Goal: Task Accomplishment & Management: Manage account settings

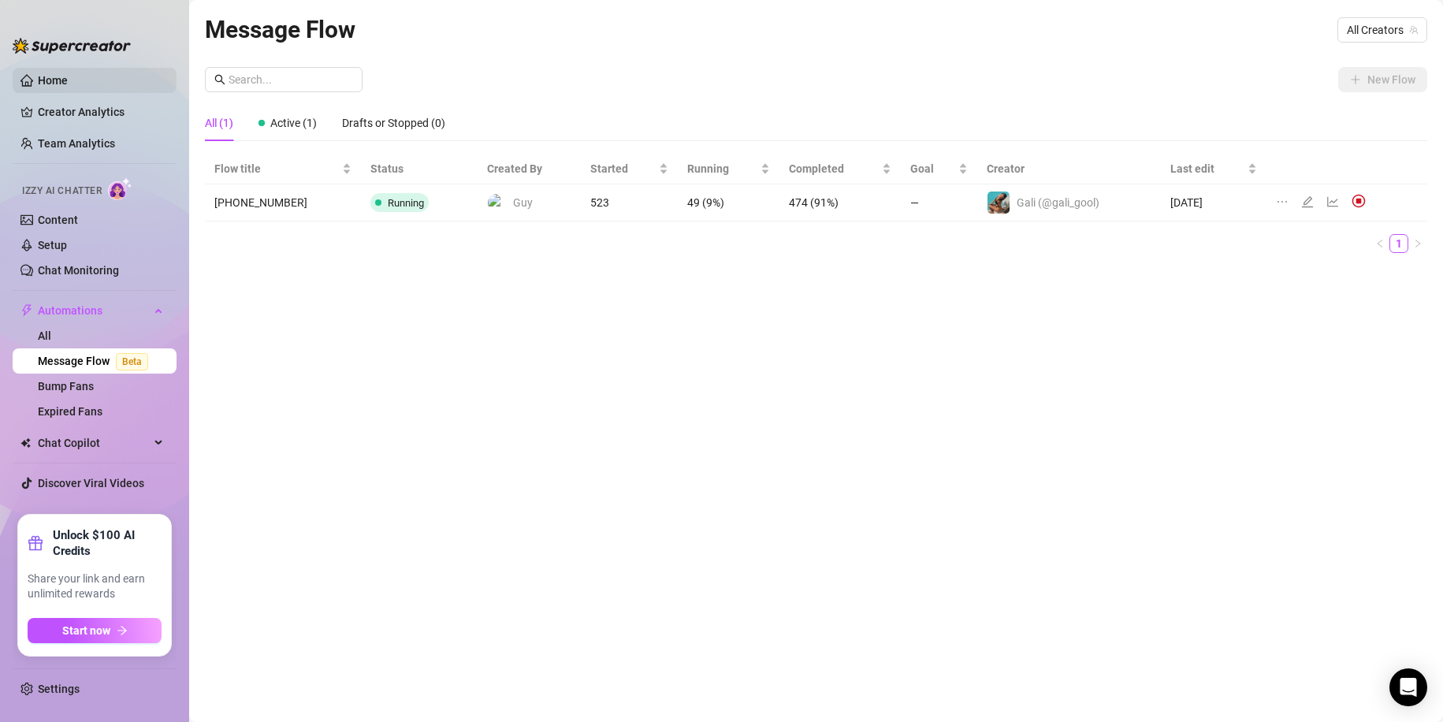
click at [61, 74] on link "Home" at bounding box center [53, 80] width 30 height 13
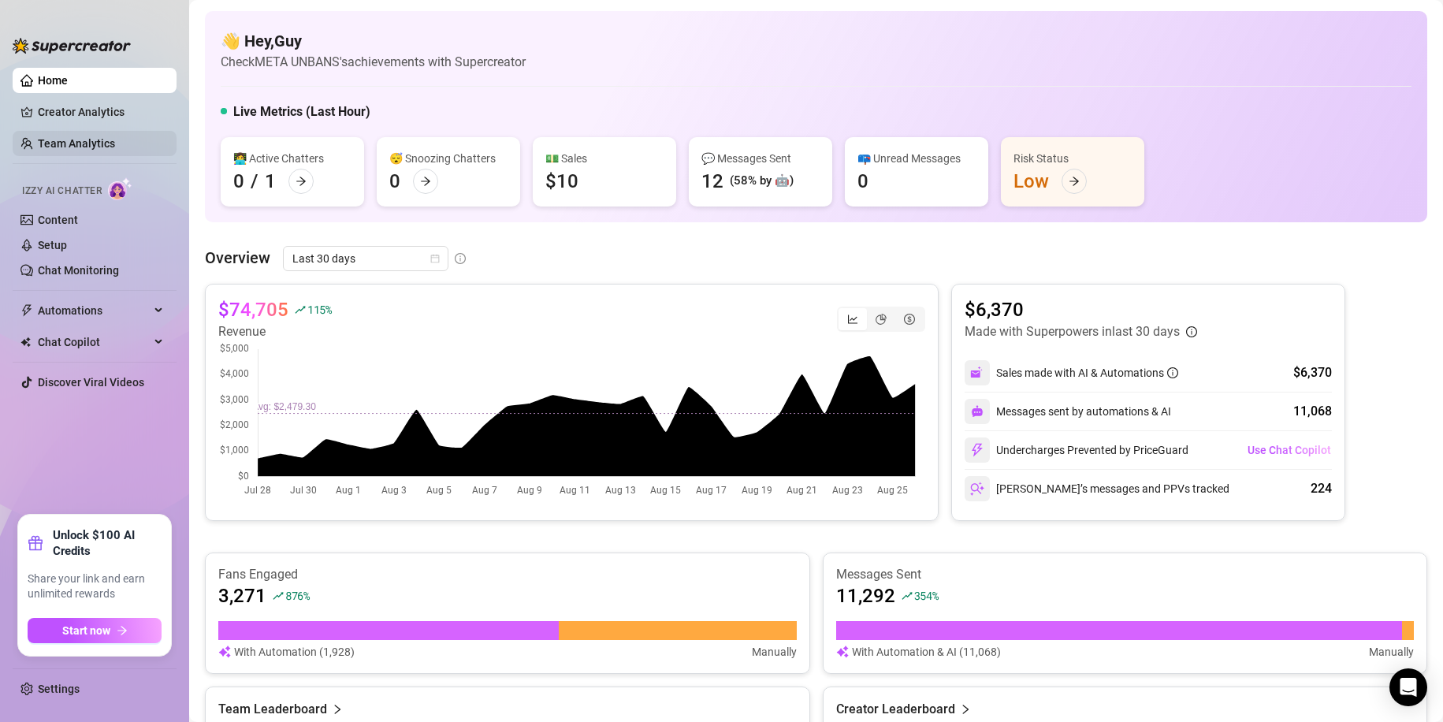
click at [78, 143] on link "Team Analytics" at bounding box center [76, 143] width 77 height 13
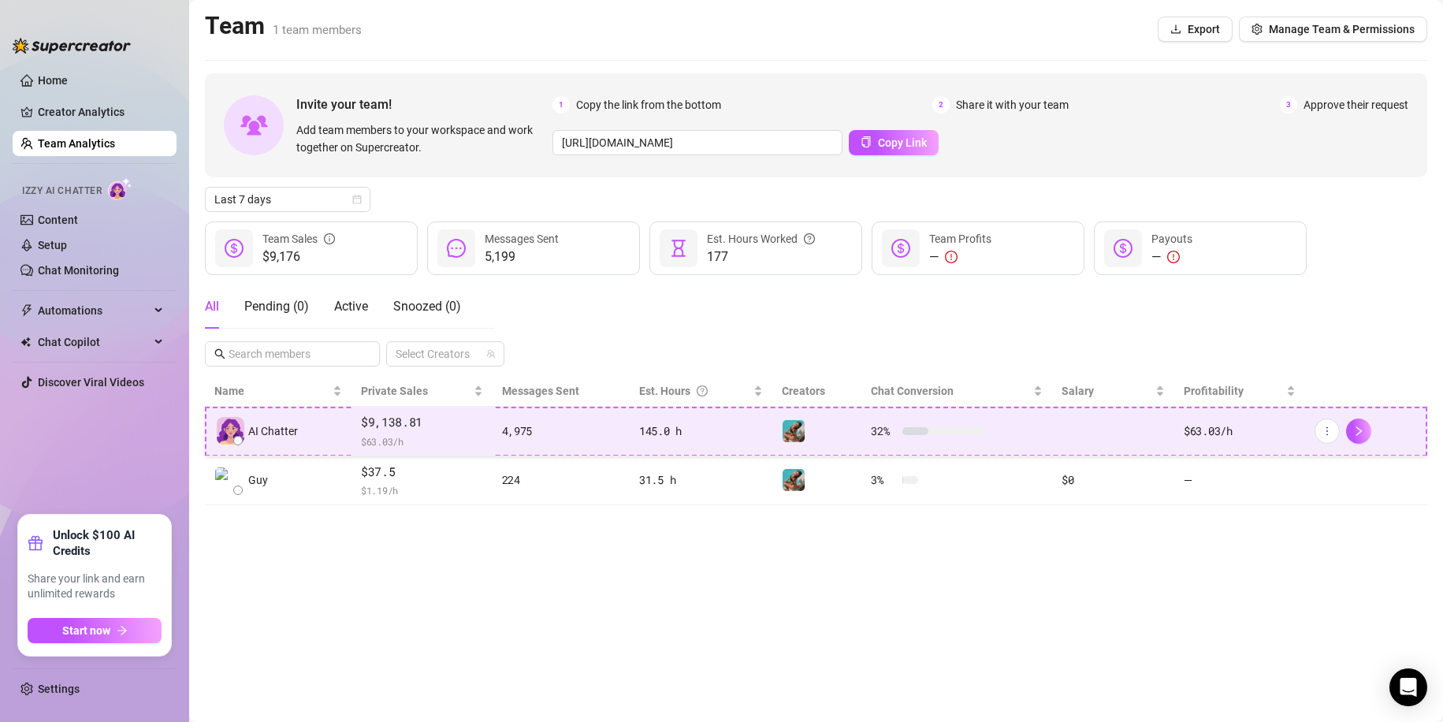
click at [400, 426] on span "$9,138.81" at bounding box center [422, 422] width 122 height 19
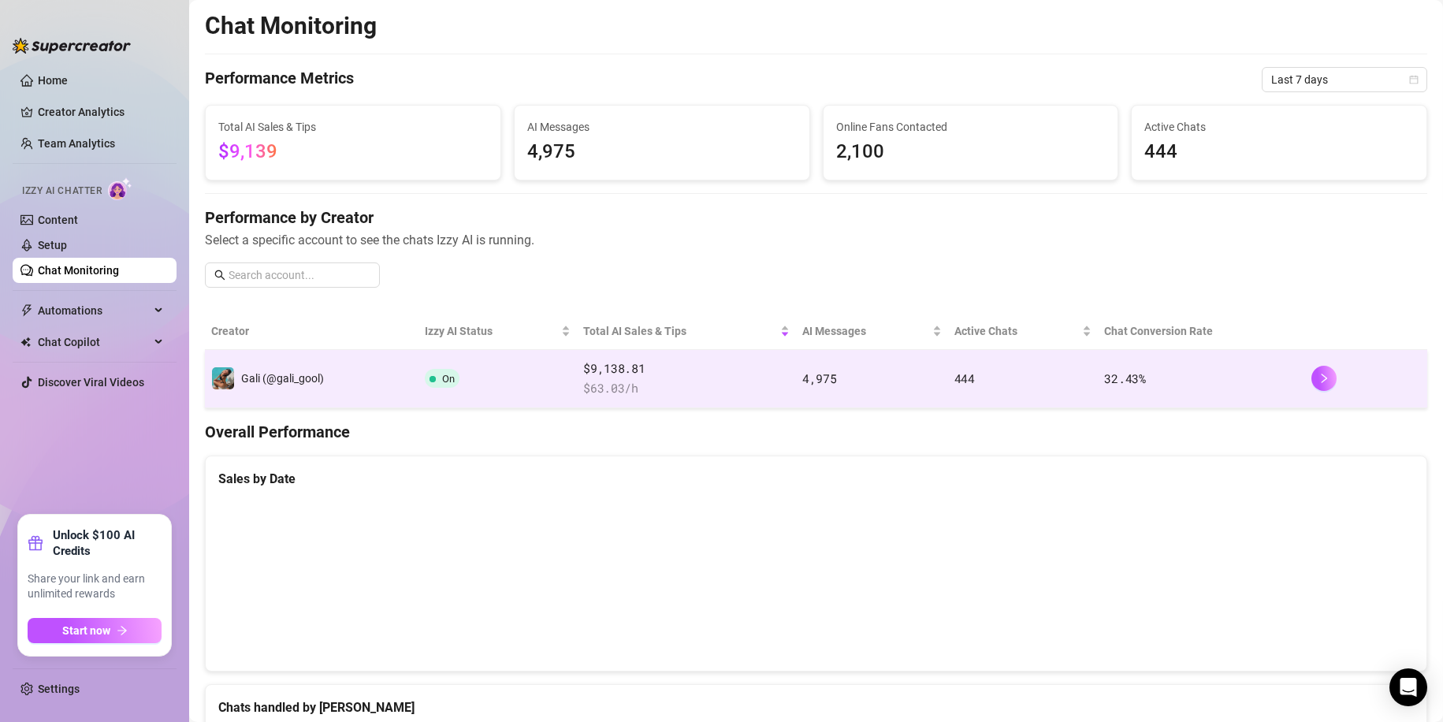
click at [449, 389] on td "On" at bounding box center [497, 379] width 158 height 58
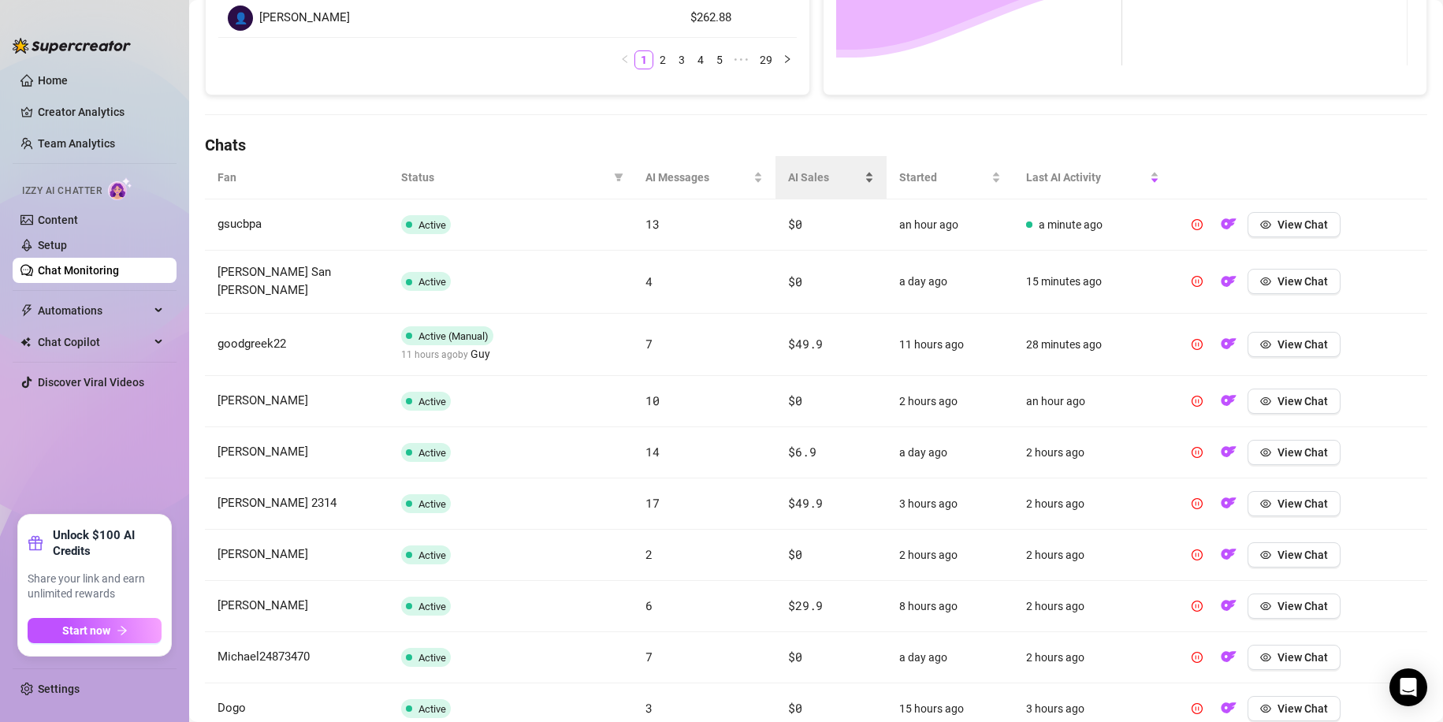
scroll to position [372, 0]
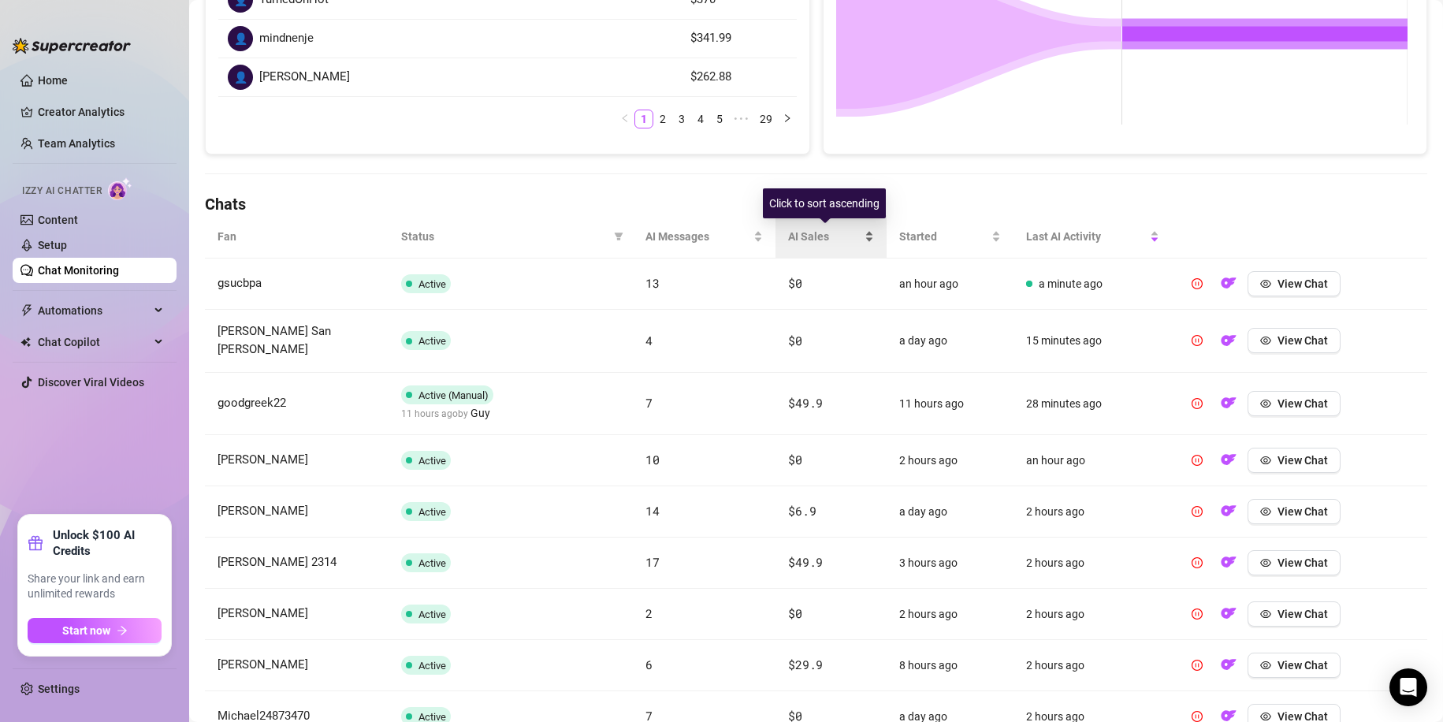
click at [864, 243] on div "AI Sales" at bounding box center [831, 236] width 86 height 17
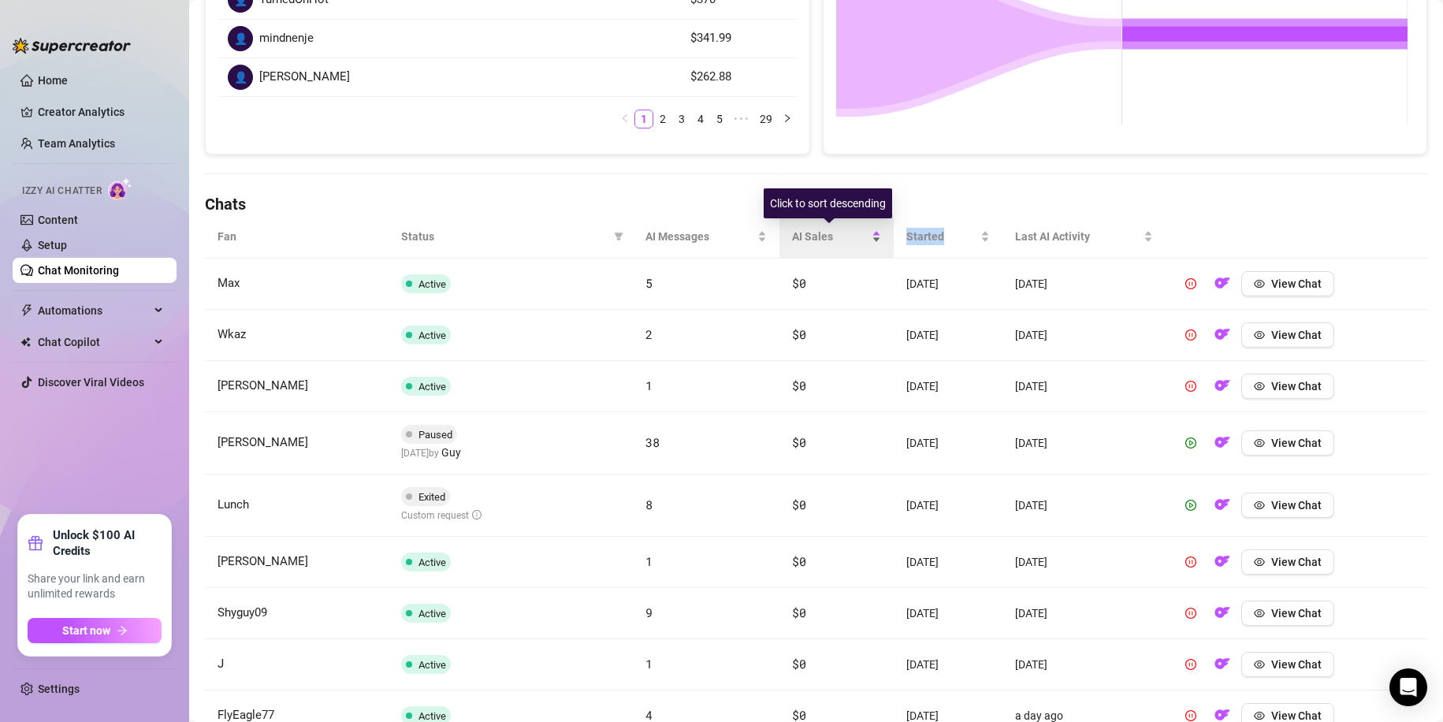
click at [863, 242] on div "AI Sales" at bounding box center [836, 236] width 88 height 17
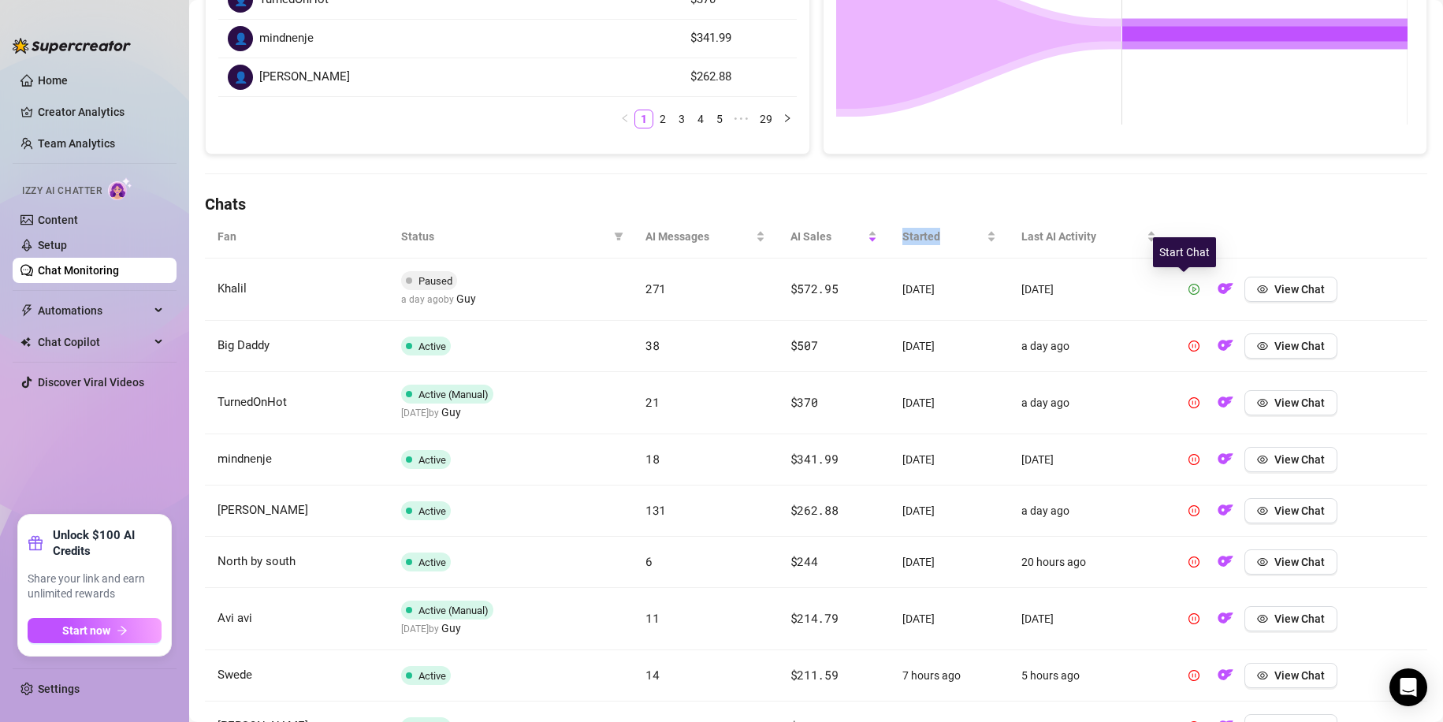
click at [1192, 296] on button "button" at bounding box center [1193, 289] width 25 height 25
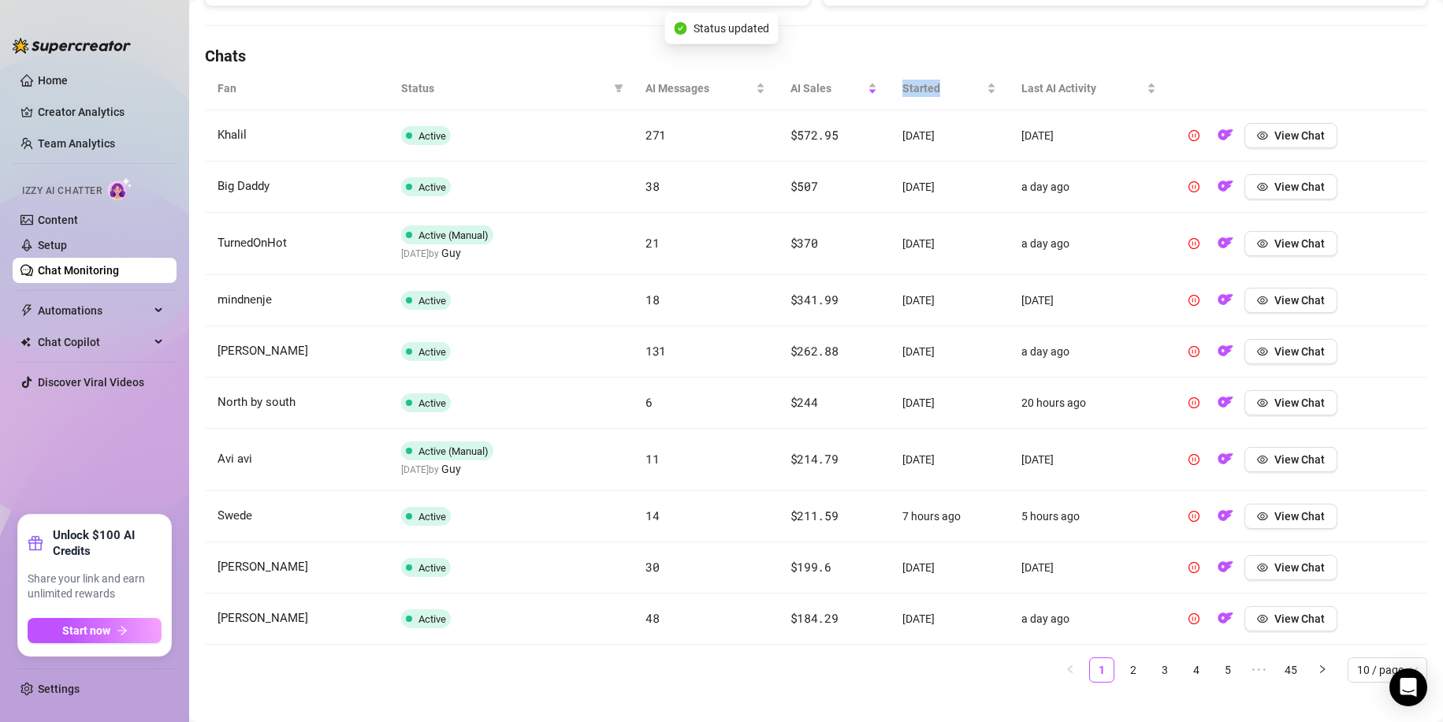
scroll to position [541, 0]
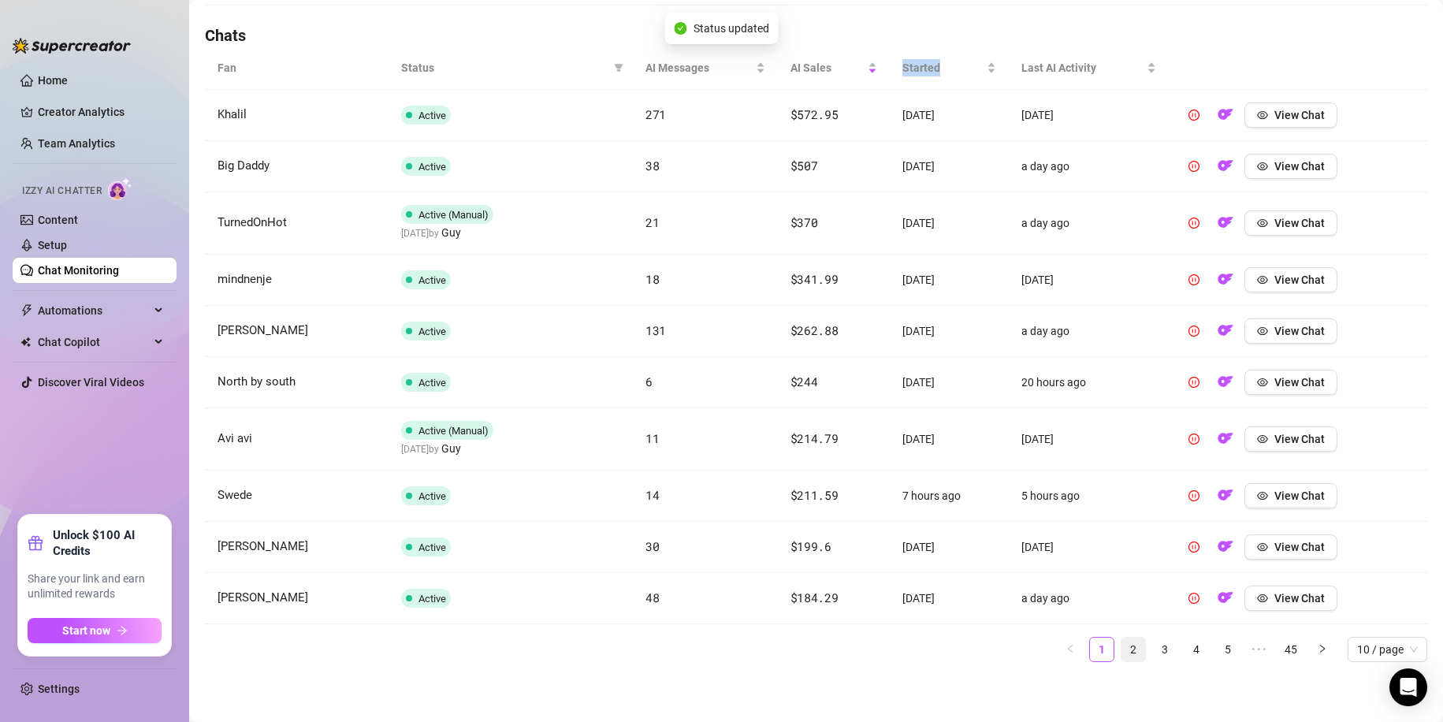
click at [1121, 649] on link "2" at bounding box center [1133, 649] width 24 height 24
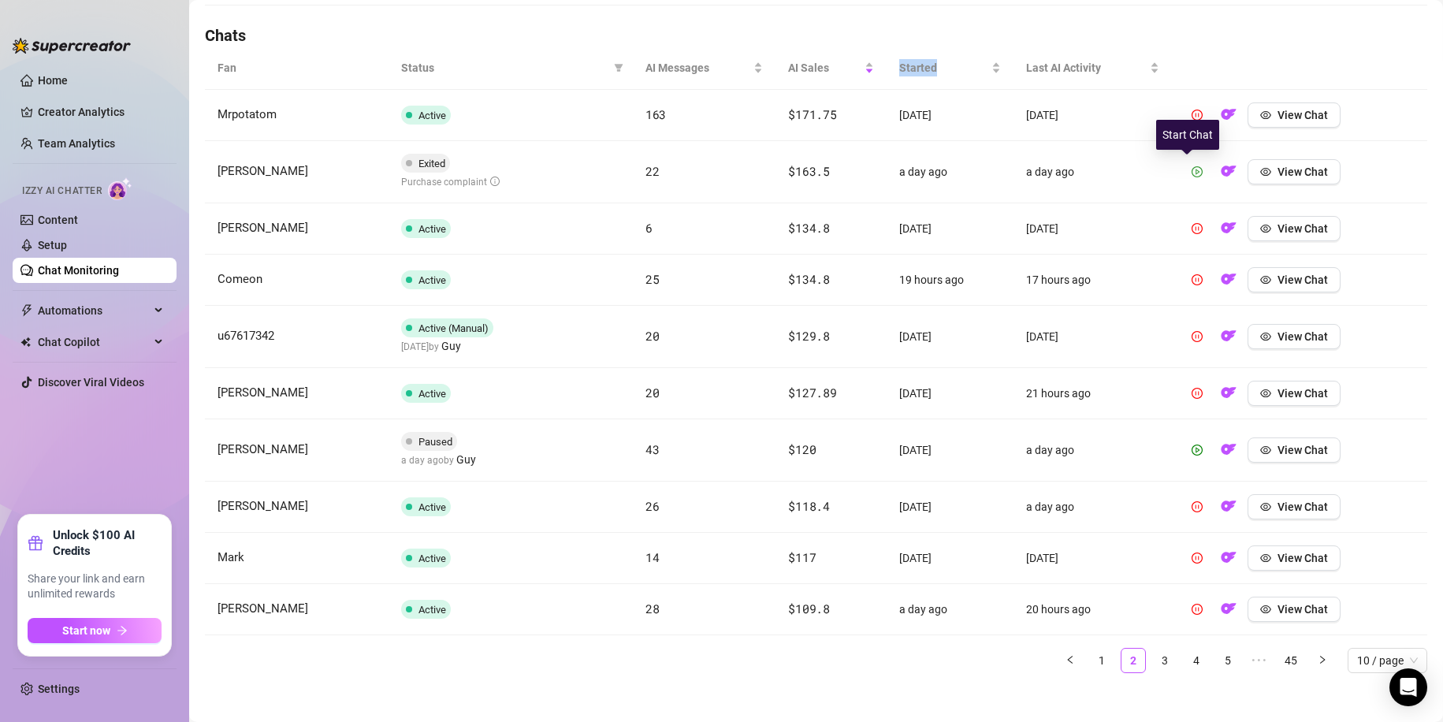
click at [1194, 169] on button "button" at bounding box center [1196, 171] width 25 height 25
click at [1184, 446] on button "button" at bounding box center [1196, 449] width 25 height 25
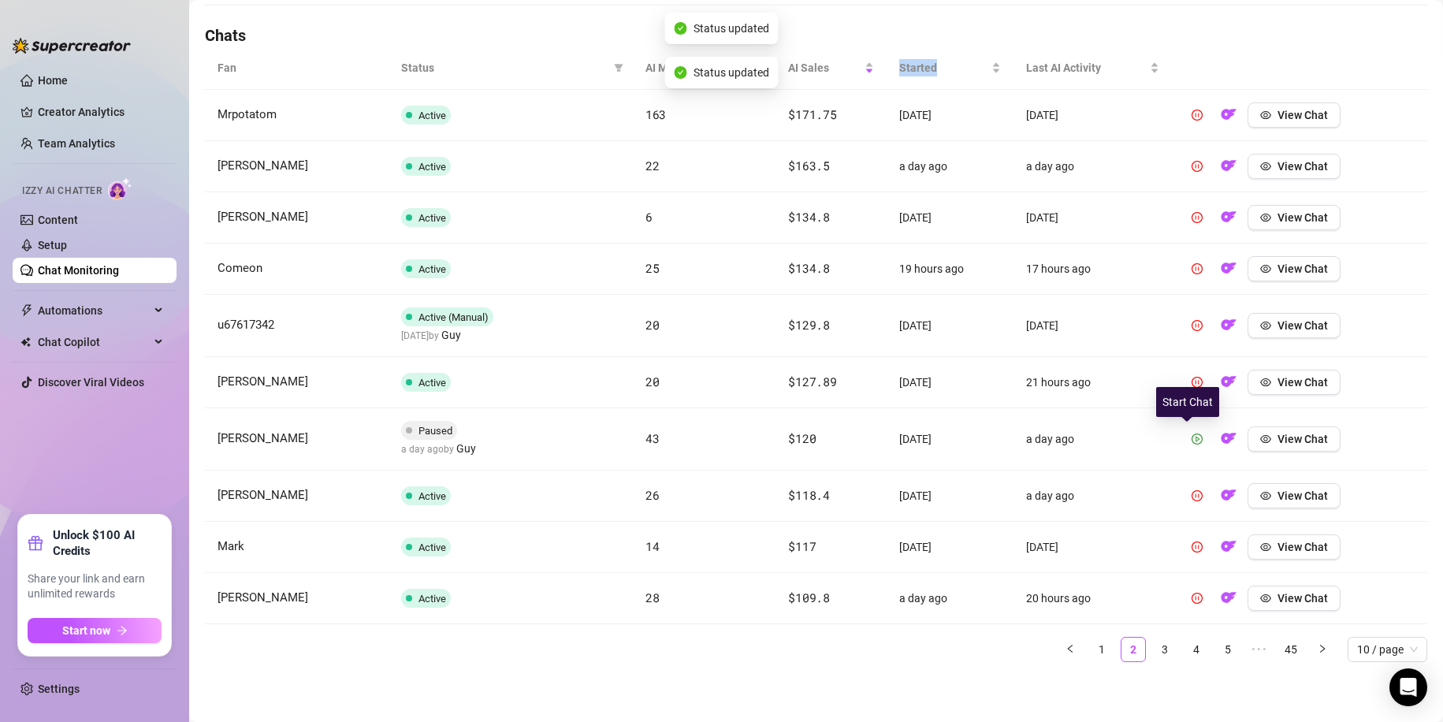
scroll to position [530, 0]
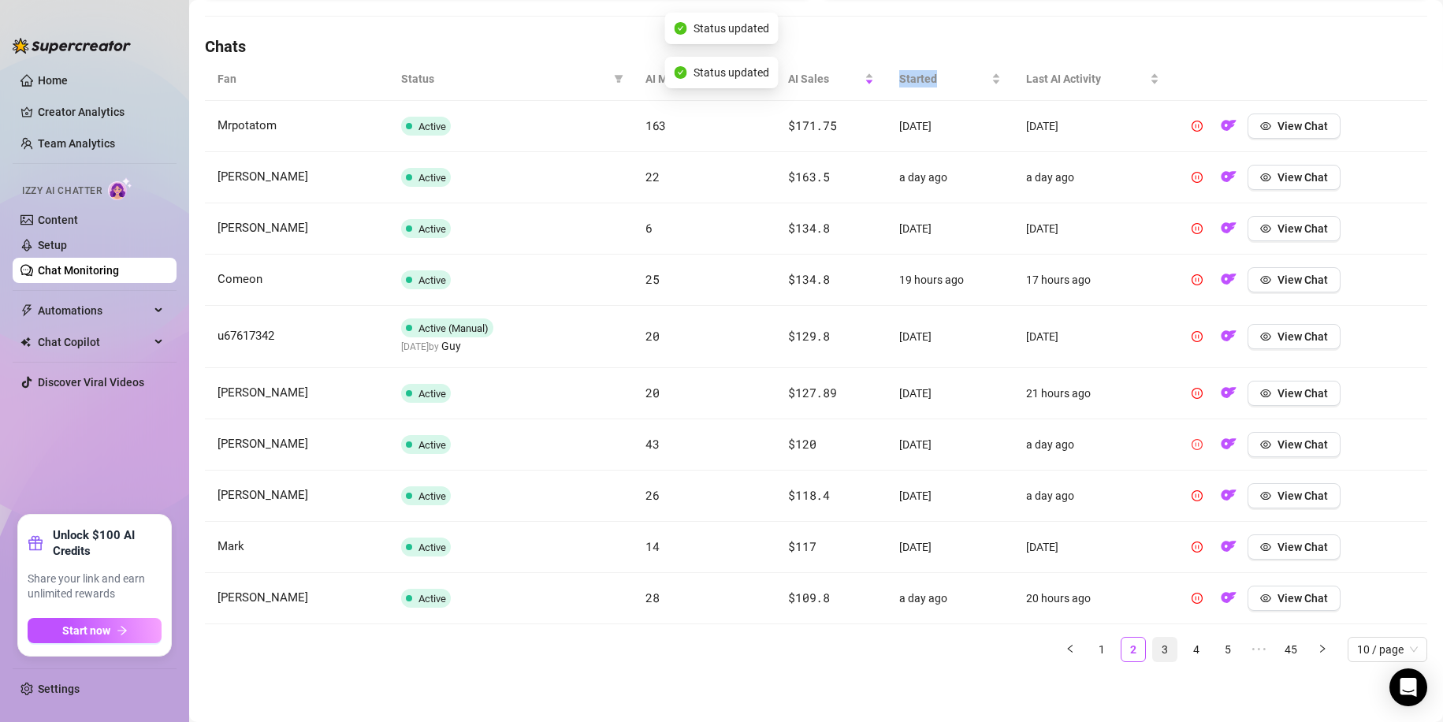
click at [1153, 645] on link "3" at bounding box center [1165, 649] width 24 height 24
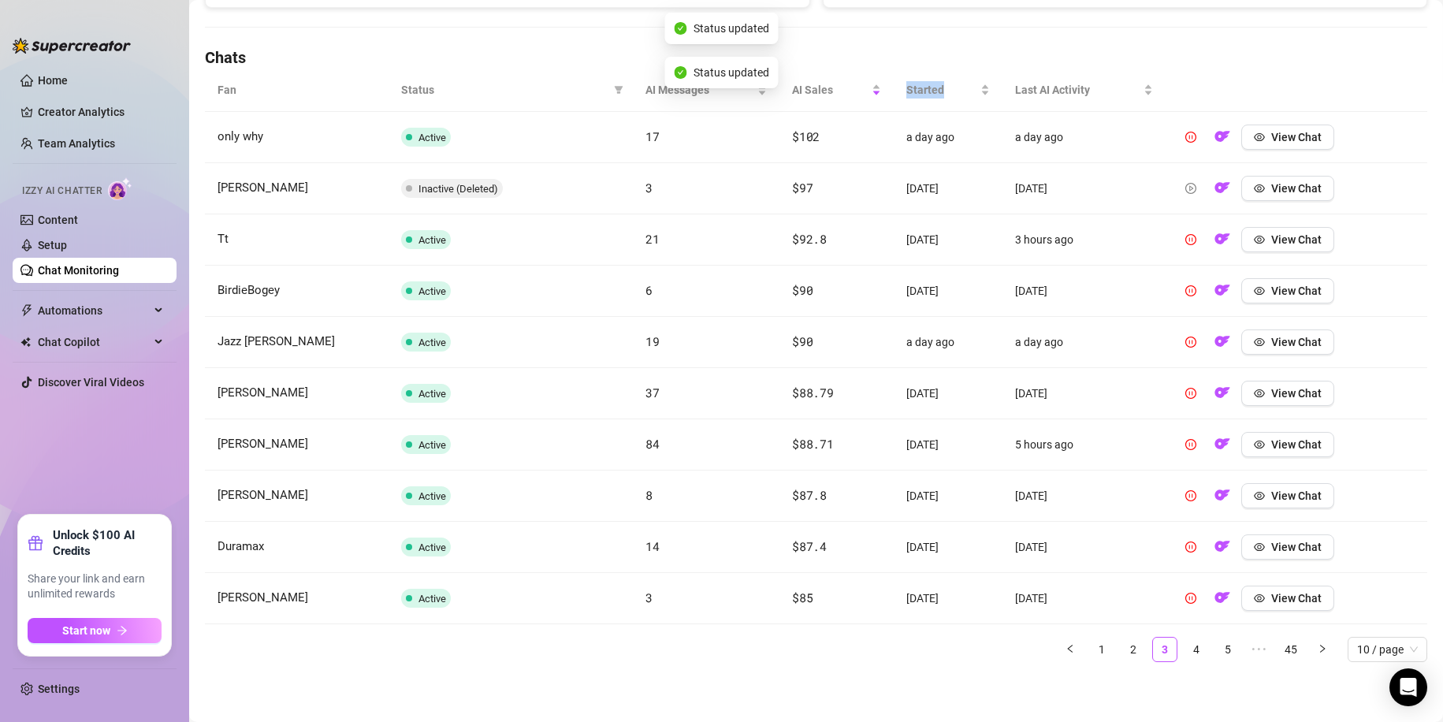
scroll to position [519, 0]
click at [1184, 644] on link "4" at bounding box center [1196, 649] width 24 height 24
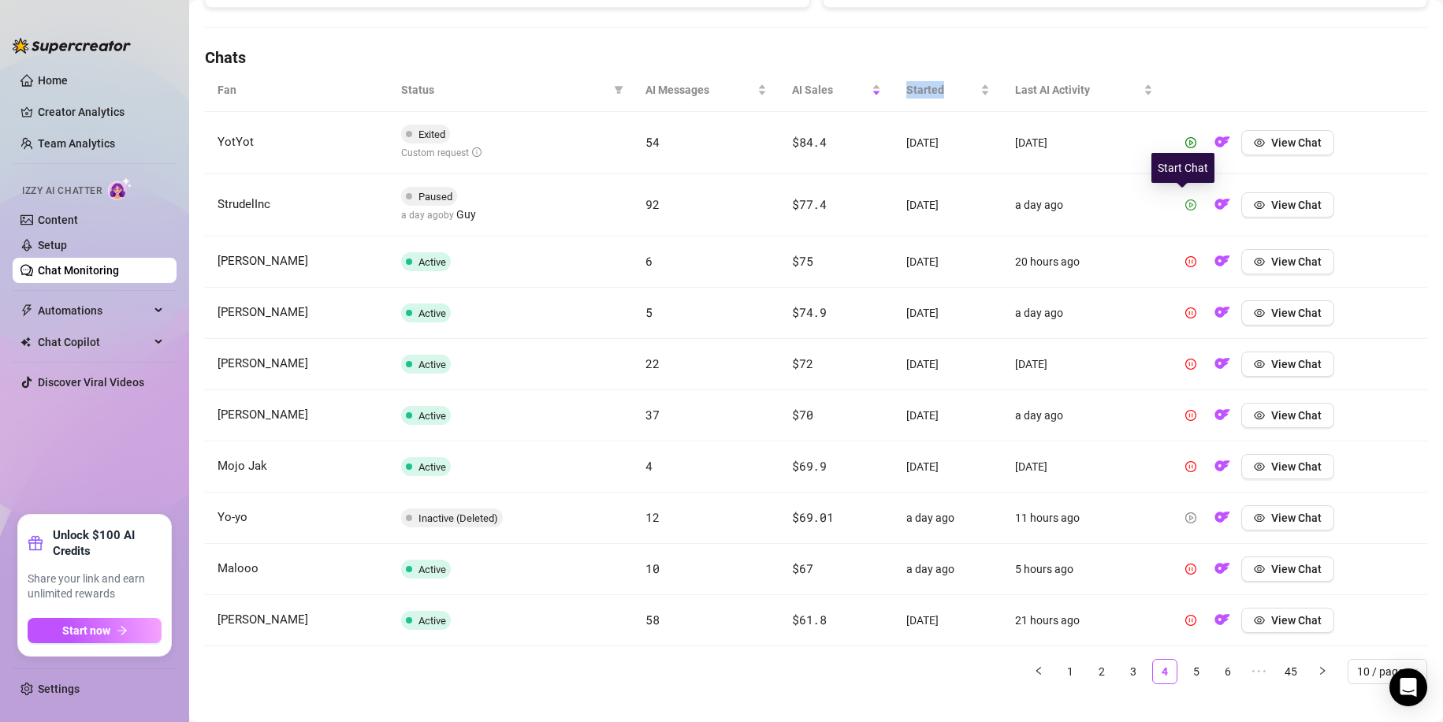
click at [1178, 197] on button "button" at bounding box center [1190, 204] width 25 height 25
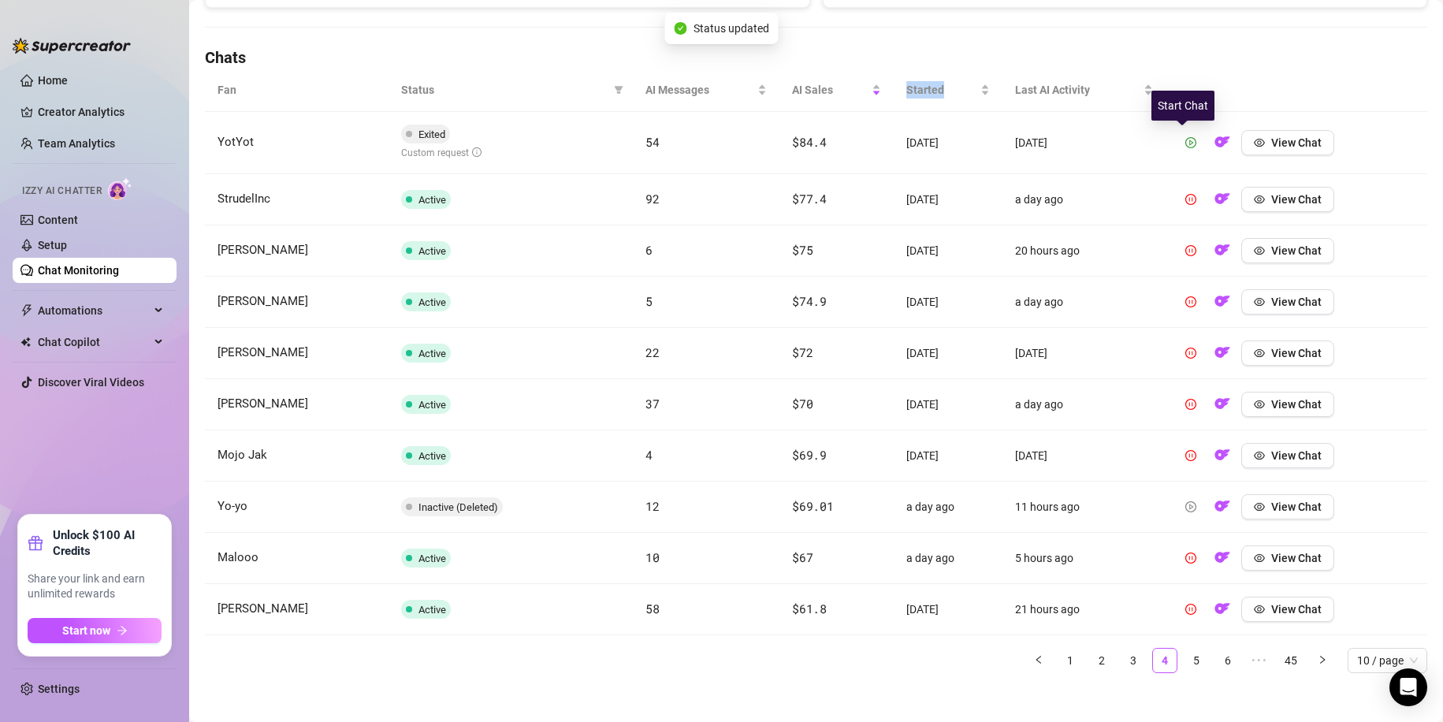
click at [1185, 144] on icon "play-circle" at bounding box center [1190, 142] width 11 height 11
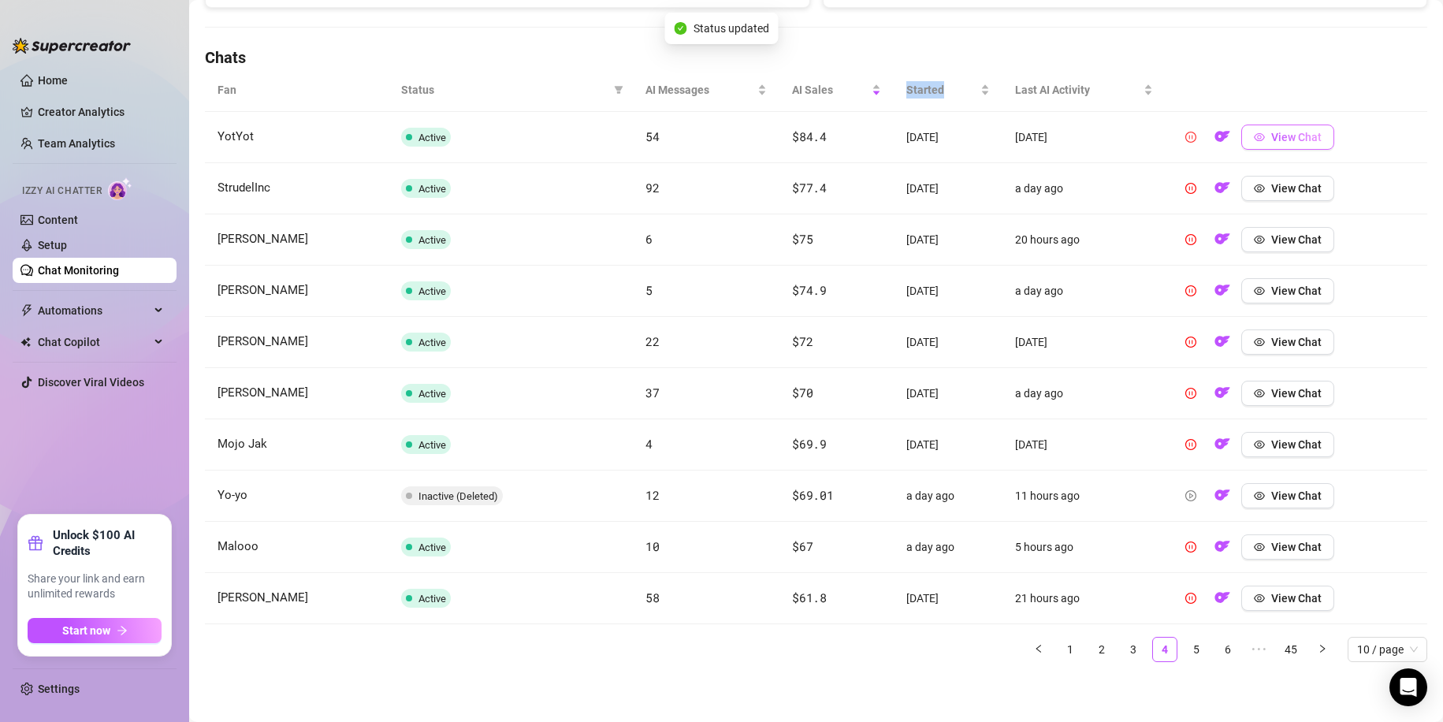
click at [1243, 136] on button "View Chat" at bounding box center [1287, 137] width 93 height 25
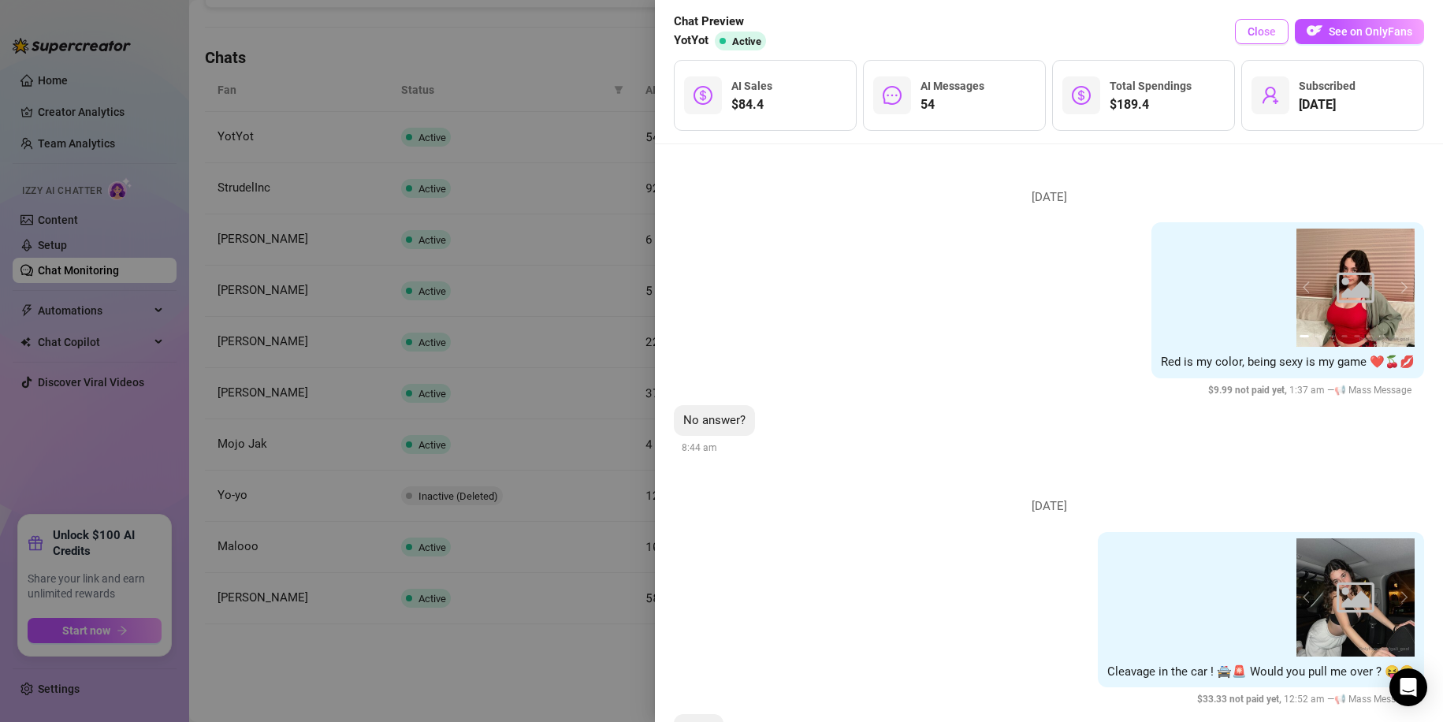
click at [1315, 28] on img "button" at bounding box center [1314, 31] width 16 height 16
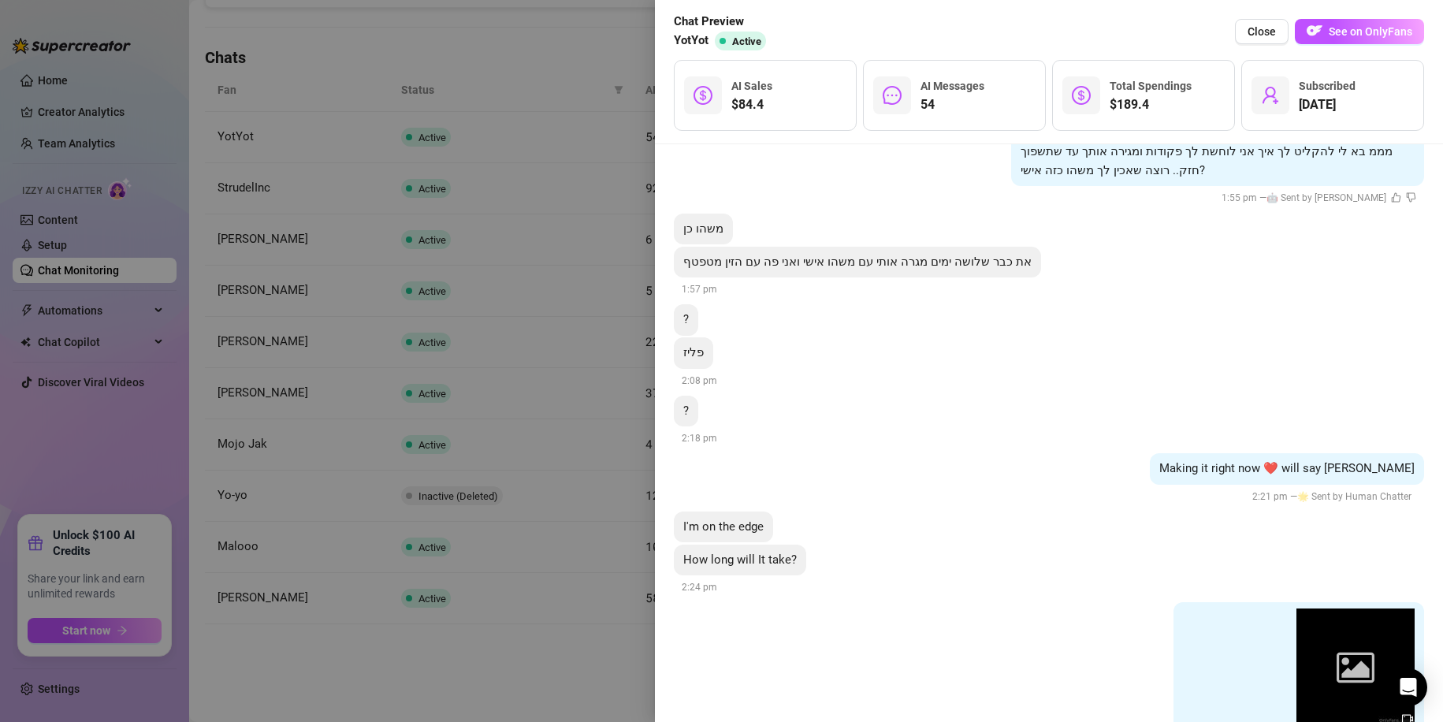
scroll to position [10903, 0]
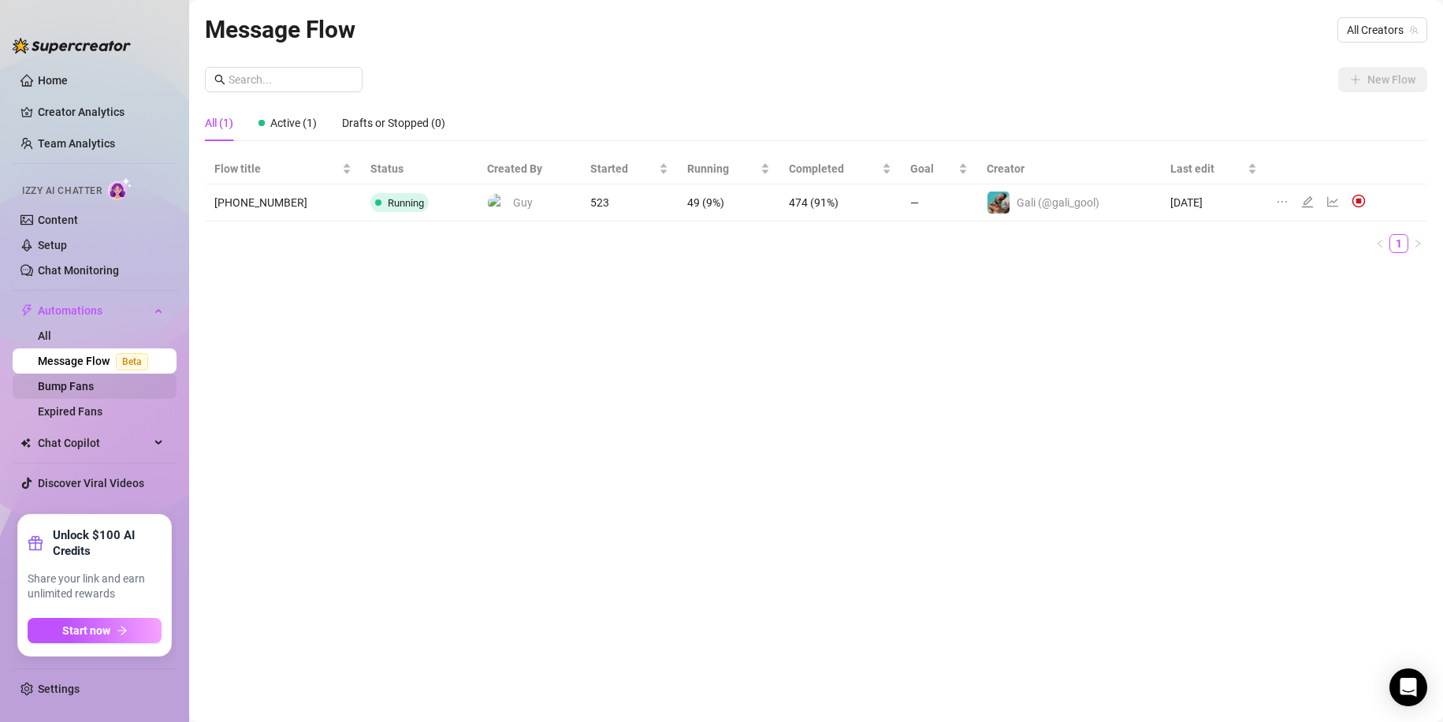
click at [78, 388] on link "Bump Fans" at bounding box center [66, 386] width 56 height 13
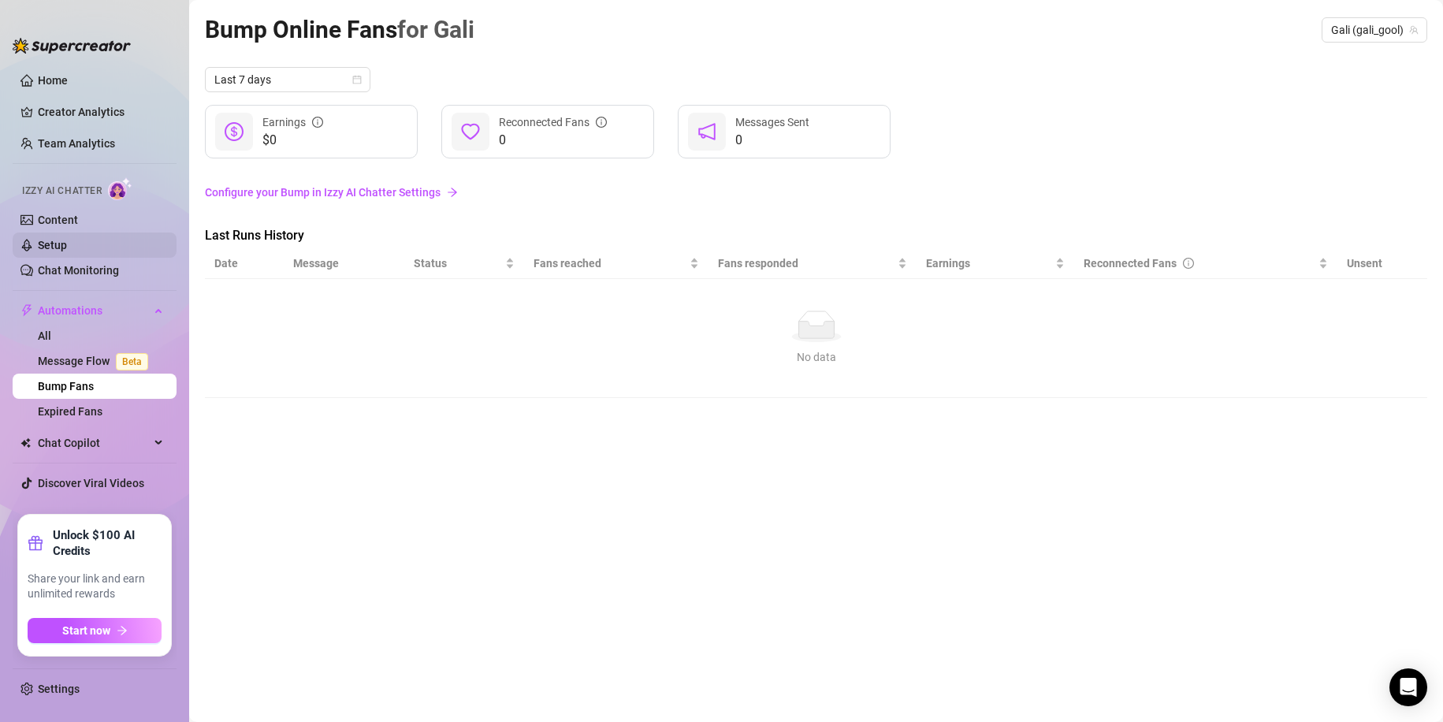
click at [67, 241] on link "Setup" at bounding box center [52, 245] width 29 height 13
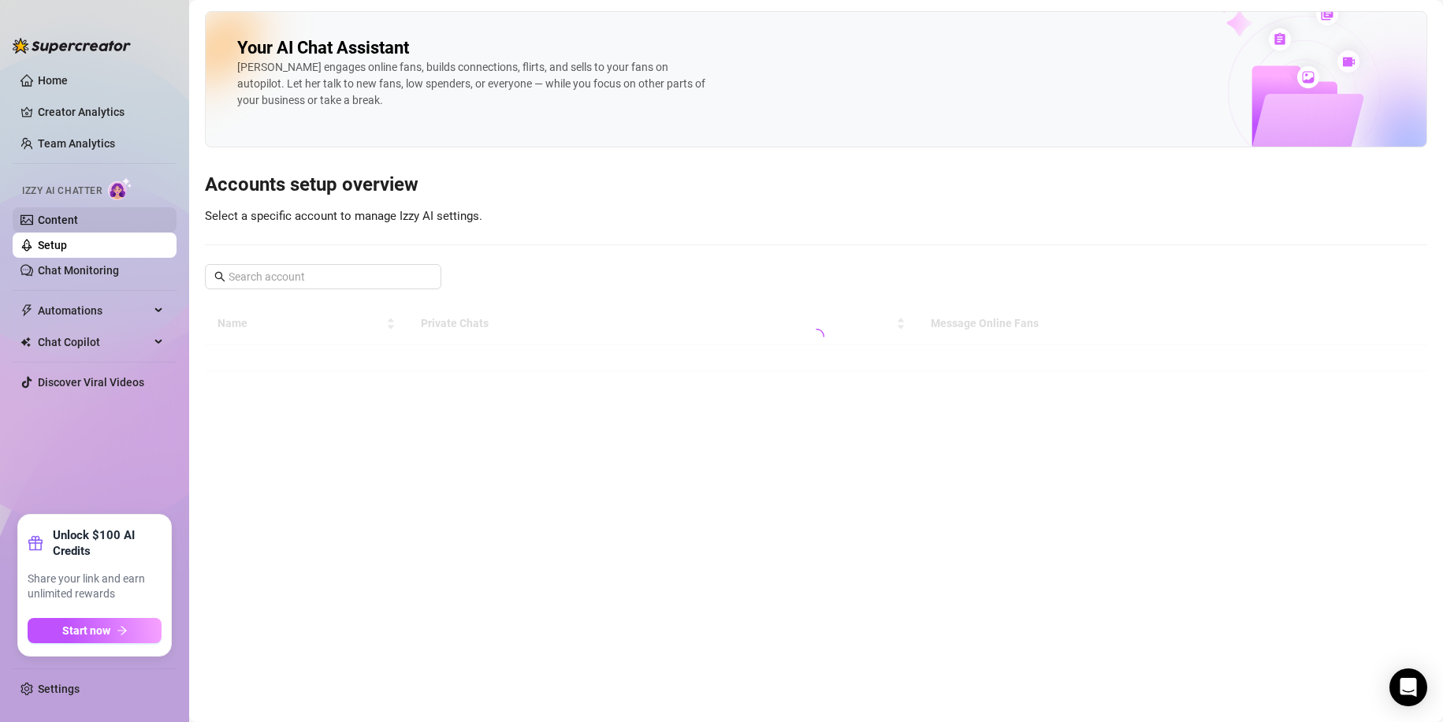
click at [78, 226] on link "Content" at bounding box center [58, 220] width 40 height 13
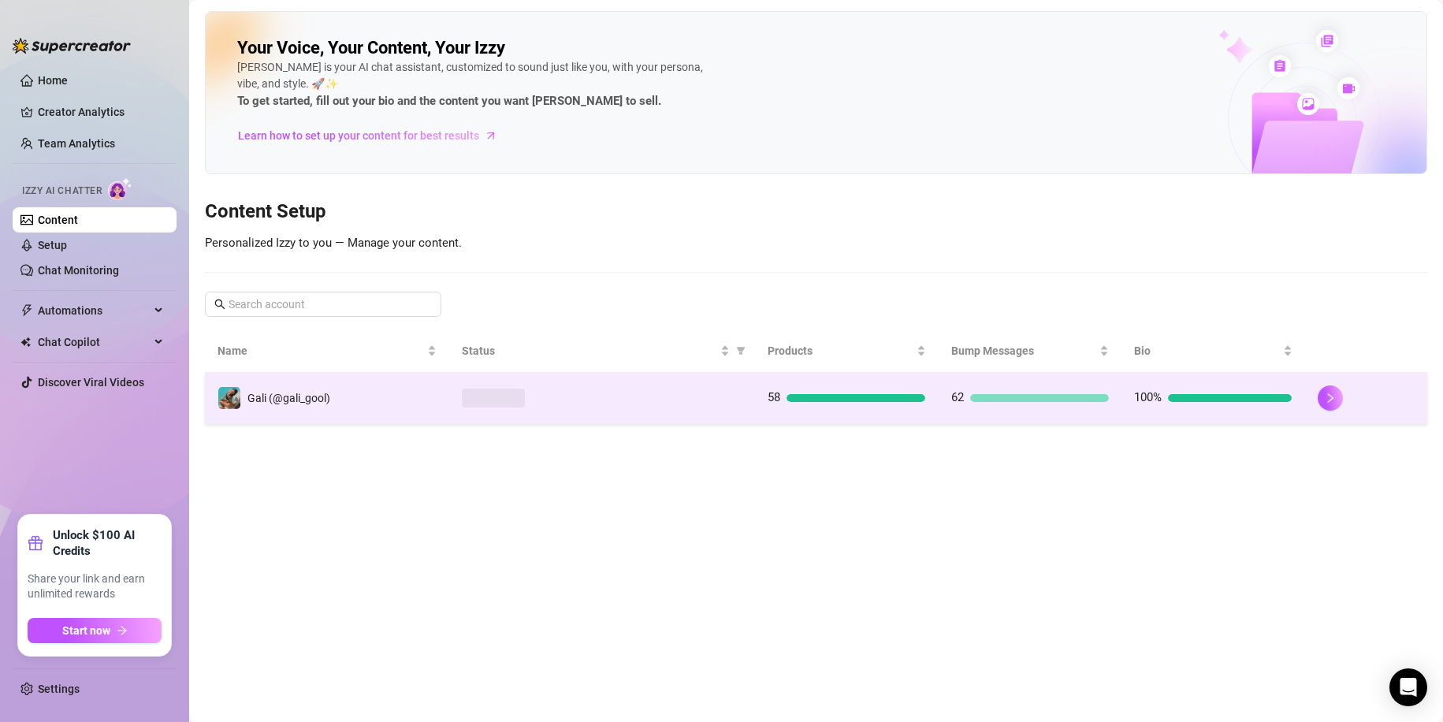
click at [541, 400] on div at bounding box center [602, 397] width 281 height 19
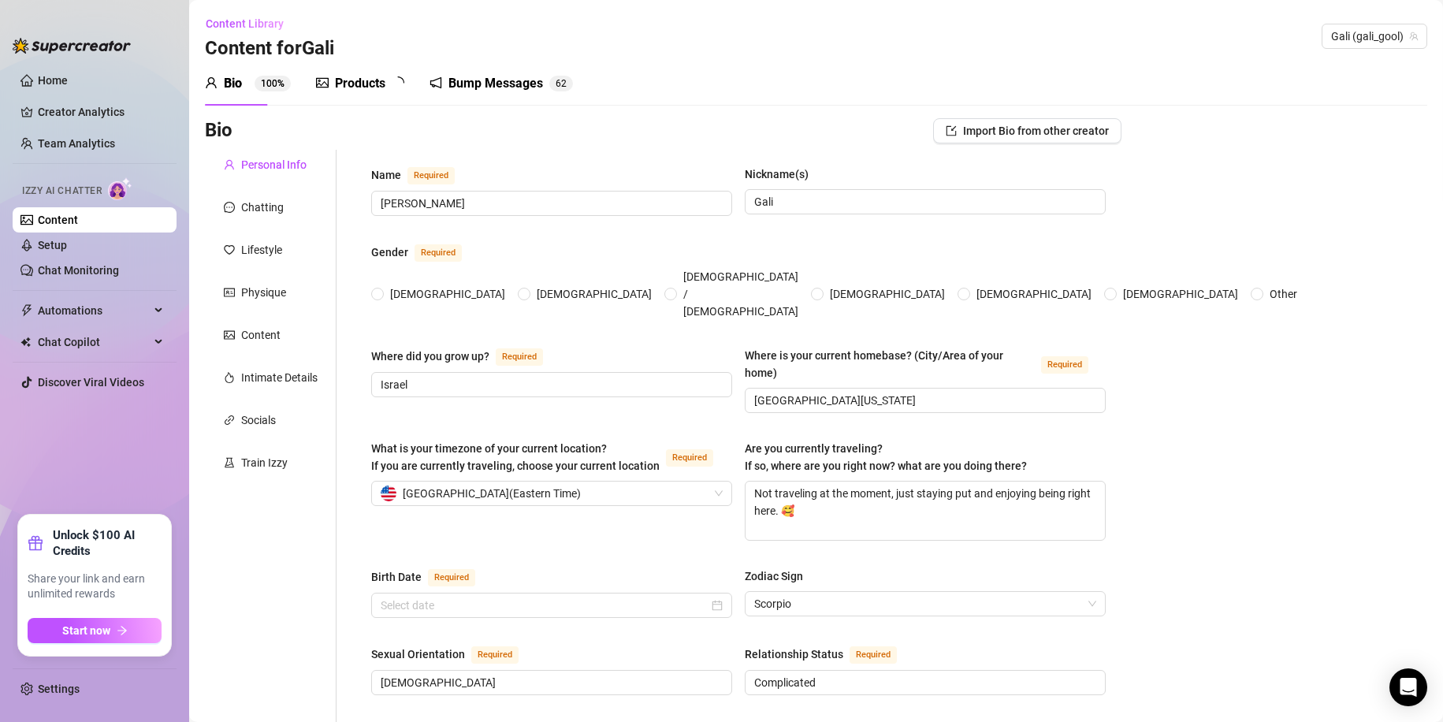
type input "[PERSON_NAME]"
type input "Gali"
type input "Israel"
type input "[GEOGRAPHIC_DATA][US_STATE]"
type textarea "Not traveling at the moment, just staying put and enjoying being right here. 🥰"
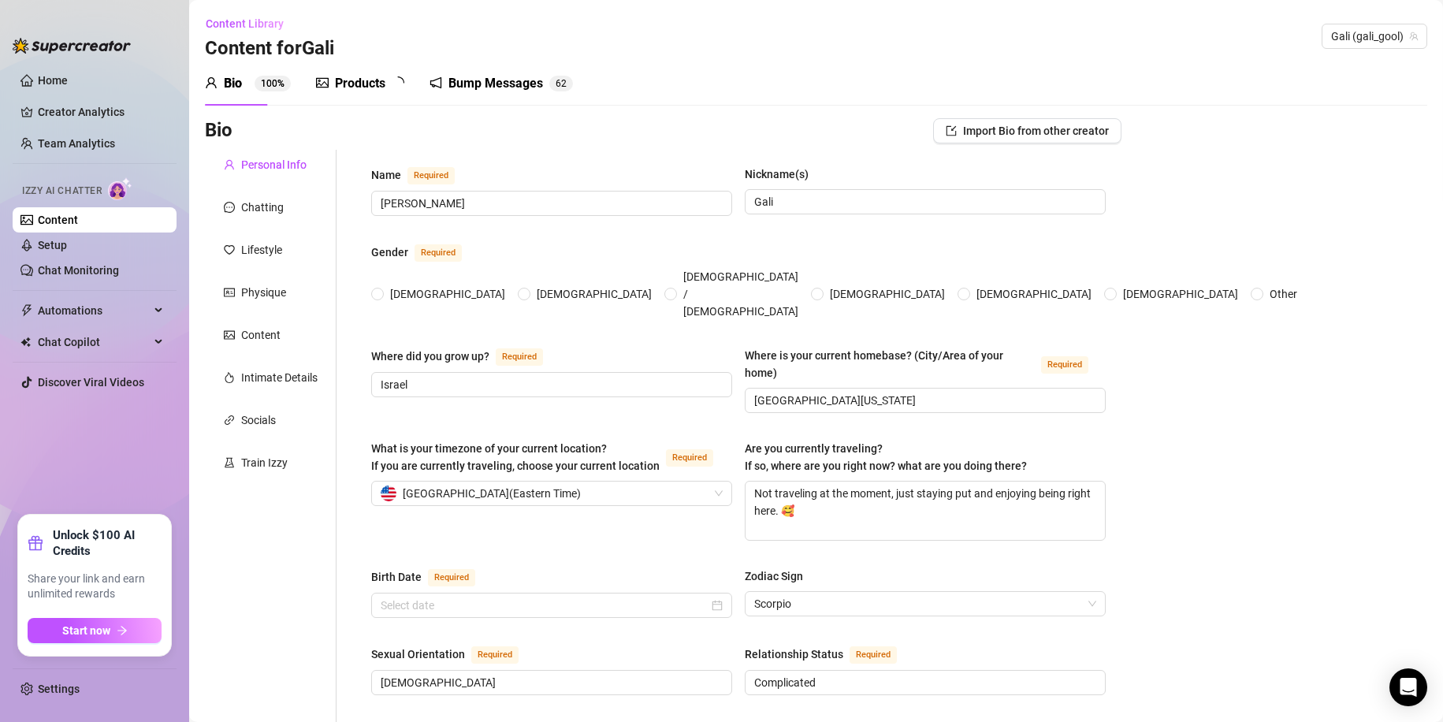
type input "[DEMOGRAPHIC_DATA]"
type input "Complicated"
type input "I have one sister"
type input "I do not have children but i want a lot in the future"
type input "I have a yokire named [PERSON_NAME] who's [DEMOGRAPHIC_DATA]"
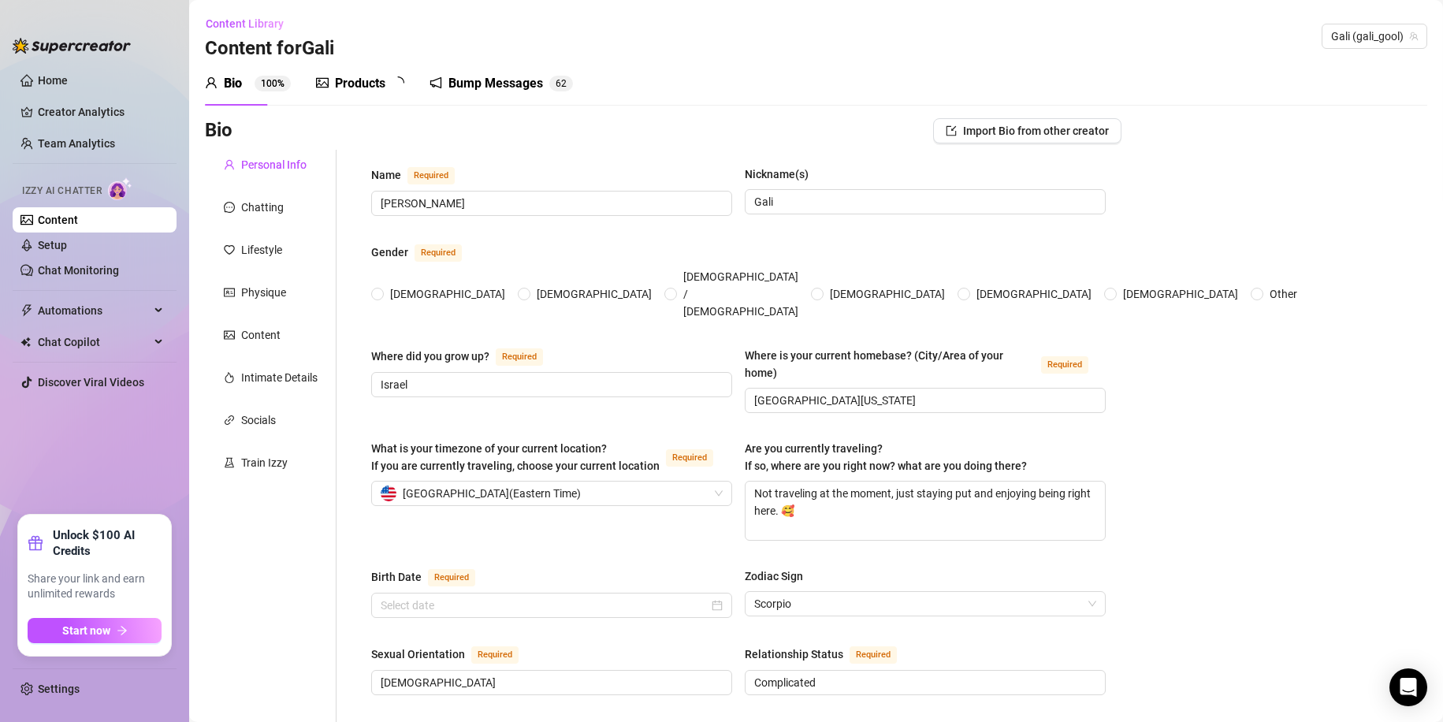
type input "OnlyFans"
type input "Old Navy"
type input "Business Degree"
type input "[DEMOGRAPHIC_DATA]"
type input "None"
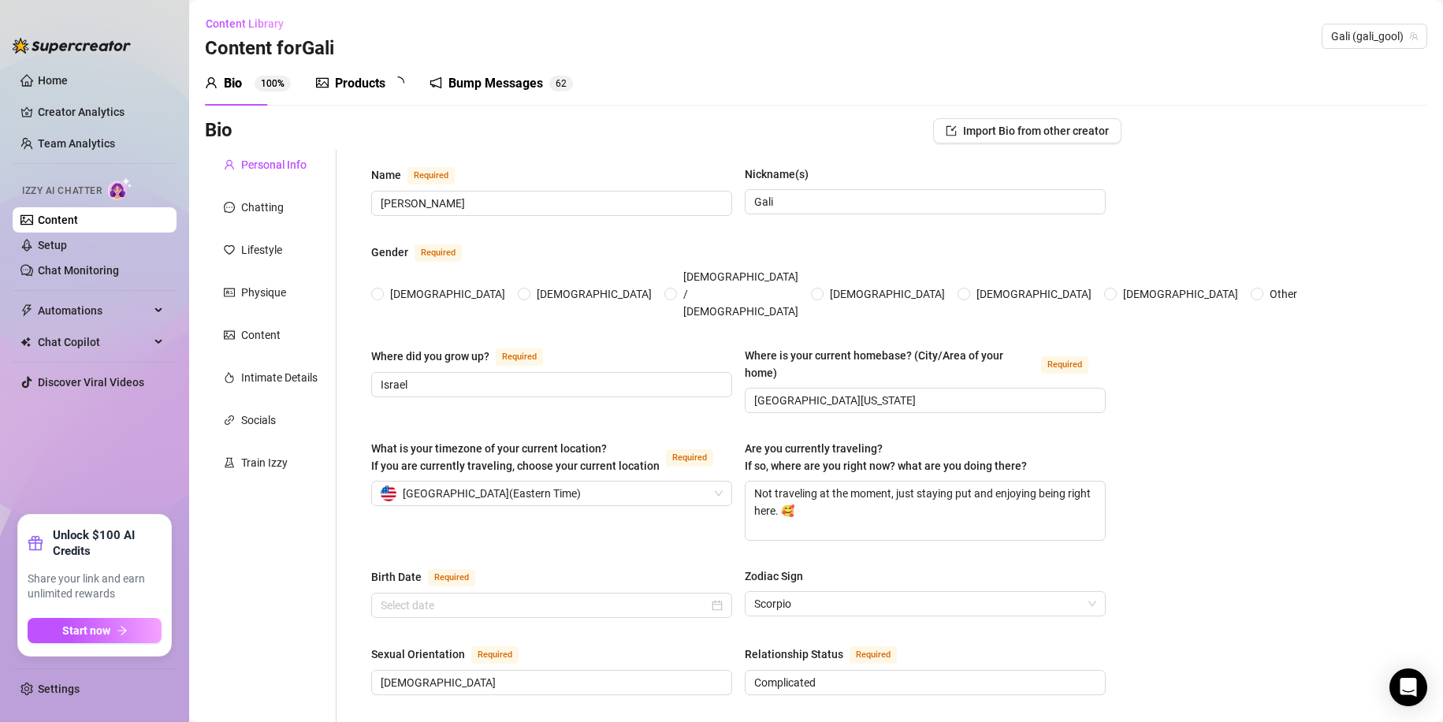
type textarea "I wanna travel the world and have 4 kids and loads of animals"
type textarea "One time I was baking and got a little too confident trying to flip a pancake, …"
type textarea "i crochet a lot. i can play a flute"
type textarea "I love being playful, flirty, and a little naughty, but I also enjoy connecting…"
radio input "true"
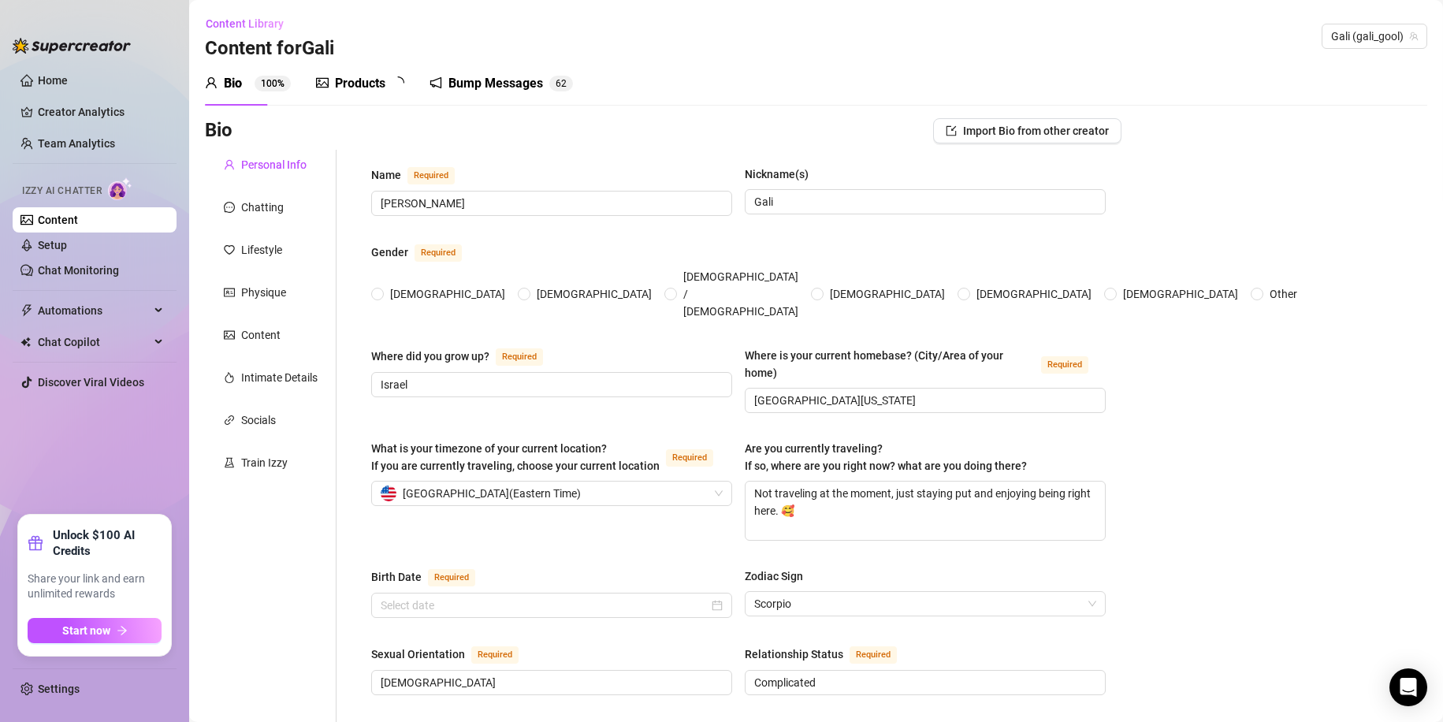
click at [437, 81] on div "Bio 100% Products Bump Messages 6 2" at bounding box center [389, 83] width 368 height 44
type input "[DATE]"
click at [499, 87] on div "Bump Messages" at bounding box center [506, 83] width 95 height 19
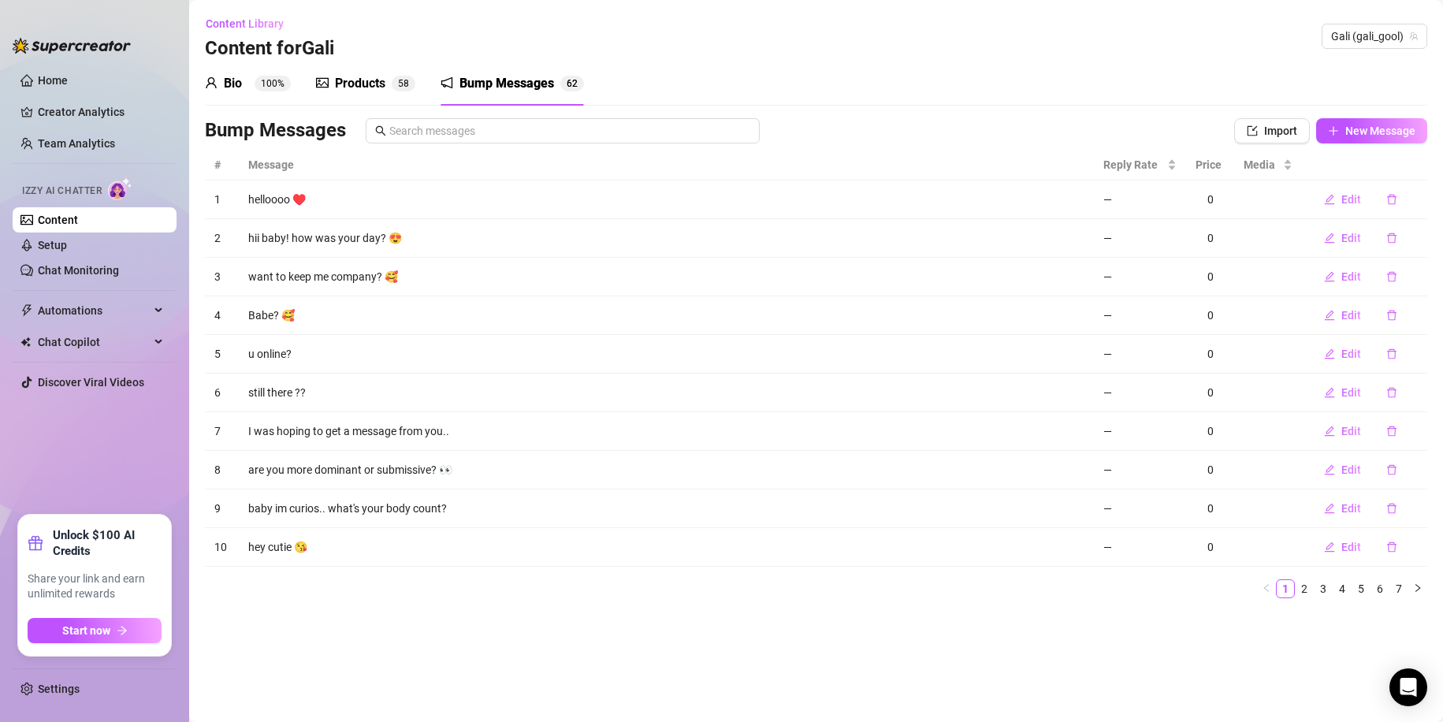
click at [351, 88] on div "Products" at bounding box center [360, 83] width 50 height 19
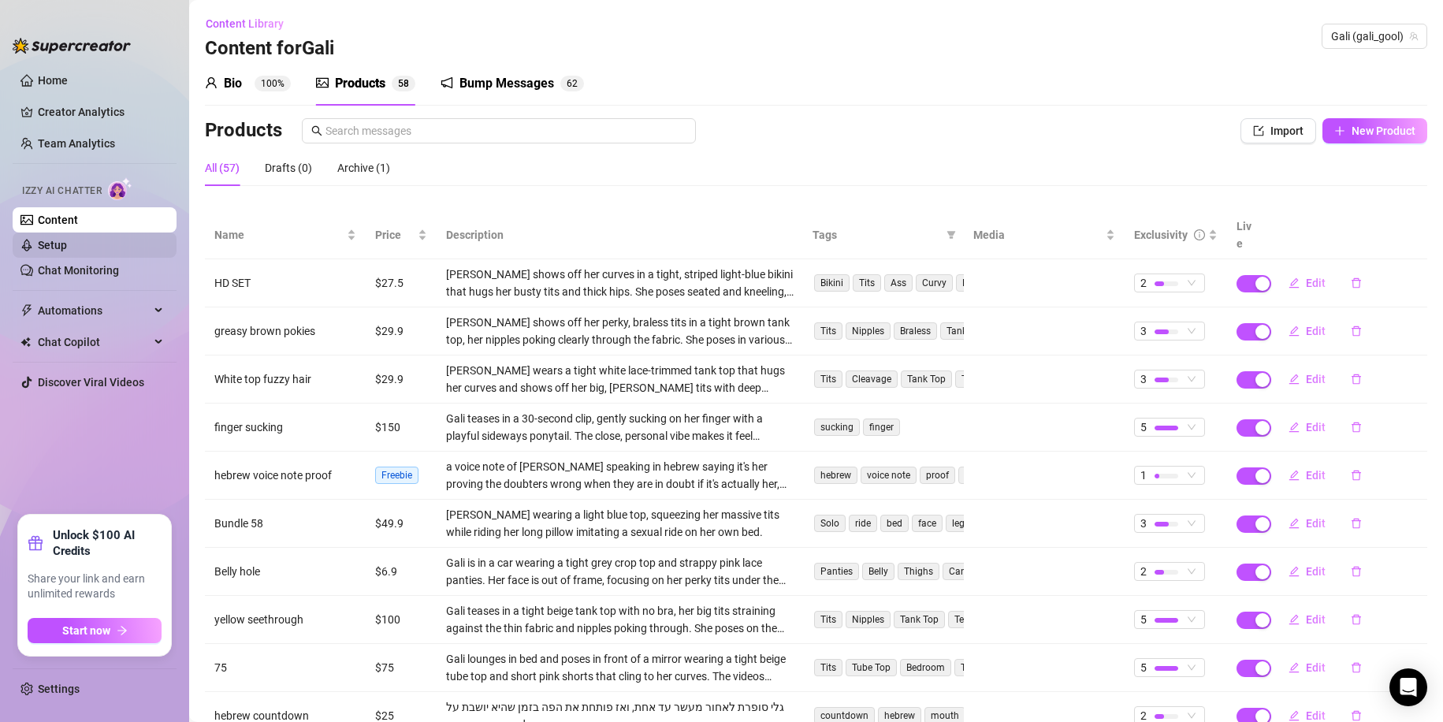
click at [67, 251] on link "Setup" at bounding box center [52, 245] width 29 height 13
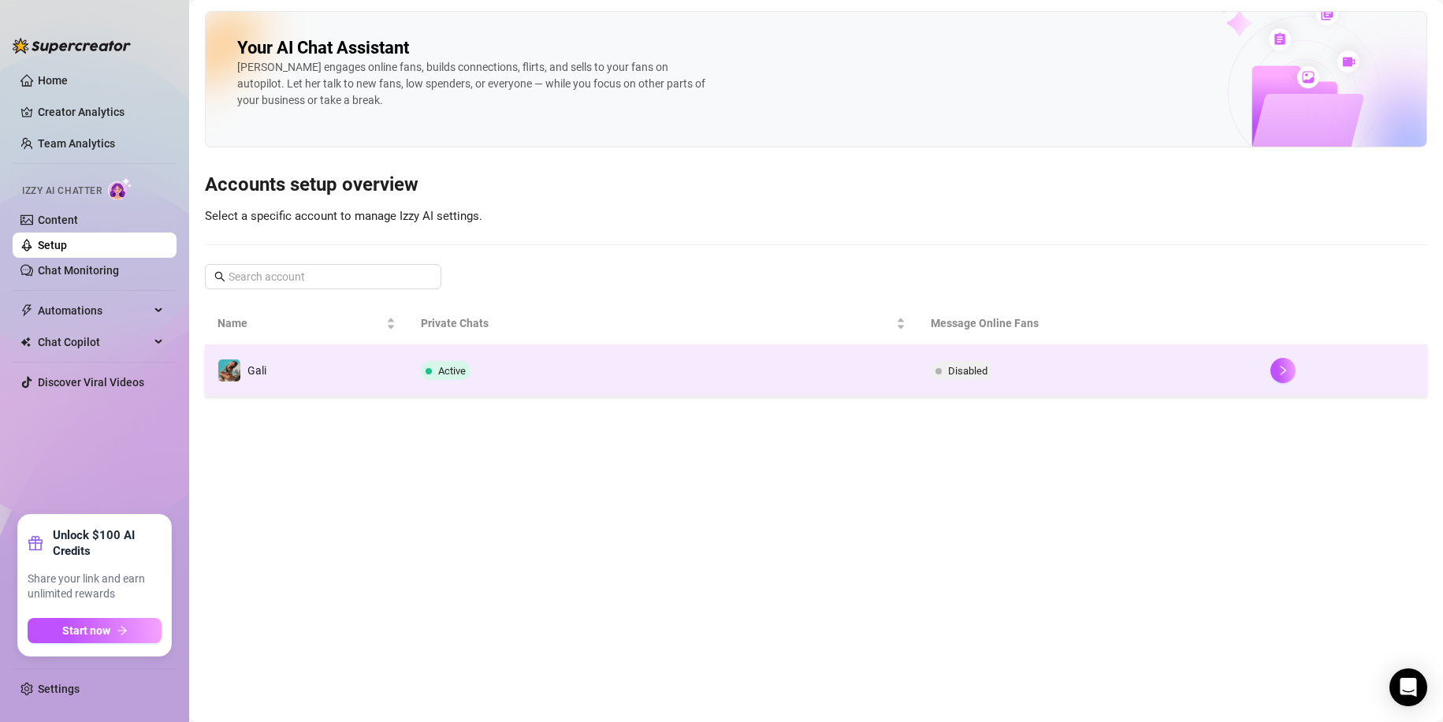
click at [492, 370] on td "Active" at bounding box center [662, 370] width 509 height 51
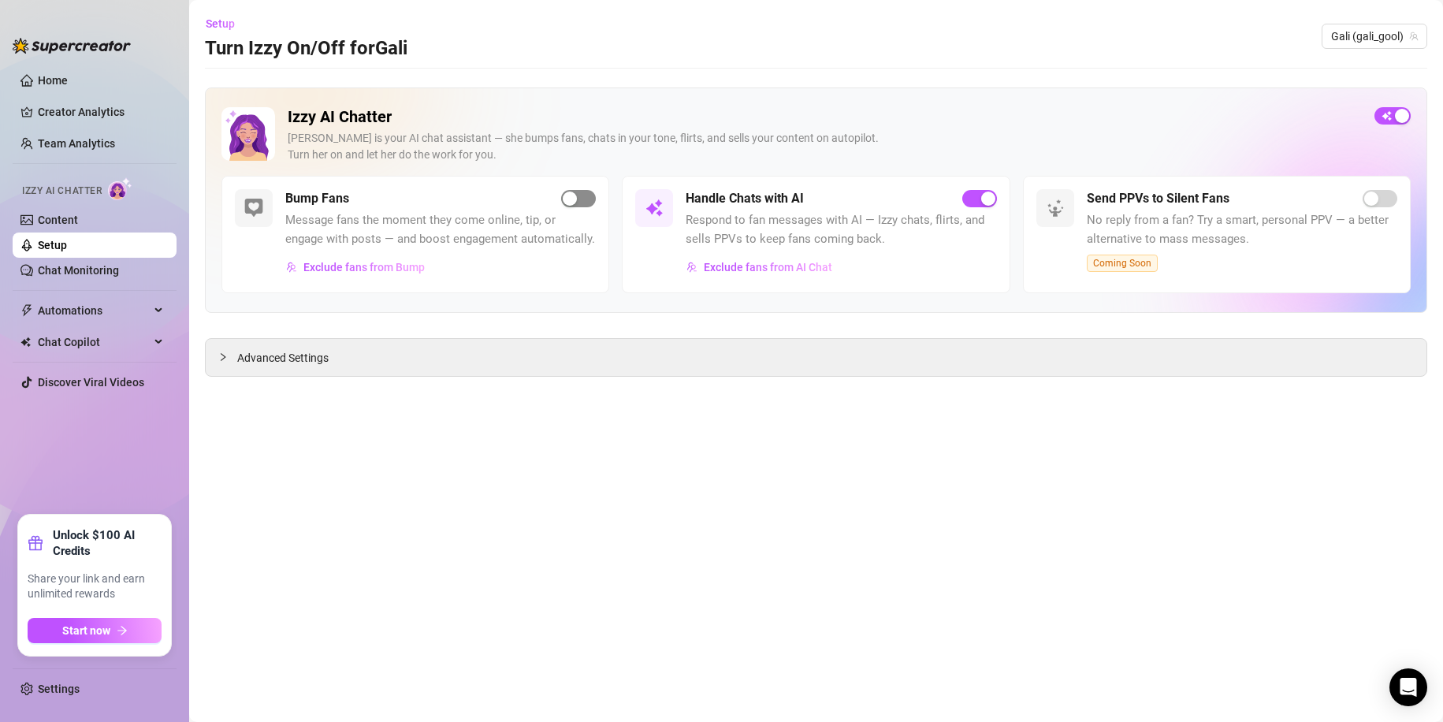
click at [573, 196] on div "button" at bounding box center [570, 198] width 14 height 14
click at [361, 267] on span "Exclude fans from Bump" at bounding box center [363, 267] width 121 height 13
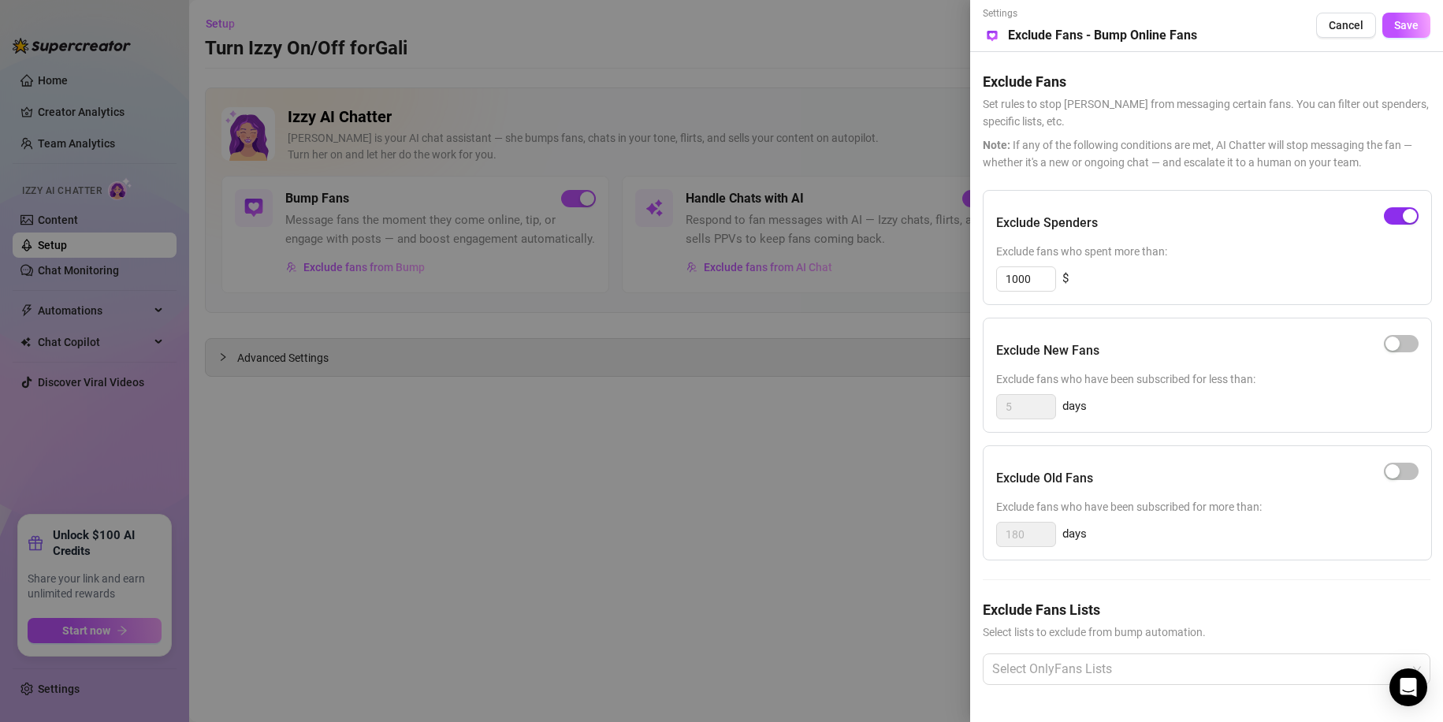
click at [1402, 217] on button "button" at bounding box center [1401, 215] width 35 height 17
click at [1403, 20] on span "Save" at bounding box center [1406, 25] width 24 height 13
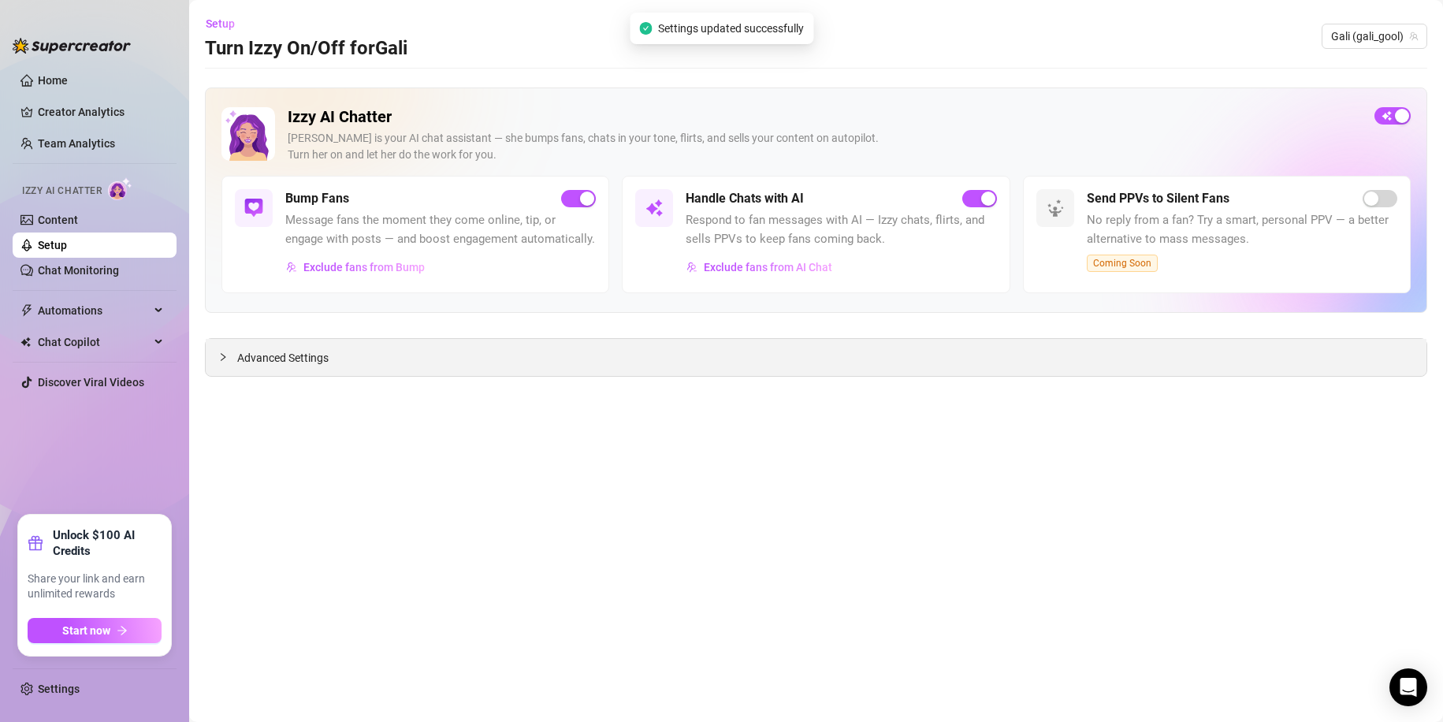
click at [307, 362] on span "Advanced Settings" at bounding box center [282, 357] width 91 height 17
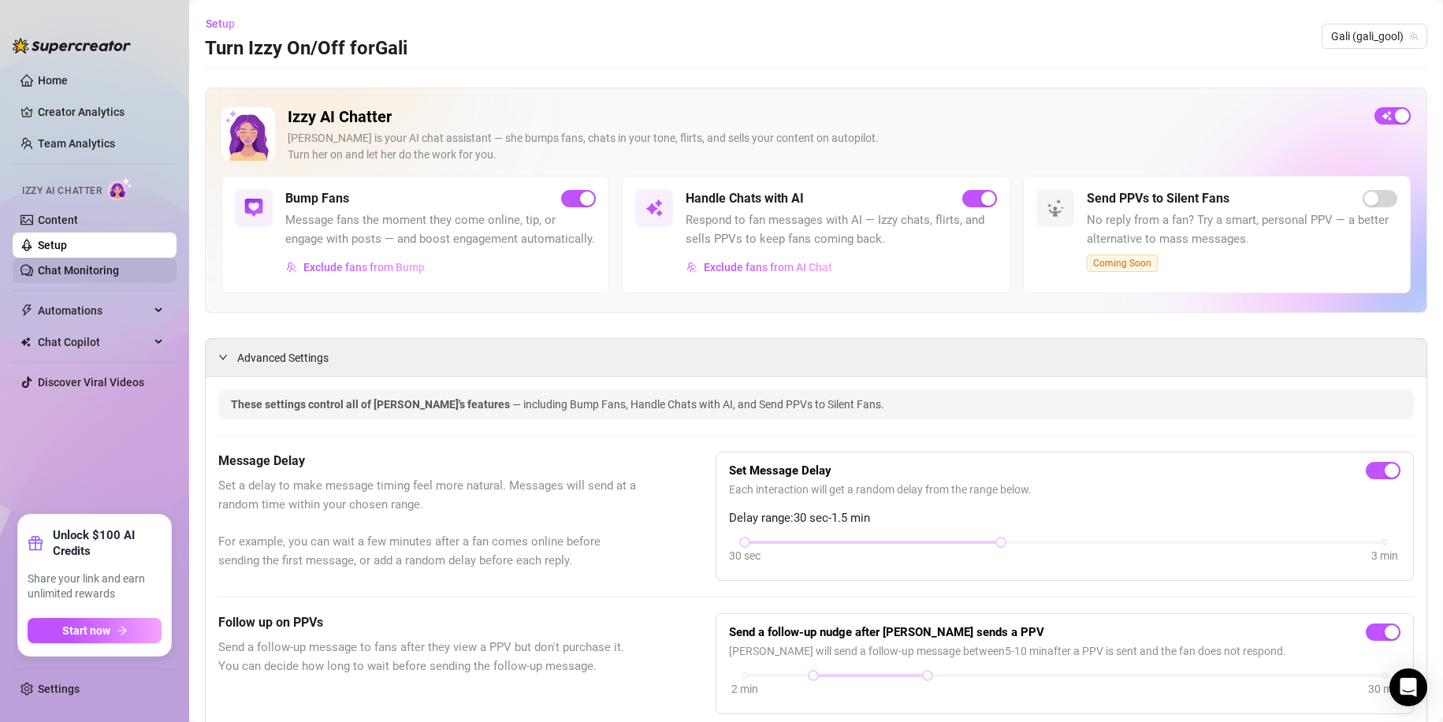
click at [119, 273] on link "Chat Monitoring" at bounding box center [78, 270] width 81 height 13
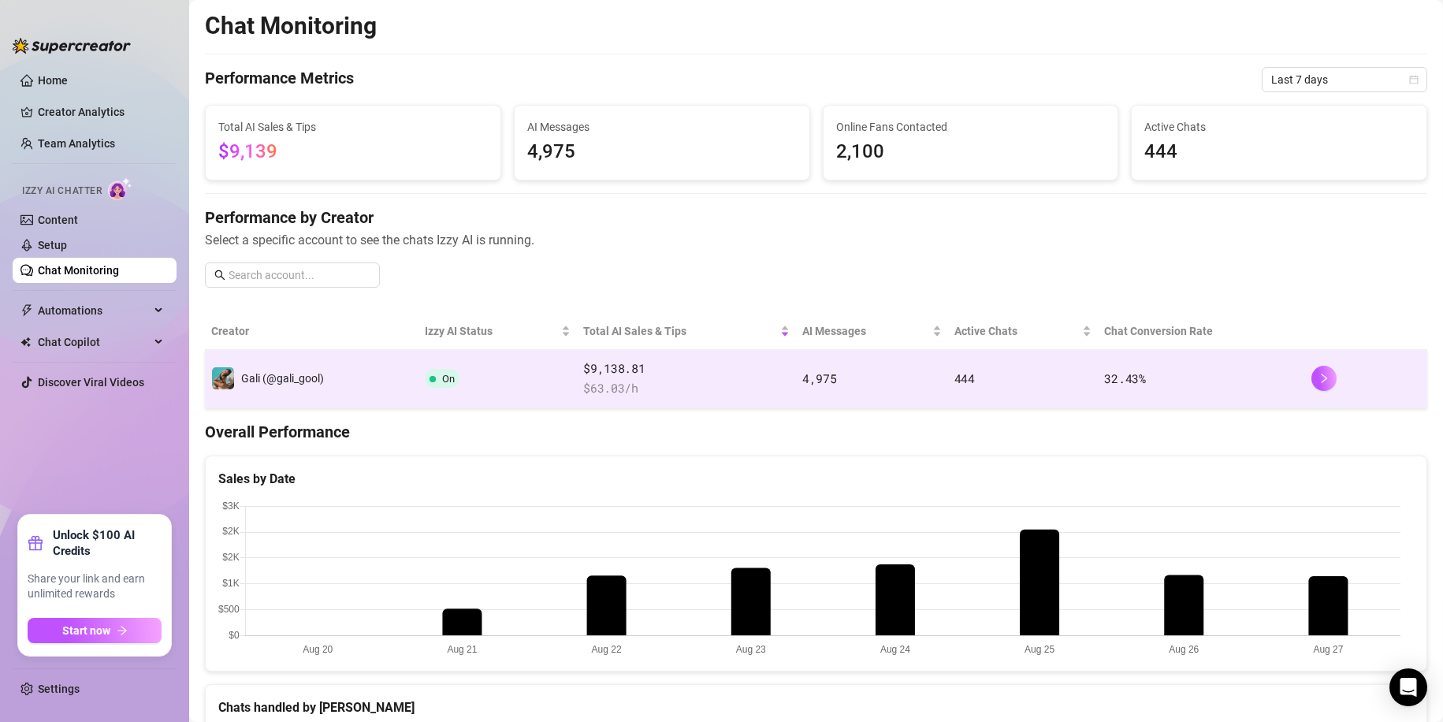
click at [599, 371] on span "$9,138.81" at bounding box center [686, 368] width 206 height 19
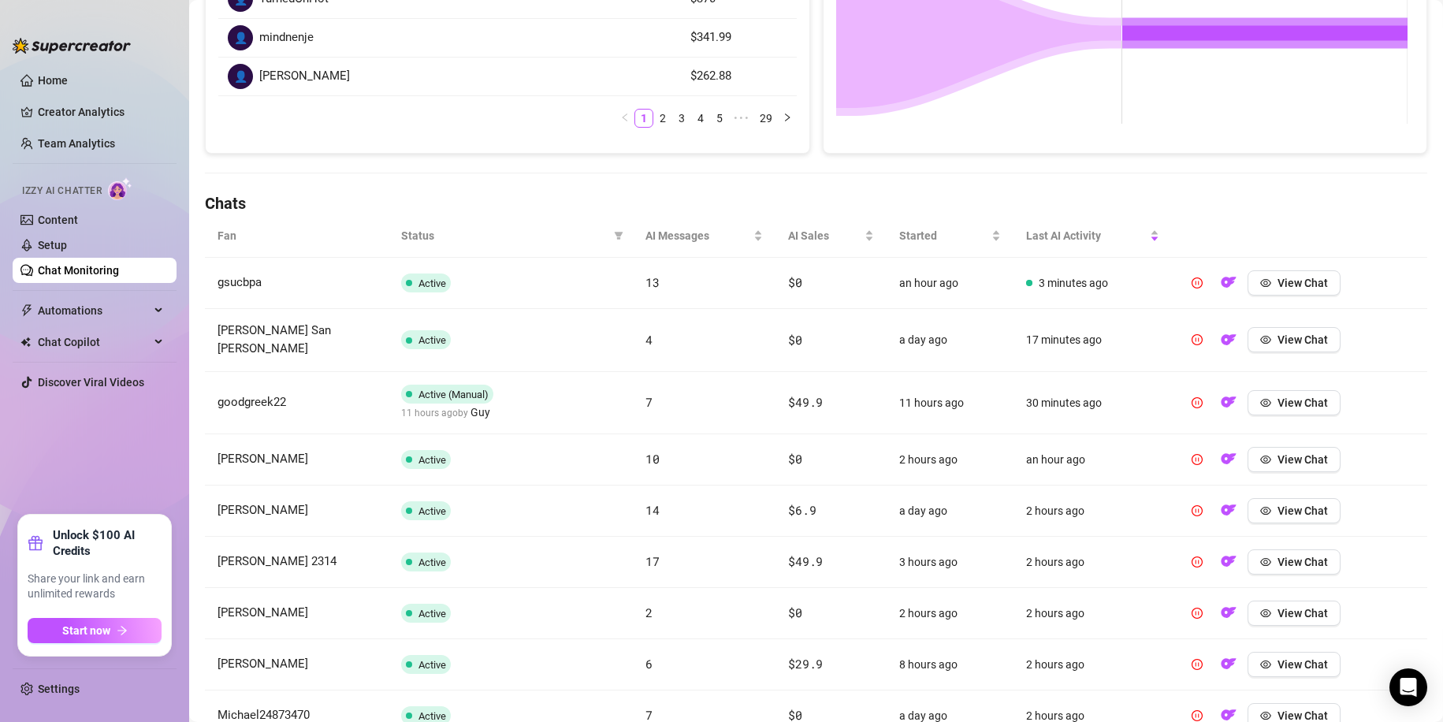
scroll to position [372, 0]
click at [842, 239] on span "AI Sales" at bounding box center [824, 236] width 73 height 17
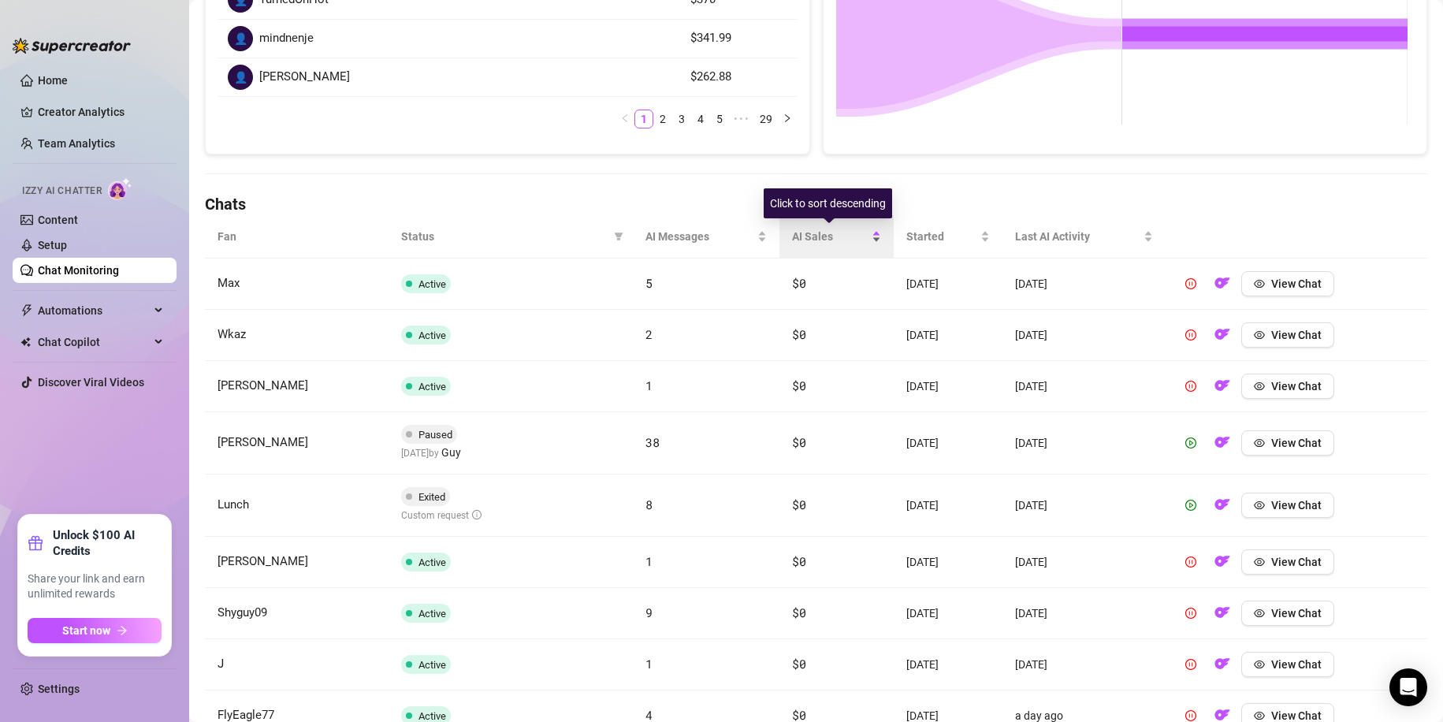
click at [857, 240] on span "AI Sales" at bounding box center [830, 236] width 76 height 17
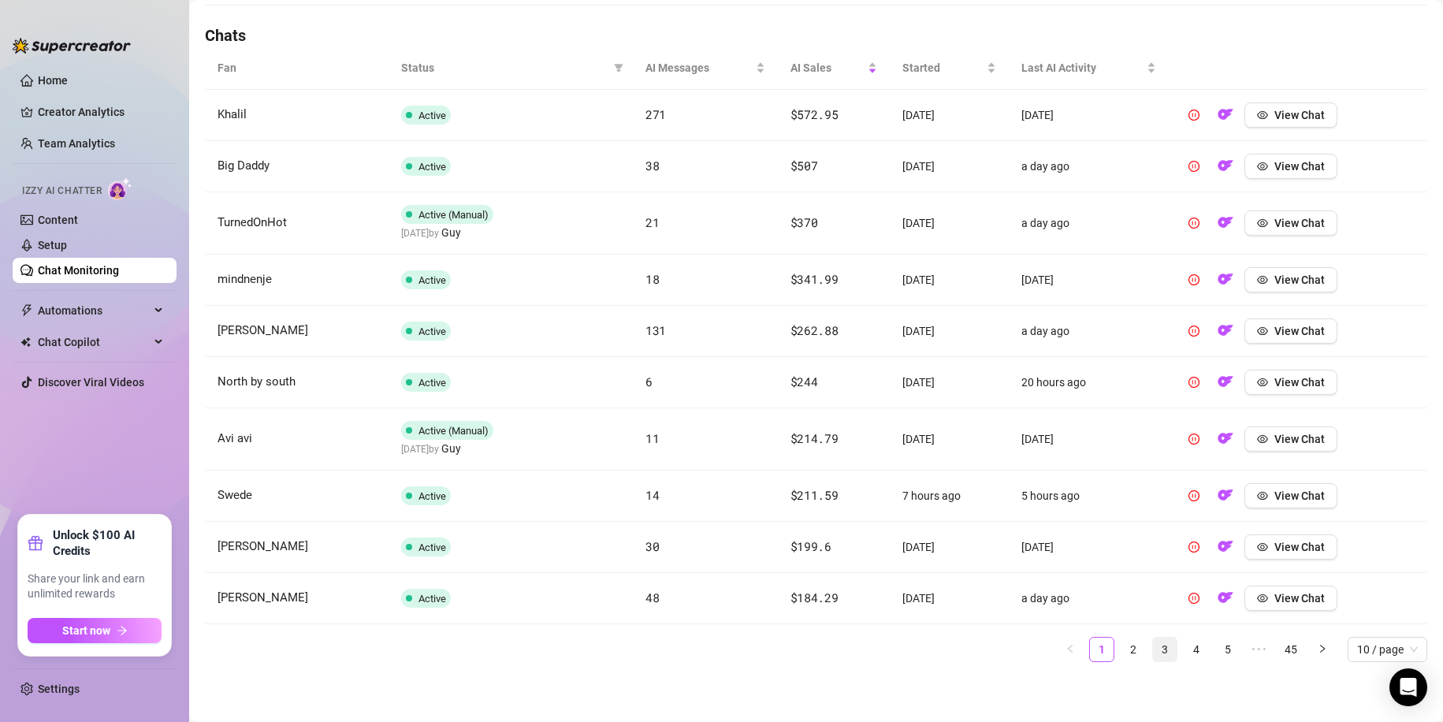
click at [1128, 645] on link "2" at bounding box center [1133, 649] width 24 height 24
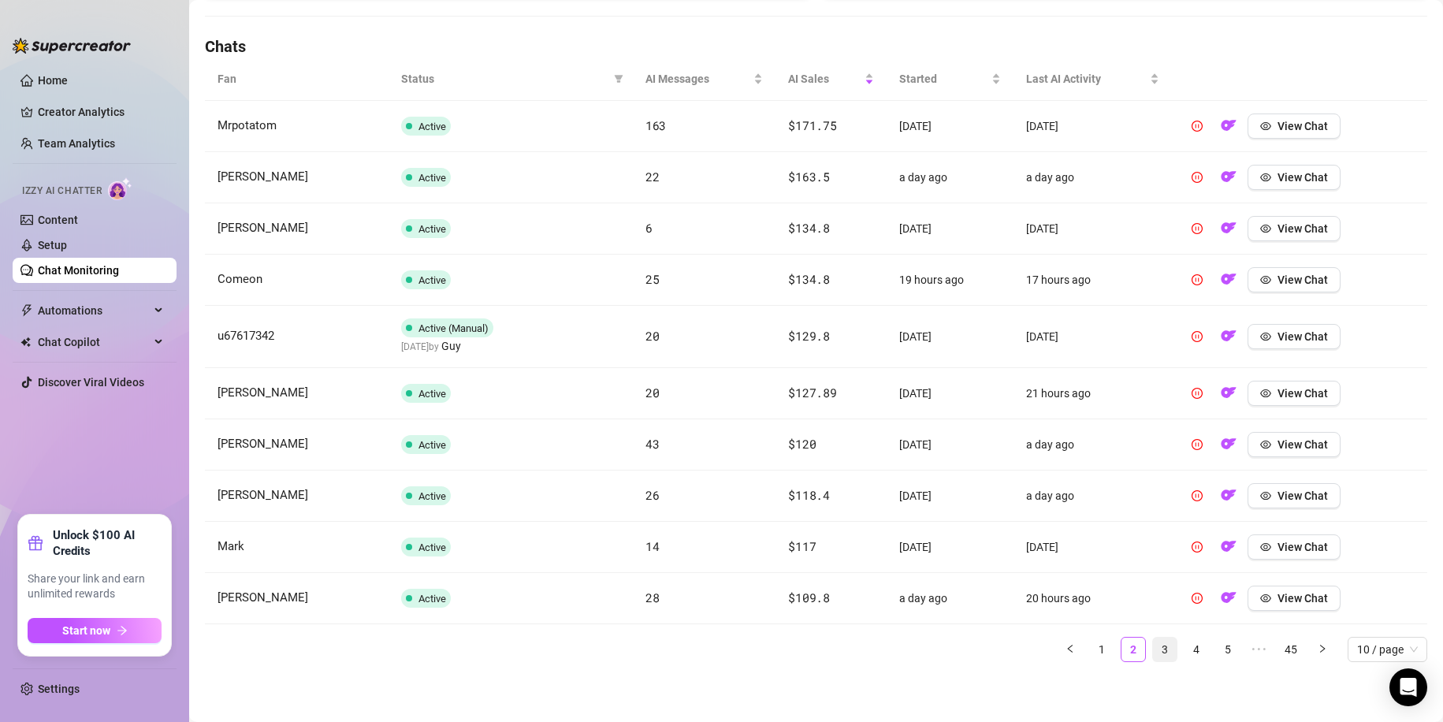
click at [1153, 652] on link "3" at bounding box center [1165, 649] width 24 height 24
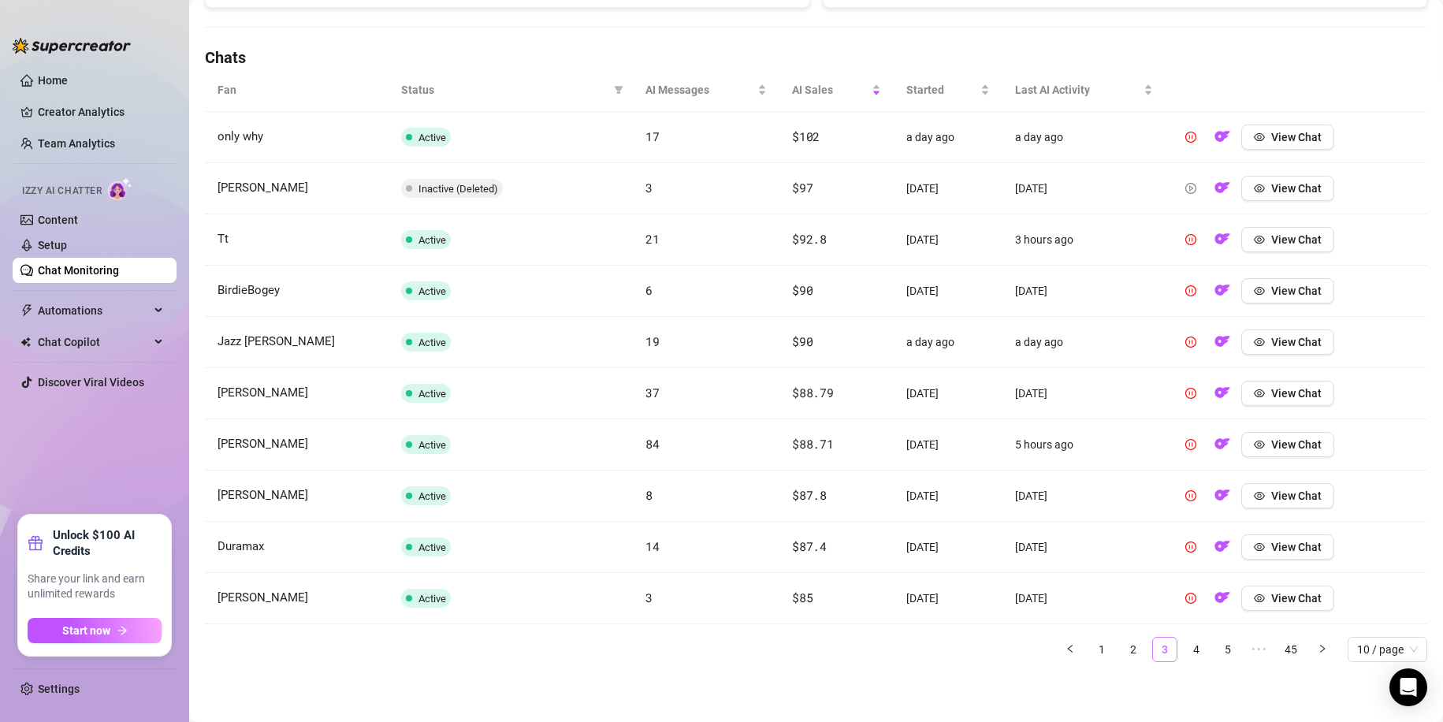
scroll to position [519, 0]
click at [1184, 651] on link "4" at bounding box center [1196, 649] width 24 height 24
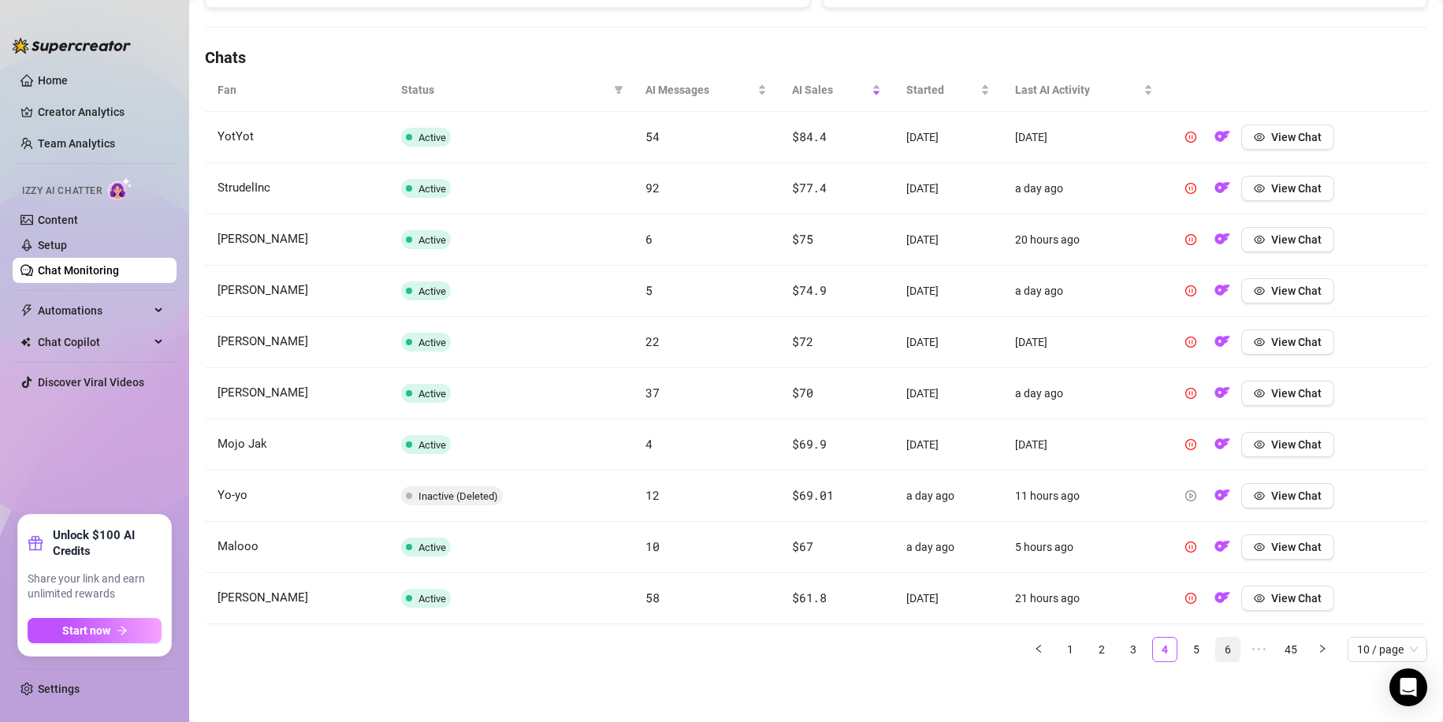
click at [1216, 652] on link "6" at bounding box center [1228, 649] width 24 height 24
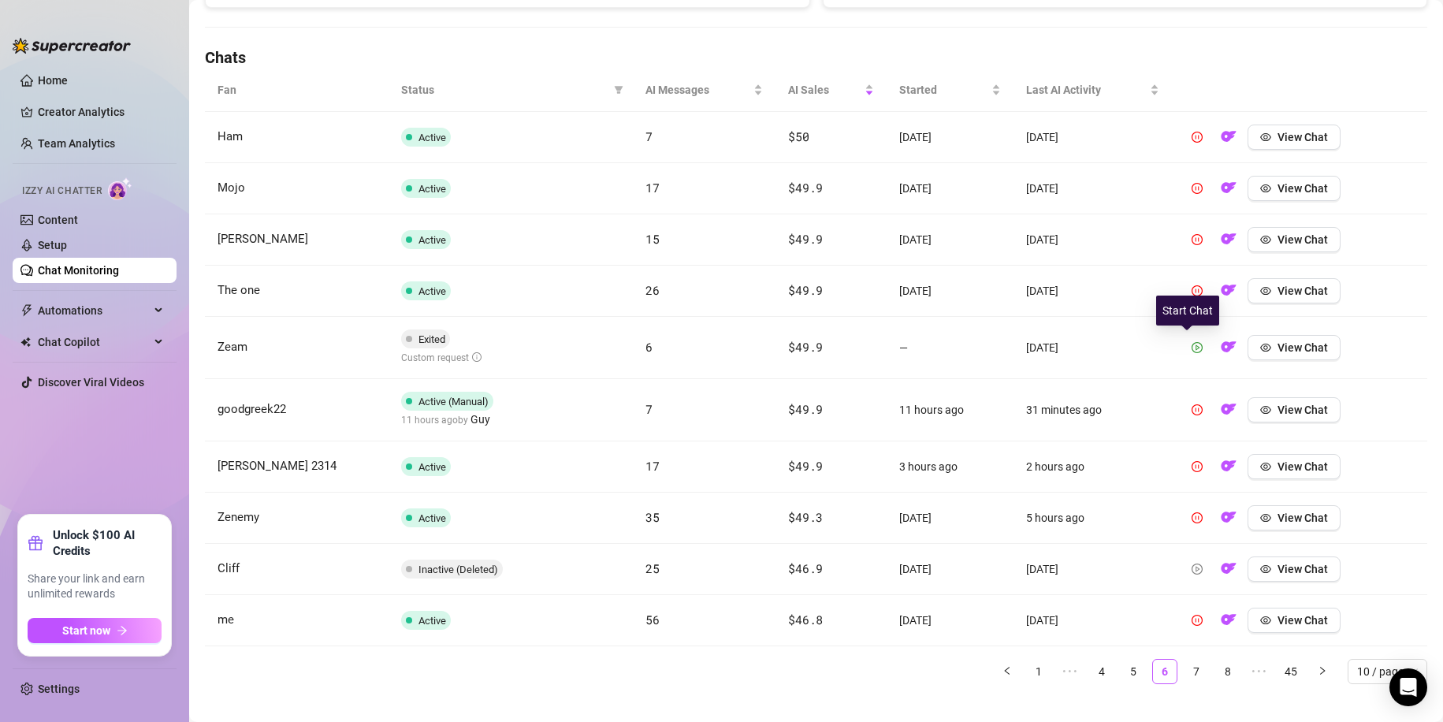
click at [1192, 346] on icon "play-circle" at bounding box center [1196, 347] width 11 height 11
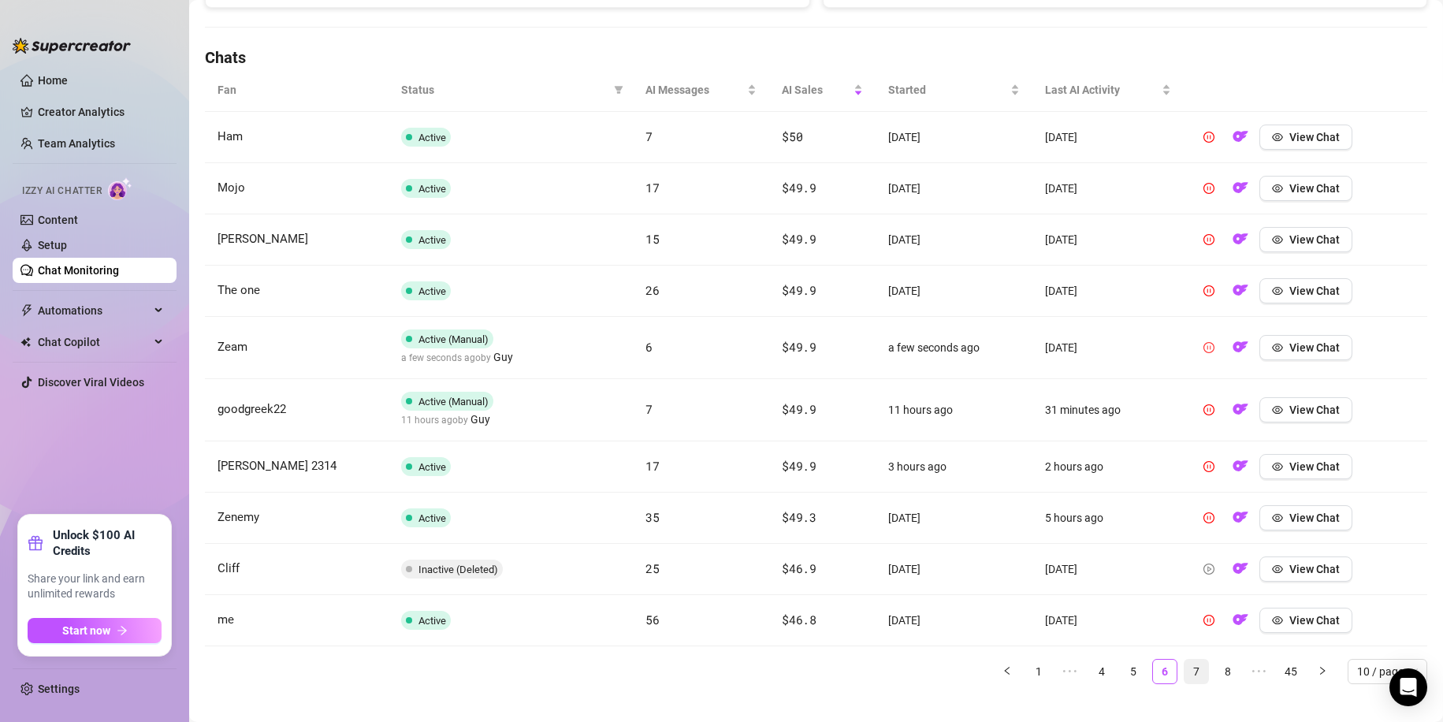
click at [1186, 676] on link "7" at bounding box center [1196, 672] width 24 height 24
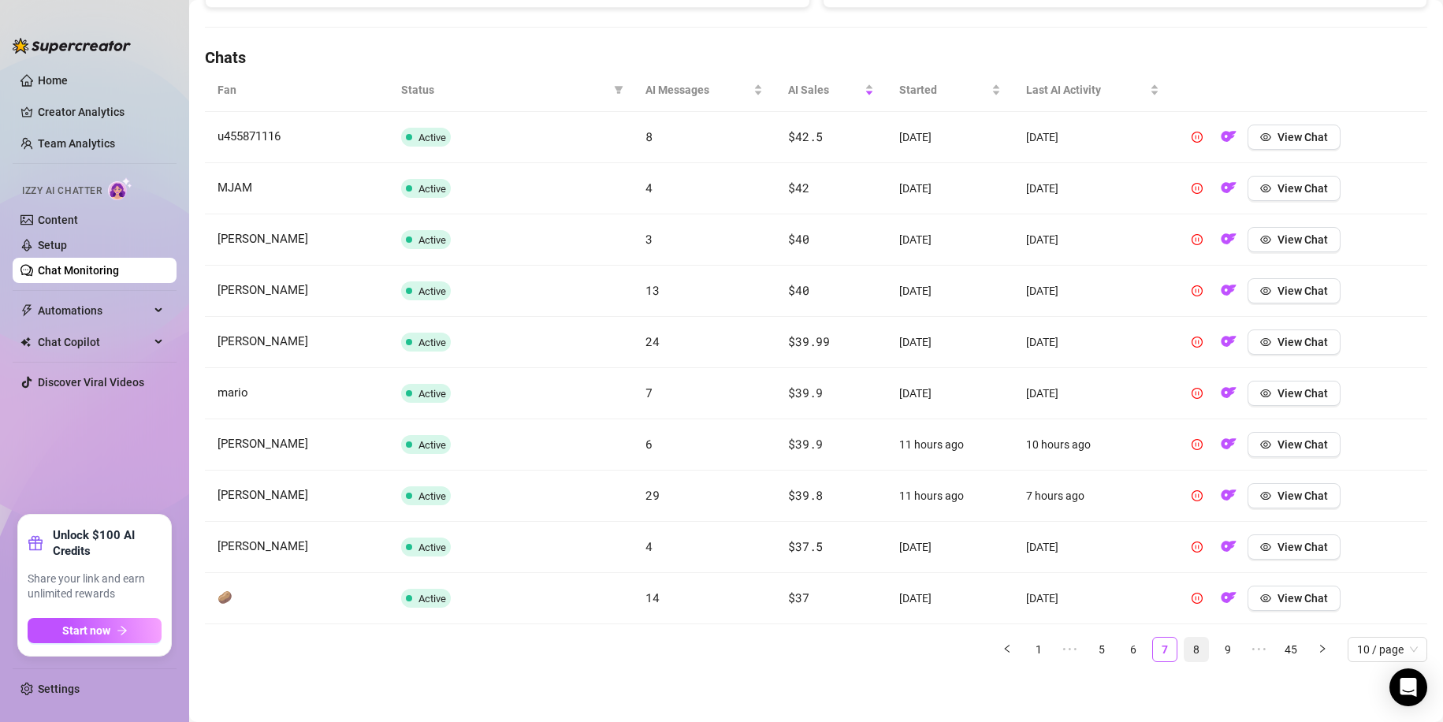
click at [1191, 647] on link "8" at bounding box center [1196, 649] width 24 height 24
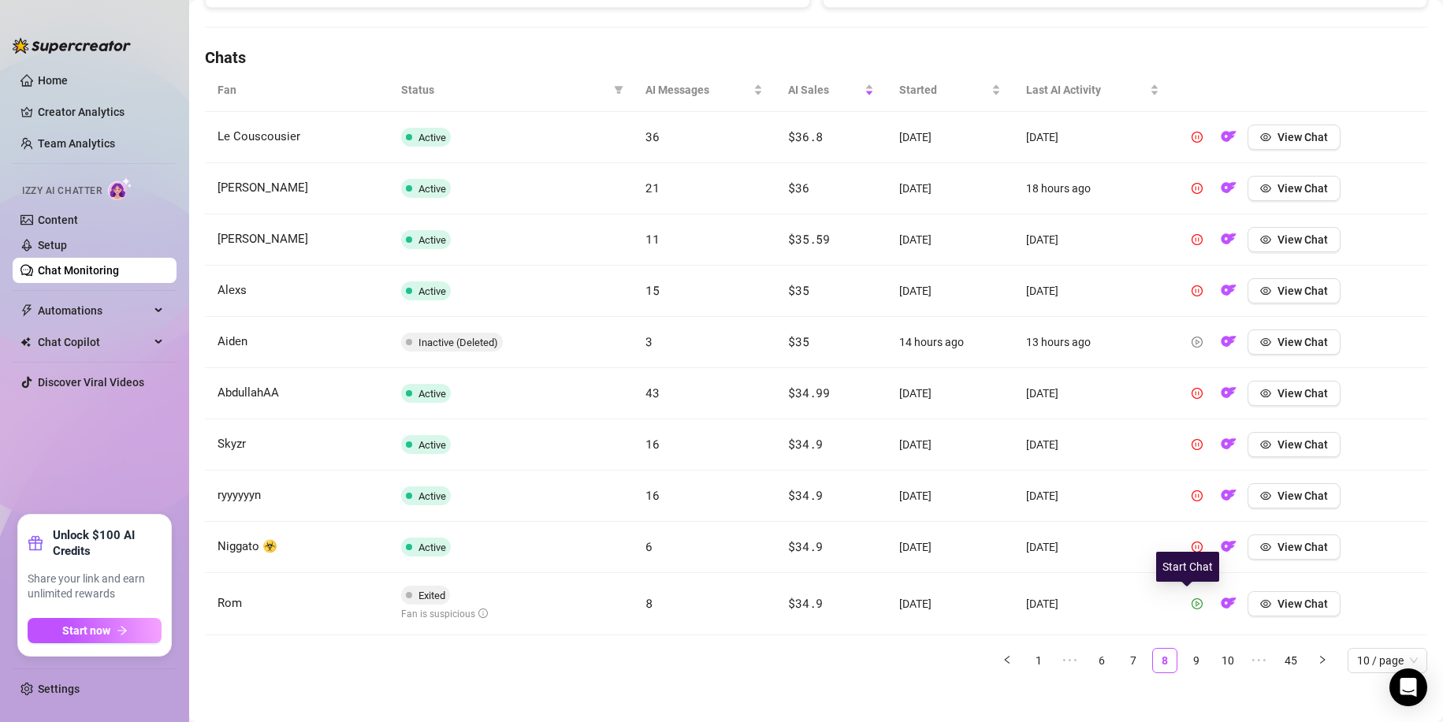
click at [1193, 609] on button "button" at bounding box center [1196, 603] width 25 height 25
click at [1184, 662] on link "9" at bounding box center [1196, 661] width 24 height 24
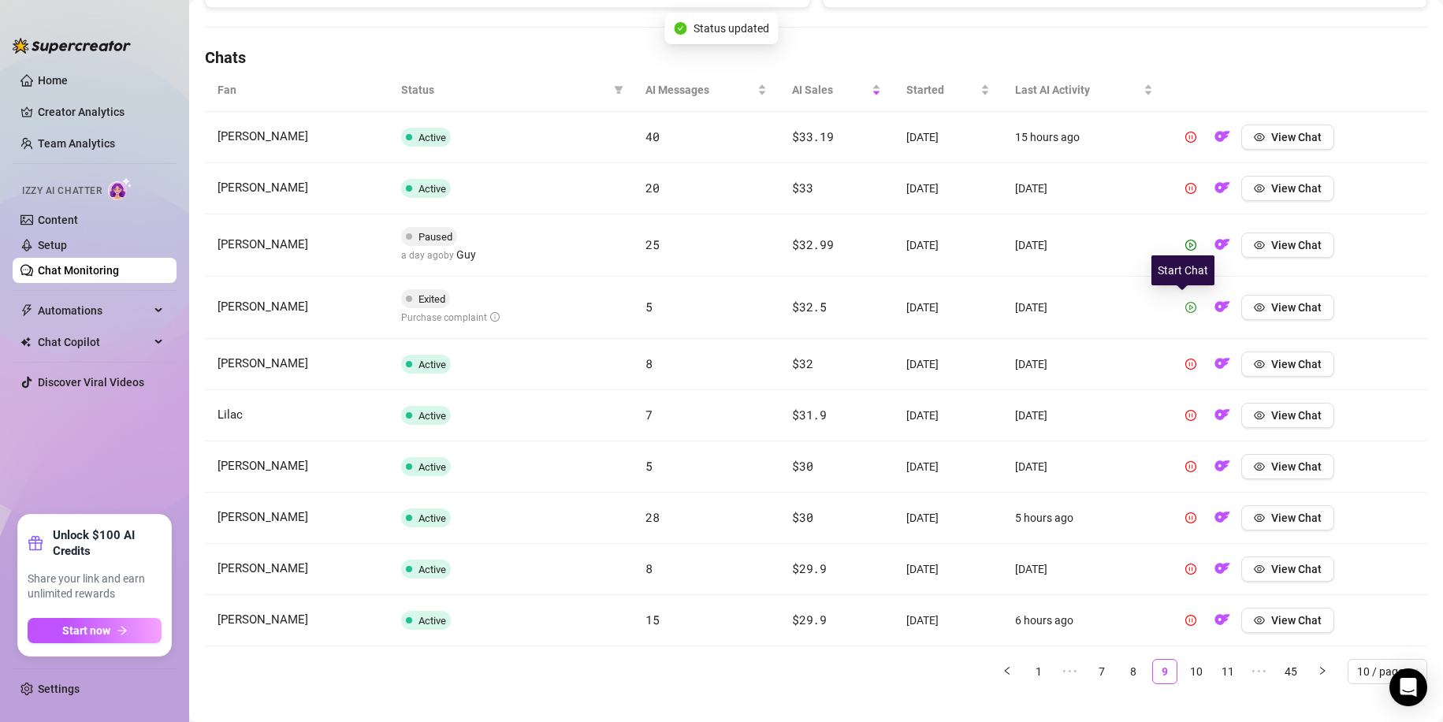
click at [1185, 310] on icon "play-circle" at bounding box center [1190, 307] width 11 height 11
click at [1185, 251] on span "button" at bounding box center [1190, 245] width 11 height 13
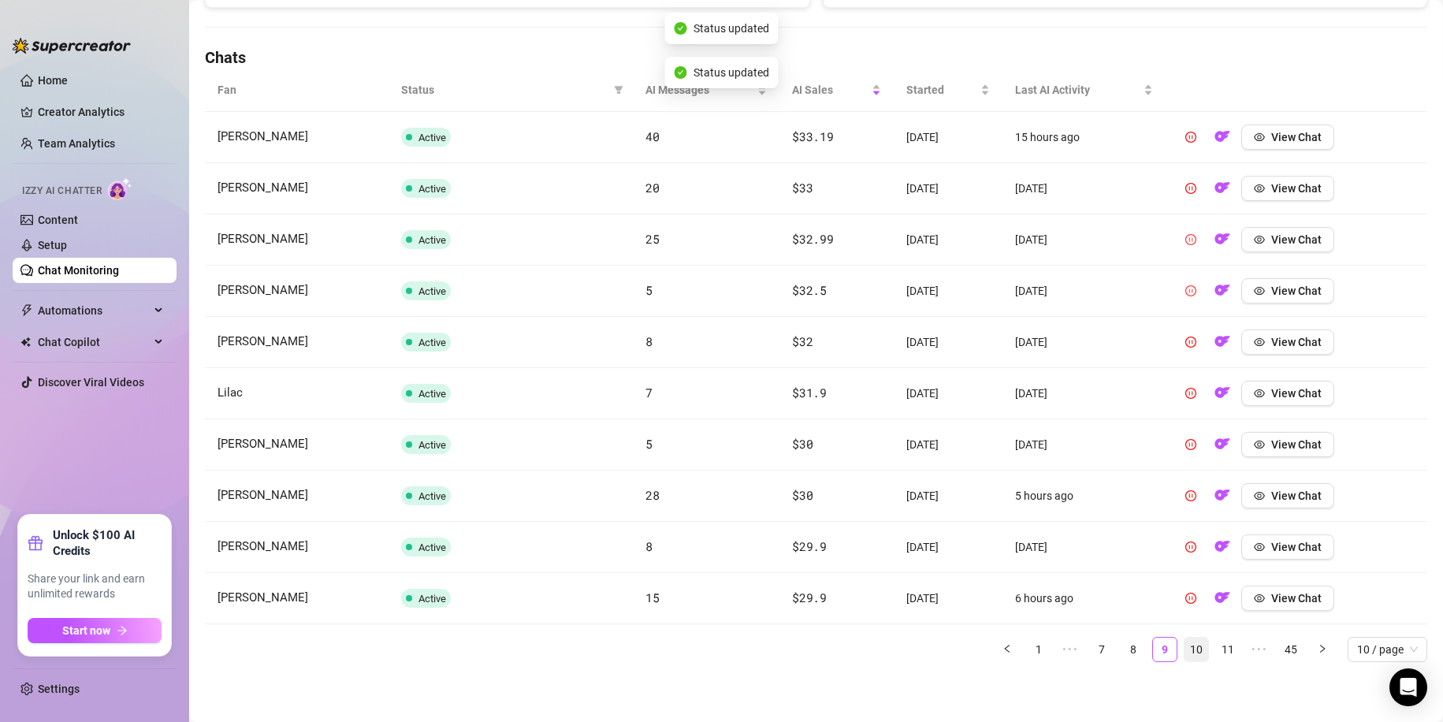
click at [1184, 660] on link "10" at bounding box center [1196, 649] width 24 height 24
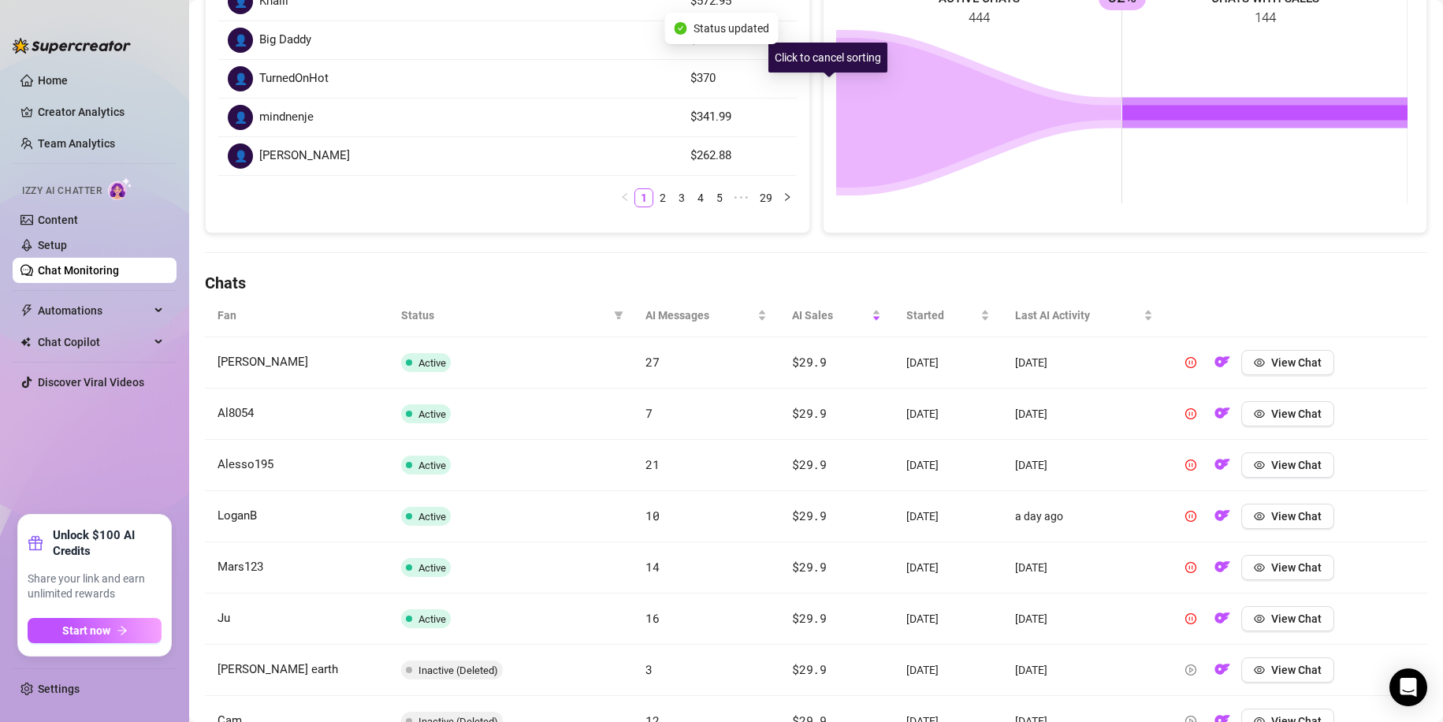
scroll to position [203, 0]
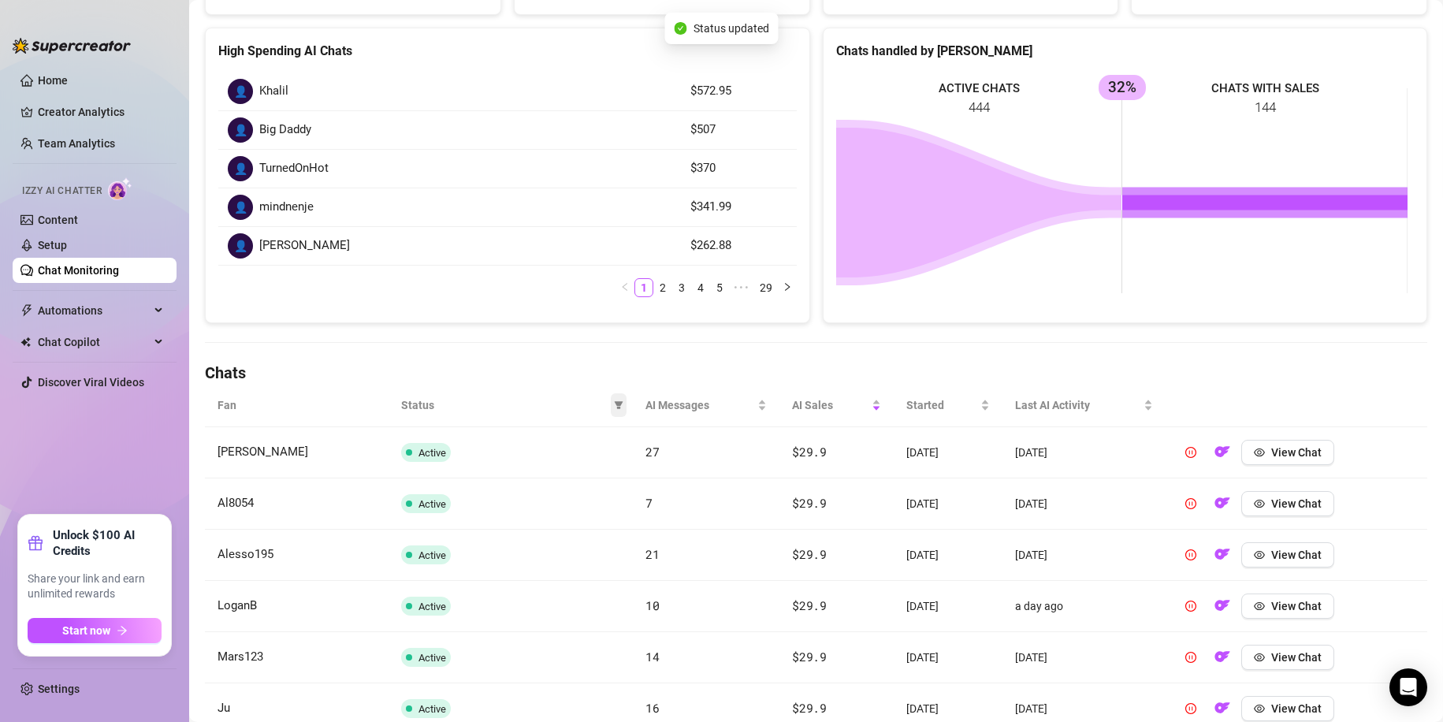
click at [619, 407] on span at bounding box center [619, 405] width 16 height 24
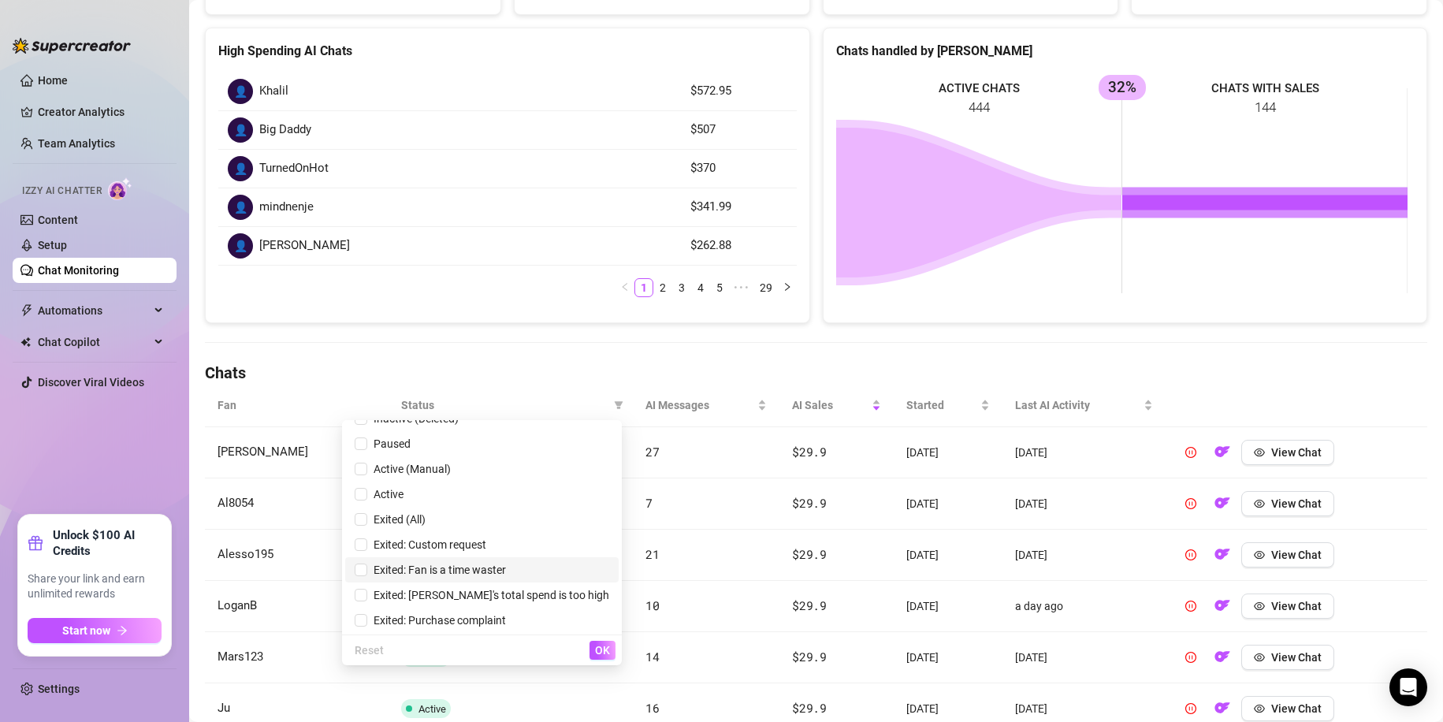
scroll to position [19, 0]
click at [506, 566] on span "Exited: Fan is a time waster" at bounding box center [436, 568] width 139 height 13
checkbox input "true"
click at [603, 646] on span "OK" at bounding box center [602, 650] width 15 height 13
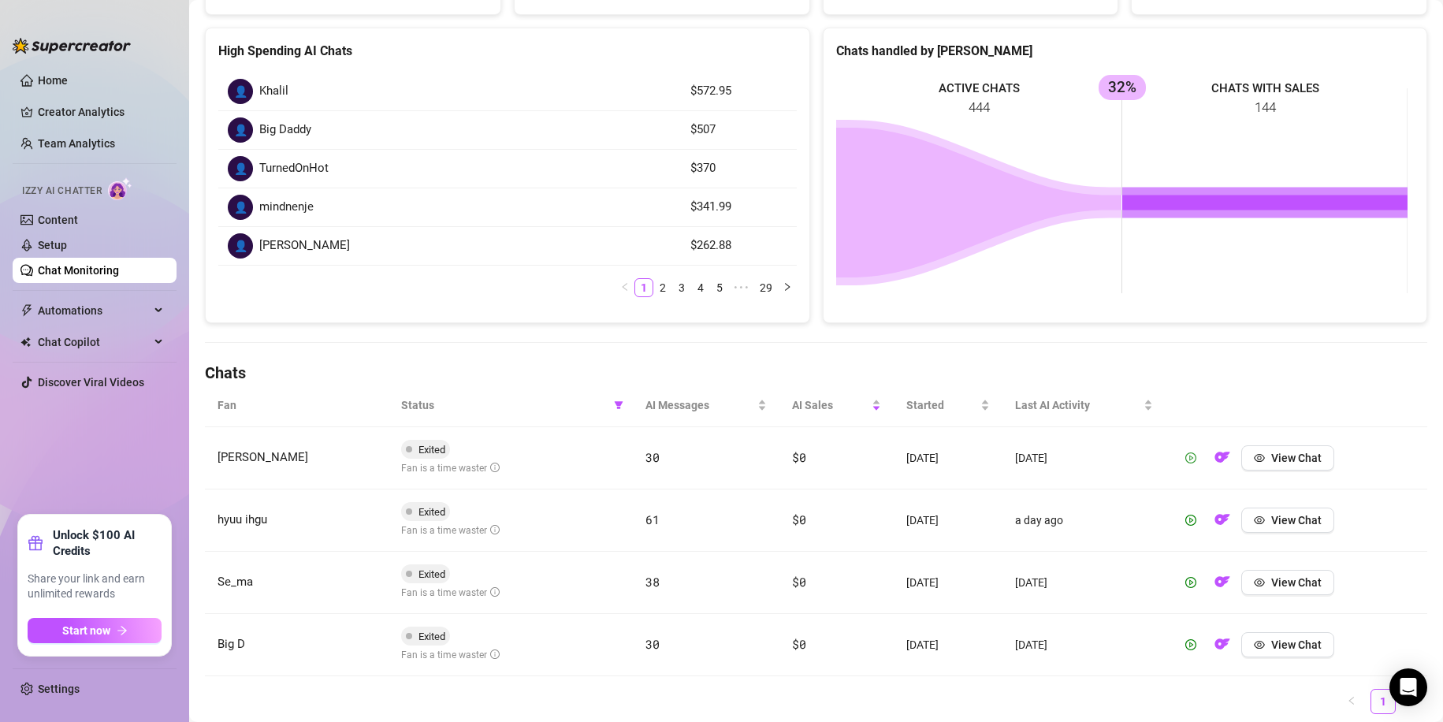
click at [1189, 456] on icon "play-circle" at bounding box center [1191, 458] width 4 height 6
click at [1185, 515] on icon "play-circle" at bounding box center [1190, 520] width 11 height 11
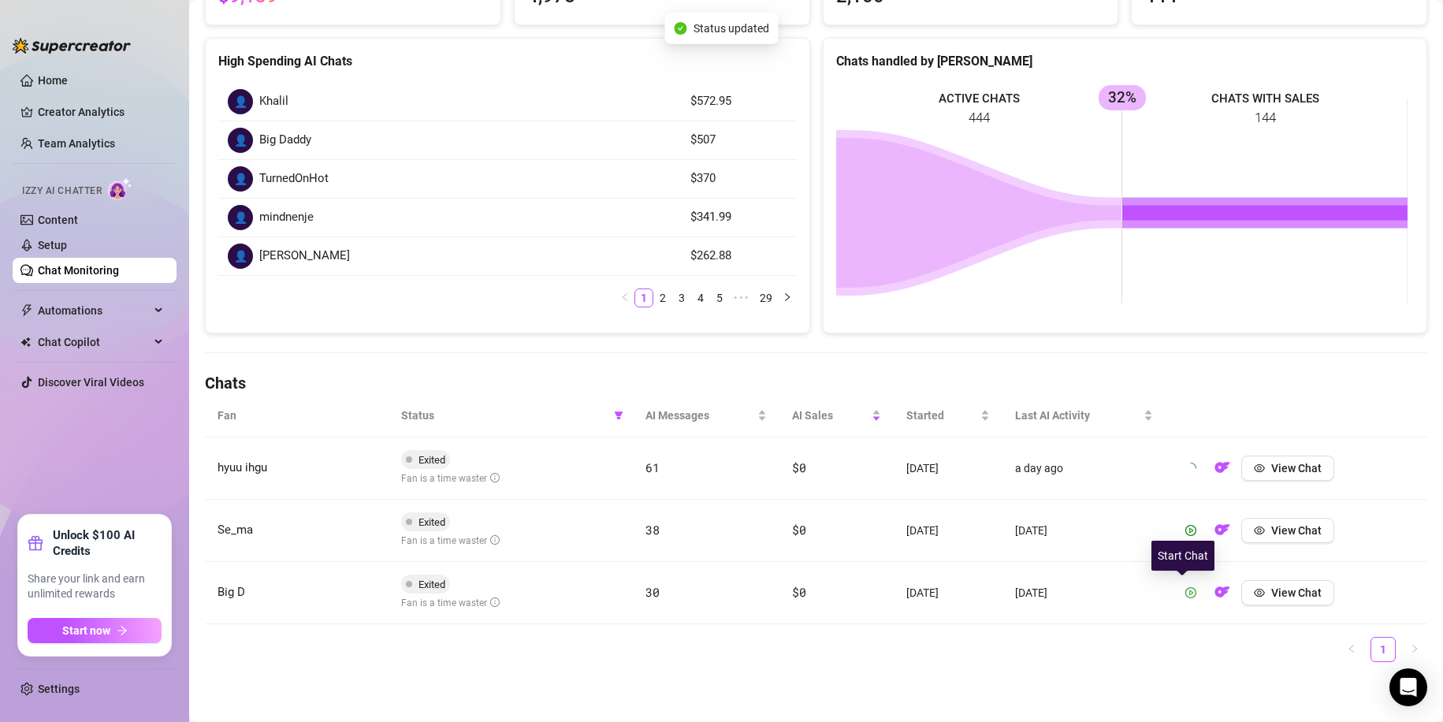
click at [1185, 593] on icon "play-circle" at bounding box center [1190, 592] width 11 height 11
click at [1185, 528] on icon "play-circle" at bounding box center [1190, 530] width 11 height 11
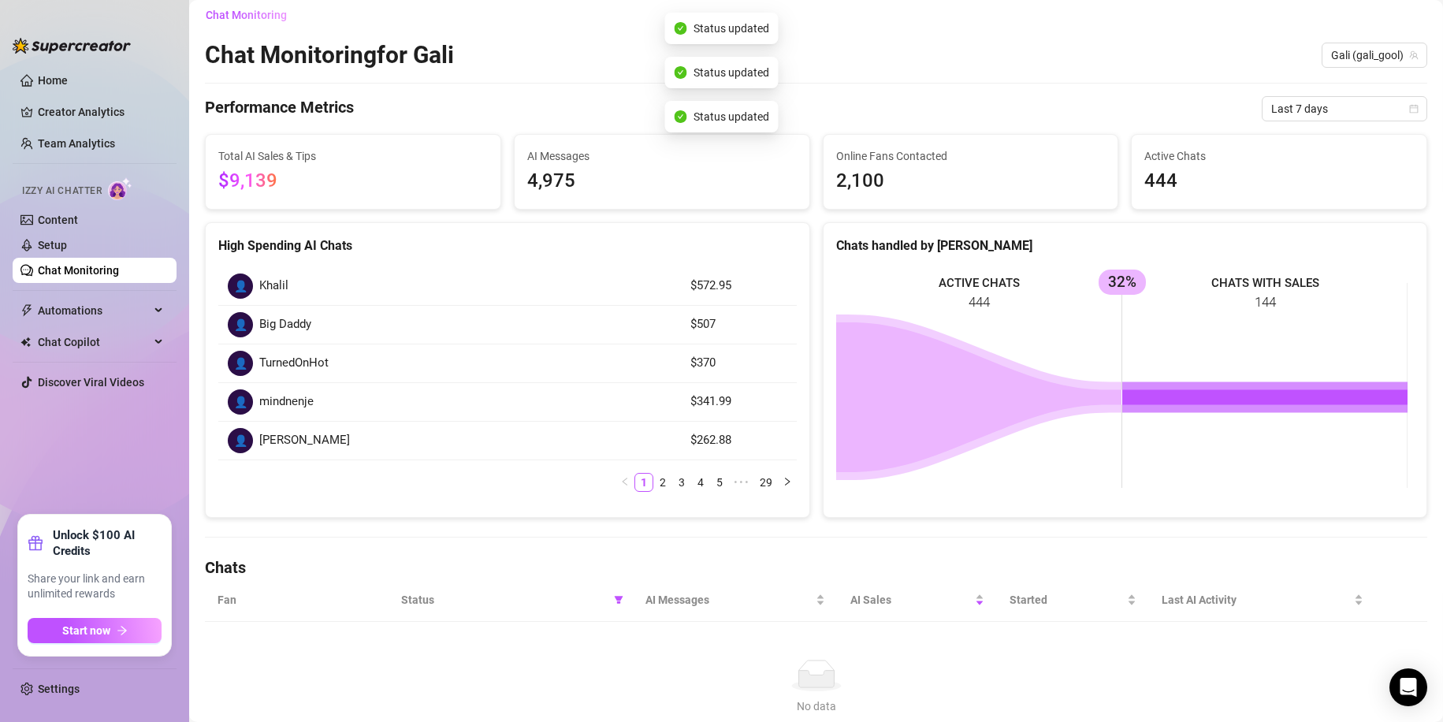
scroll to position [0, 0]
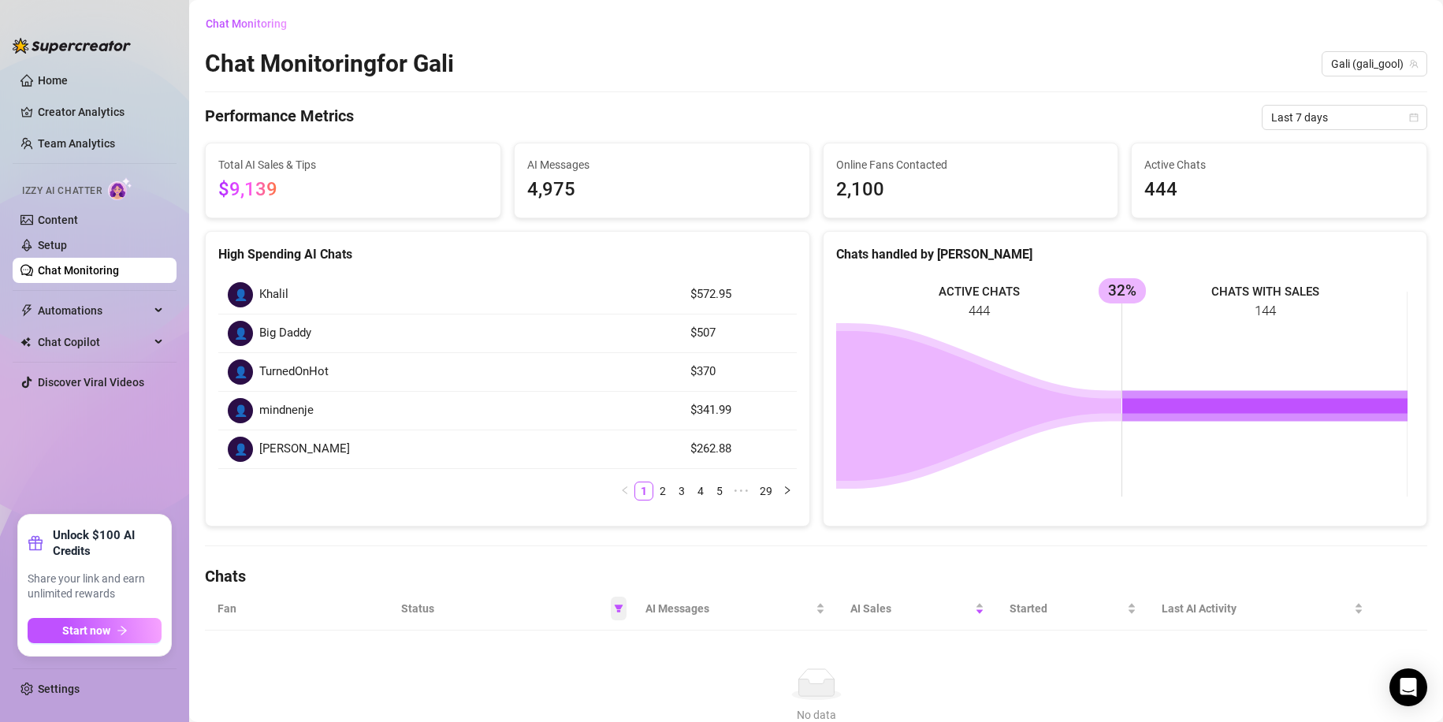
click at [615, 611] on icon "filter" at bounding box center [618, 608] width 9 height 8
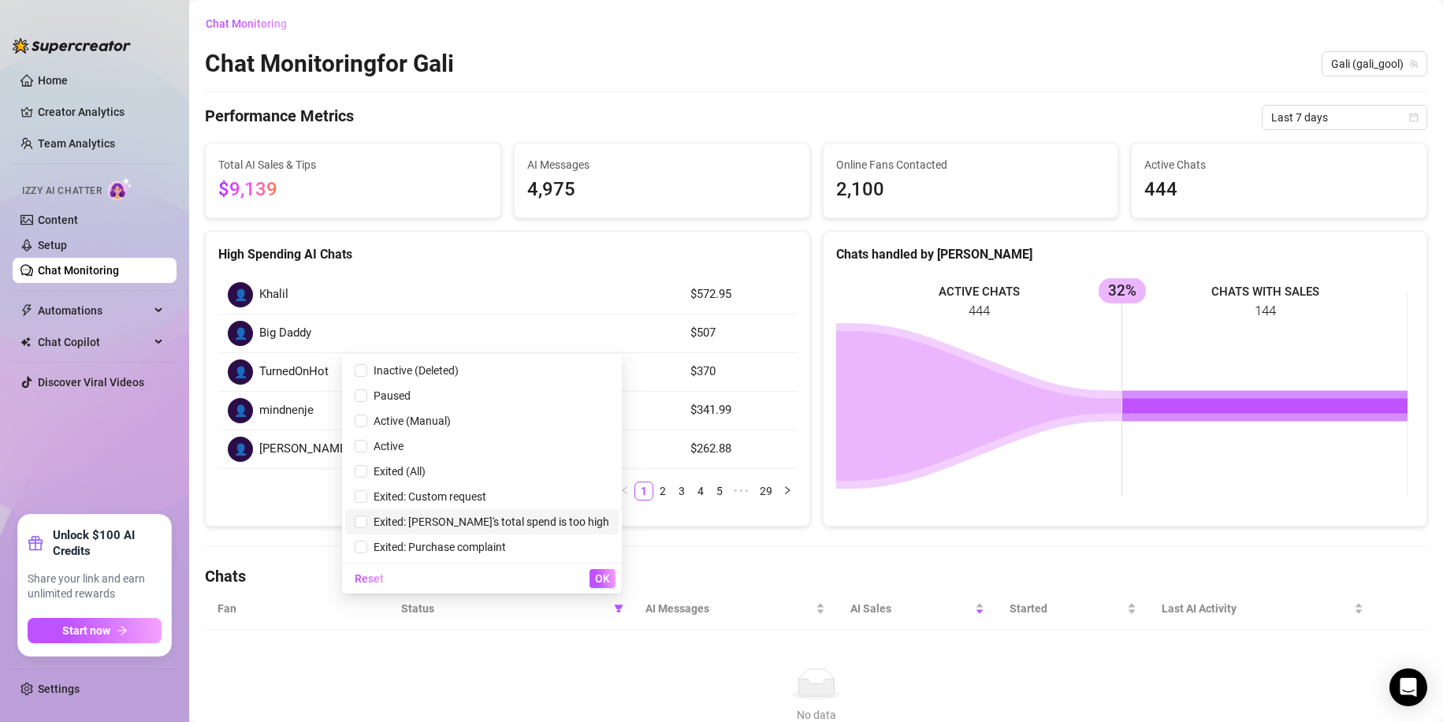
click at [541, 526] on span "Exited: [PERSON_NAME]'s total spend is too high" at bounding box center [488, 521] width 242 height 13
checkbox input "true"
click at [607, 579] on span "OK" at bounding box center [602, 578] width 15 height 13
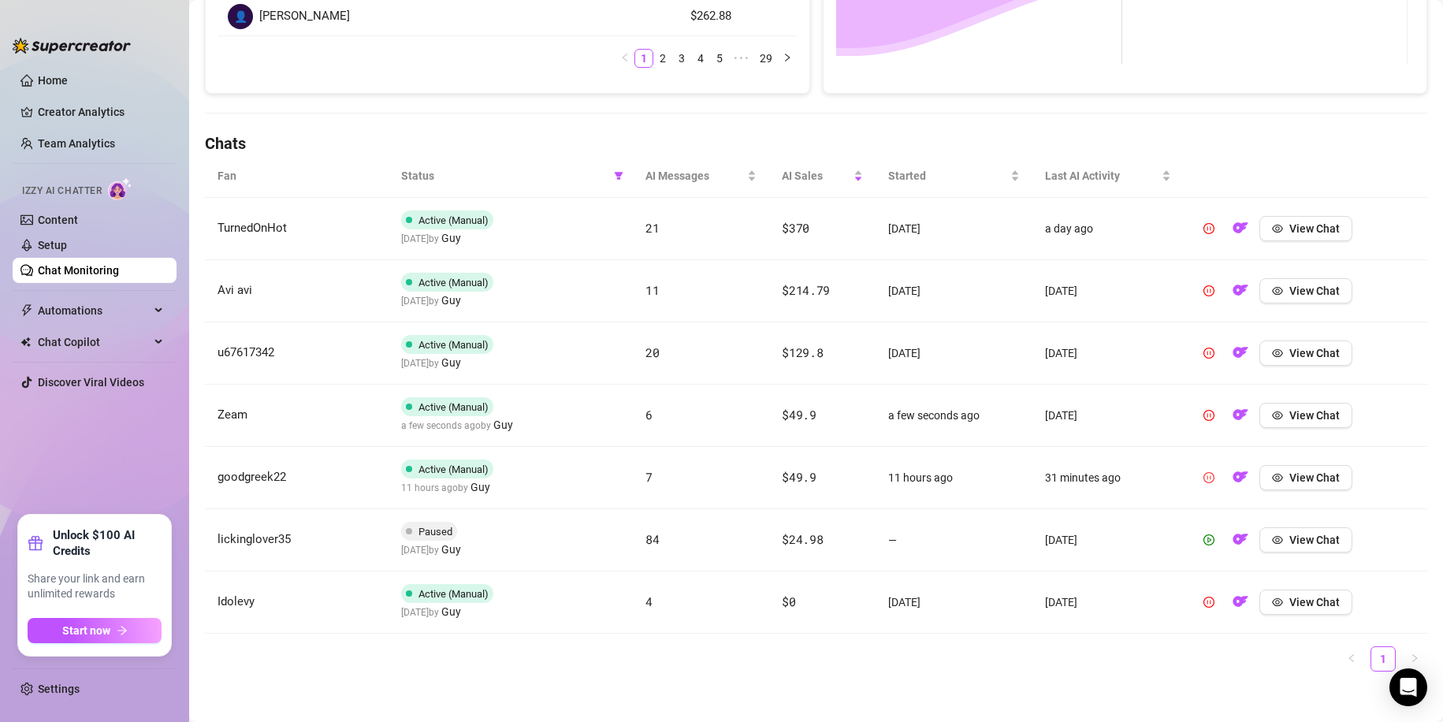
scroll to position [442, 0]
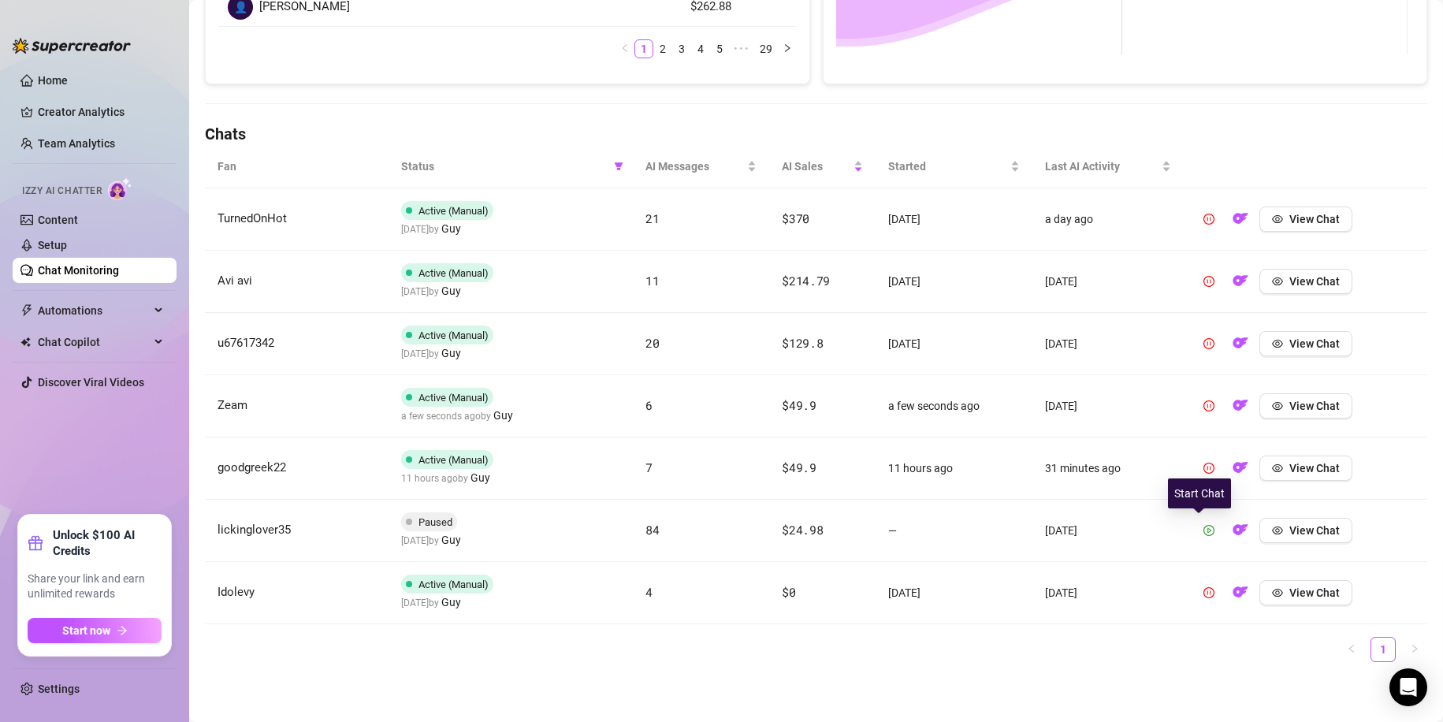
click at [1203, 533] on icon "play-circle" at bounding box center [1208, 530] width 11 height 11
click at [1203, 533] on icon "pause-circle" at bounding box center [1208, 530] width 11 height 11
click at [1203, 533] on icon "loading" at bounding box center [1208, 530] width 11 height 11
click at [1203, 533] on icon "play-circle" at bounding box center [1208, 530] width 11 height 11
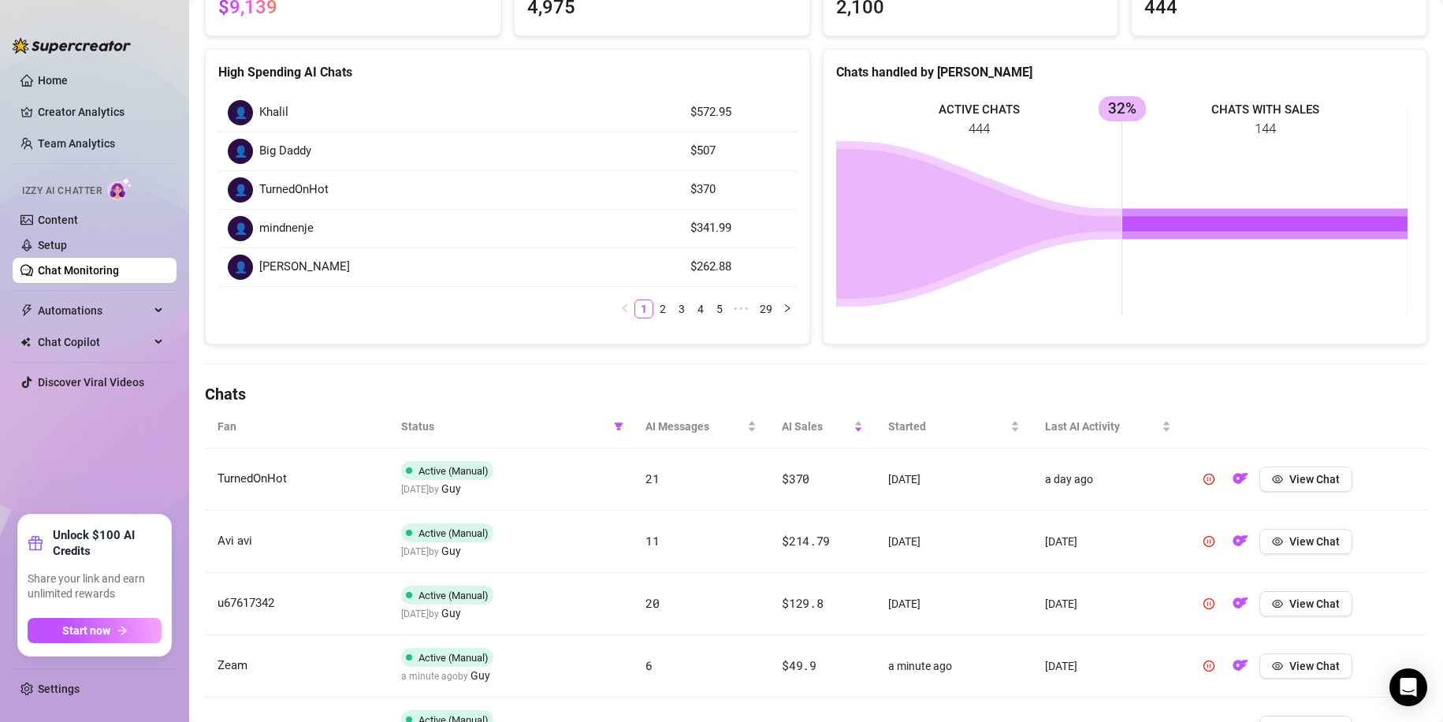
scroll to position [236, 0]
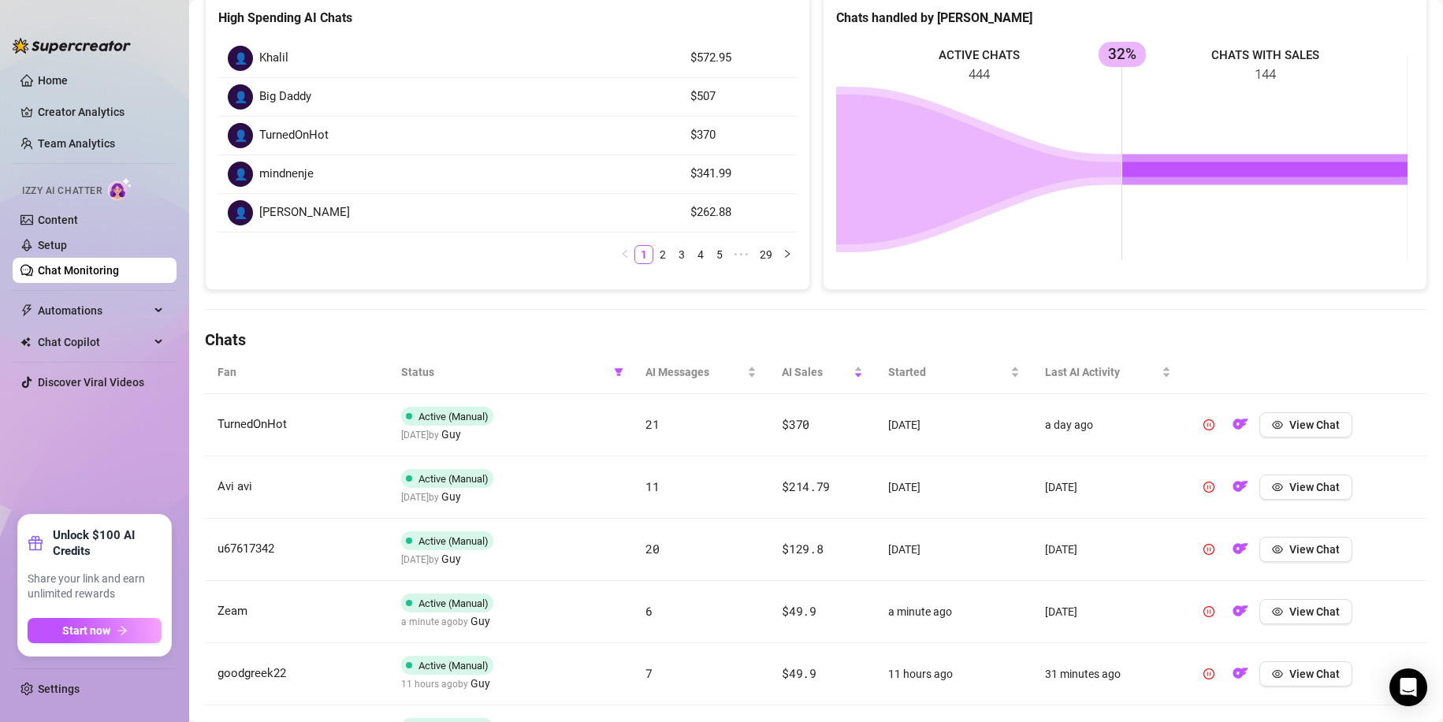
click at [623, 379] on th "Status" at bounding box center [510, 372] width 244 height 43
click at [619, 378] on span at bounding box center [619, 372] width 16 height 24
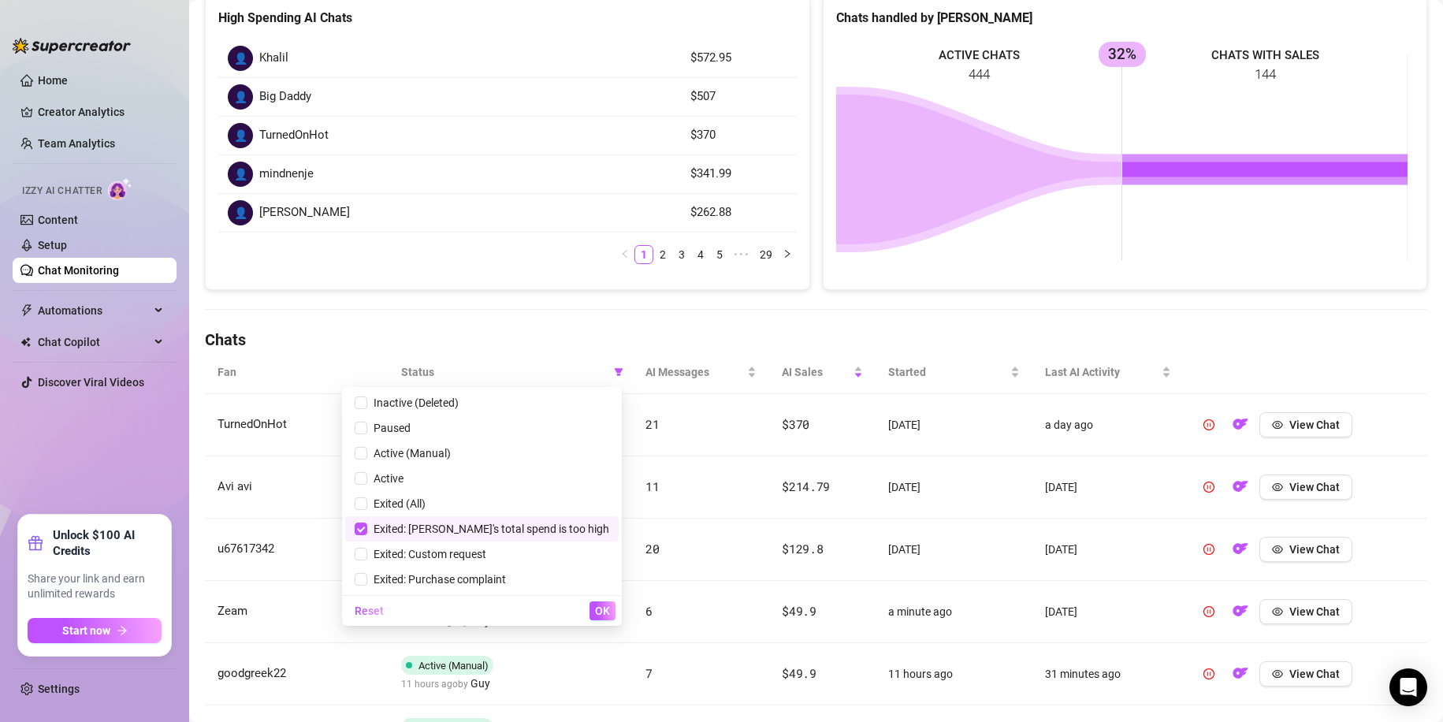
click at [563, 526] on span "Exited: [PERSON_NAME]'s total spend is too high" at bounding box center [488, 528] width 242 height 13
checkbox input "false"
drag, startPoint x: 515, startPoint y: 507, endPoint x: 530, endPoint y: 519, distance: 18.5
click at [515, 506] on span "Exited (All)" at bounding box center [482, 503] width 255 height 17
click at [600, 609] on span "OK" at bounding box center [602, 610] width 15 height 13
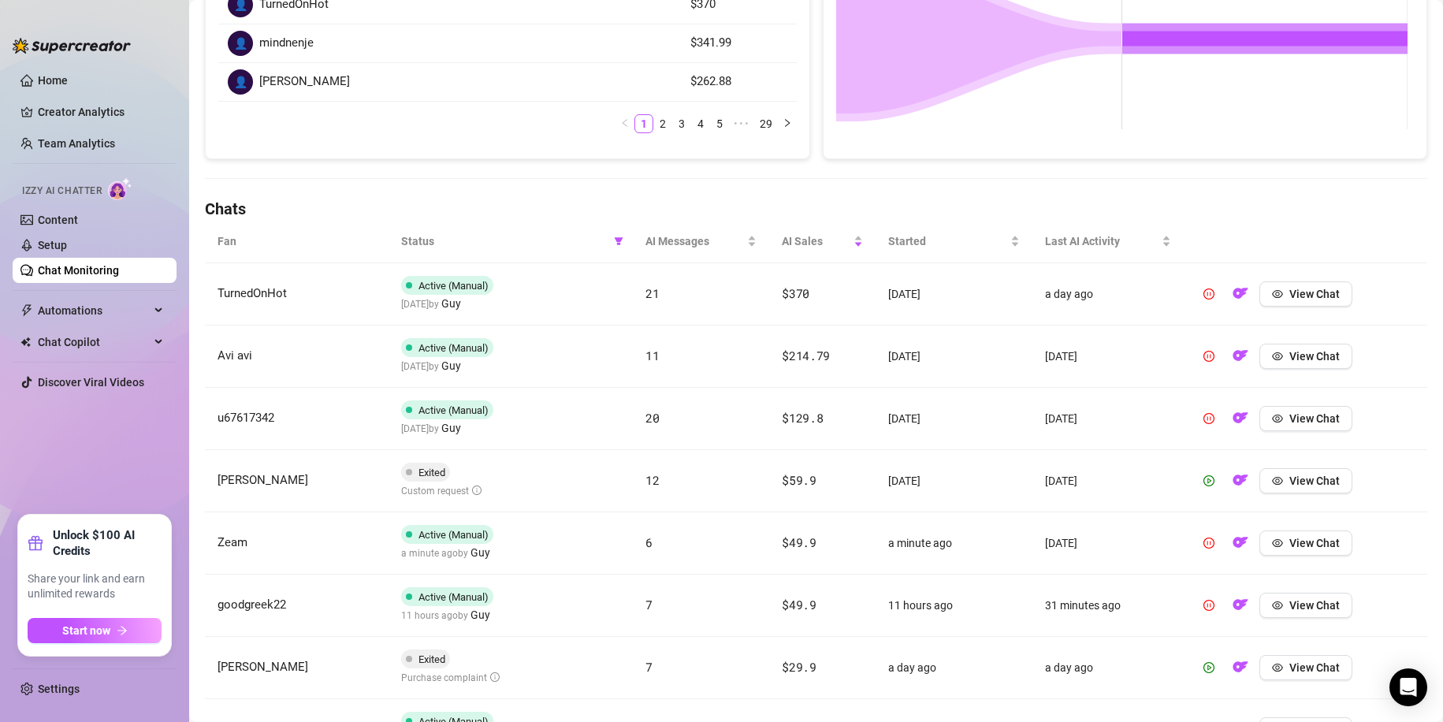
scroll to position [394, 0]
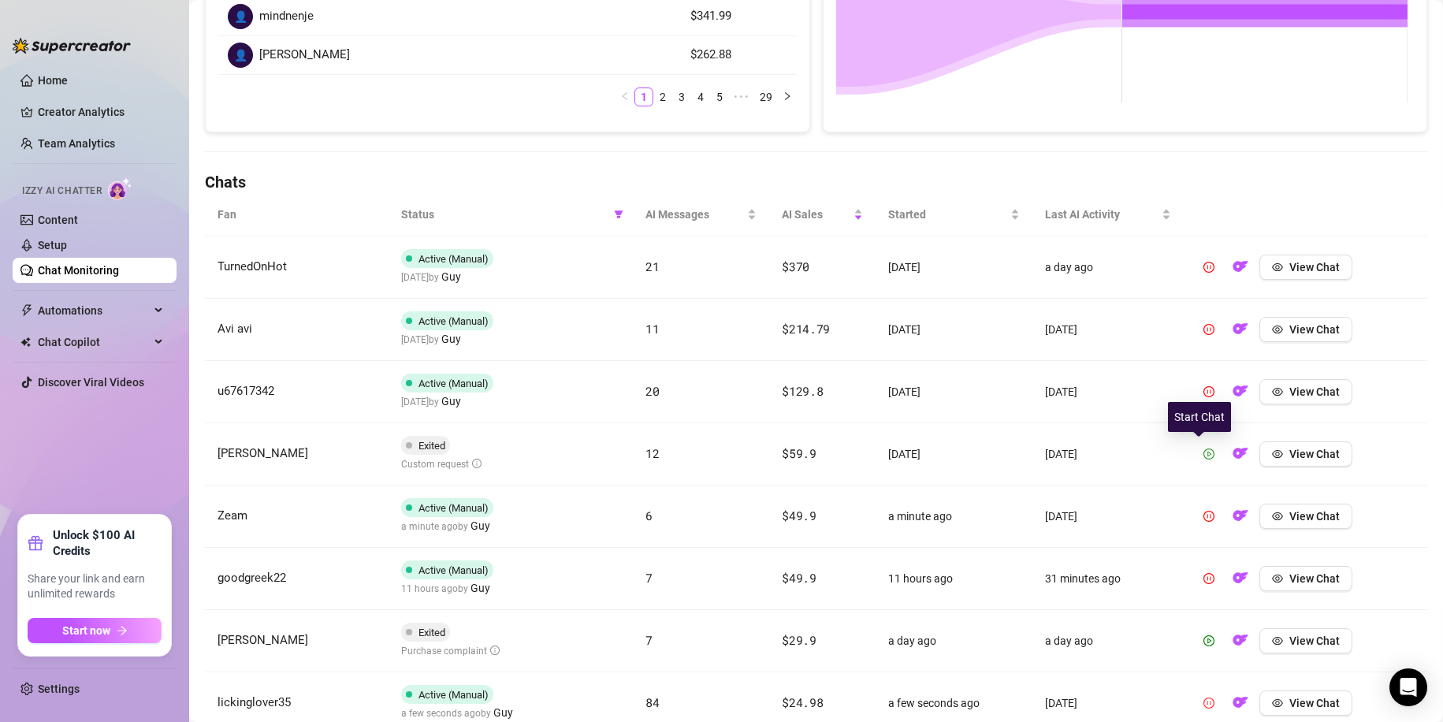
click at [1203, 449] on icon "play-circle" at bounding box center [1208, 453] width 11 height 11
click at [1203, 635] on icon "play-circle" at bounding box center [1208, 640] width 11 height 11
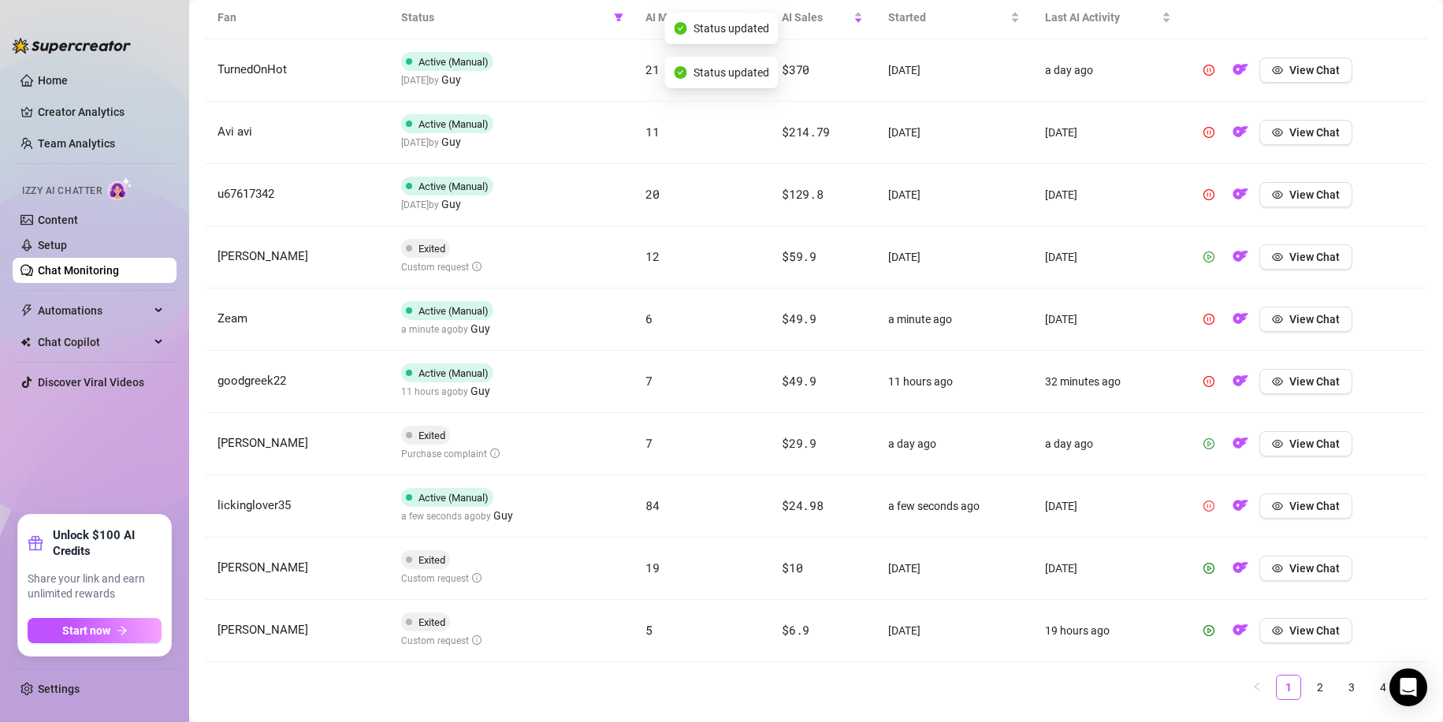
scroll to position [629, 0]
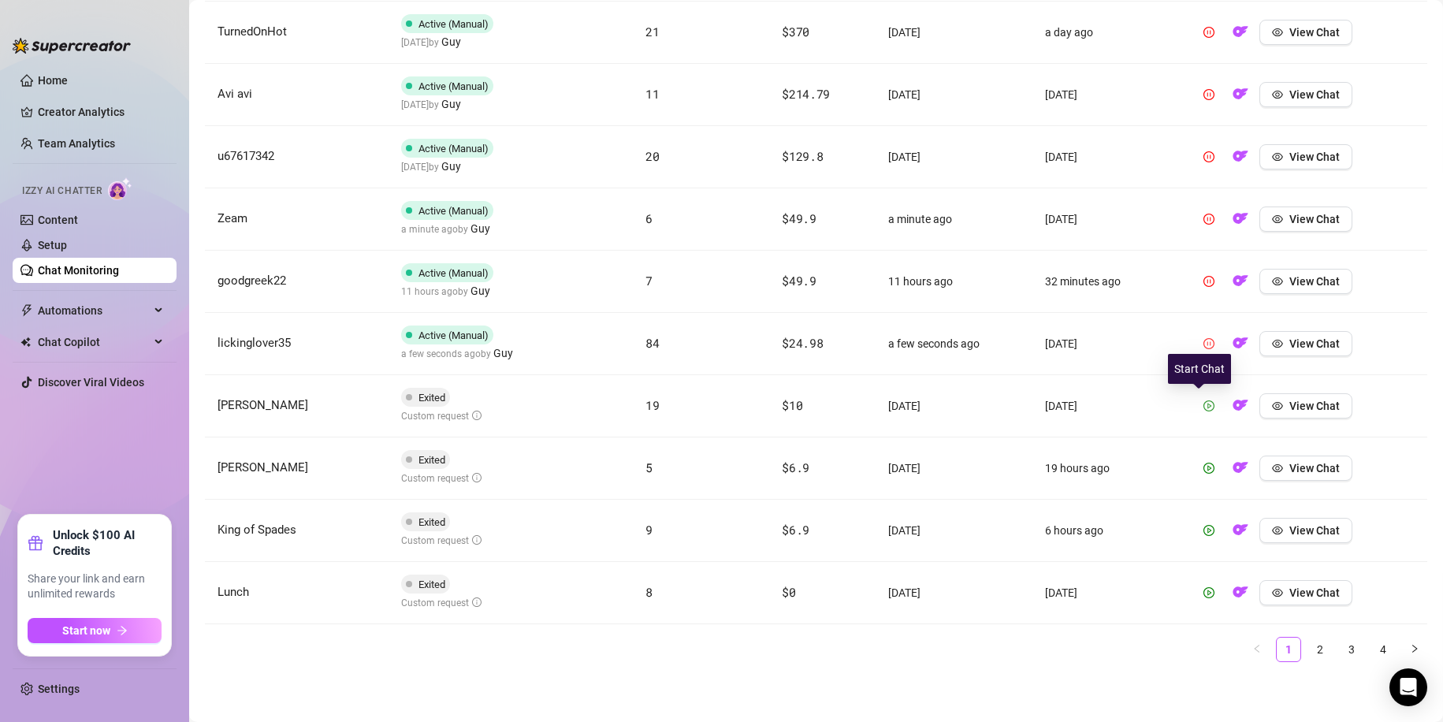
click at [1203, 407] on icon "play-circle" at bounding box center [1208, 405] width 11 height 11
click at [1203, 466] on icon "play-circle" at bounding box center [1208, 468] width 11 height 11
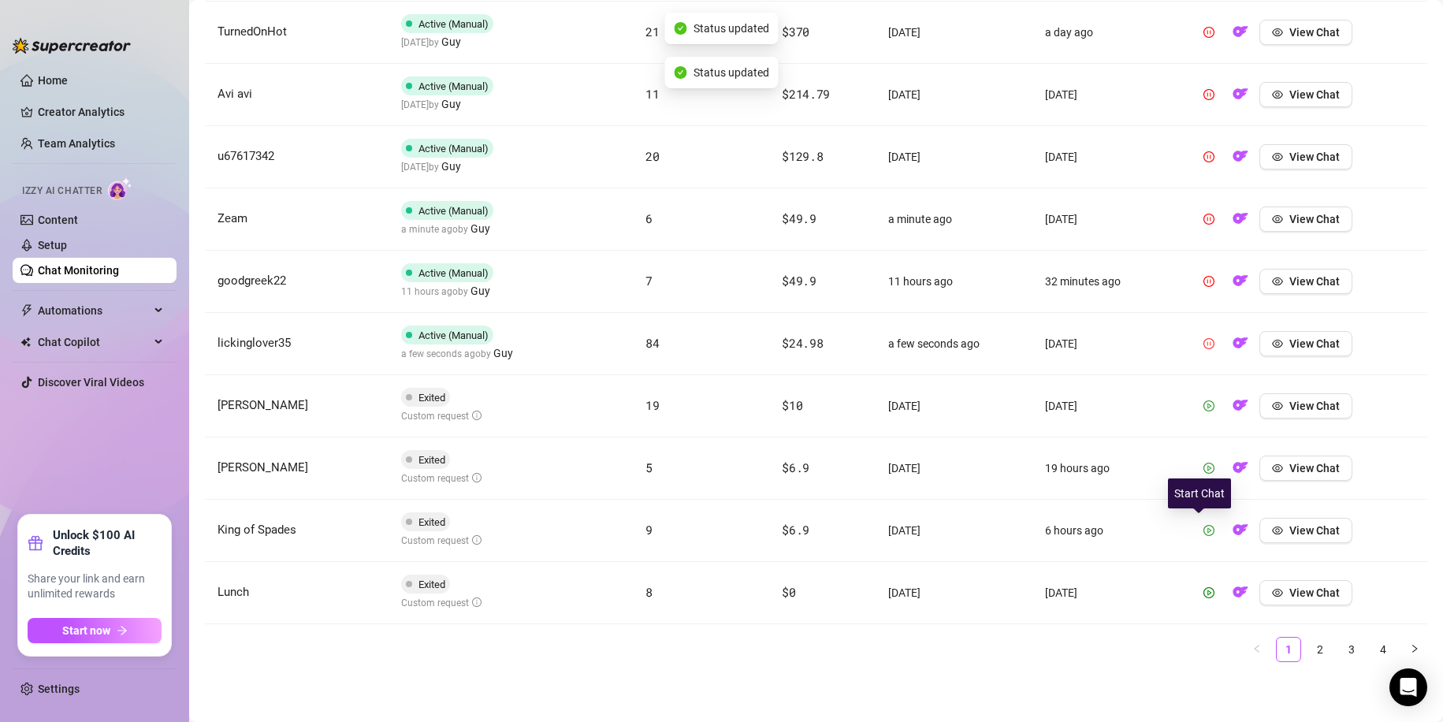
click at [1205, 531] on button "button" at bounding box center [1208, 530] width 25 height 25
click at [1203, 587] on icon "play-circle" at bounding box center [1208, 592] width 11 height 11
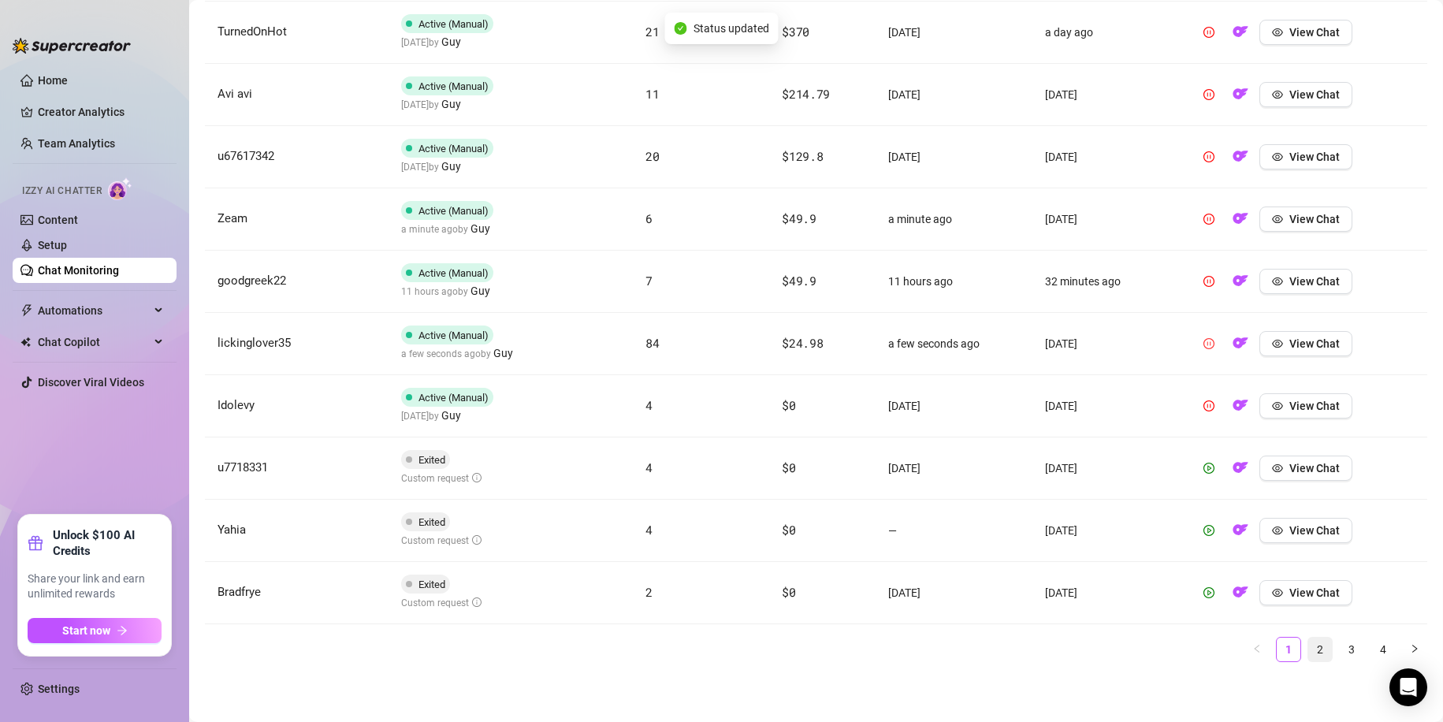
click at [1303, 647] on div "Fan Status AI Messages AI Sales Started Last AI Activity TurnedOnHot Active (Ma…" at bounding box center [816, 310] width 1222 height 704
click at [1308, 647] on link "2" at bounding box center [1320, 649] width 24 height 24
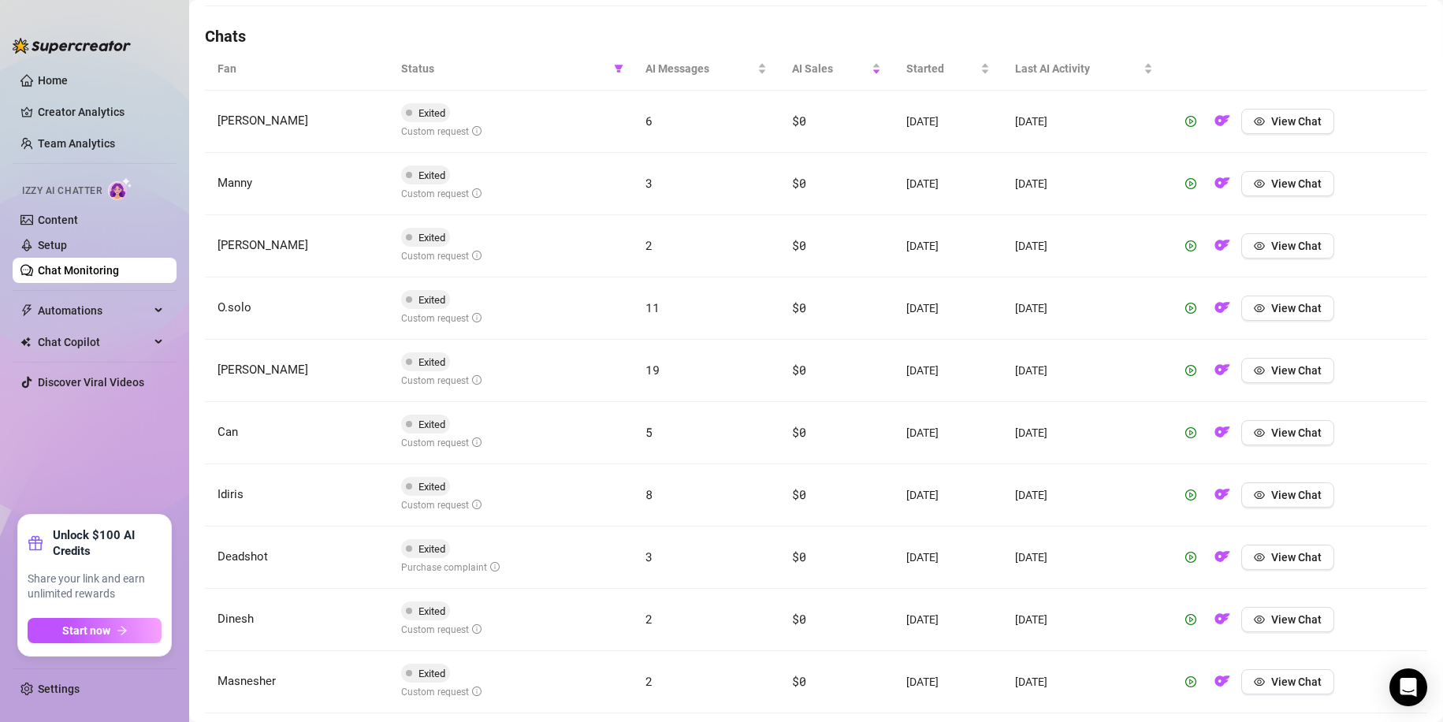
scroll to position [550, 0]
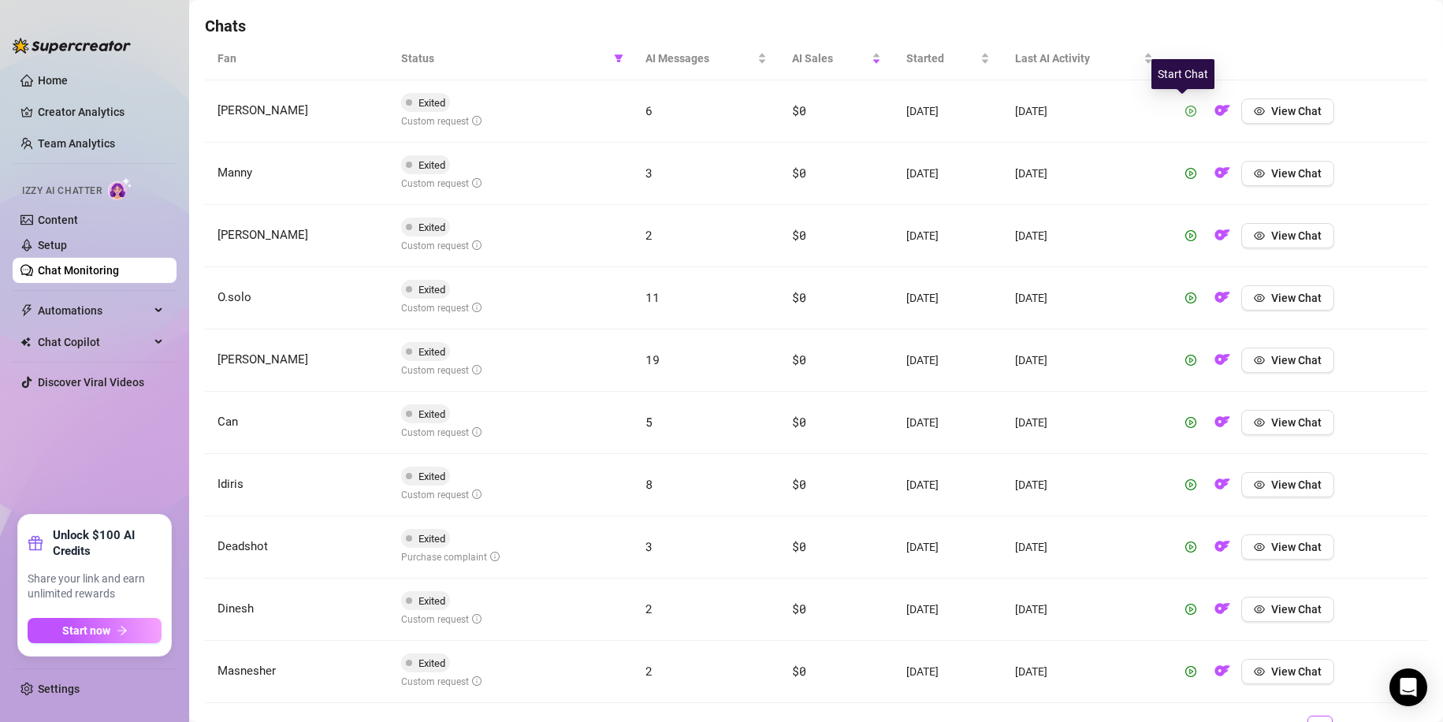
click at [1185, 117] on span "button" at bounding box center [1190, 111] width 11 height 13
click at [1185, 168] on icon "play-circle" at bounding box center [1190, 173] width 11 height 11
click at [1185, 232] on icon "play-circle" at bounding box center [1190, 235] width 11 height 11
click at [1190, 303] on button "button" at bounding box center [1190, 297] width 25 height 25
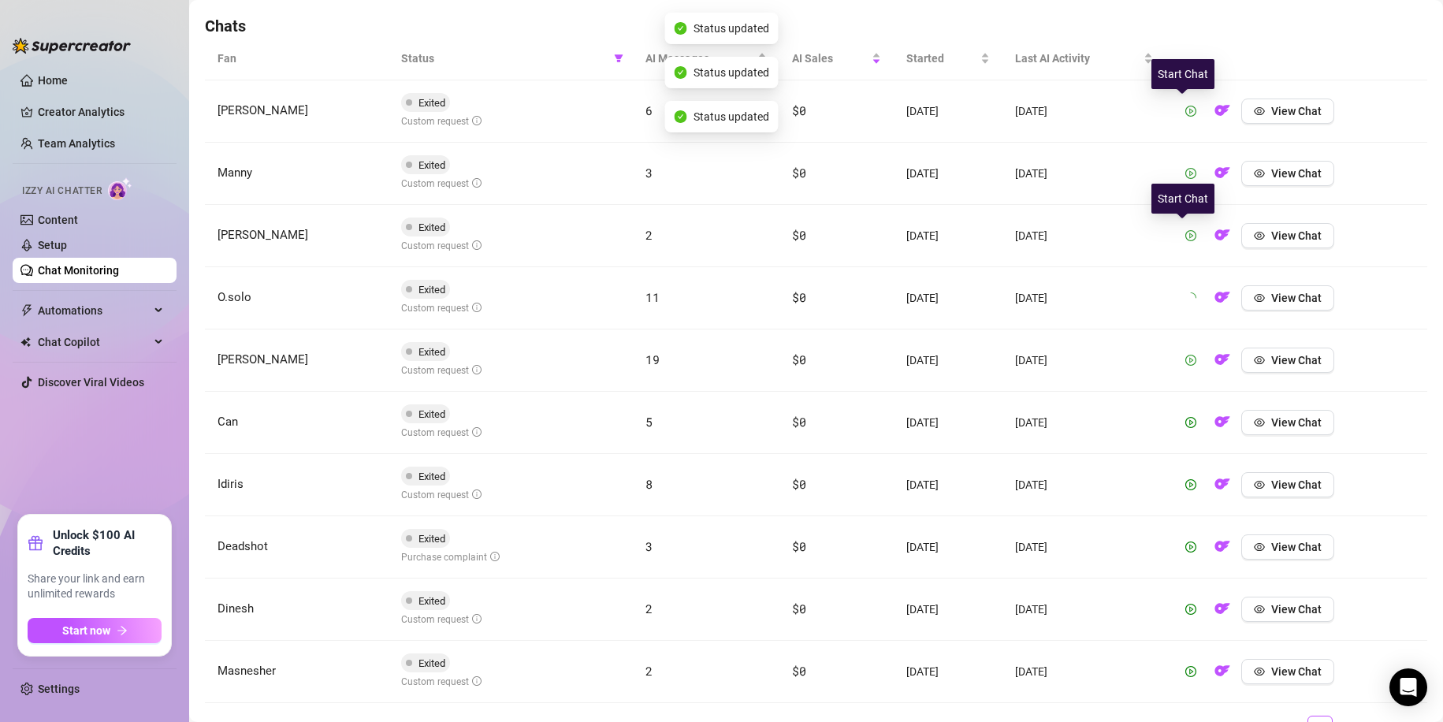
click at [1185, 359] on icon "play-circle" at bounding box center [1190, 360] width 11 height 11
click at [1184, 429] on button "button" at bounding box center [1190, 422] width 25 height 25
click at [1178, 492] on button "button" at bounding box center [1190, 484] width 25 height 25
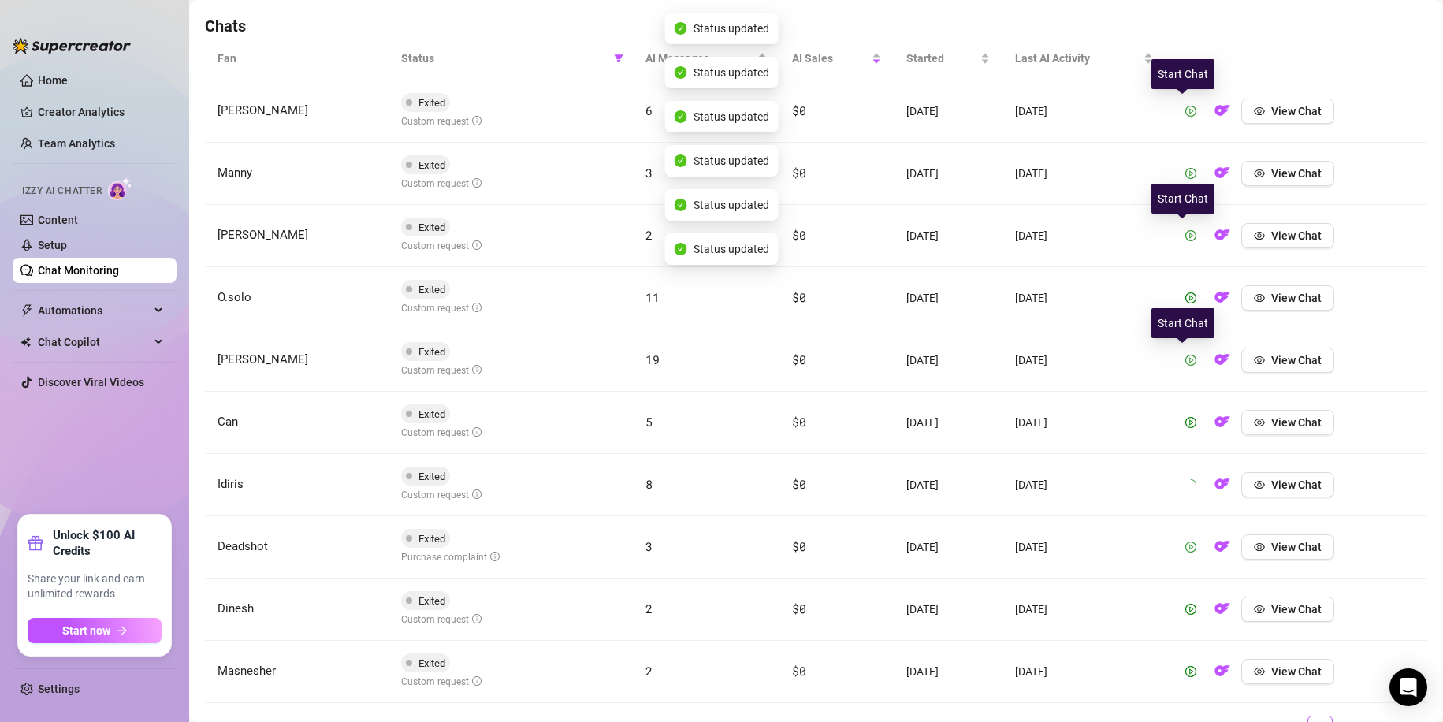
click at [1184, 556] on button "button" at bounding box center [1190, 546] width 25 height 25
click at [1185, 604] on icon "play-circle" at bounding box center [1190, 609] width 11 height 11
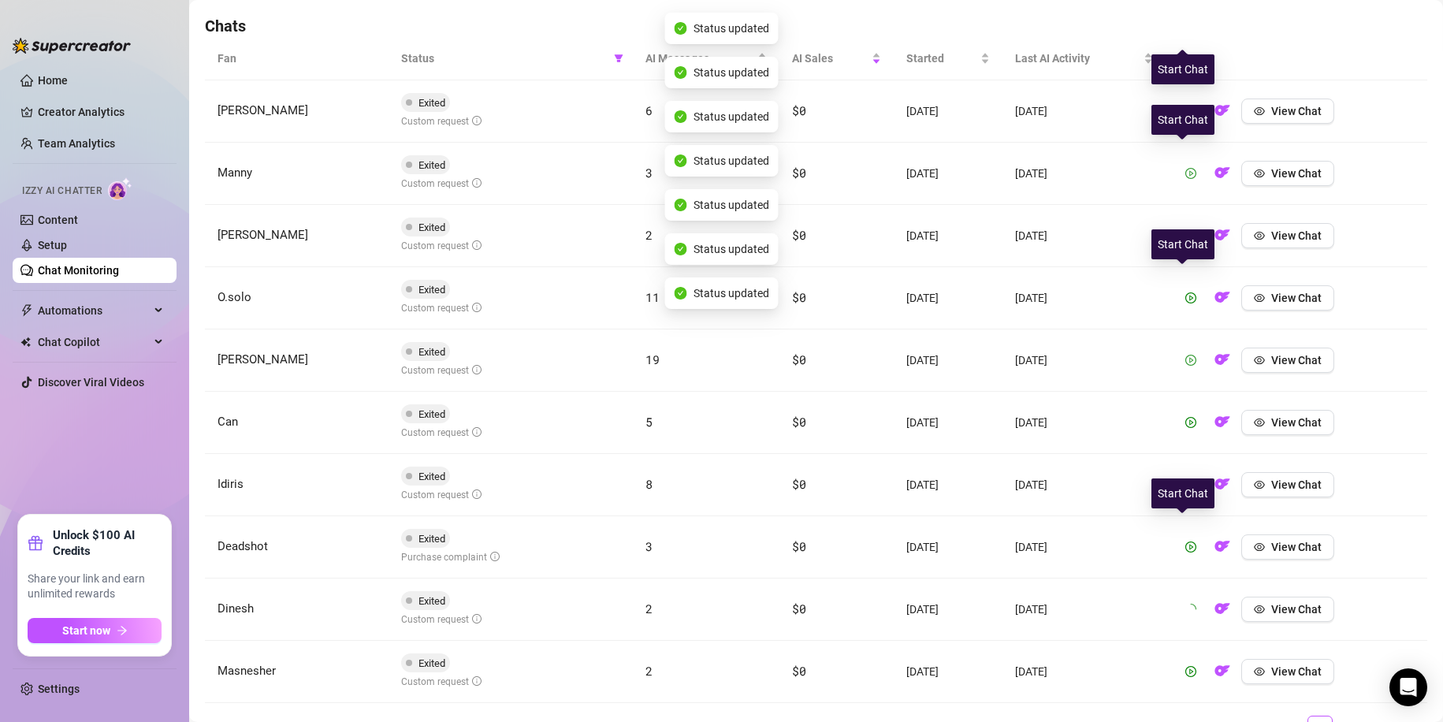
scroll to position [629, 0]
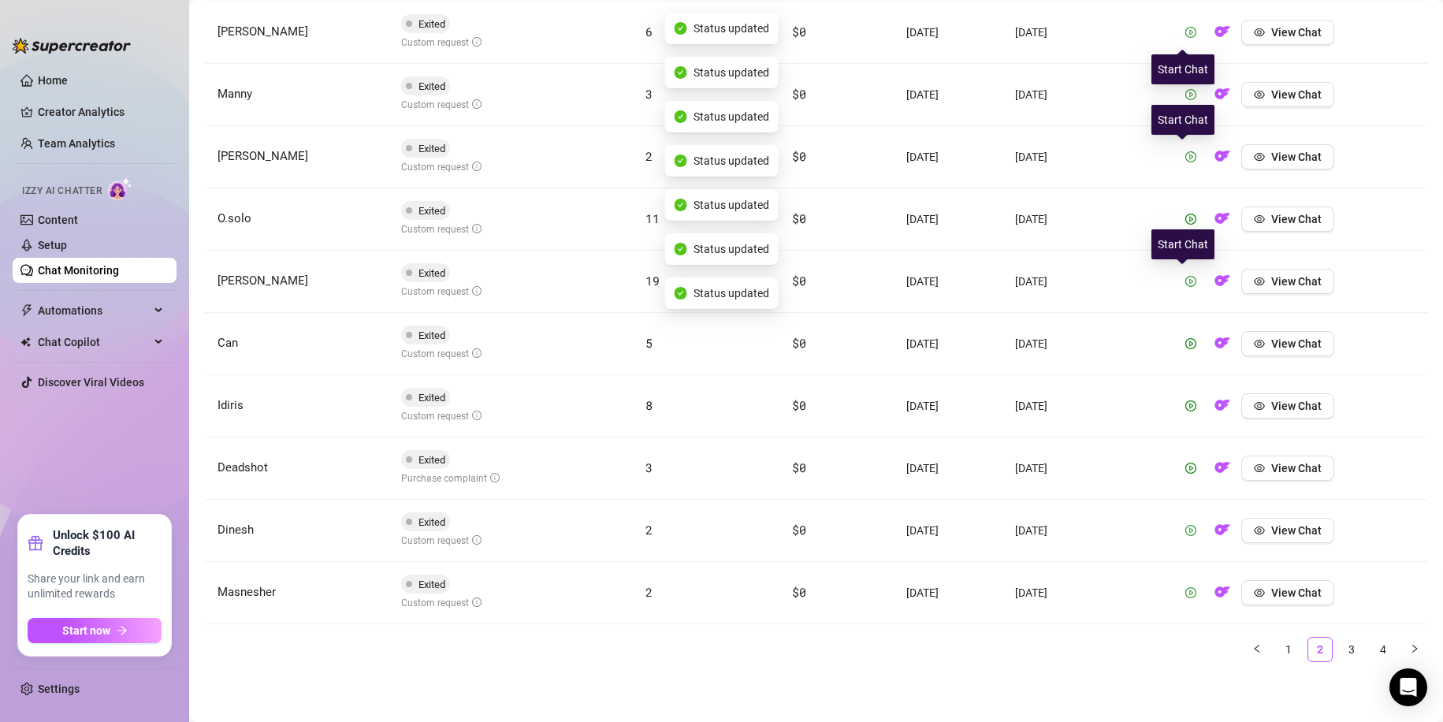
click at [1184, 600] on button "button" at bounding box center [1190, 592] width 25 height 25
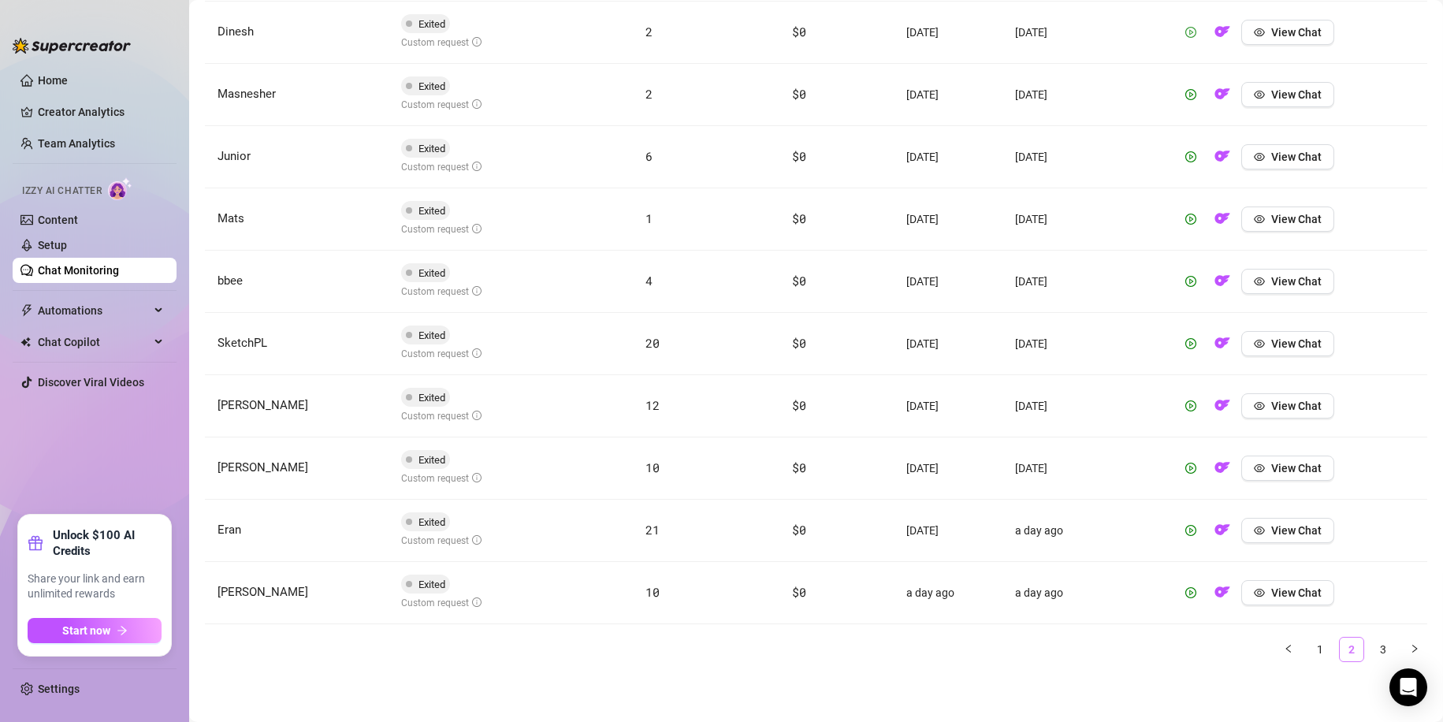
click at [1308, 644] on link "1" at bounding box center [1320, 649] width 24 height 24
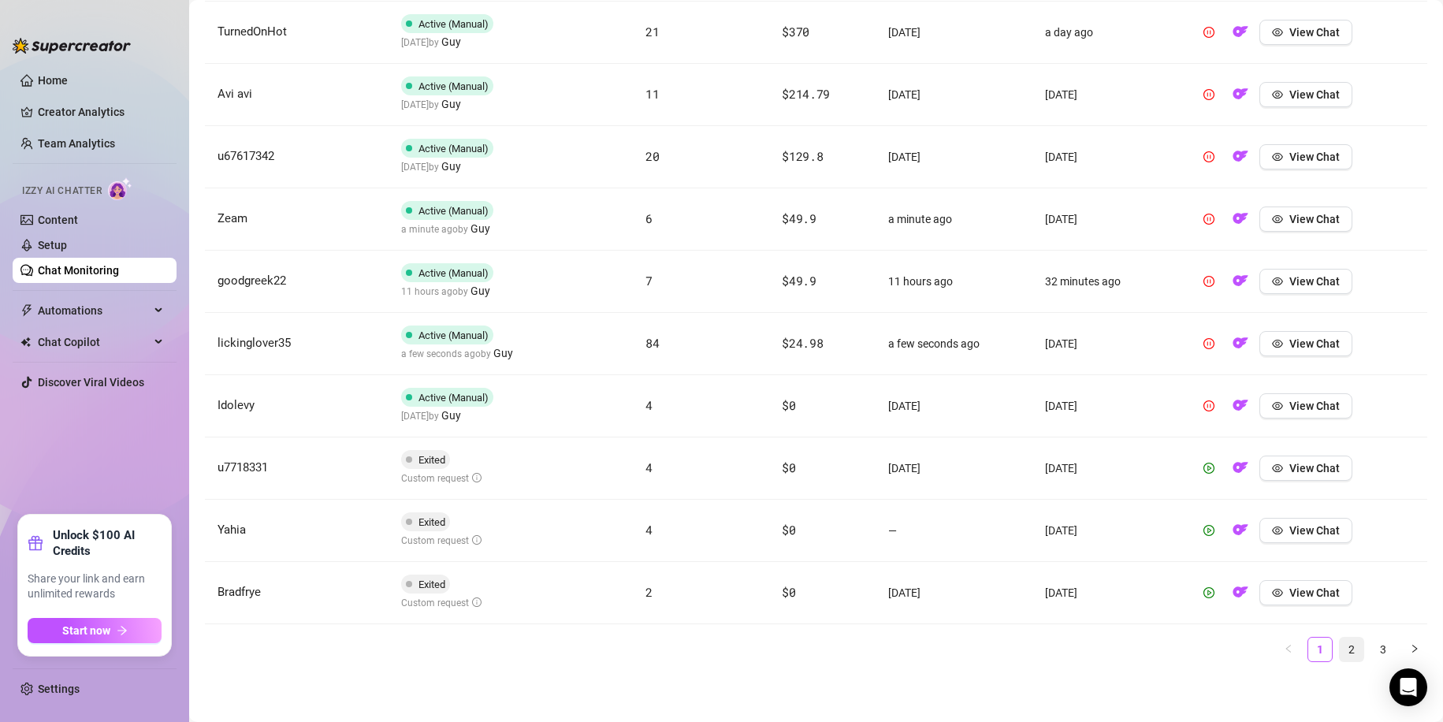
click at [1340, 654] on link "2" at bounding box center [1352, 649] width 24 height 24
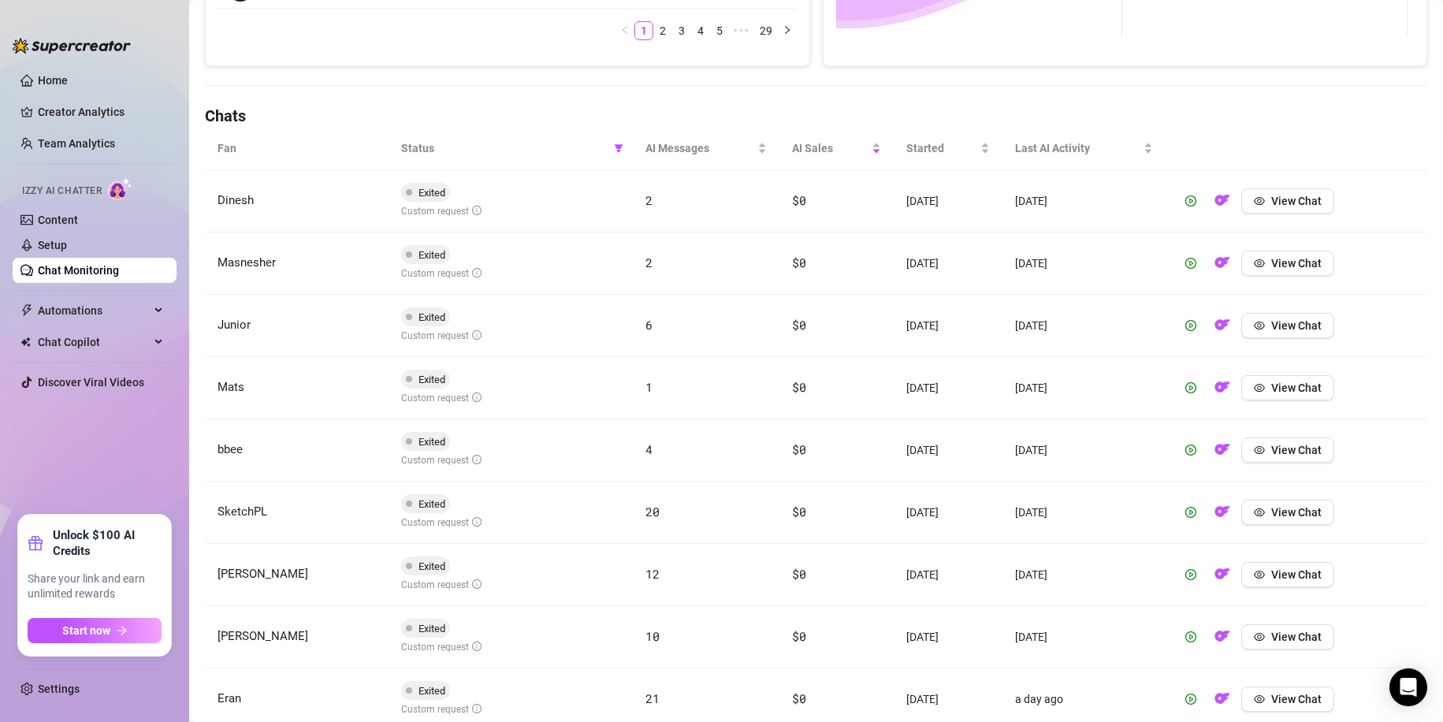
scroll to position [392, 0]
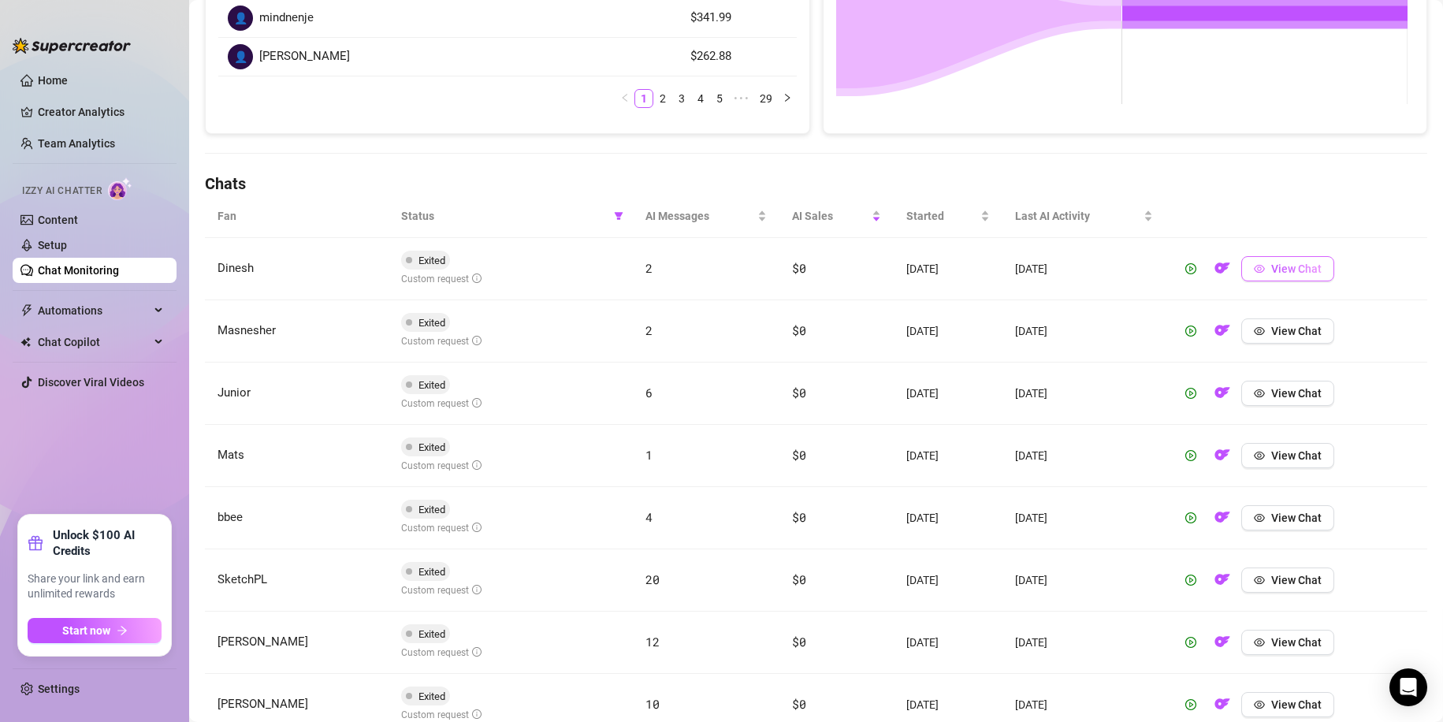
click at [1261, 268] on button "View Chat" at bounding box center [1287, 268] width 93 height 25
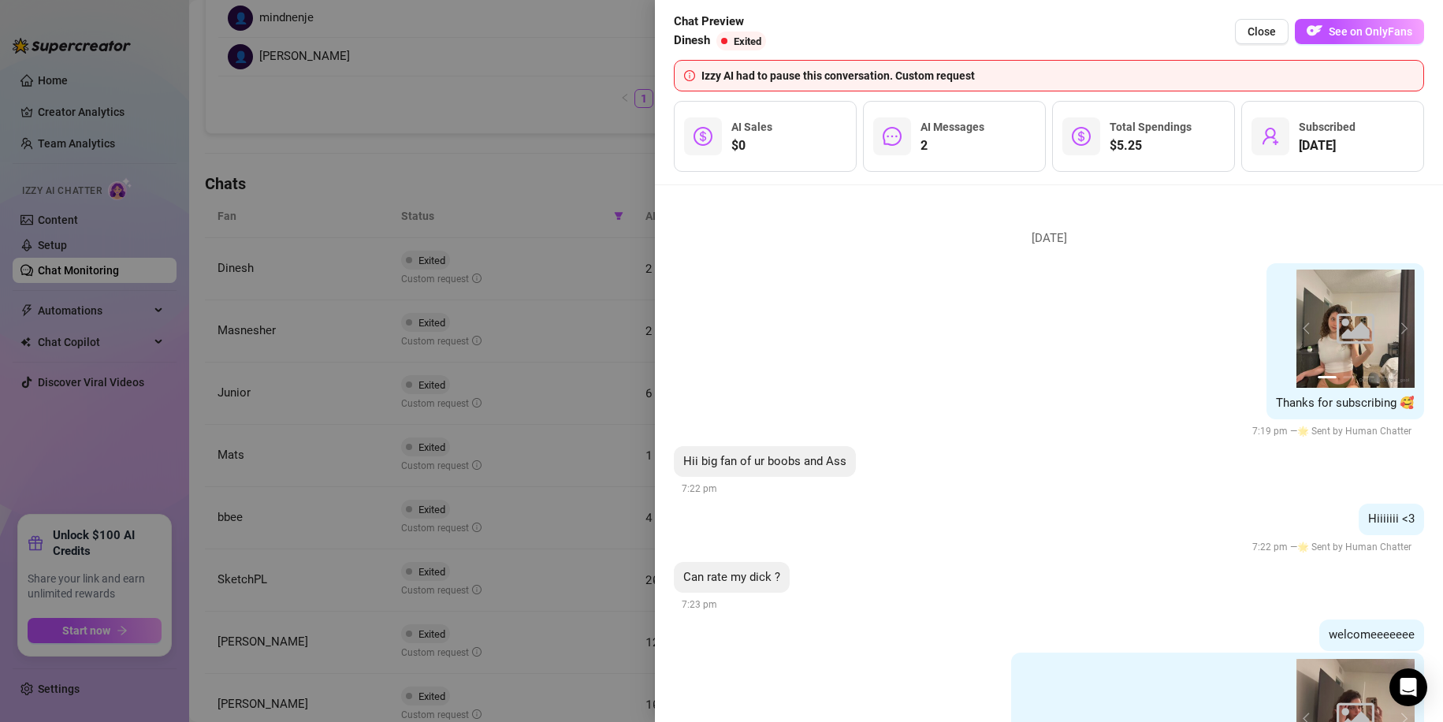
click at [502, 145] on div at bounding box center [721, 361] width 1443 height 722
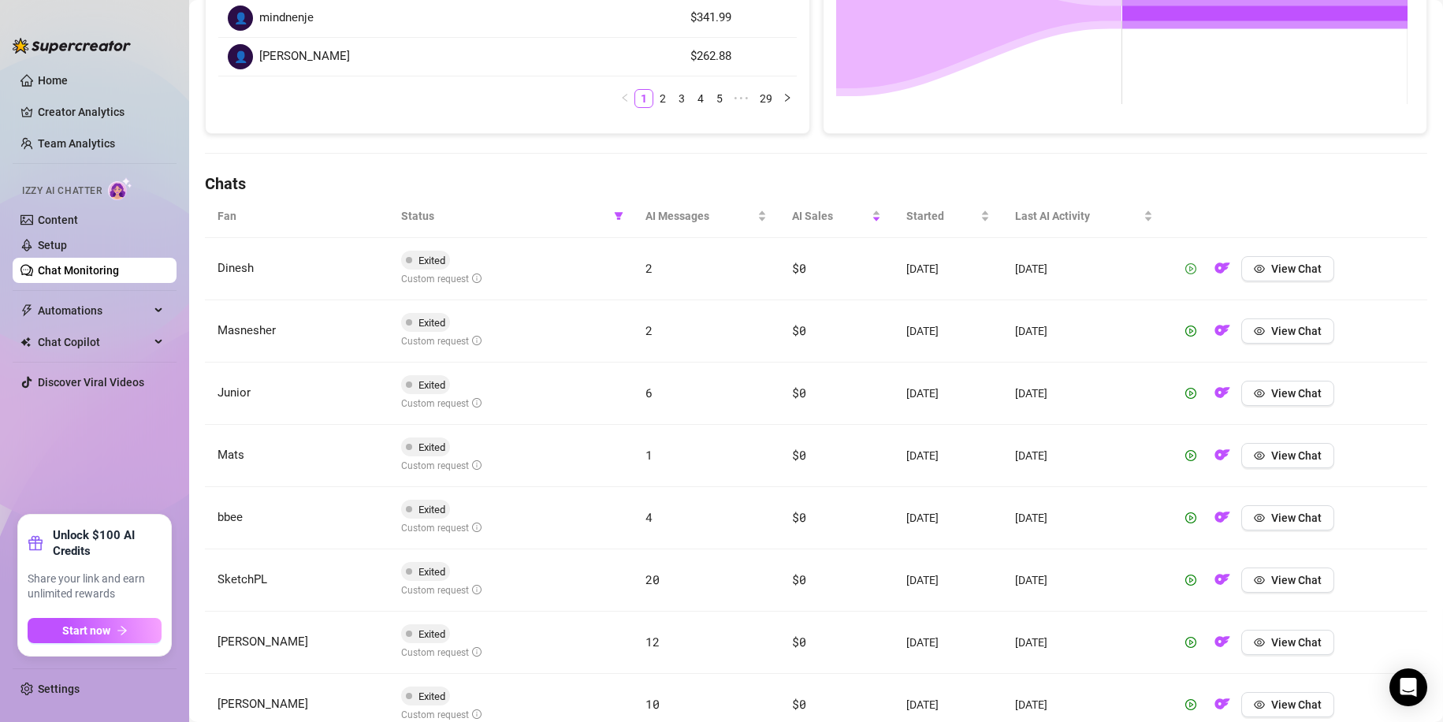
click at [1185, 273] on icon "play-circle" at bounding box center [1190, 268] width 11 height 11
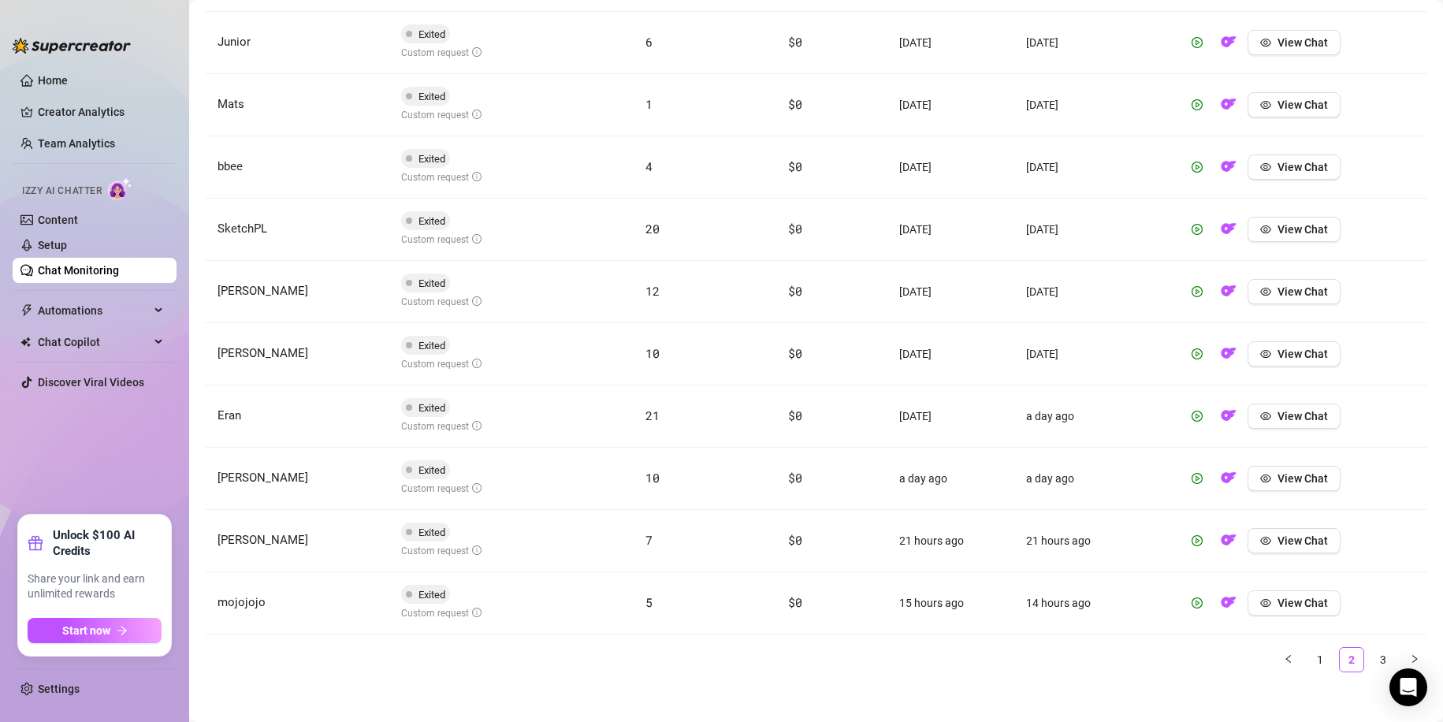
scroll to position [629, 0]
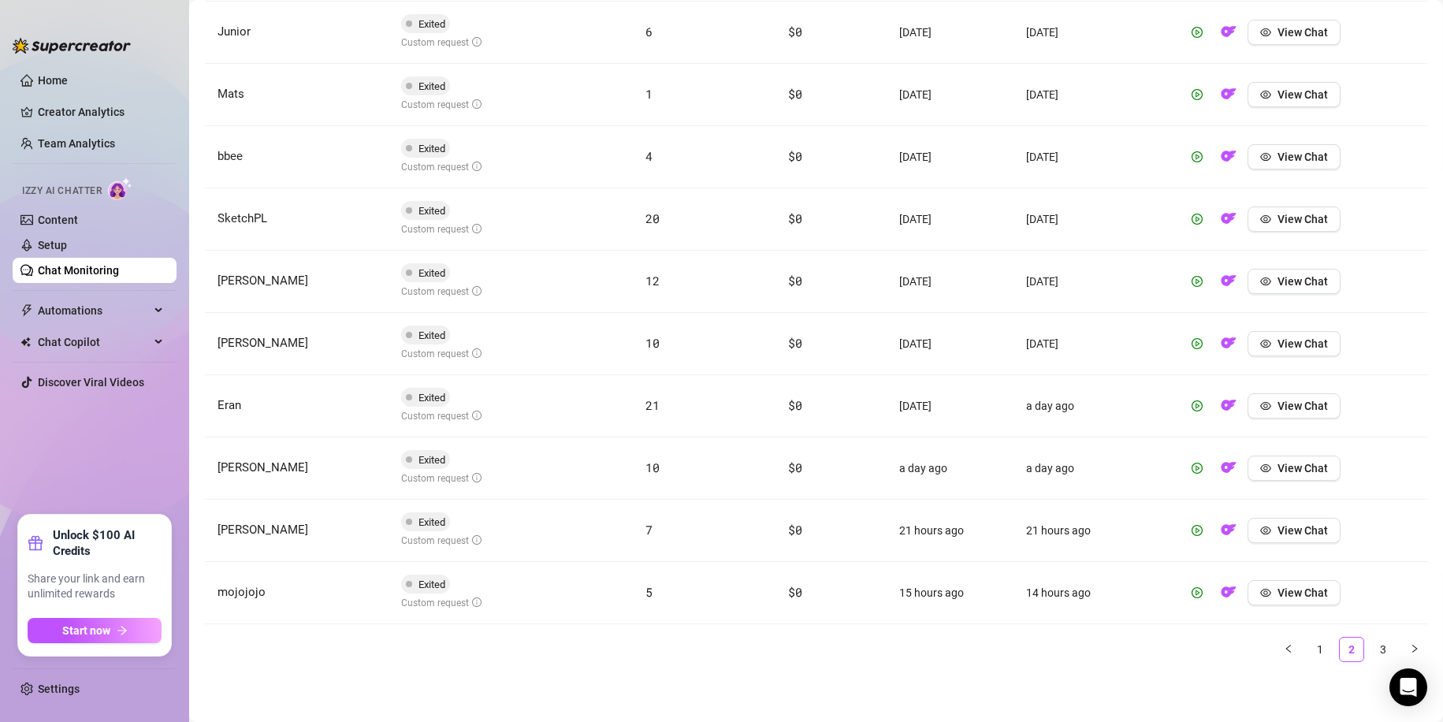
click at [1352, 641] on ul "1 2 3" at bounding box center [816, 649] width 1222 height 25
click at [1373, 649] on link "3" at bounding box center [1383, 649] width 24 height 24
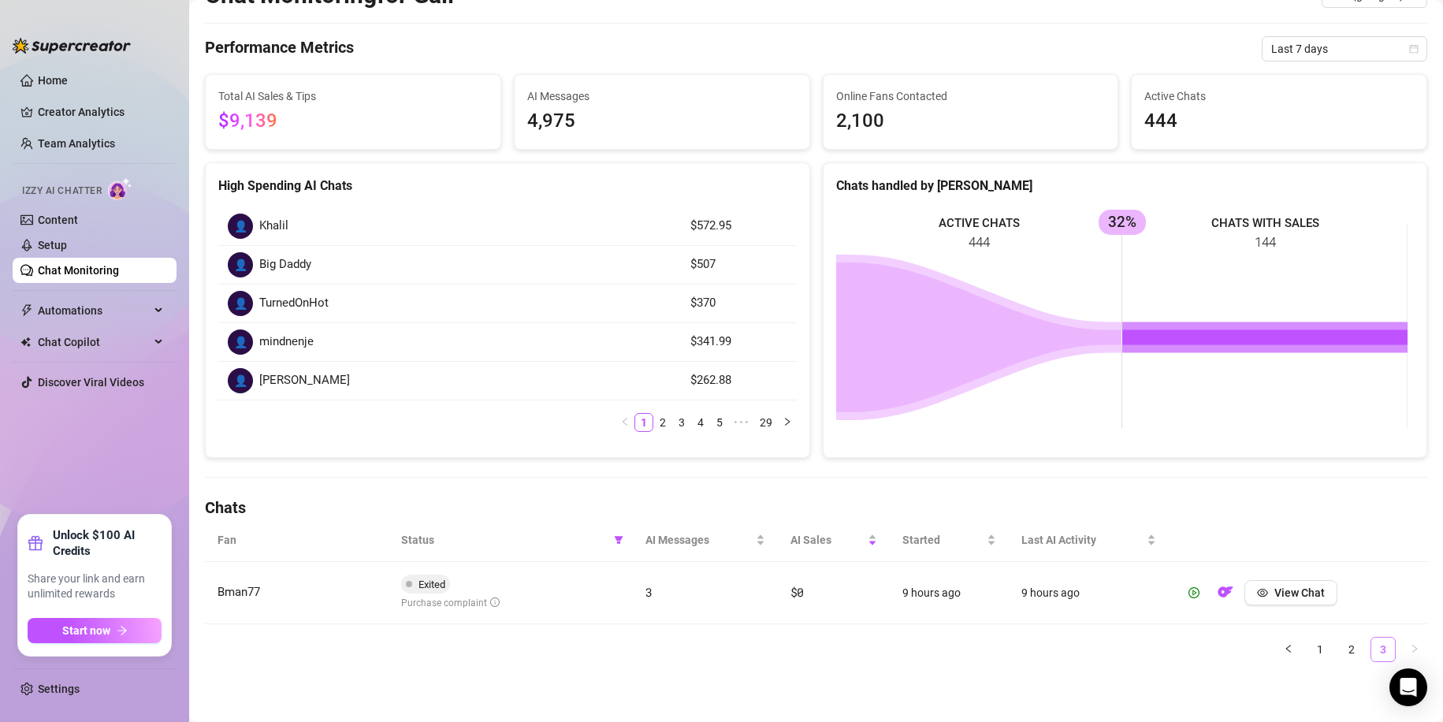
scroll to position [69, 0]
click at [1191, 592] on button "button" at bounding box center [1193, 592] width 25 height 25
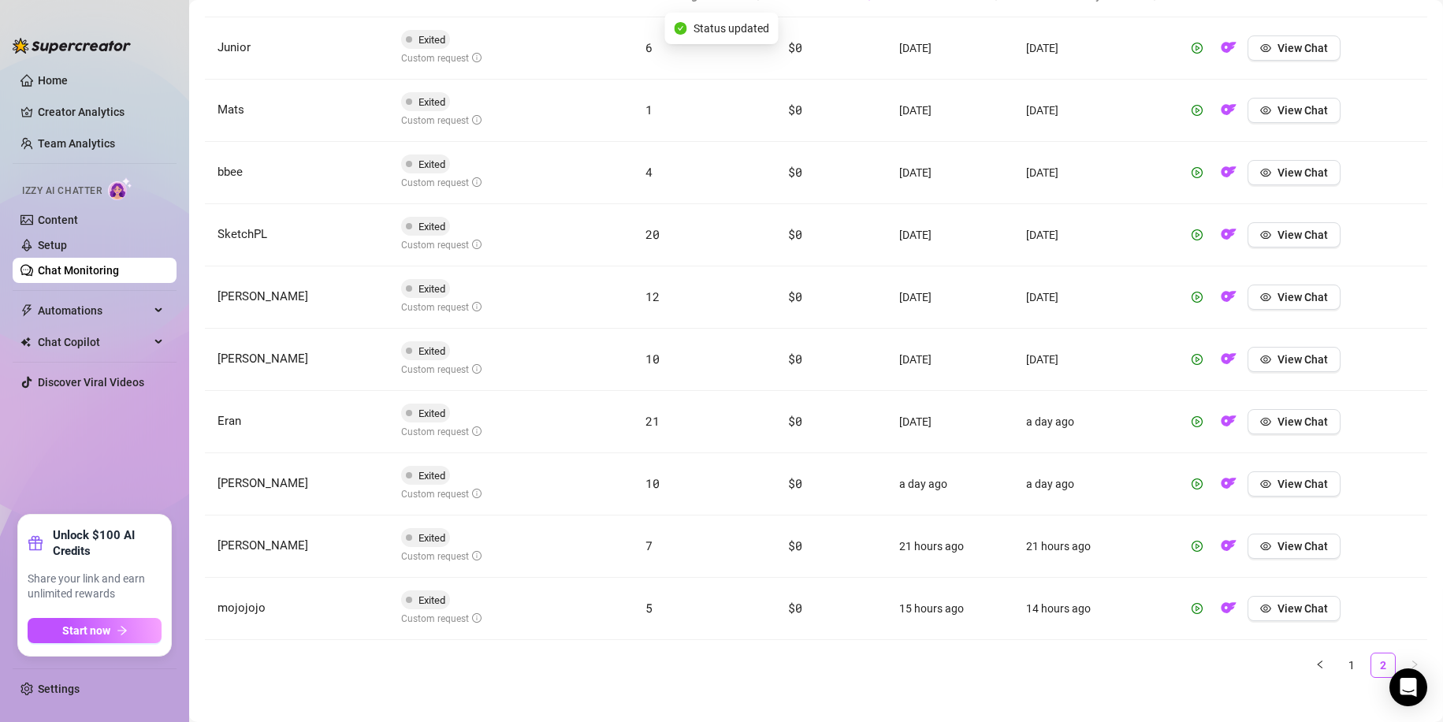
scroll to position [629, 0]
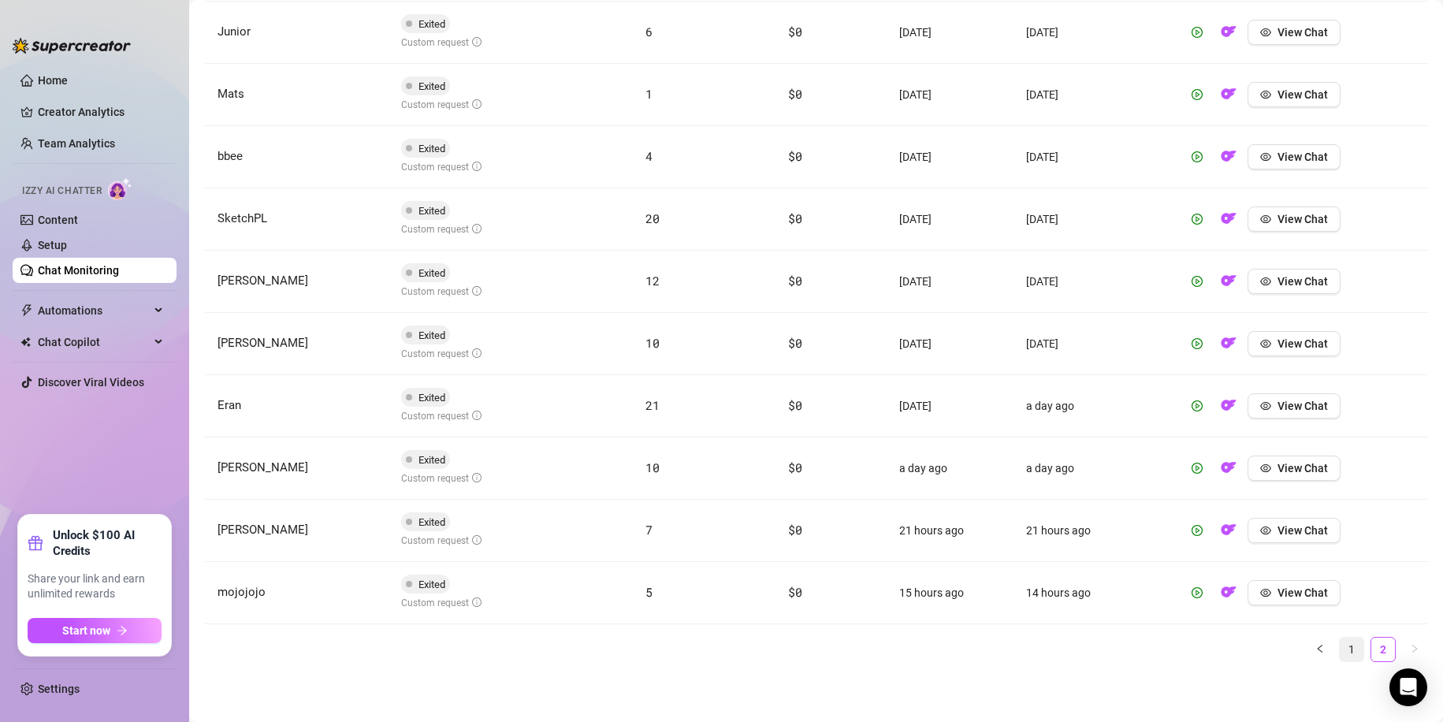
click at [1340, 649] on link "1" at bounding box center [1352, 649] width 24 height 24
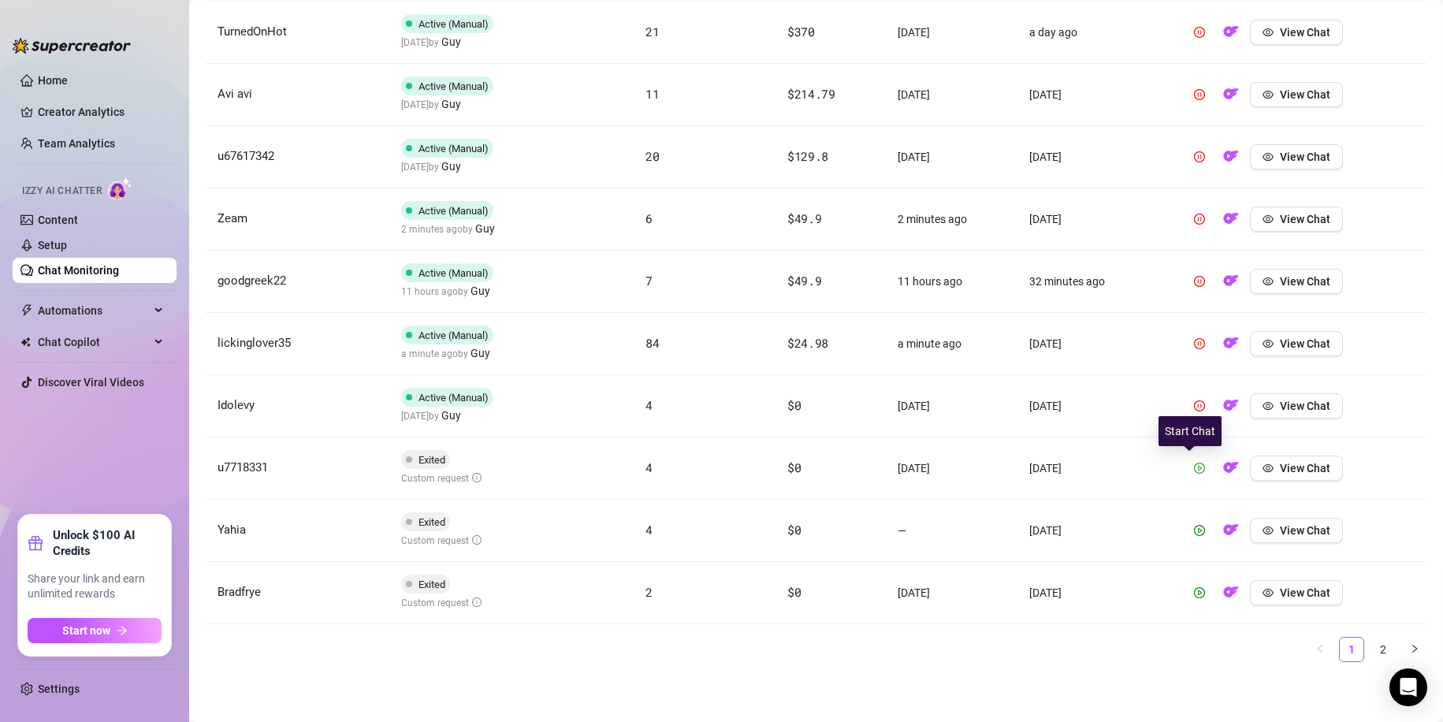
click at [1194, 469] on icon "play-circle" at bounding box center [1199, 468] width 11 height 11
click at [1195, 535] on button "button" at bounding box center [1199, 530] width 25 height 25
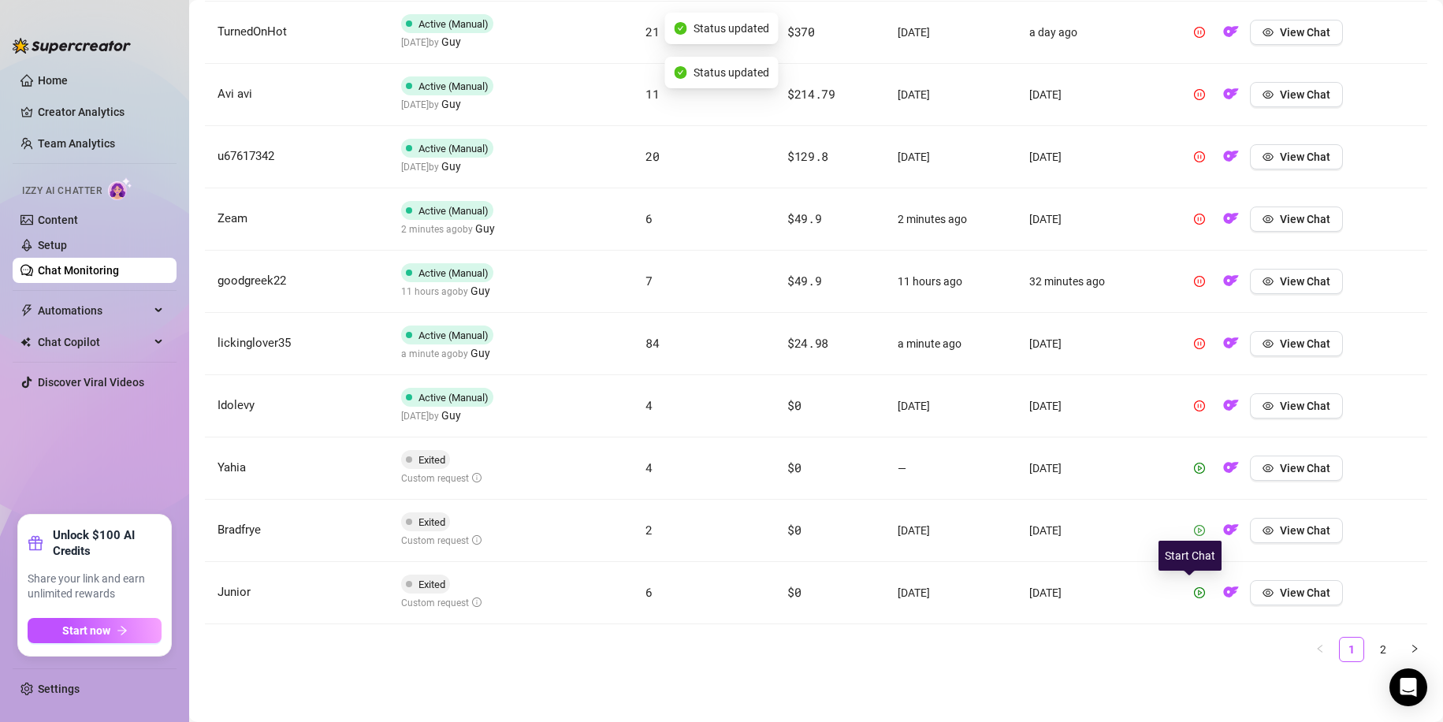
click at [1194, 589] on icon "play-circle" at bounding box center [1199, 592] width 11 height 11
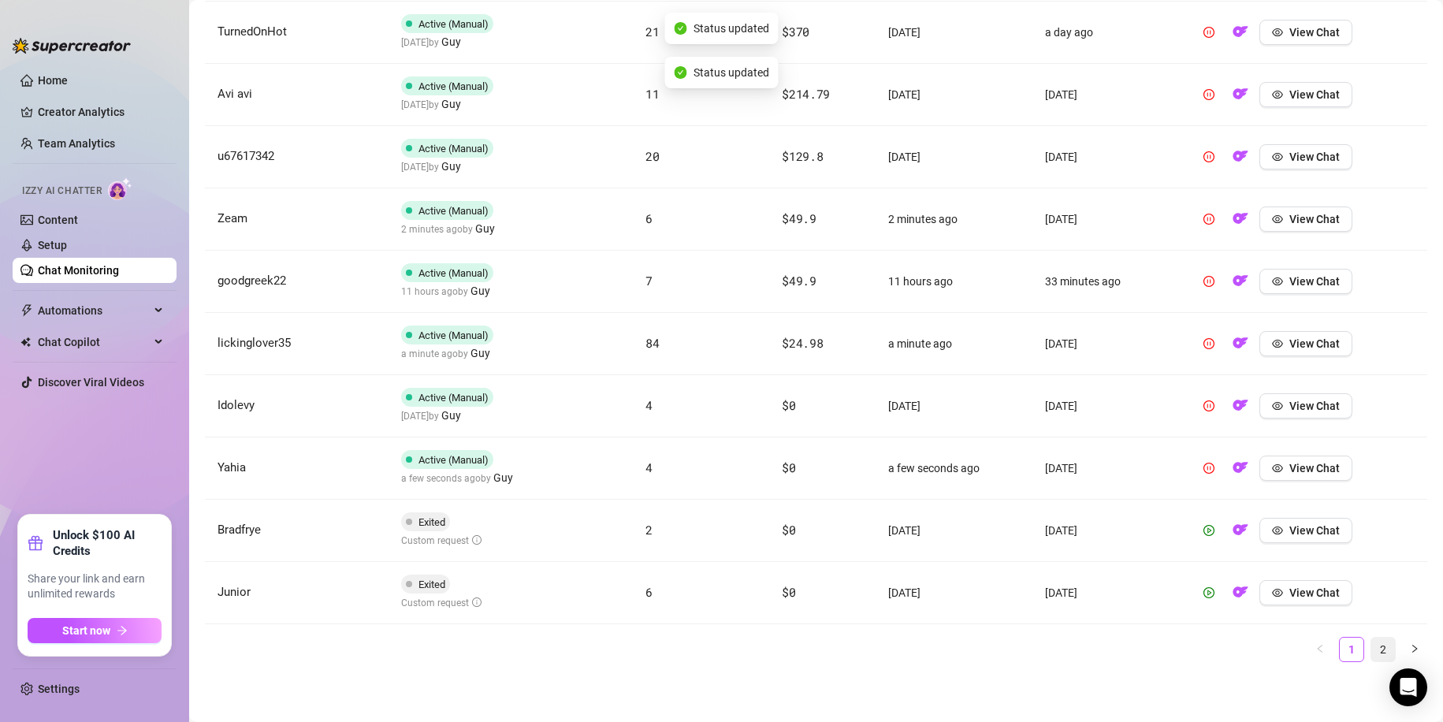
click at [1371, 646] on link "2" at bounding box center [1383, 649] width 24 height 24
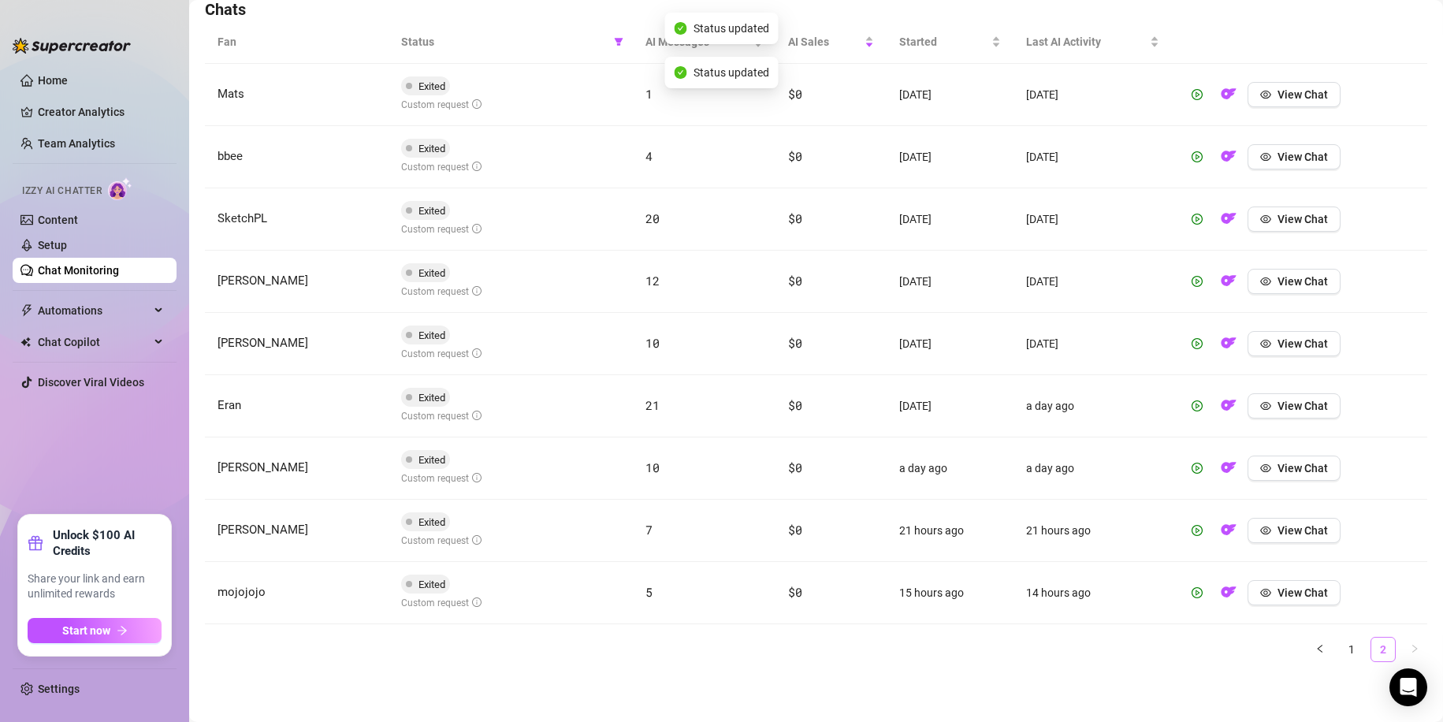
scroll to position [567, 0]
click at [1195, 601] on button "button" at bounding box center [1196, 592] width 25 height 25
drag, startPoint x: 1187, startPoint y: 537, endPoint x: 1187, endPoint y: 515, distance: 21.3
click at [1191, 536] on span "button" at bounding box center [1196, 530] width 11 height 13
click at [1191, 469] on icon "play-circle" at bounding box center [1196, 468] width 11 height 11
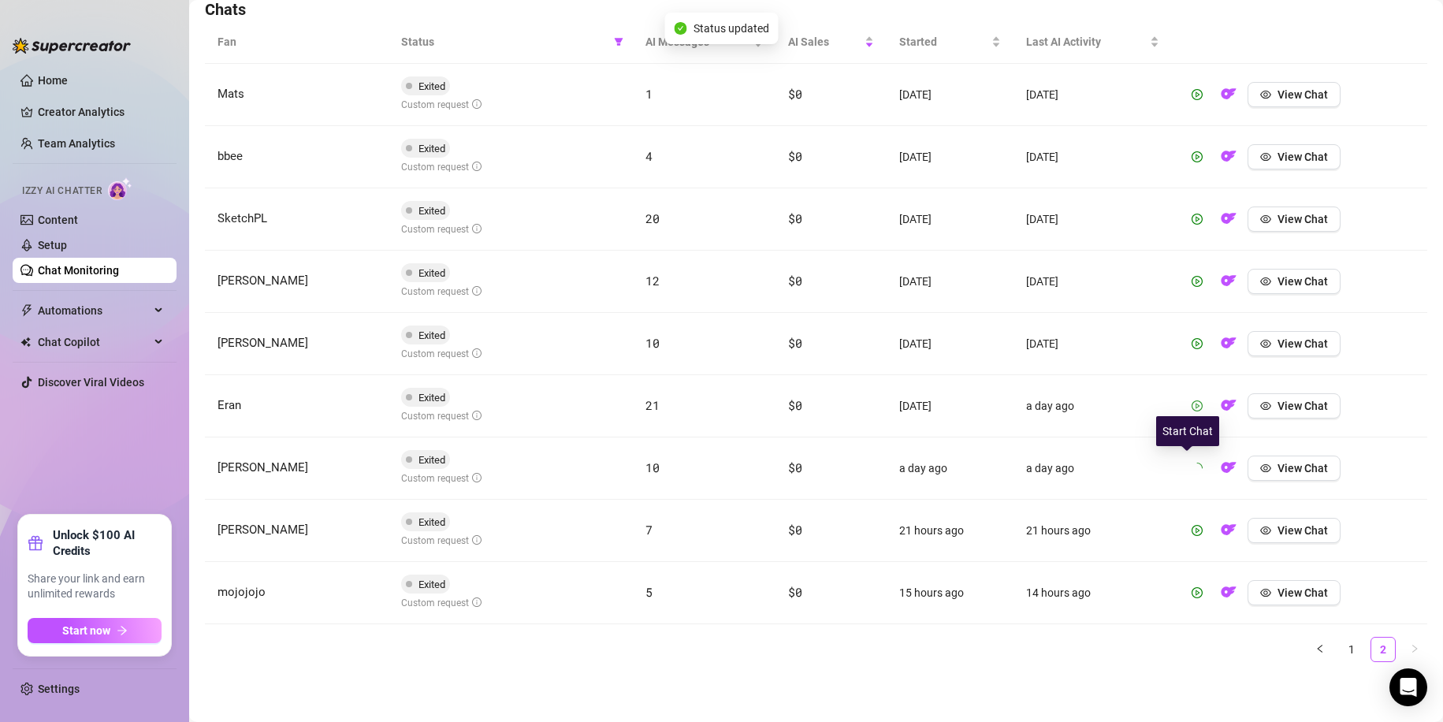
click at [1191, 410] on icon "play-circle" at bounding box center [1196, 405] width 11 height 11
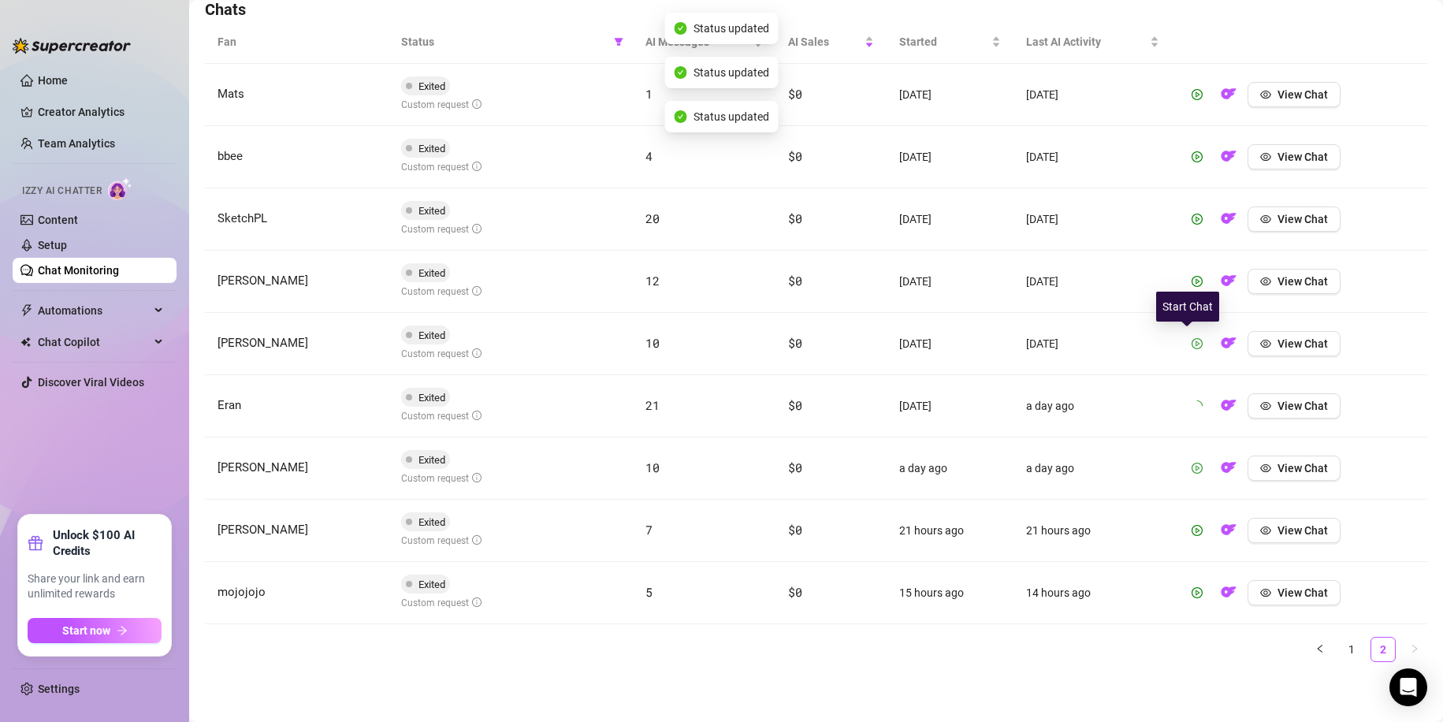
click at [1191, 344] on icon "play-circle" at bounding box center [1196, 343] width 11 height 11
click at [1191, 280] on icon "play-circle" at bounding box center [1196, 281] width 11 height 11
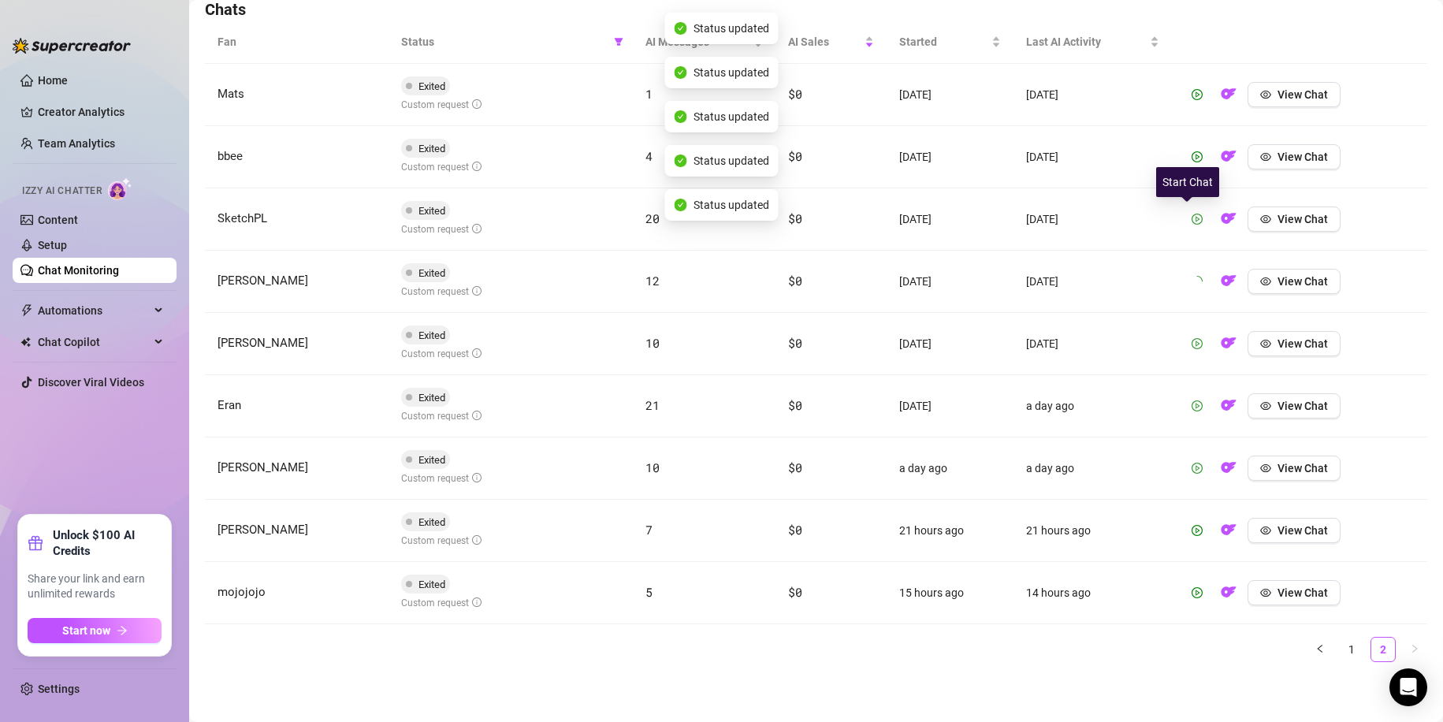
click at [1191, 217] on icon "play-circle" at bounding box center [1196, 219] width 11 height 11
click at [1191, 155] on icon "play-circle" at bounding box center [1196, 156] width 11 height 11
click at [1191, 98] on icon "play-circle" at bounding box center [1196, 94] width 11 height 11
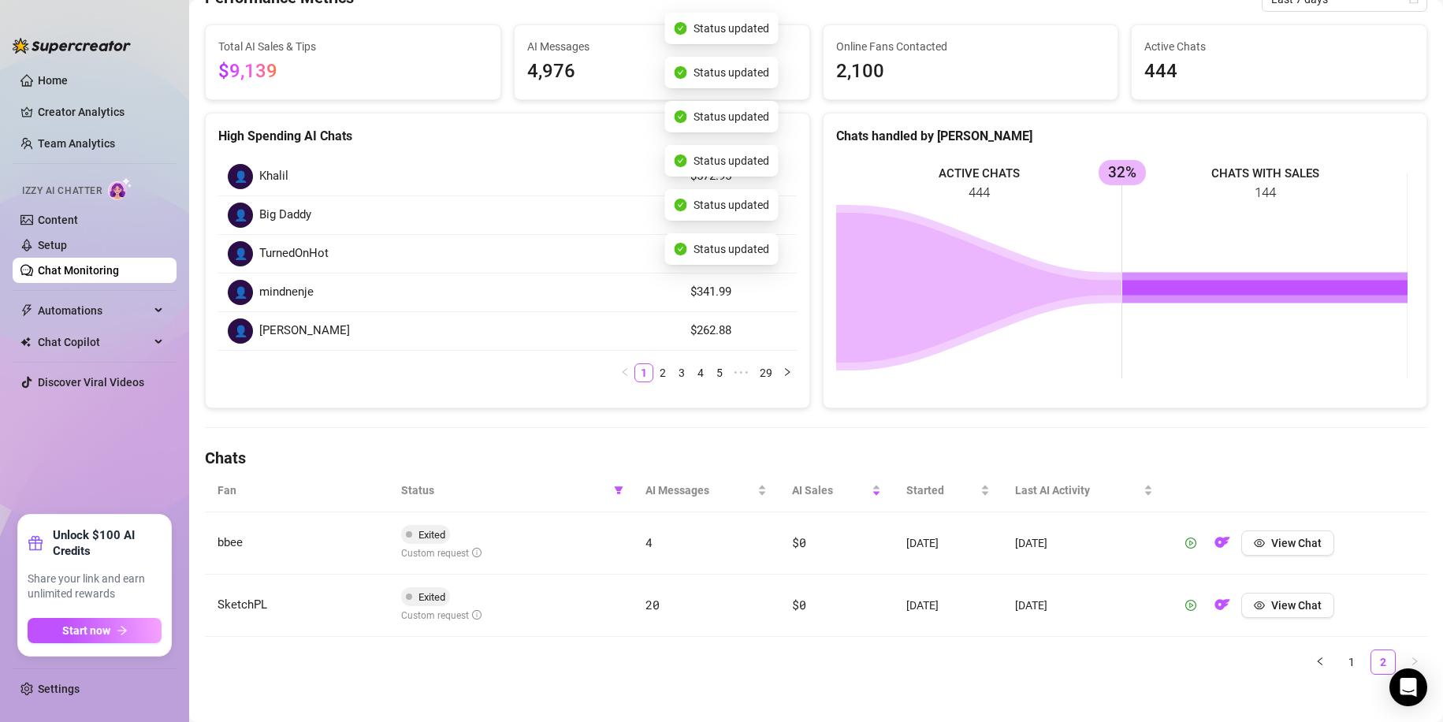
scroll to position [131, 0]
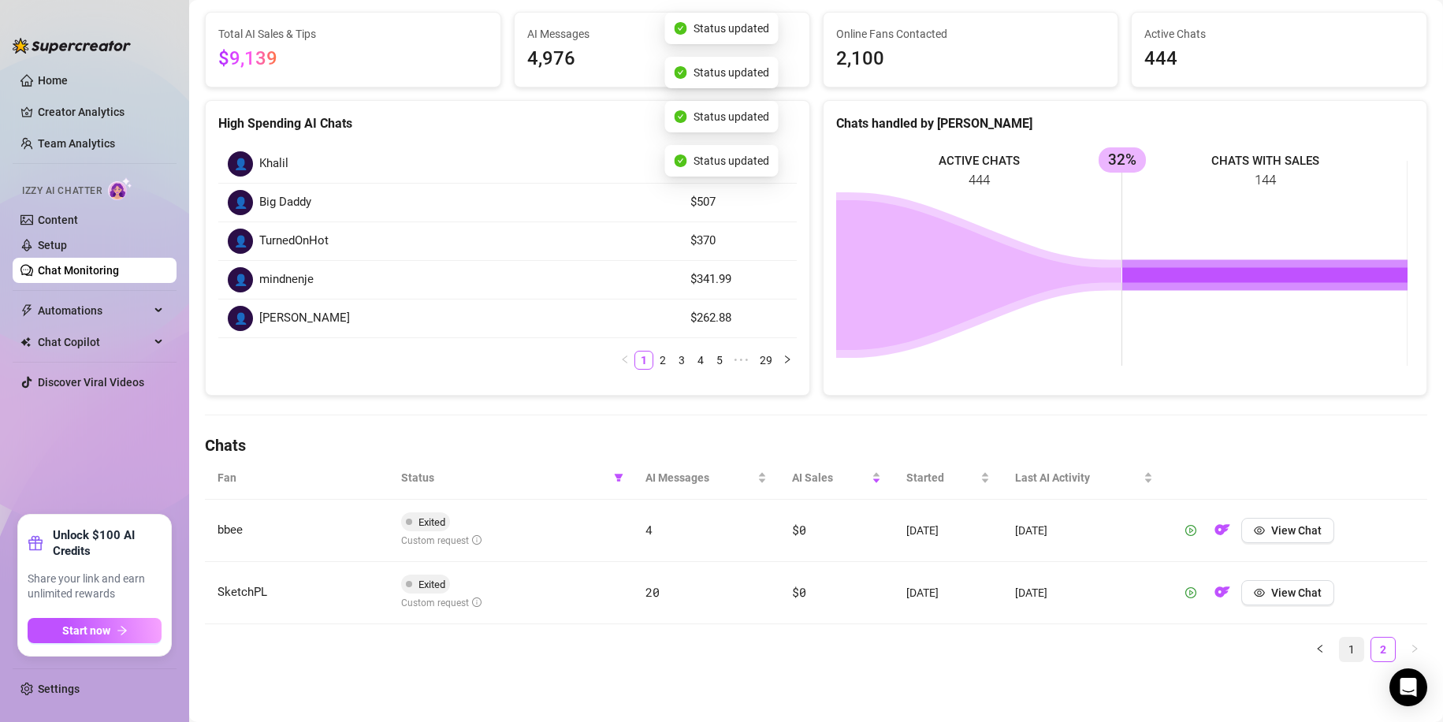
click at [1340, 643] on link "1" at bounding box center [1352, 649] width 24 height 24
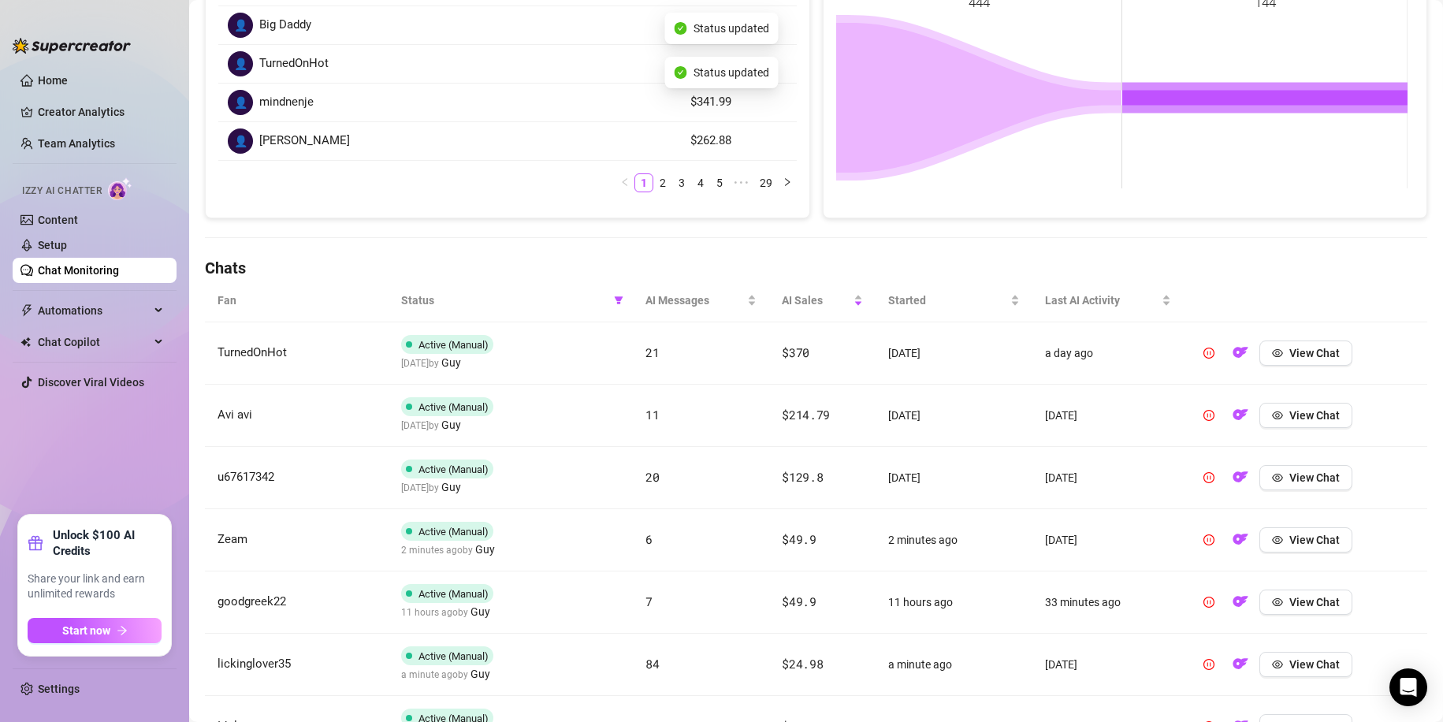
scroll to position [567, 0]
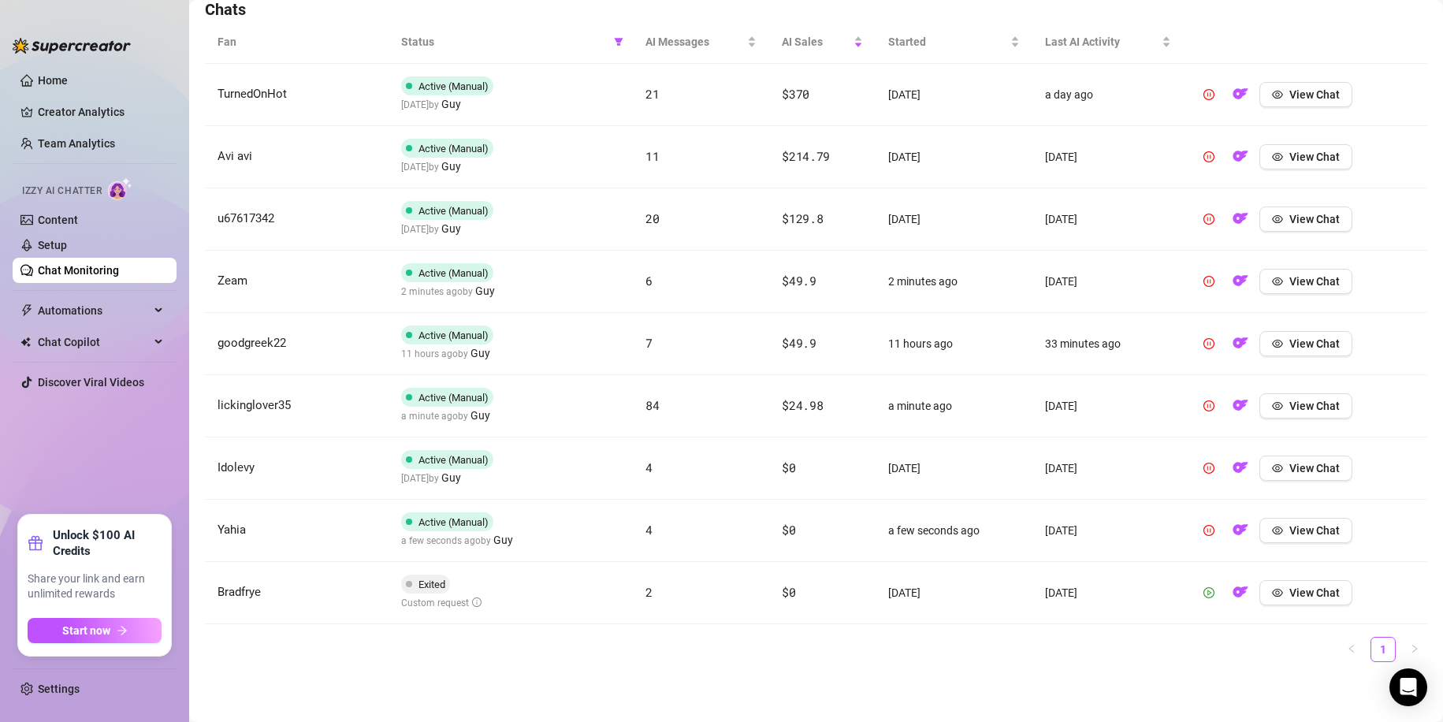
click at [1207, 590] on icon "play-circle" at bounding box center [1209, 592] width 4 height 6
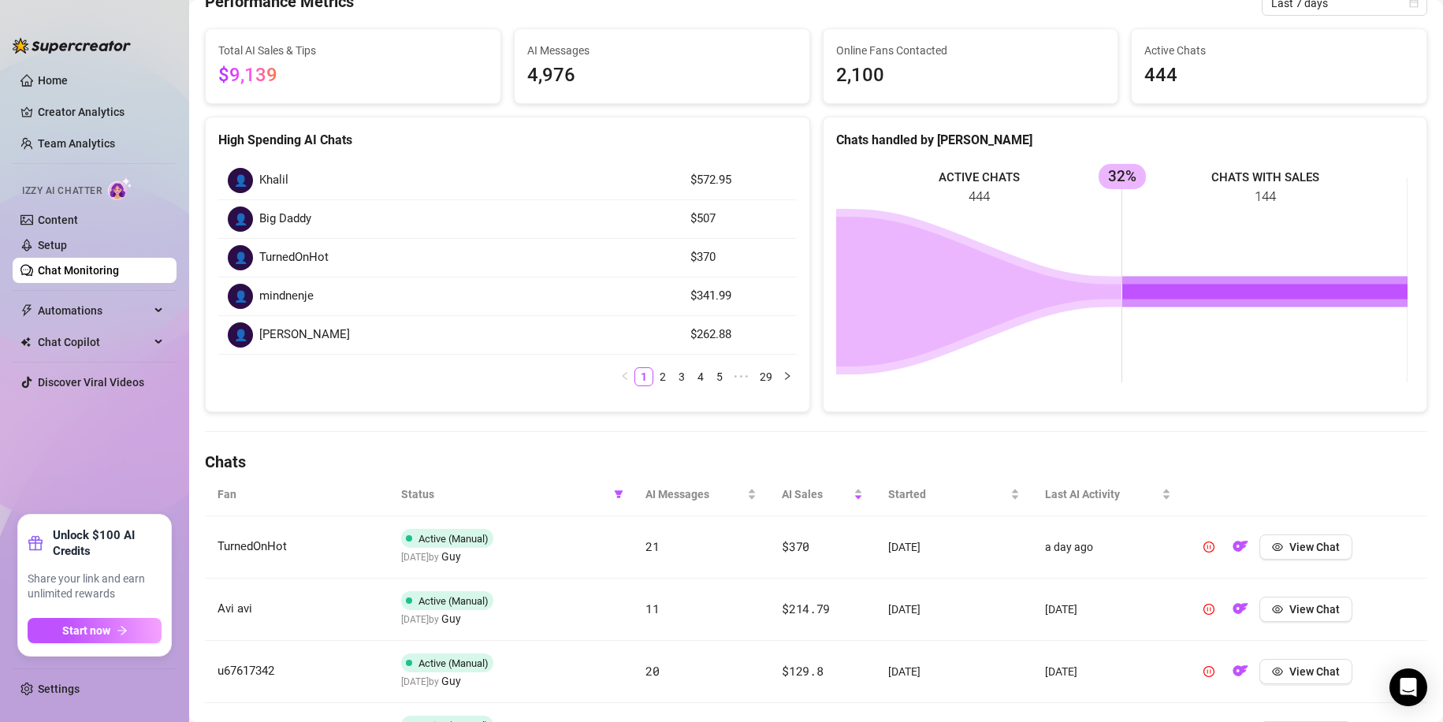
scroll to position [110, 0]
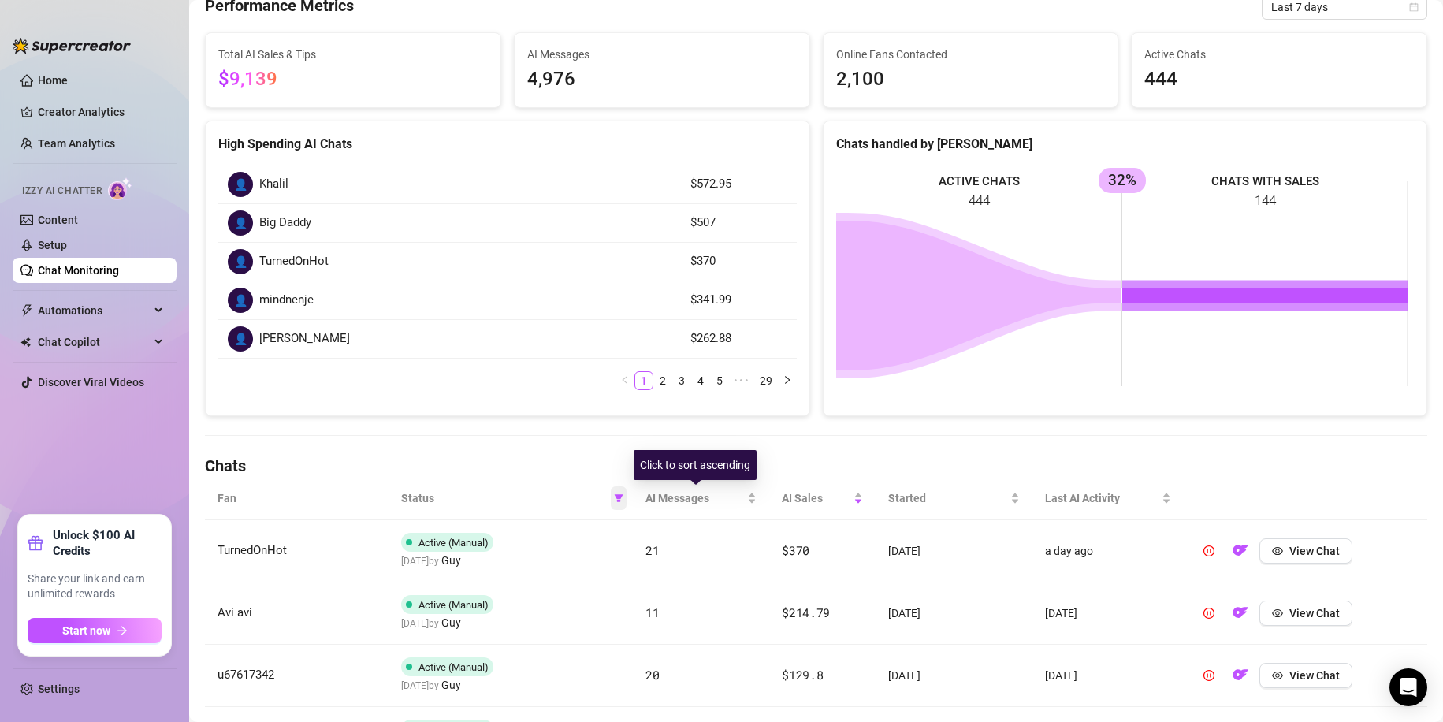
click at [617, 495] on icon "filter" at bounding box center [618, 498] width 9 height 8
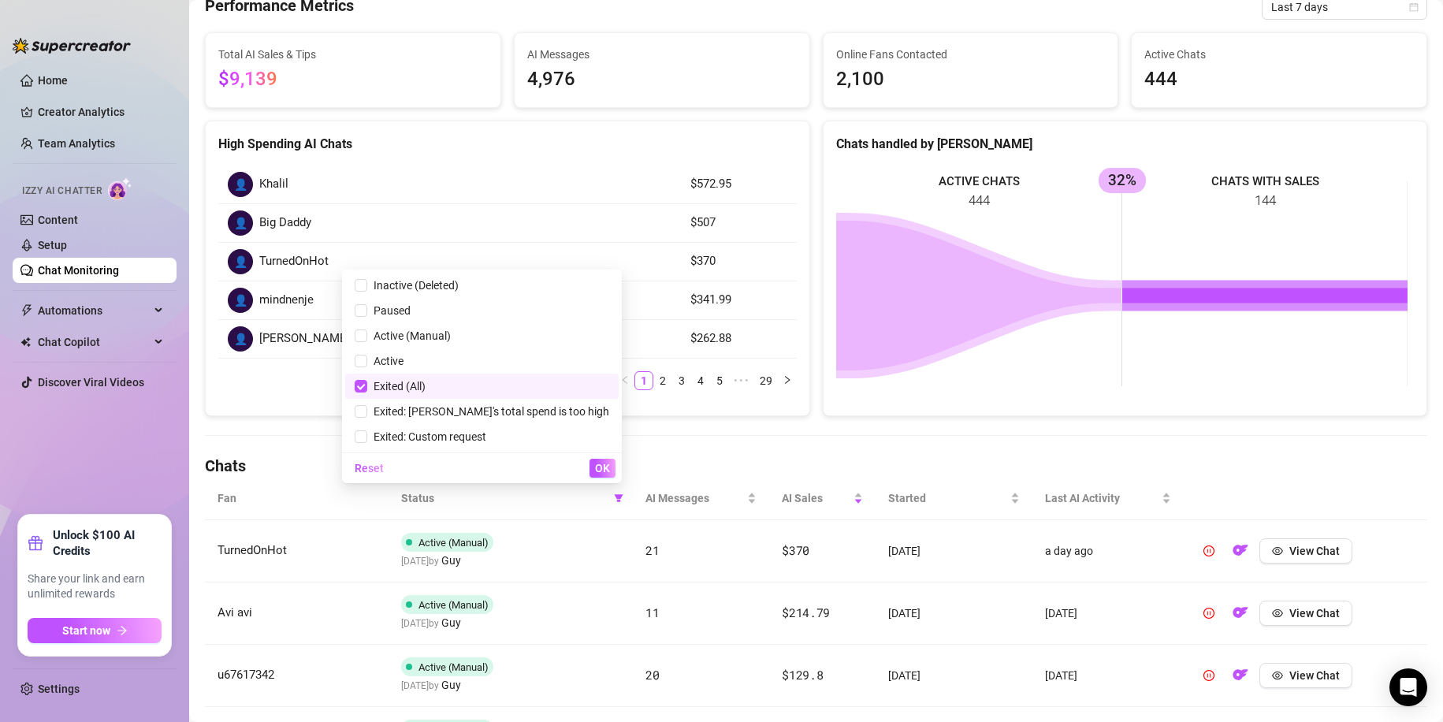
click at [523, 382] on span "Exited (All)" at bounding box center [482, 385] width 255 height 17
checkbox input "false"
click at [486, 430] on span "Exited: Custom request" at bounding box center [426, 436] width 119 height 13
click at [570, 439] on span "Exited: Custom request" at bounding box center [482, 436] width 255 height 17
checkbox input "false"
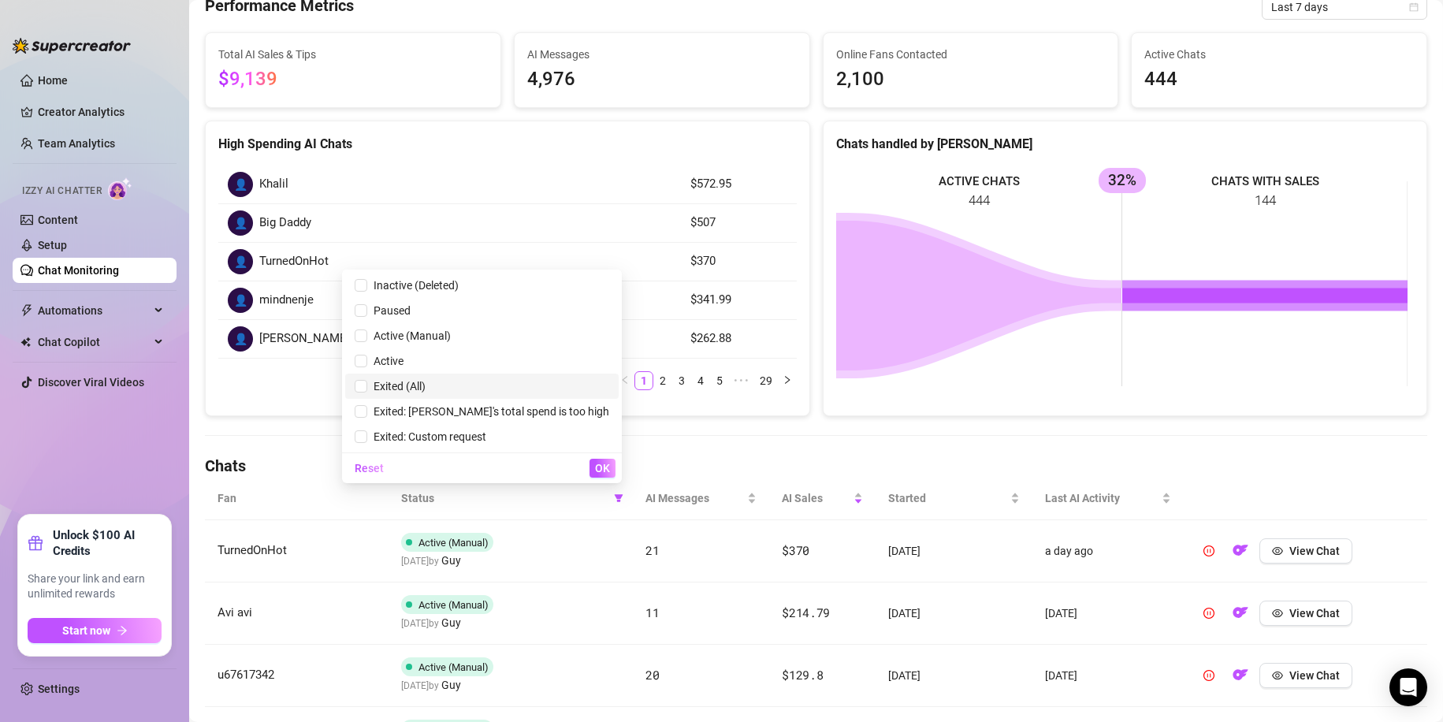
click at [526, 378] on span "Exited (All)" at bounding box center [482, 385] width 255 height 17
checkbox input "true"
click at [601, 470] on span "OK" at bounding box center [602, 468] width 15 height 13
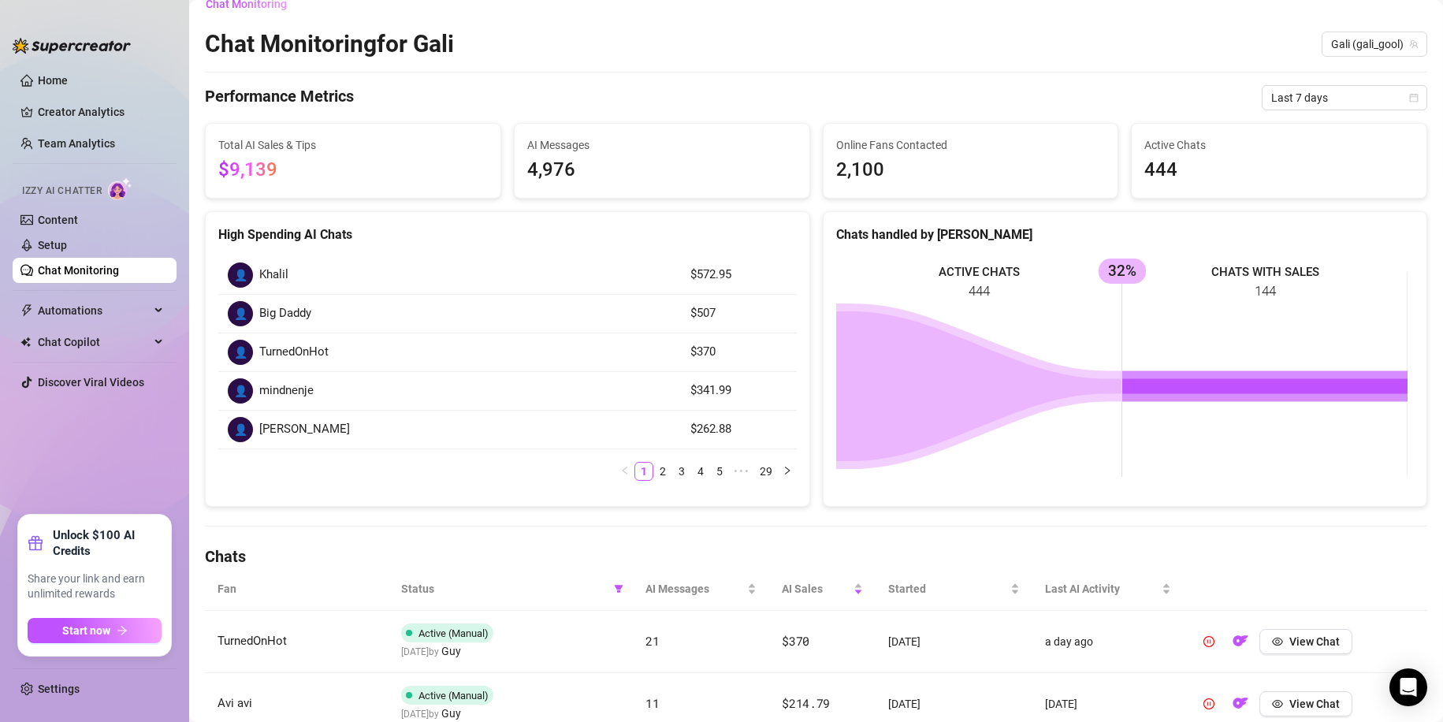
scroll to position [0, 0]
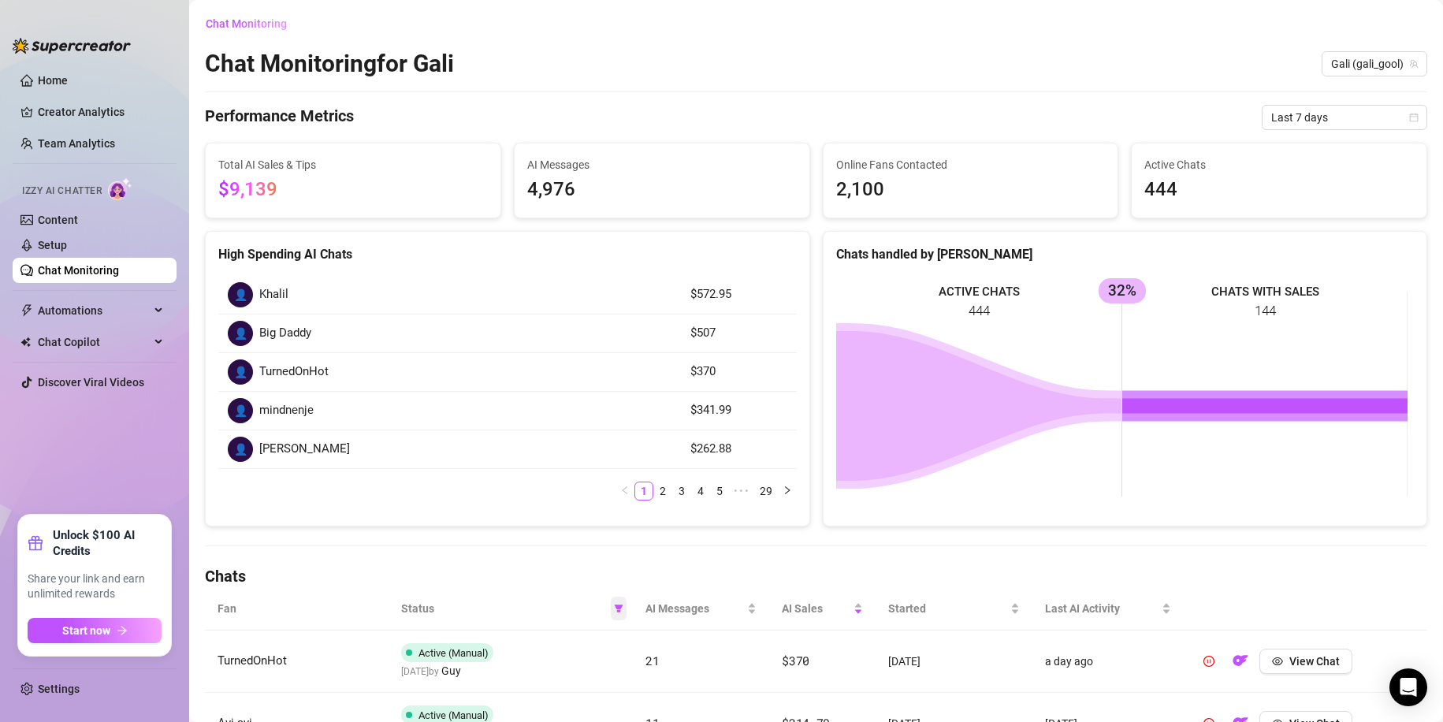
click at [620, 611] on span at bounding box center [619, 609] width 16 height 24
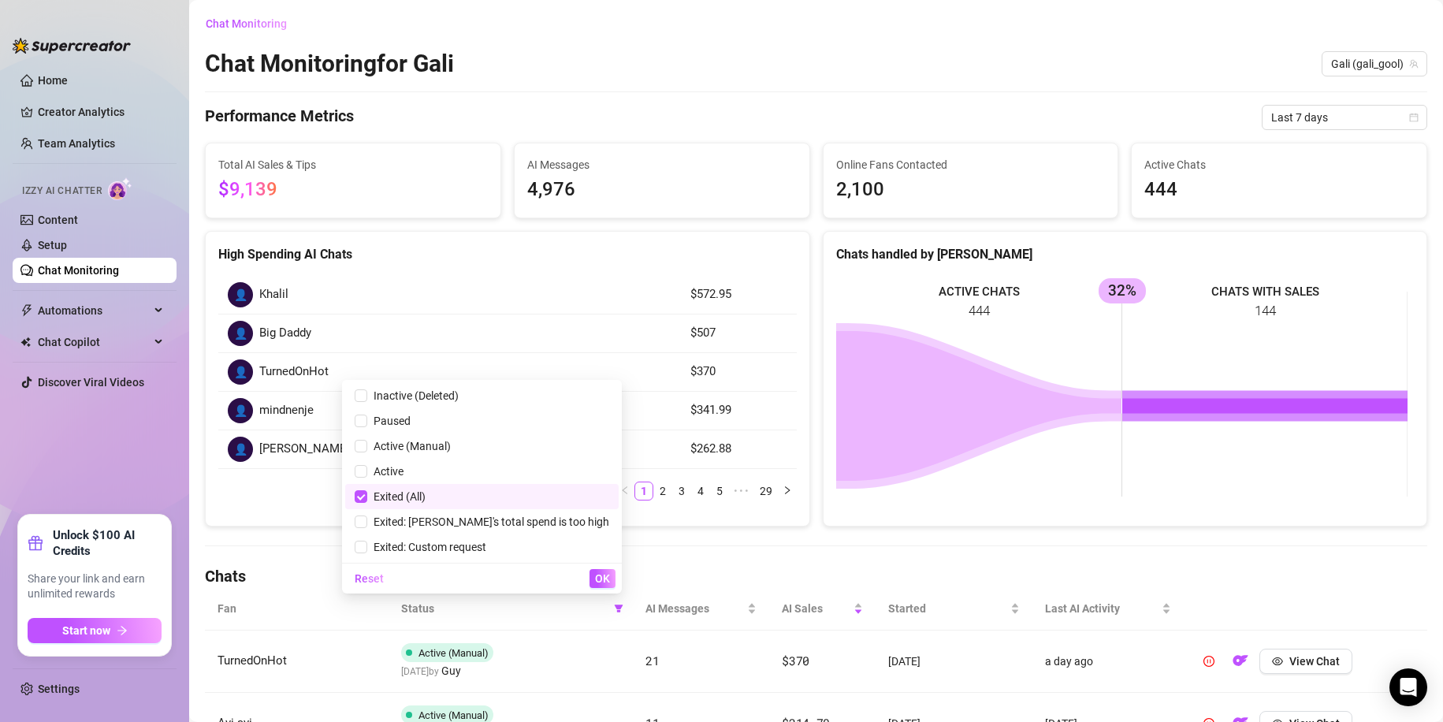
click at [645, 556] on div "Chat Monitoring Chat Monitoring for [PERSON_NAME] (gali_gool) Performance Metri…" at bounding box center [816, 595] width 1222 height 1168
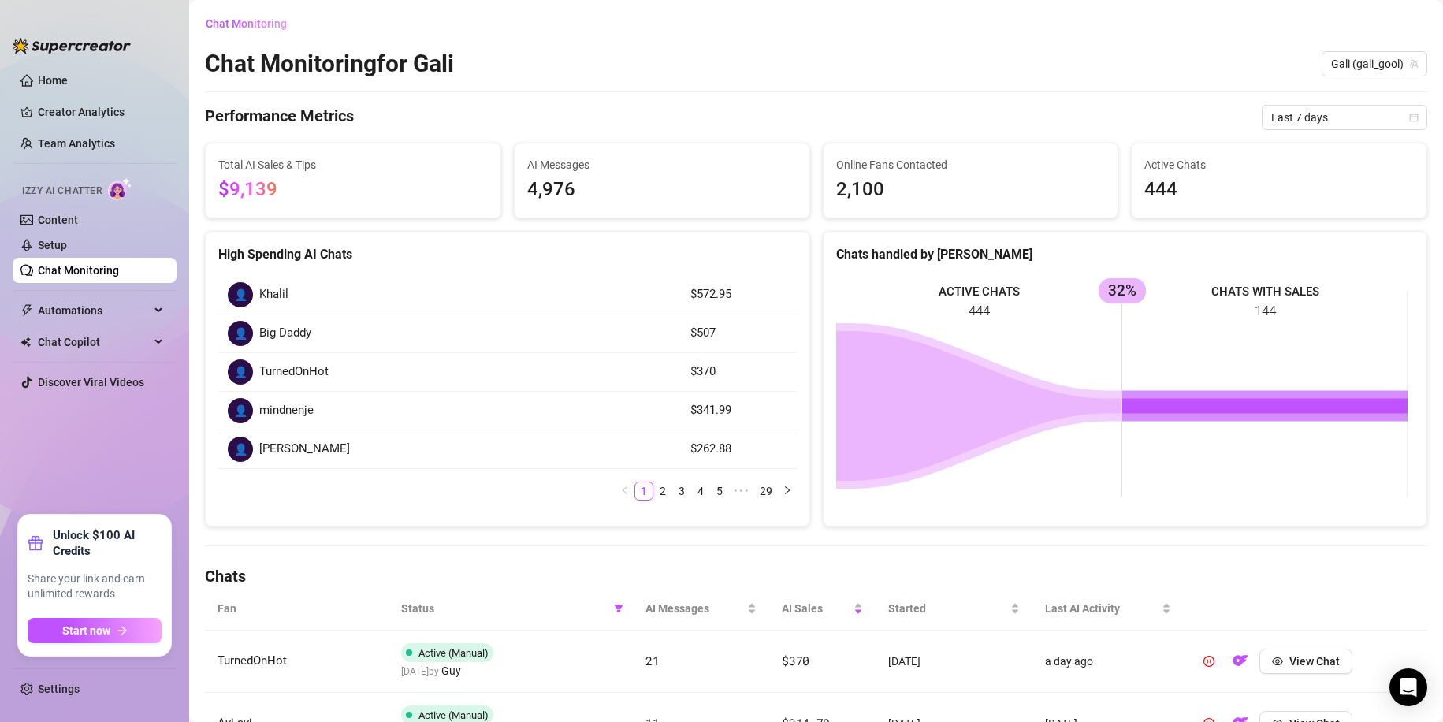
click at [99, 191] on span "Izzy AI Chatter" at bounding box center [62, 191] width 80 height 15
click at [67, 239] on link "Setup" at bounding box center [52, 245] width 29 height 13
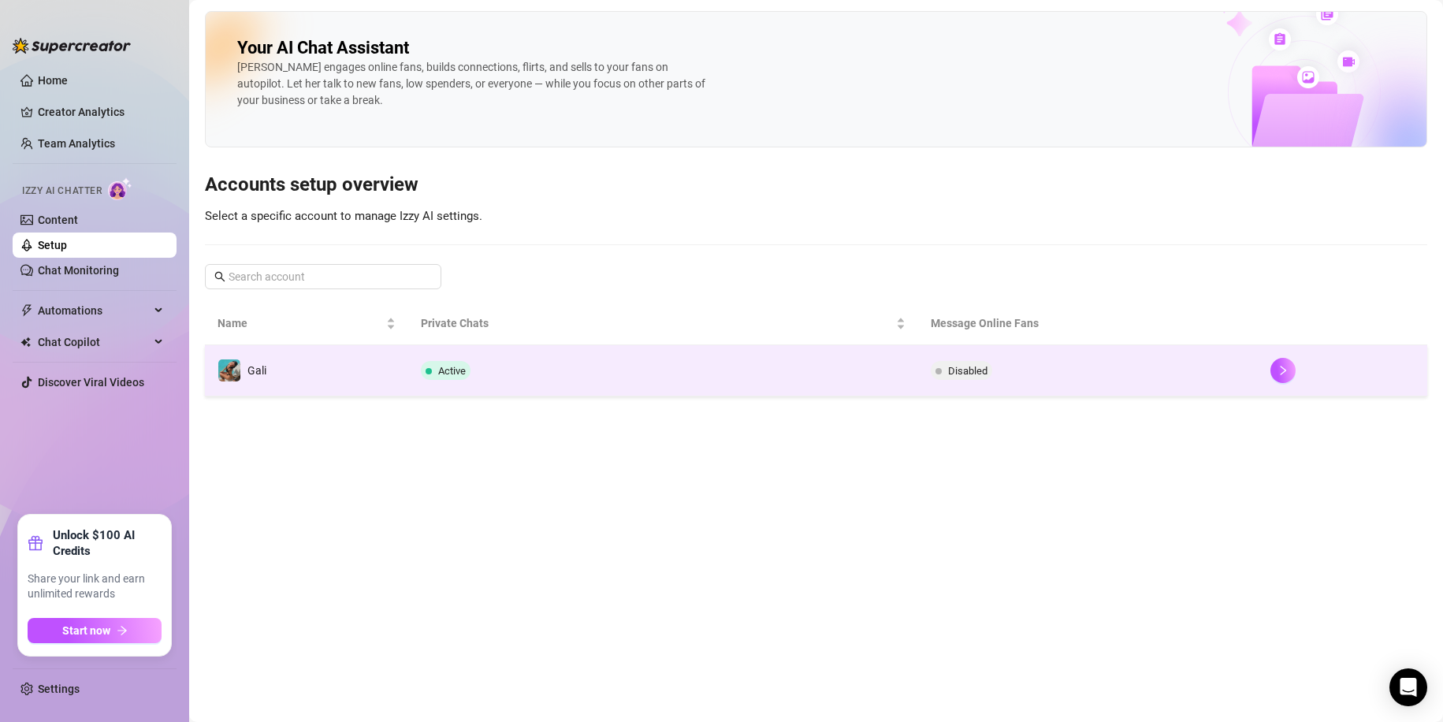
click at [702, 388] on td "Active" at bounding box center [662, 370] width 509 height 51
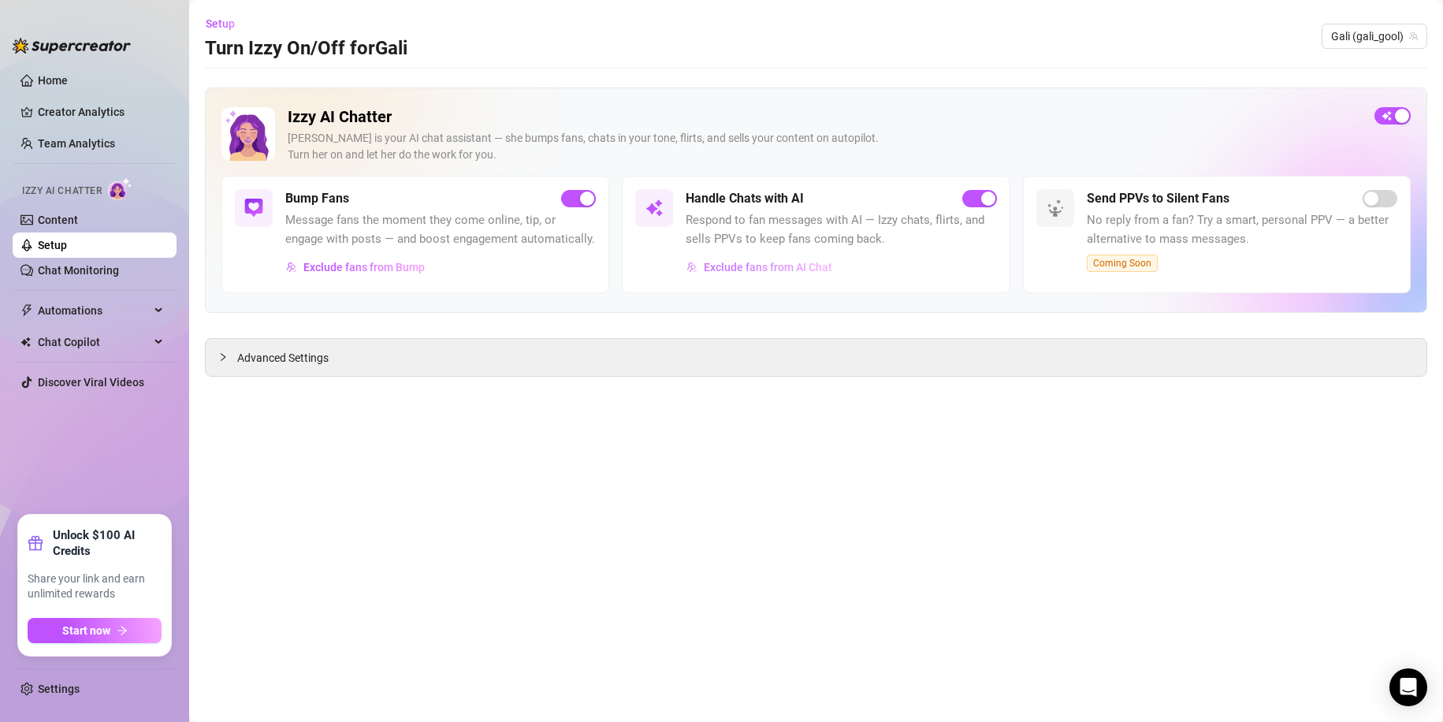
click at [813, 270] on span "Exclude fans from AI Chat" at bounding box center [768, 267] width 128 height 13
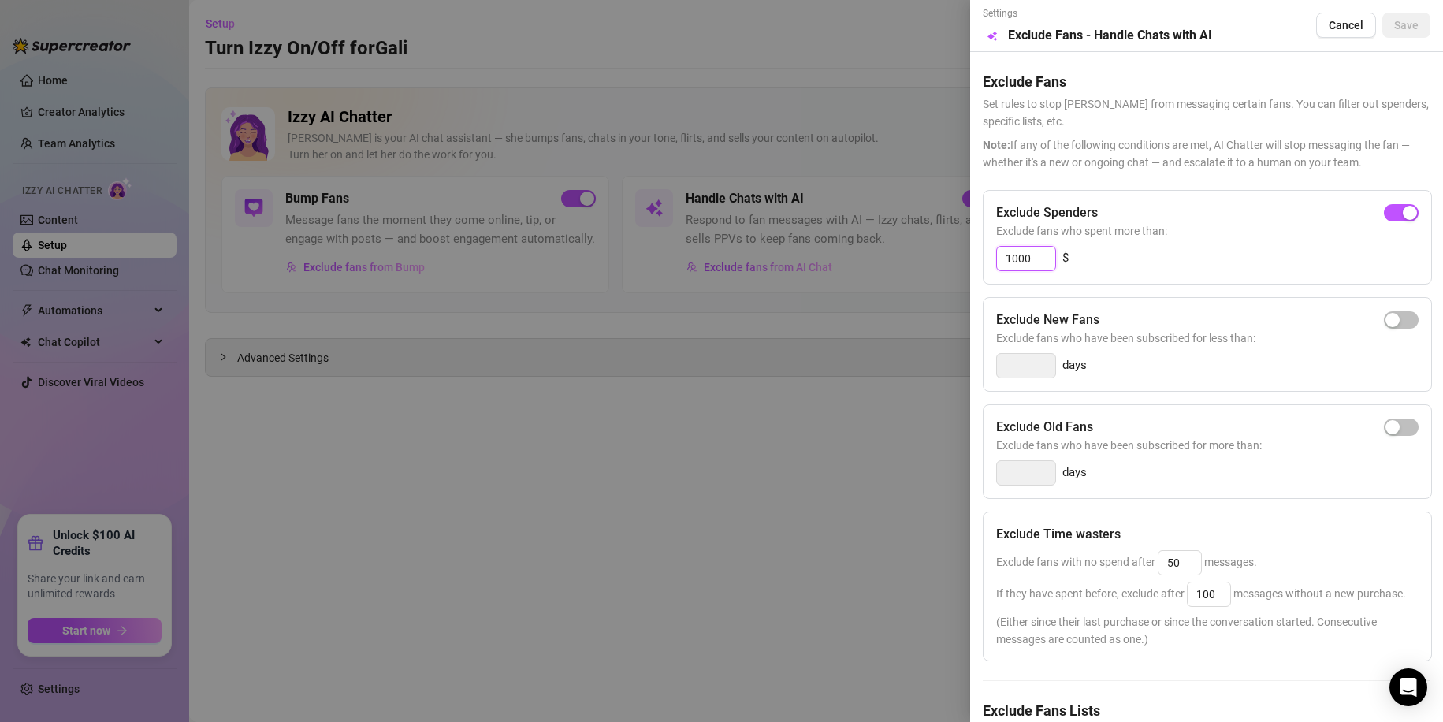
drag, startPoint x: 1039, startPoint y: 258, endPoint x: 922, endPoint y: 262, distance: 116.7
click at [922, 262] on div "Settings Preview Exclude Fans - Handle Chats with AI Cancel Save Exclude Fans S…" at bounding box center [721, 361] width 1443 height 722
type input "3"
click at [1002, 247] on div at bounding box center [1026, 258] width 60 height 25
click at [1391, 206] on span "button" at bounding box center [1401, 212] width 35 height 17
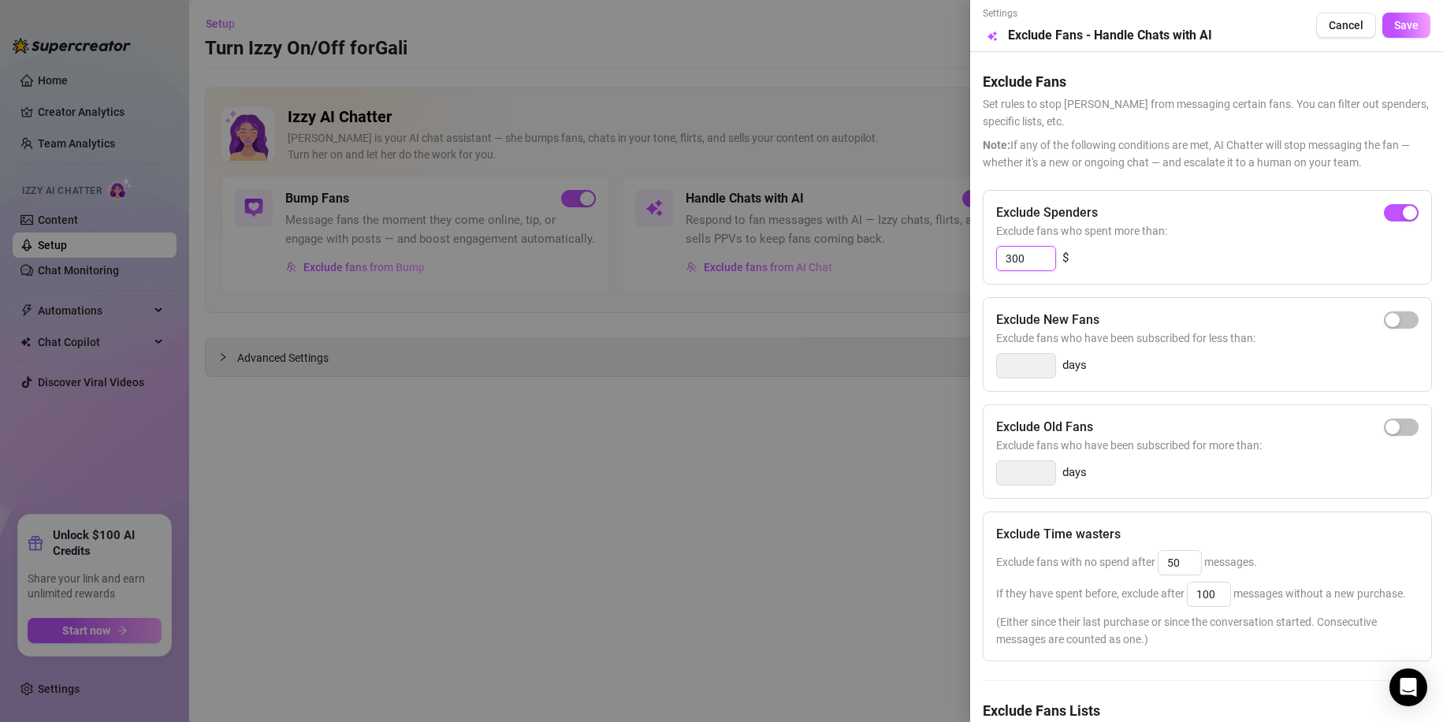
drag, startPoint x: 1034, startPoint y: 252, endPoint x: 962, endPoint y: 255, distance: 71.8
click at [963, 255] on div "Settings Preview Exclude Fans - Handle Chats with AI Cancel Save Exclude Fans S…" at bounding box center [721, 361] width 1443 height 722
type input "5000"
click at [1278, 262] on div "5000 $" at bounding box center [1207, 258] width 422 height 25
click at [1388, 13] on button "Save" at bounding box center [1406, 25] width 48 height 25
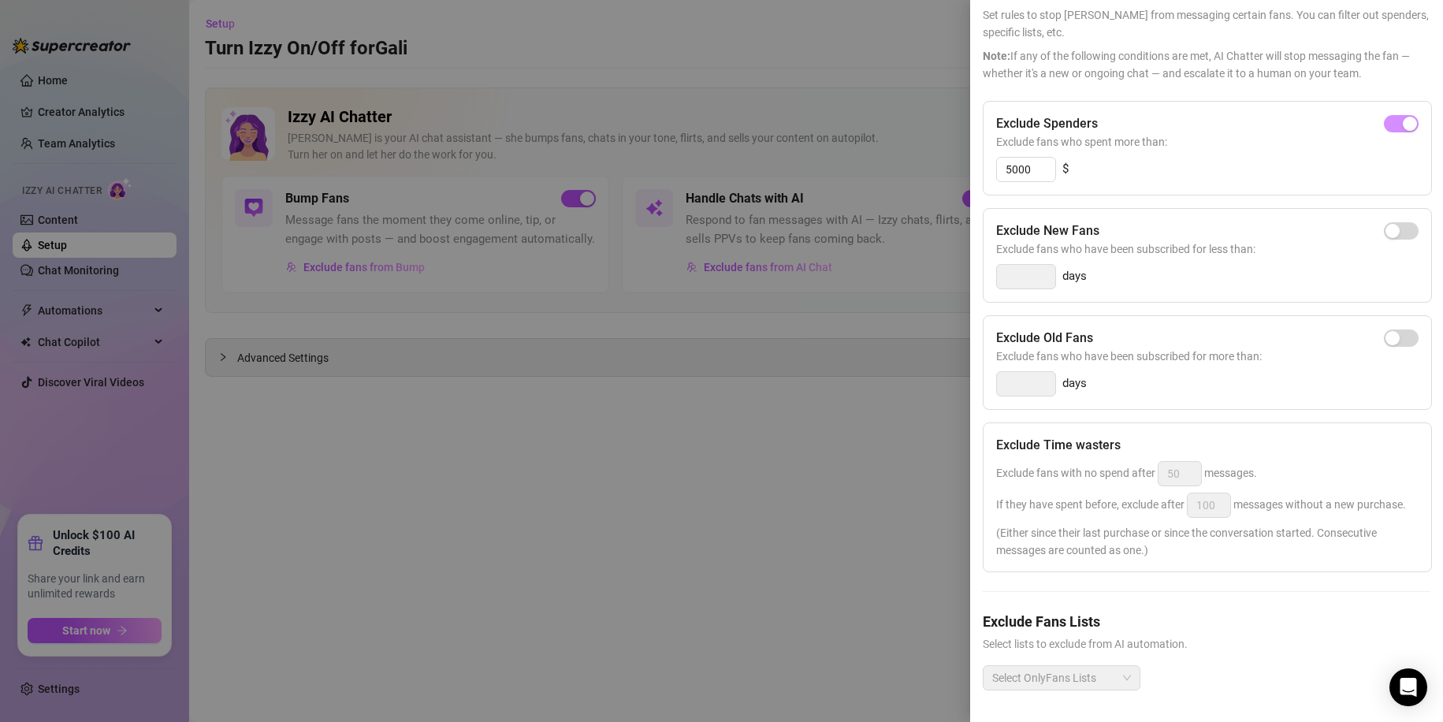
scroll to position [120, 0]
click at [693, 418] on div at bounding box center [721, 361] width 1443 height 722
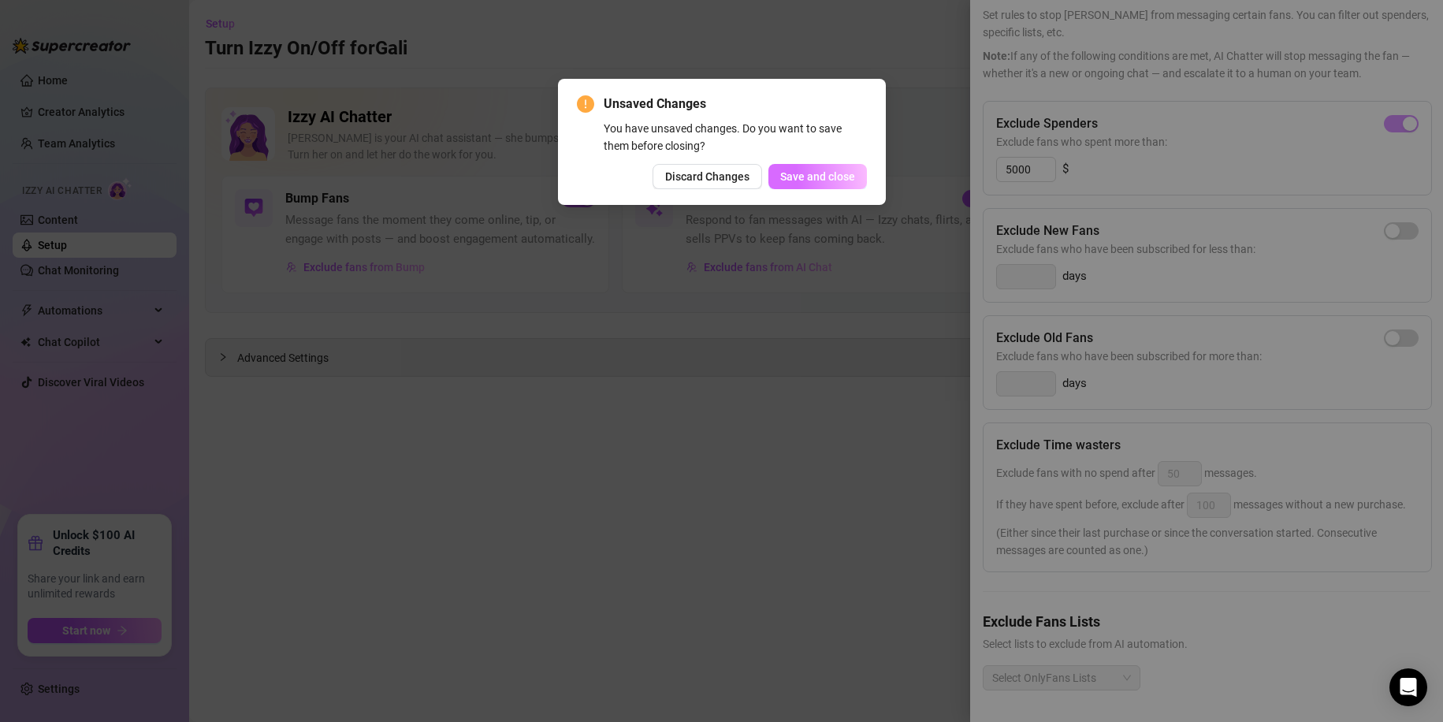
click at [809, 178] on span "Save and close" at bounding box center [817, 176] width 75 height 13
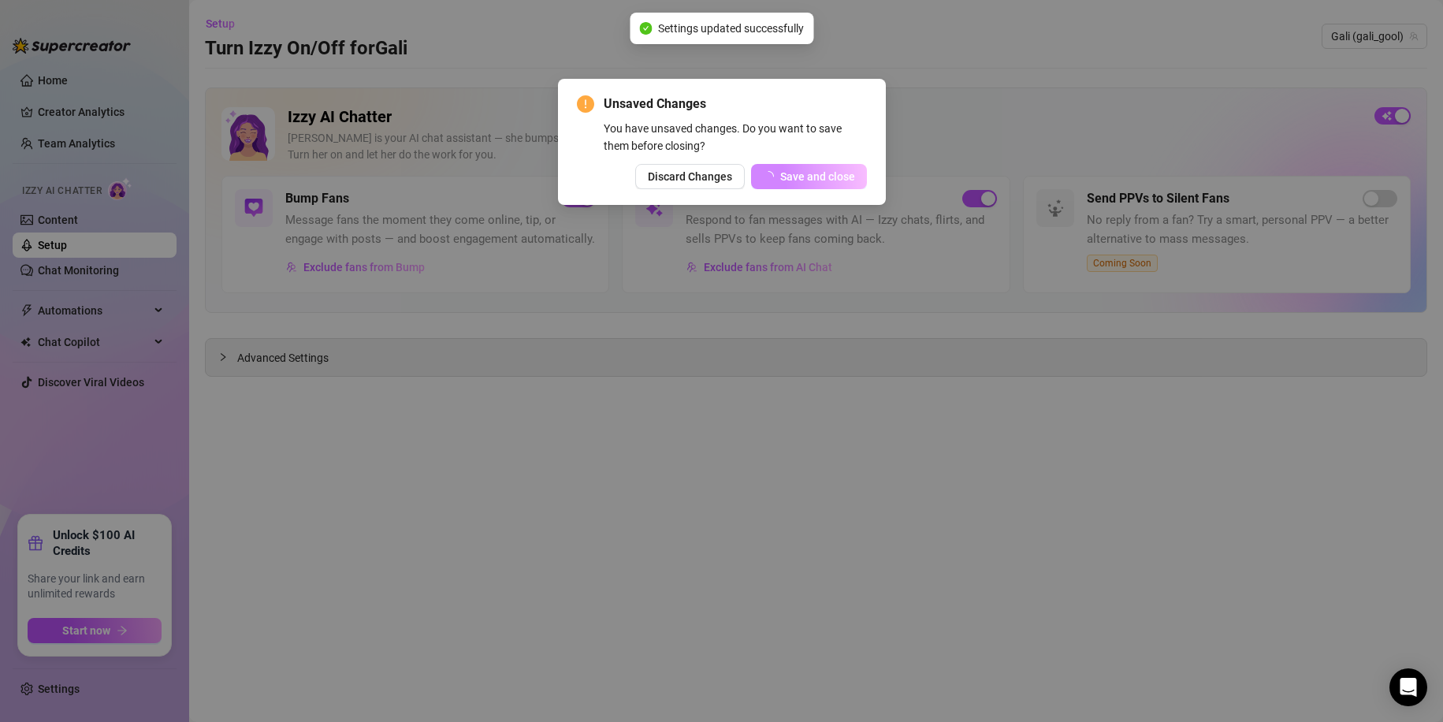
drag, startPoint x: 1036, startPoint y: 346, endPoint x: 1024, endPoint y: 335, distance: 16.8
click at [1036, 347] on div "Unsaved Changes You have unsaved changes. Do you want to save them before closi…" at bounding box center [721, 361] width 1443 height 722
click at [701, 172] on span "Discard Changes" at bounding box center [690, 176] width 84 height 13
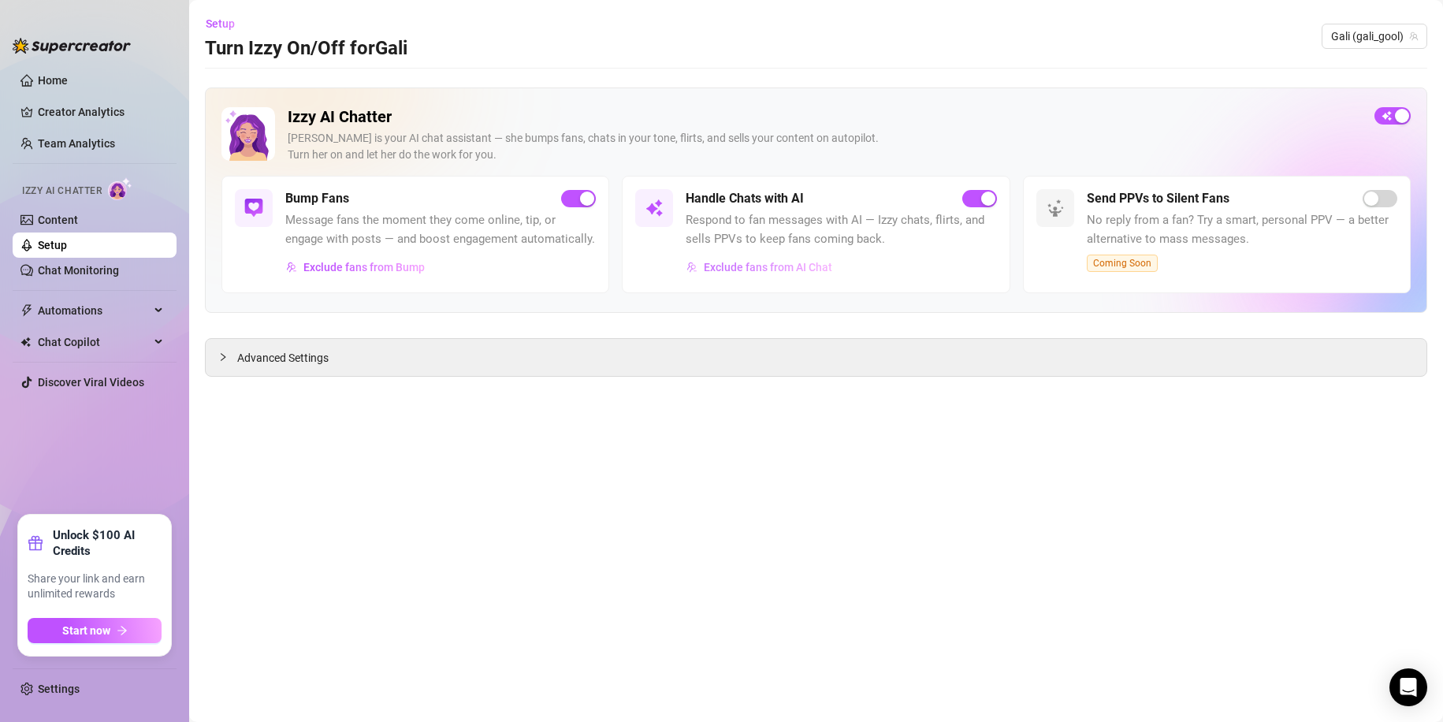
click at [776, 266] on span "Exclude fans from AI Chat" at bounding box center [768, 267] width 128 height 13
click at [738, 271] on span "Exclude fans from AI Chat" at bounding box center [768, 267] width 128 height 13
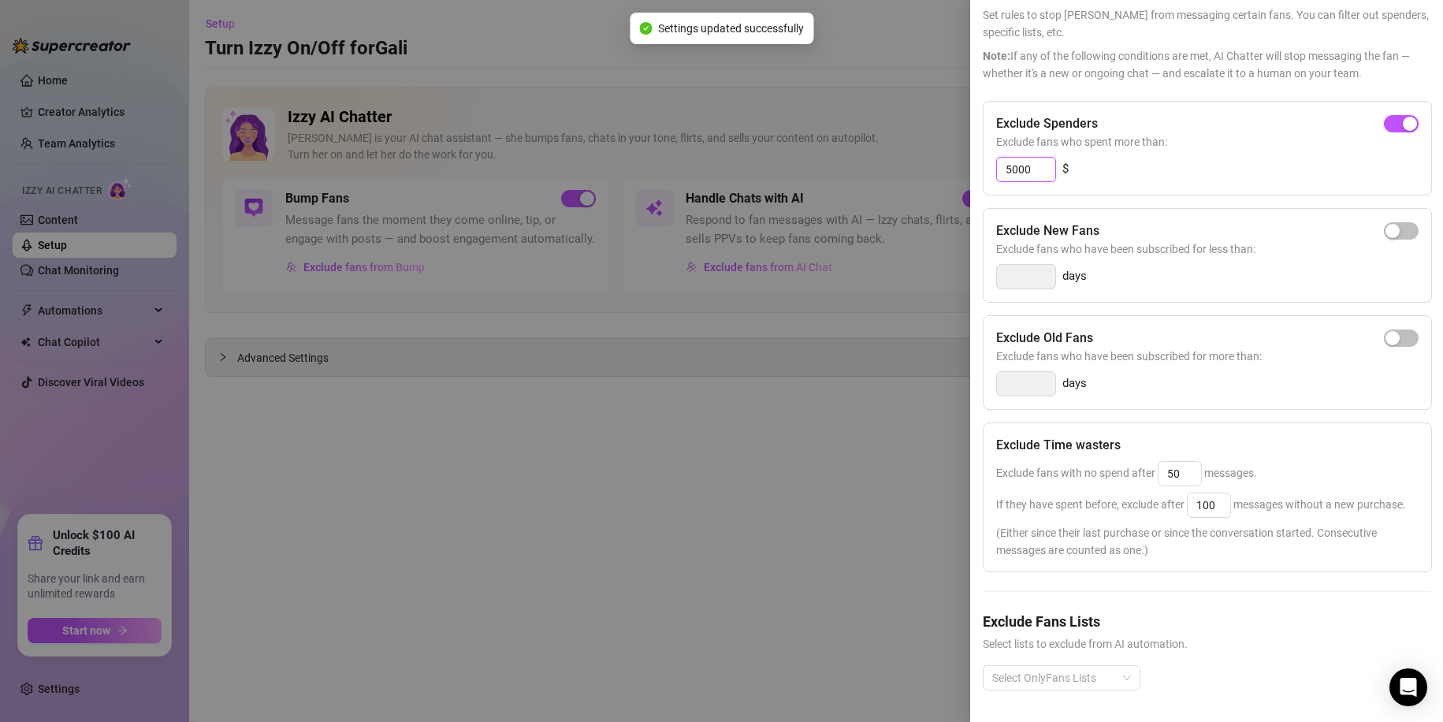
drag, startPoint x: 1035, startPoint y: 137, endPoint x: 948, endPoint y: 139, distance: 87.5
click at [955, 139] on div "Settings Preview Exclude Fans - Handle Chats with AI Cancel Save Exclude Fans S…" at bounding box center [721, 361] width 1443 height 722
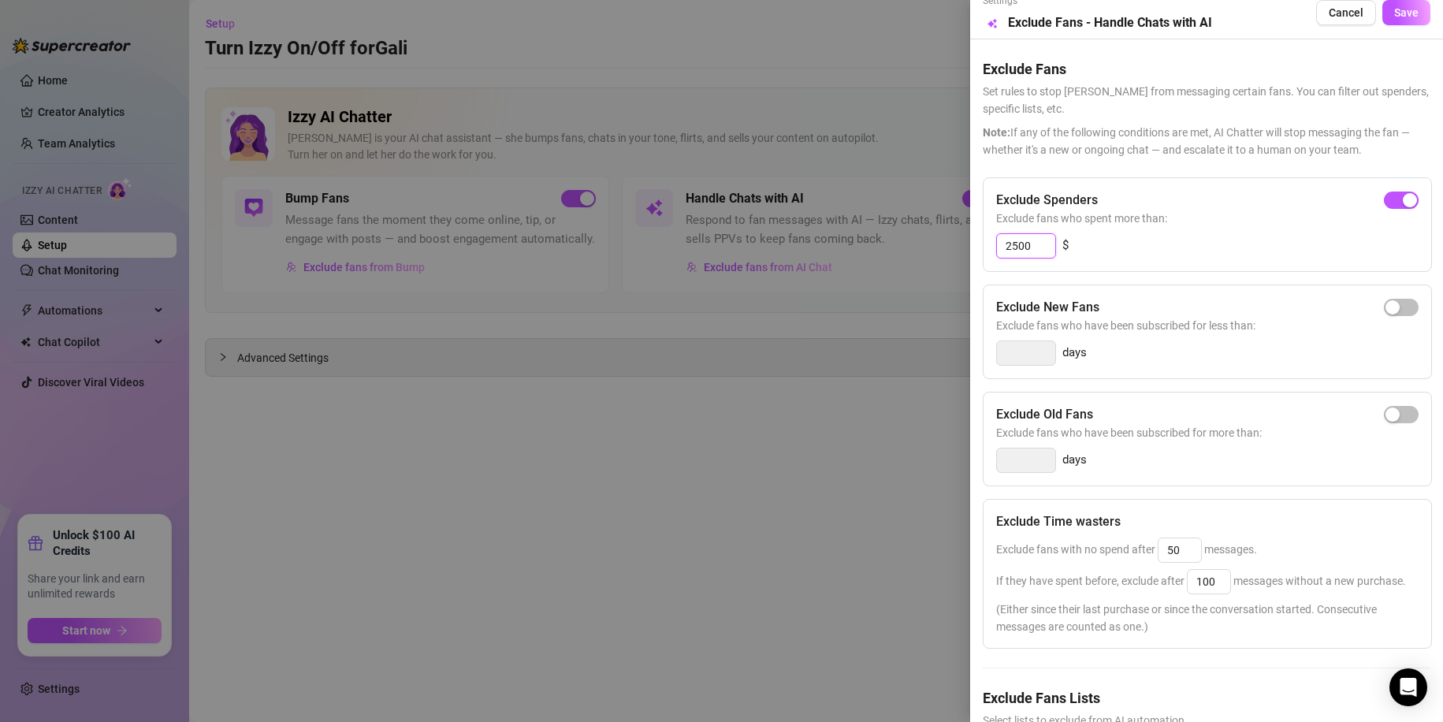
scroll to position [0, 0]
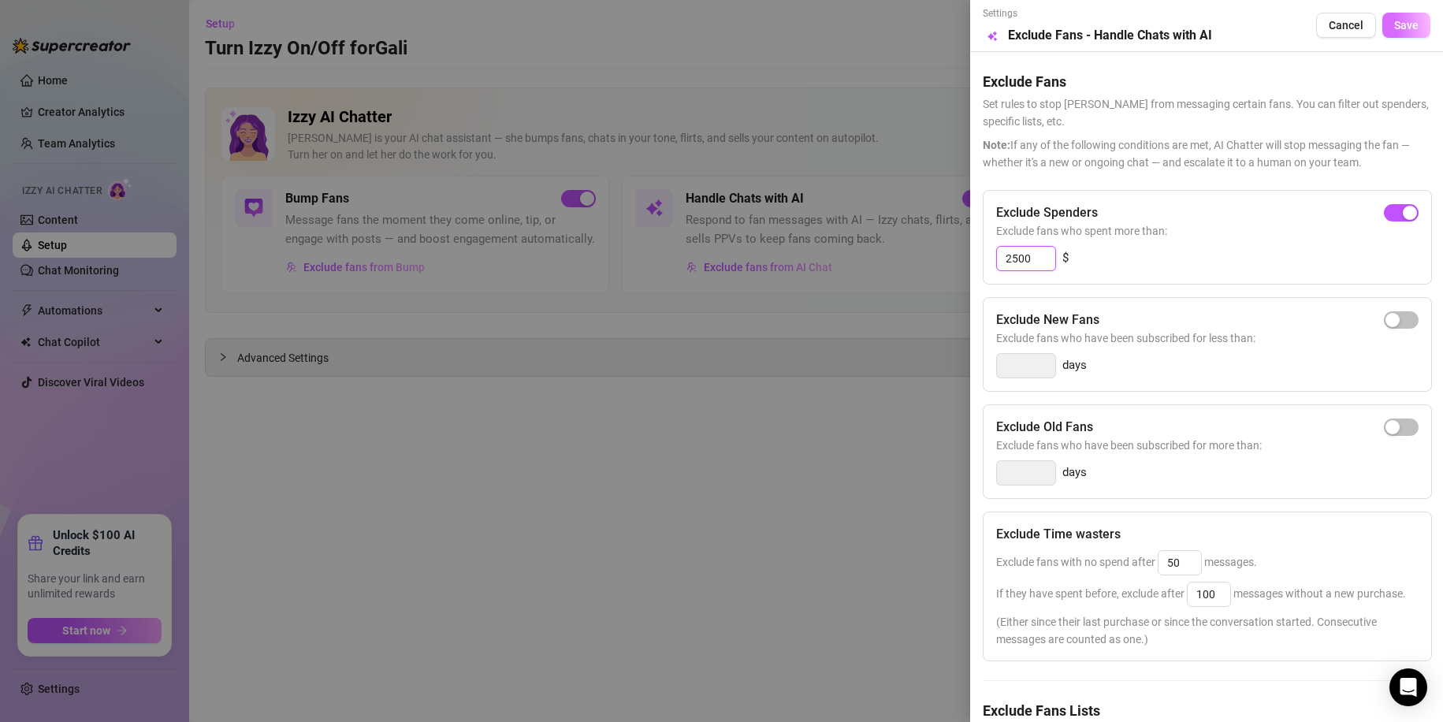
type input "2500"
click at [1388, 34] on button "Save" at bounding box center [1406, 25] width 48 height 25
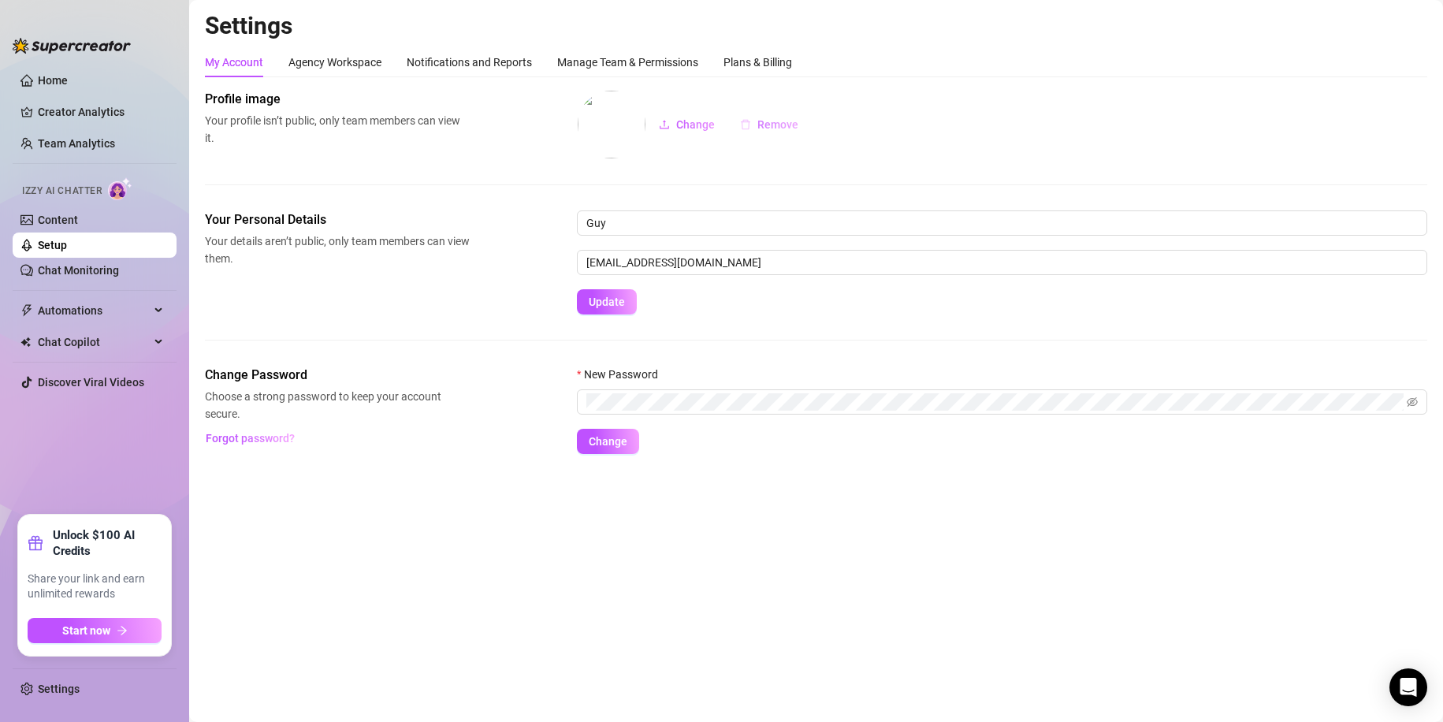
click at [766, 121] on span "Remove" at bounding box center [777, 124] width 41 height 13
drag, startPoint x: 624, startPoint y: 233, endPoint x: 495, endPoint y: 232, distance: 129.2
click at [496, 232] on div "Your Personal Details Your details aren’t public, only team members can view th…" at bounding box center [816, 262] width 1222 height 104
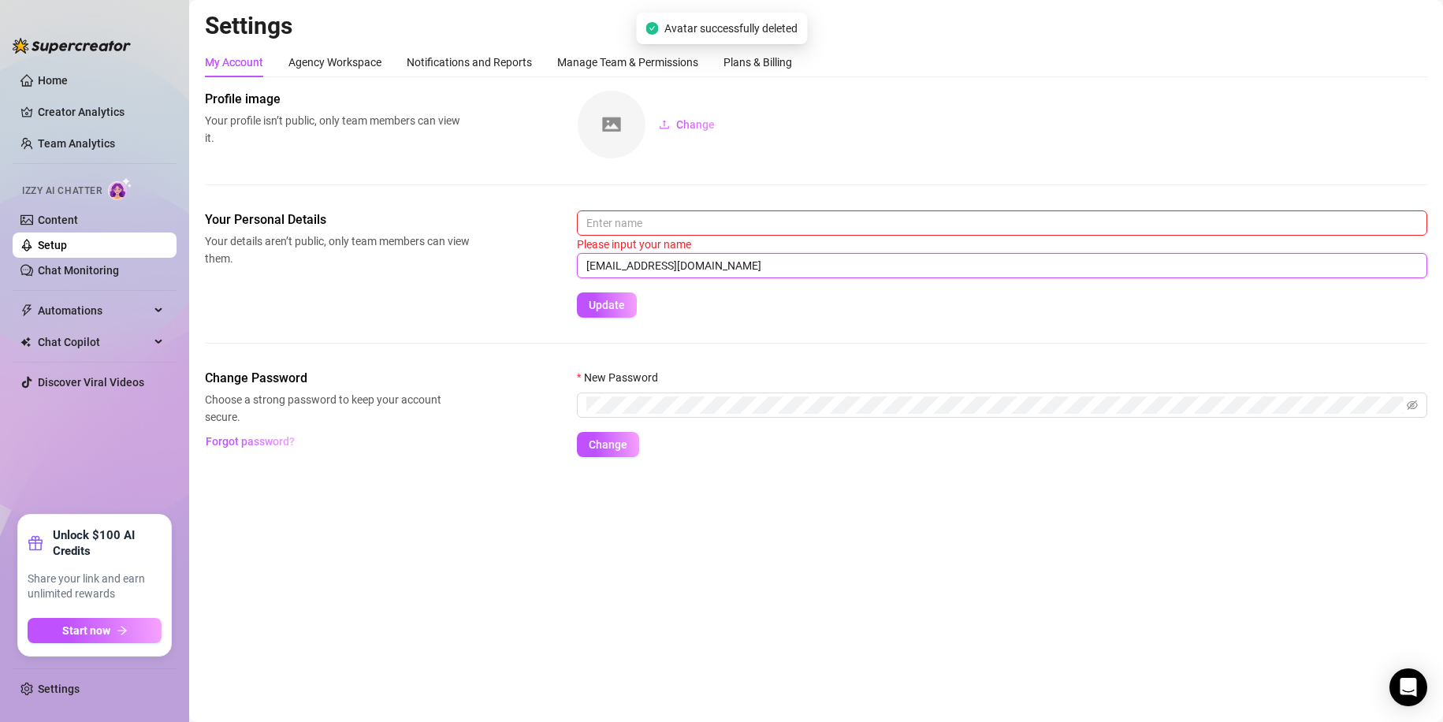
drag, startPoint x: 741, startPoint y: 262, endPoint x: 447, endPoint y: 276, distance: 294.3
click at [447, 276] on div "Your Personal Details Your details aren’t public, only team members can view th…" at bounding box center [816, 263] width 1222 height 107
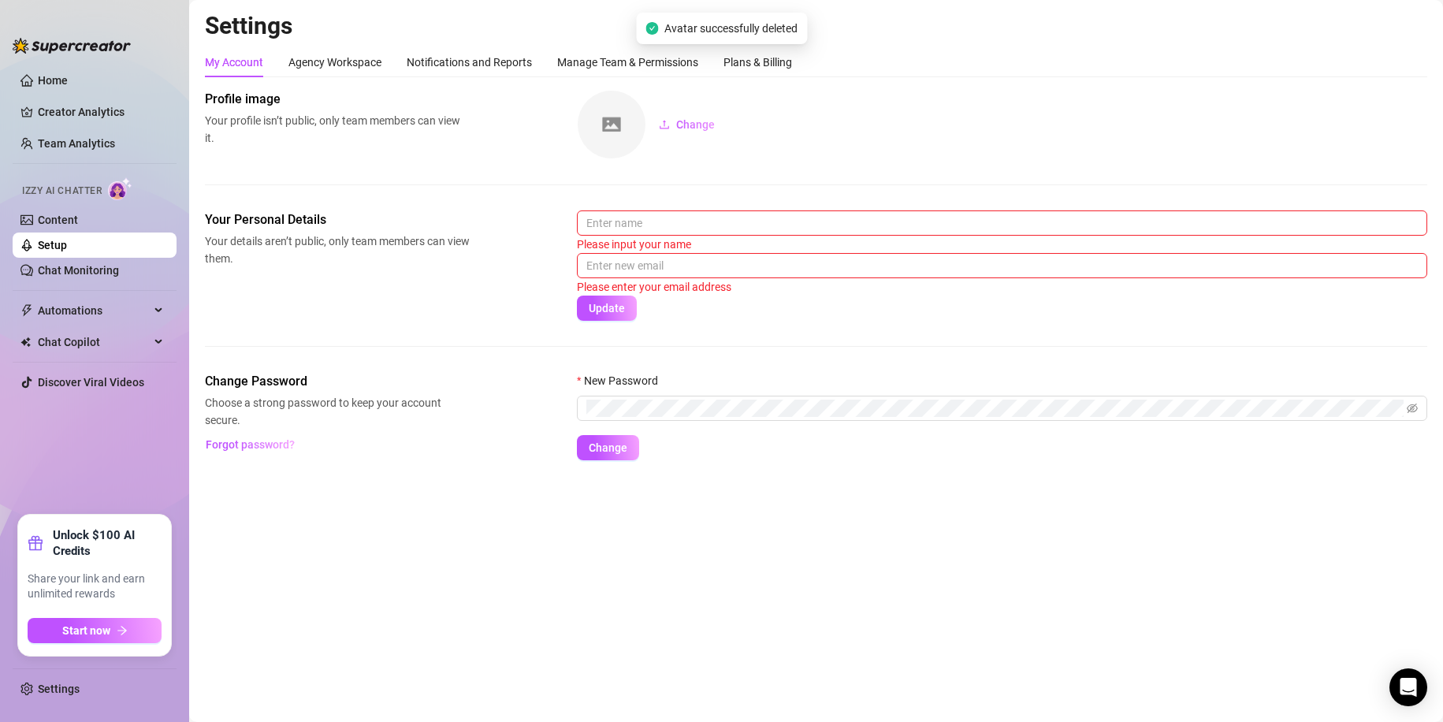
click at [482, 304] on div "Your Personal Details Your details aren’t public, only team members can view th…" at bounding box center [816, 265] width 1222 height 110
click at [78, 376] on link "Discover Viral Videos" at bounding box center [91, 382] width 106 height 13
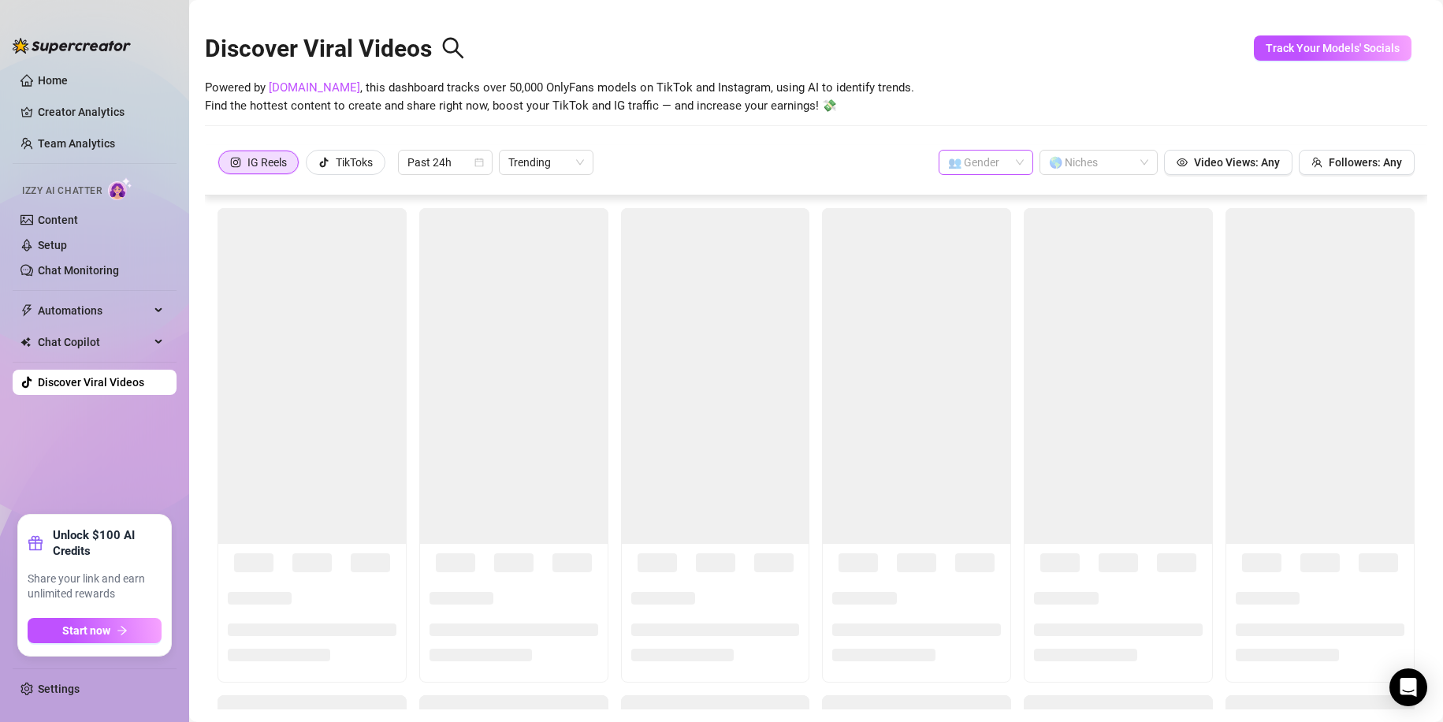
click at [970, 165] on input "search" at bounding box center [978, 163] width 61 height 24
click at [984, 194] on div "👩 [DEMOGRAPHIC_DATA]" at bounding box center [973, 193] width 69 height 17
click at [1053, 166] on div at bounding box center [1090, 162] width 95 height 22
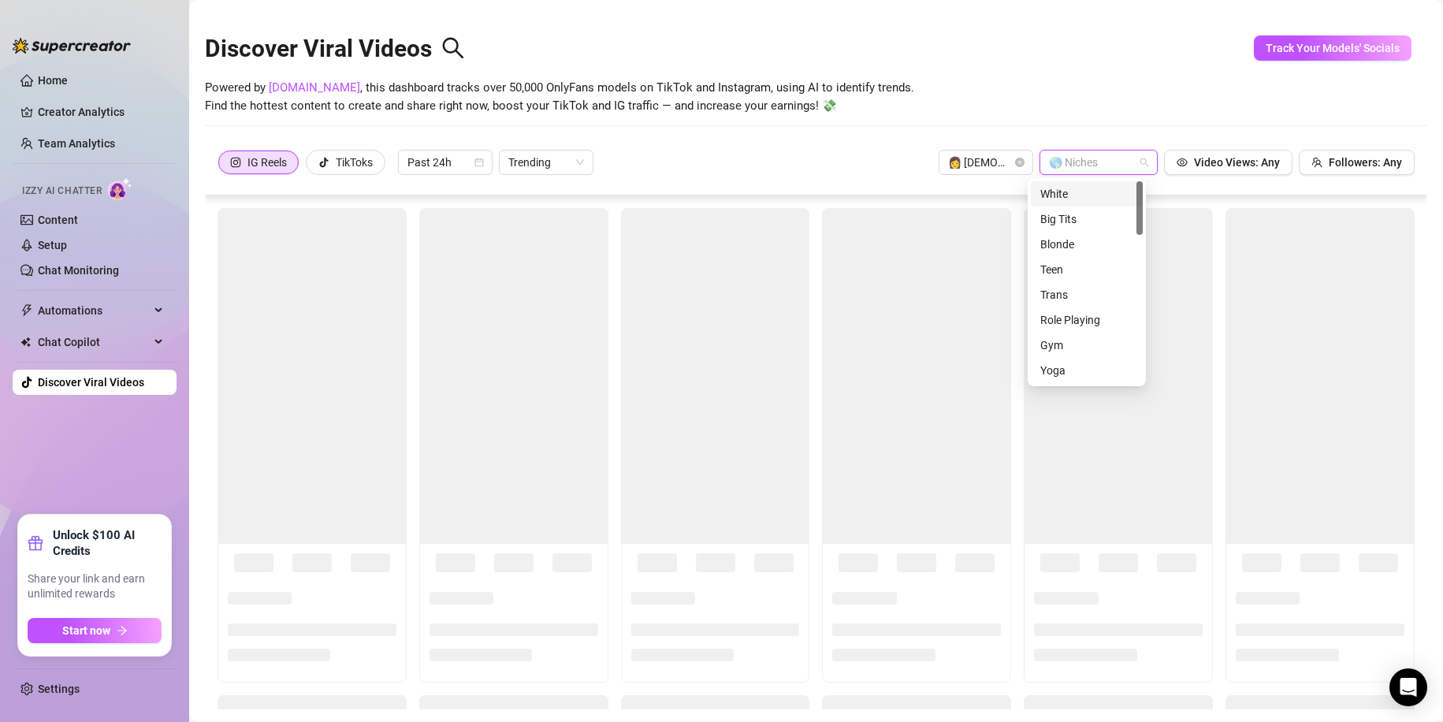
click at [1072, 128] on div "Discover Viral Videos Powered by [DOMAIN_NAME] , this dashboard tracks over 50,…" at bounding box center [816, 78] width 1222 height 134
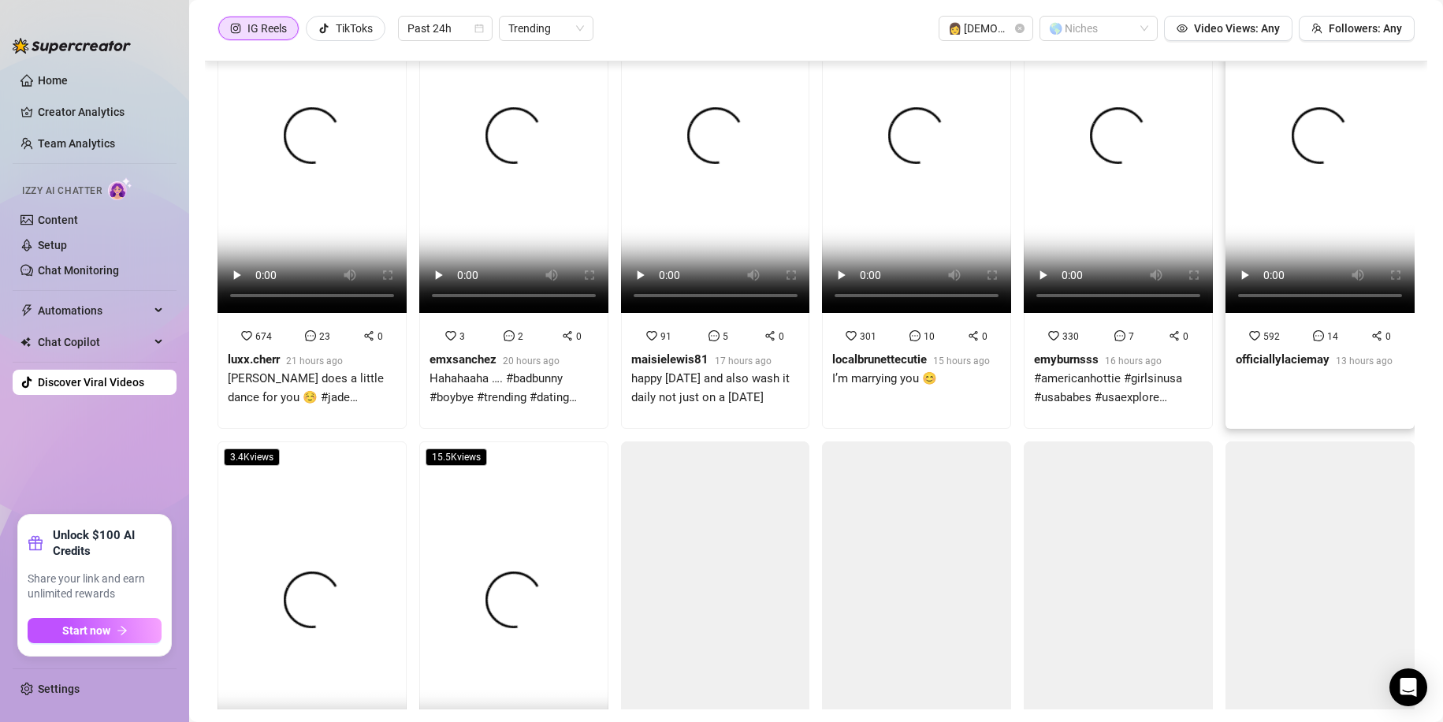
scroll to position [965, 0]
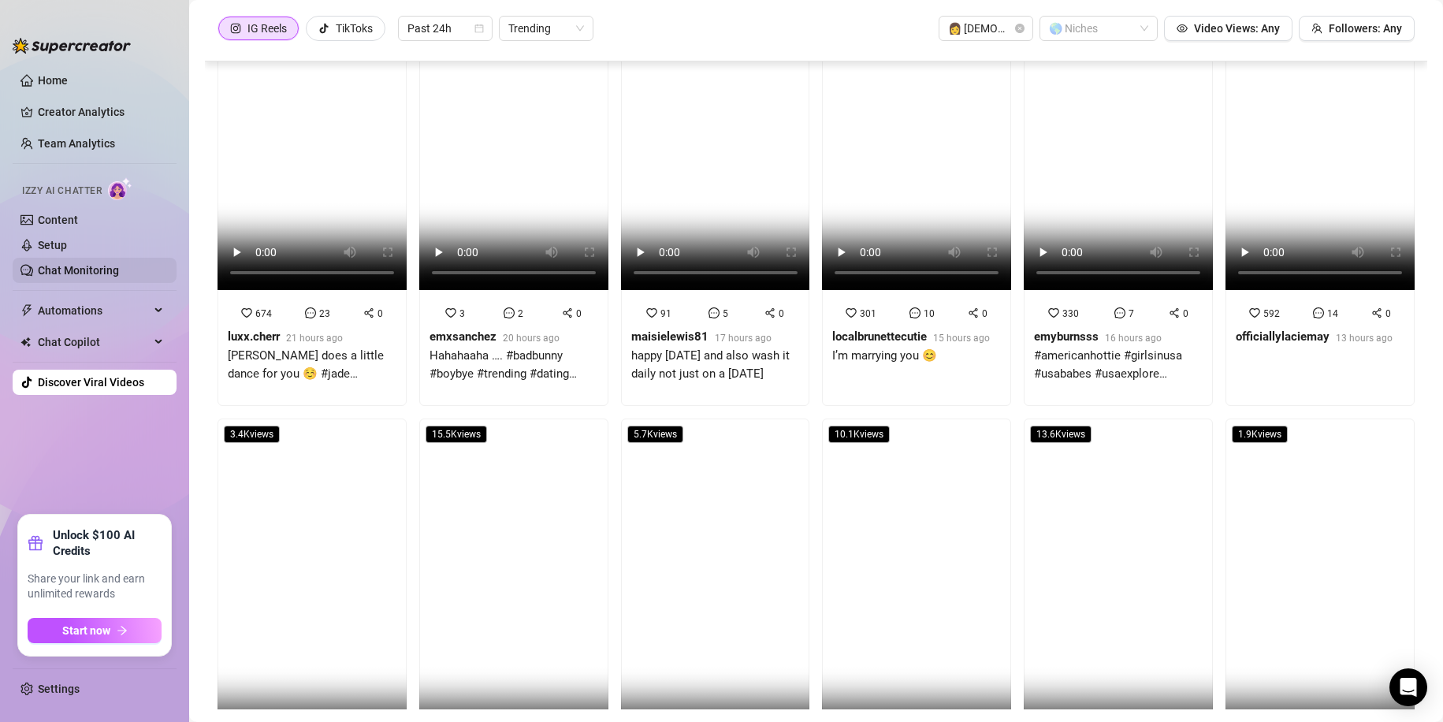
click at [80, 265] on link "Chat Monitoring" at bounding box center [78, 270] width 81 height 13
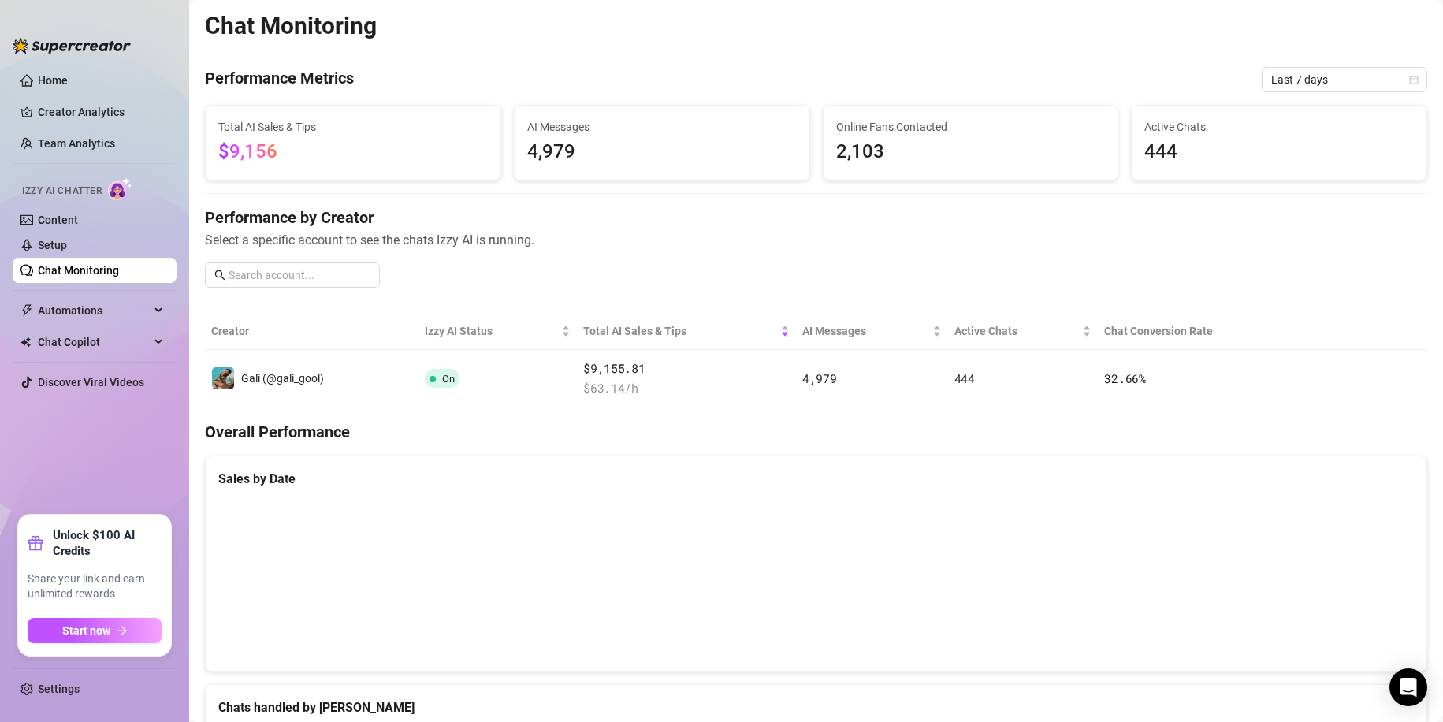
click at [761, 416] on div "Chat Monitoring Performance Metrics Last 7 days Total AI Sales & Tips $9,156 AI…" at bounding box center [816, 543] width 1222 height 1064
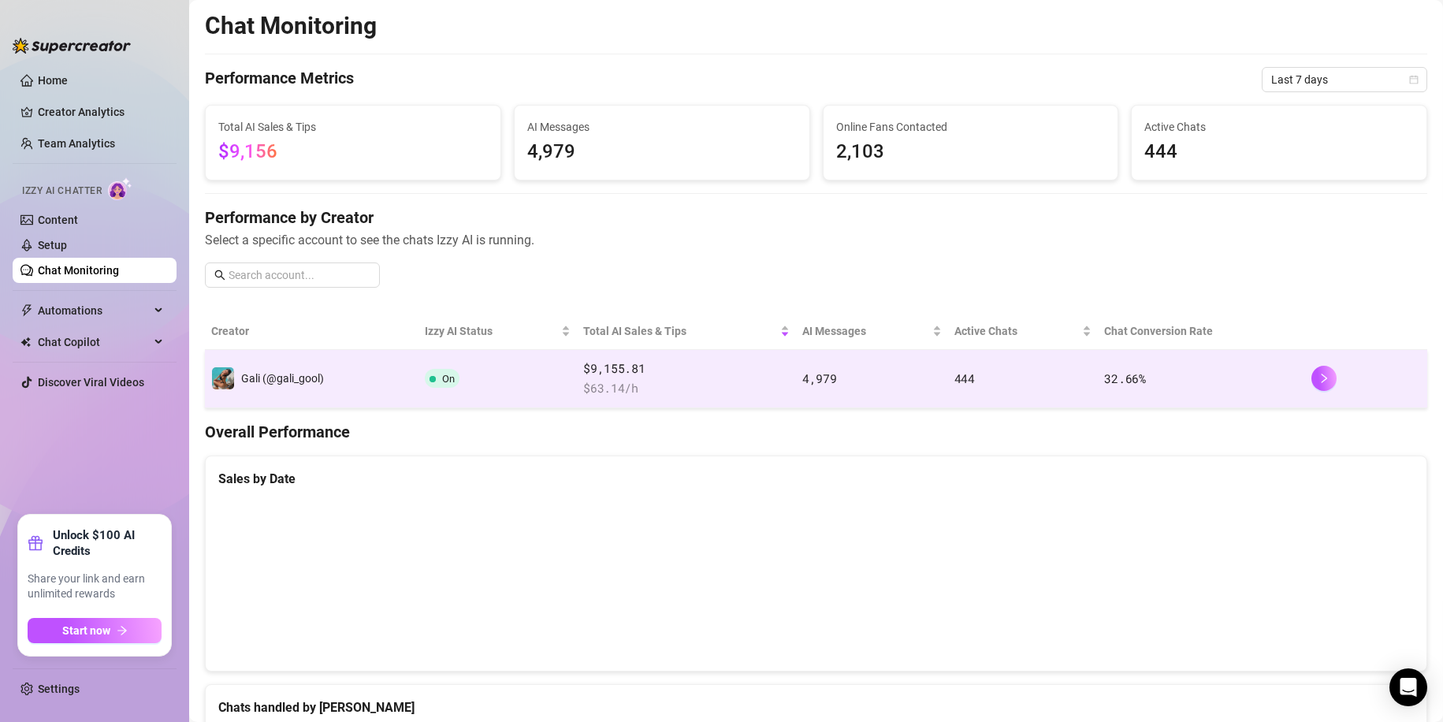
click at [768, 383] on span "$ 63.14 /h" at bounding box center [686, 388] width 206 height 19
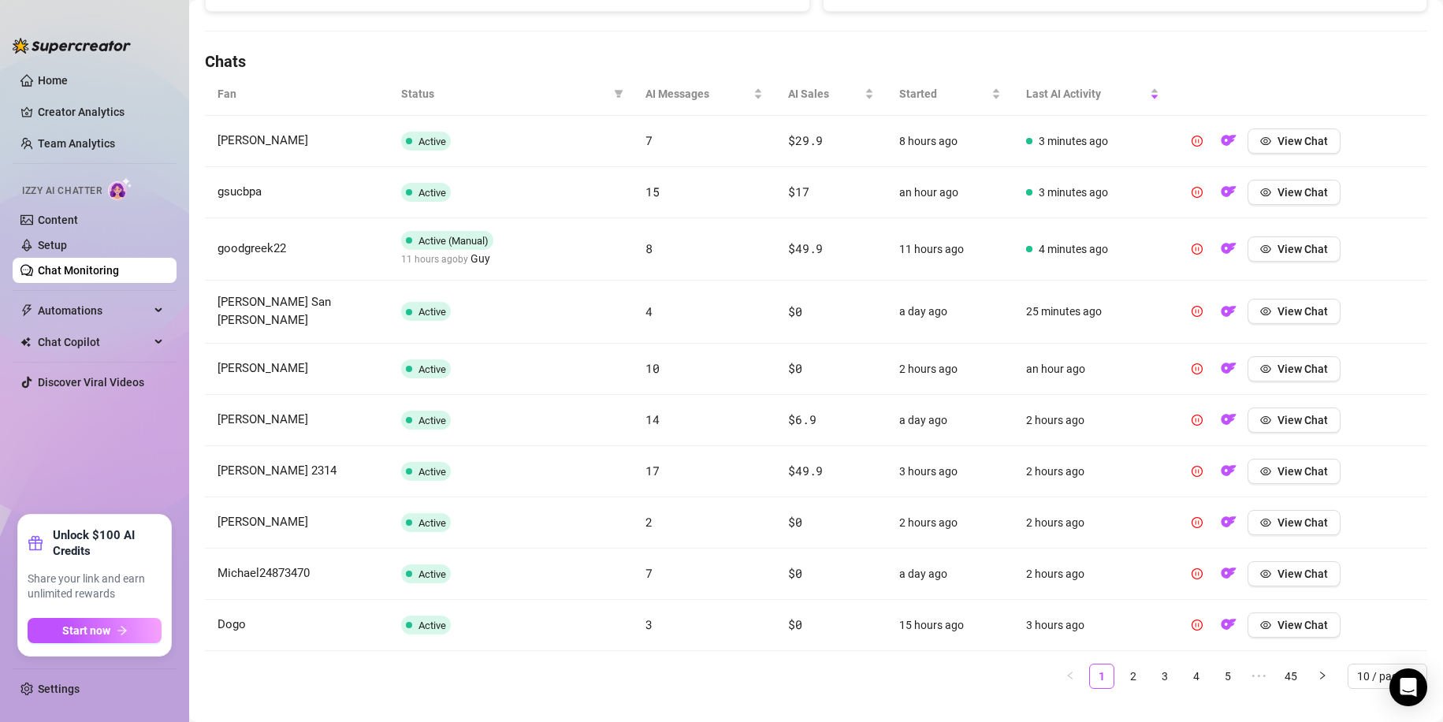
scroll to position [530, 0]
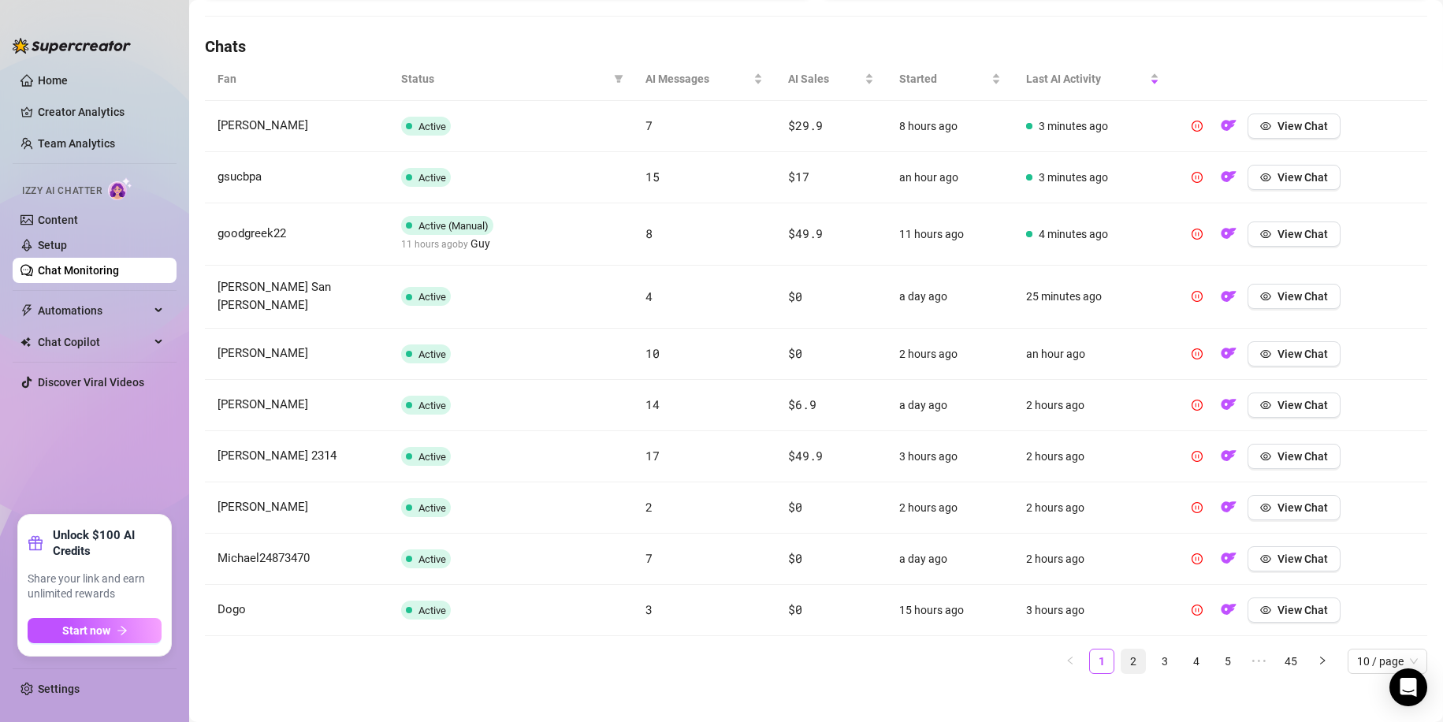
click at [1124, 649] on link "2" at bounding box center [1133, 661] width 24 height 24
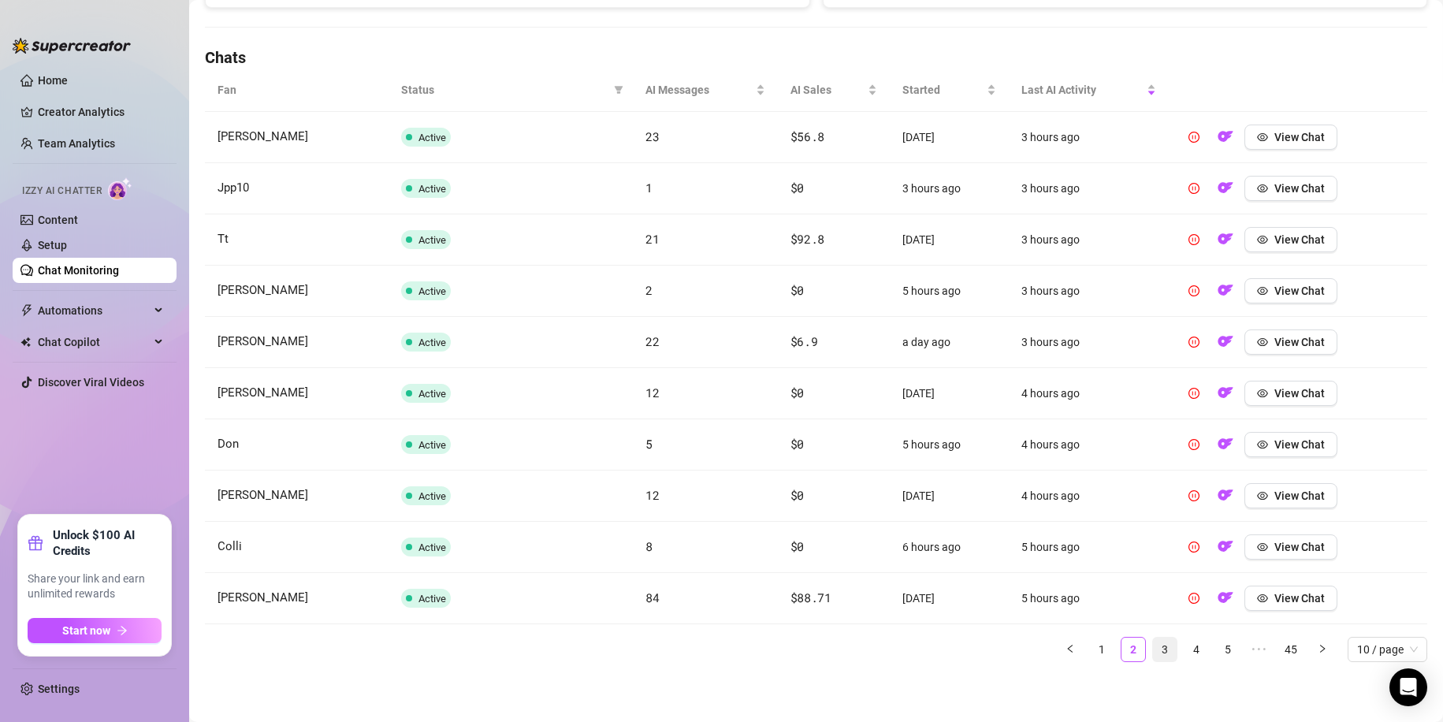
scroll to position [519, 0]
click at [1153, 651] on link "3" at bounding box center [1165, 649] width 24 height 24
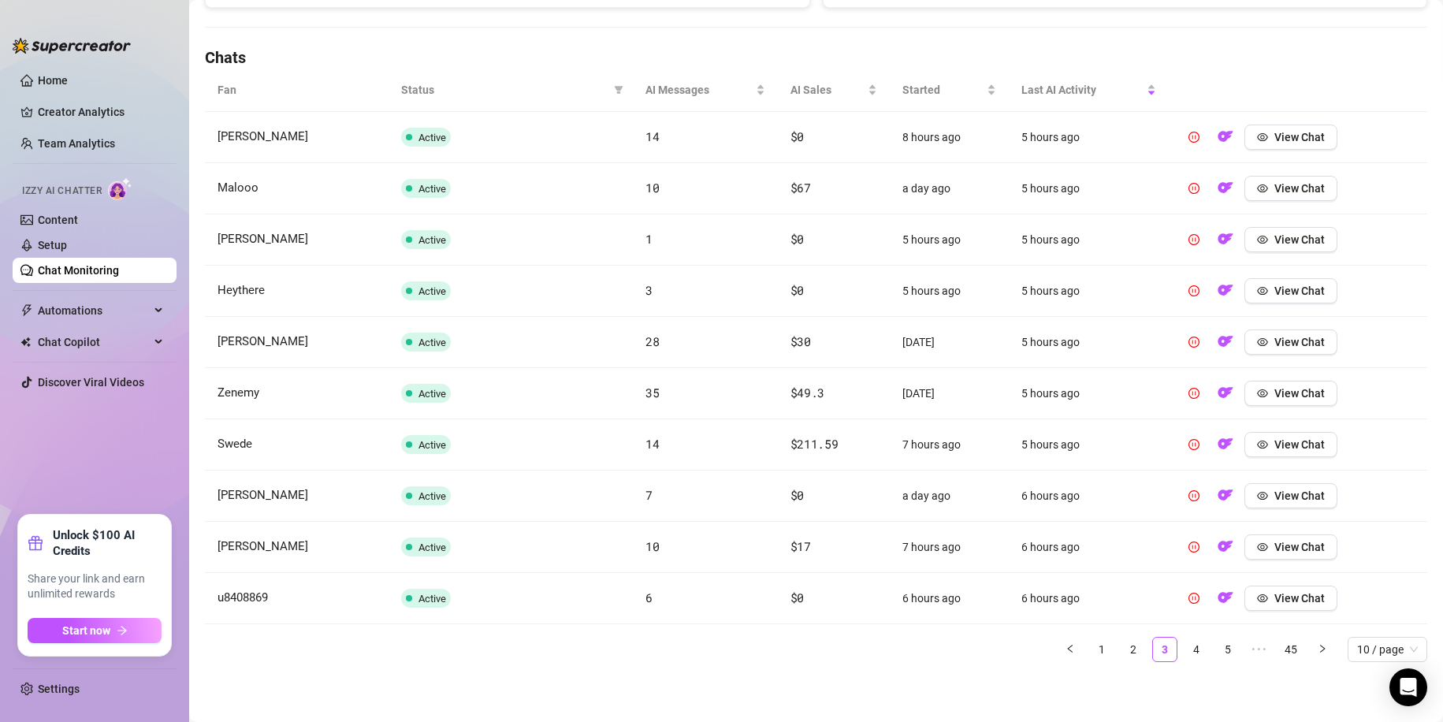
click at [1184, 649] on link "4" at bounding box center [1196, 649] width 24 height 24
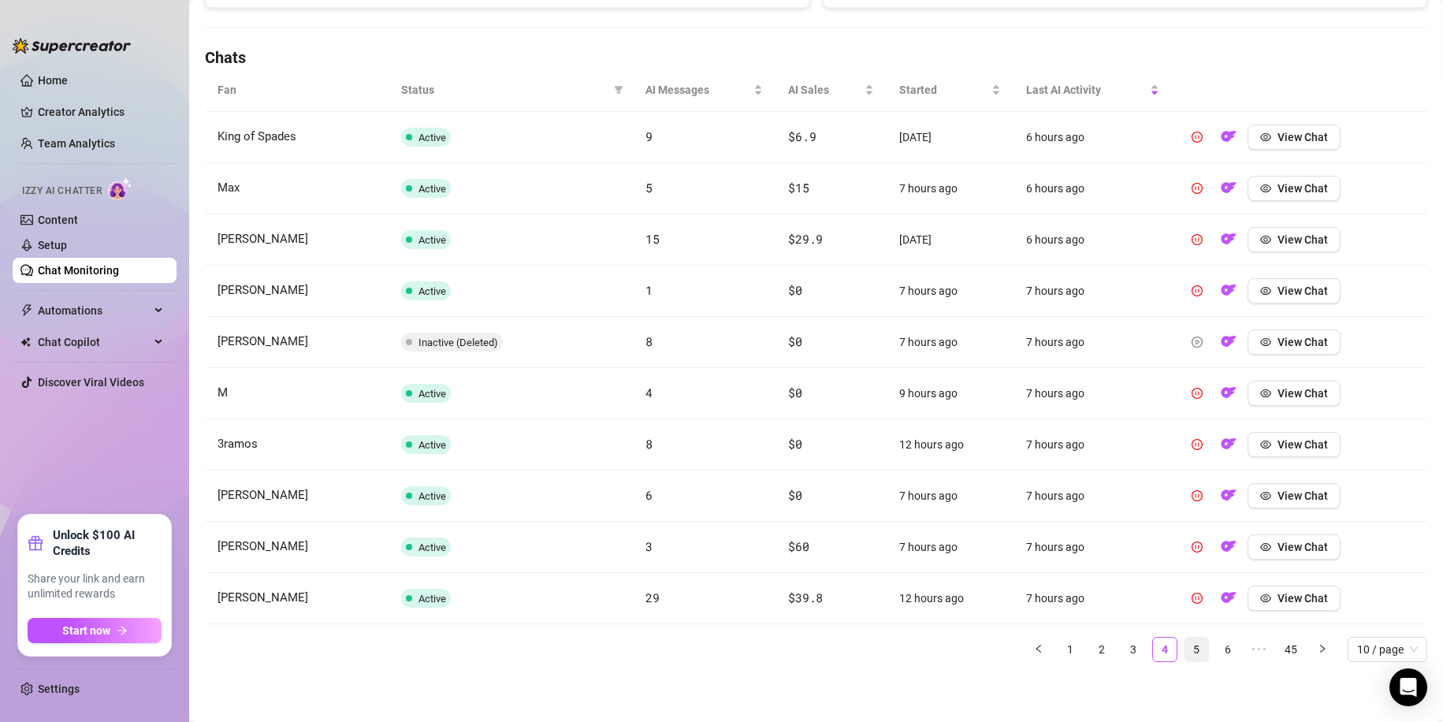
click at [1184, 652] on link "5" at bounding box center [1196, 649] width 24 height 24
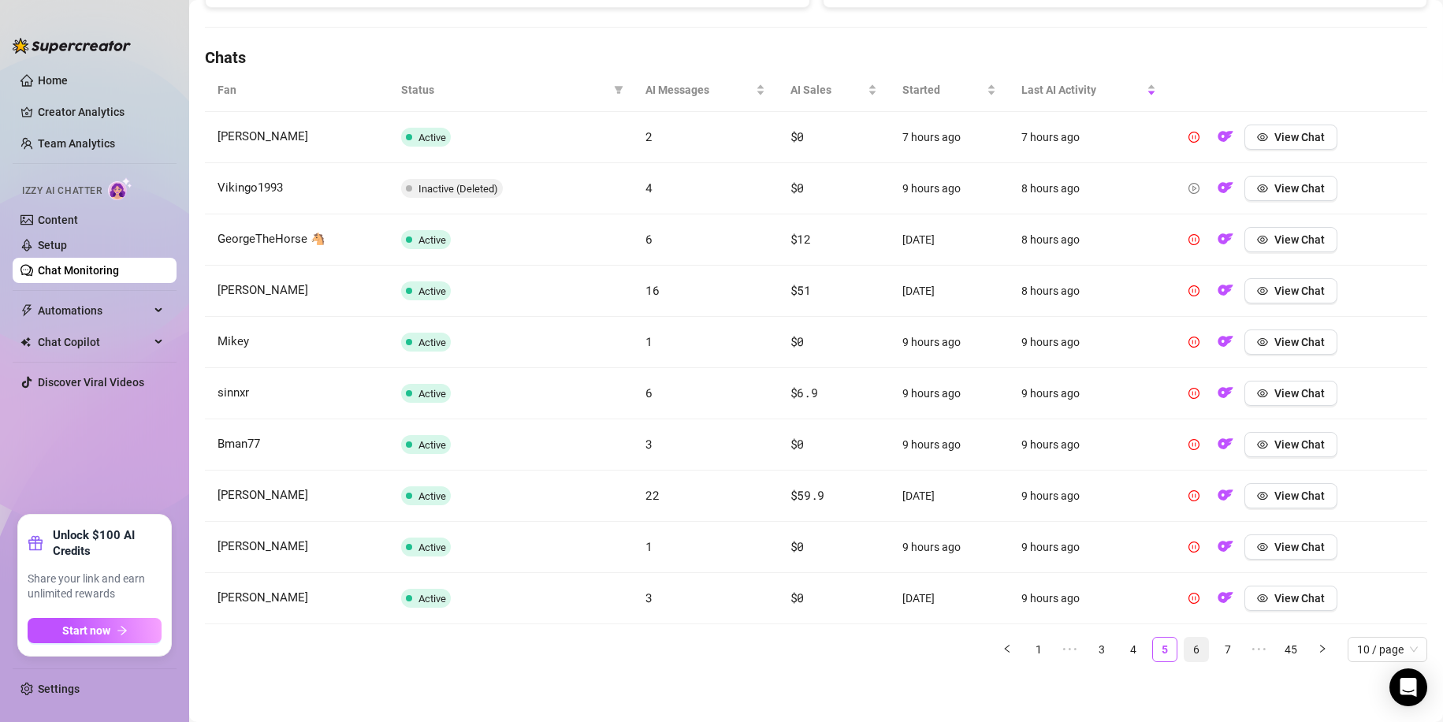
click at [1191, 652] on link "6" at bounding box center [1196, 649] width 24 height 24
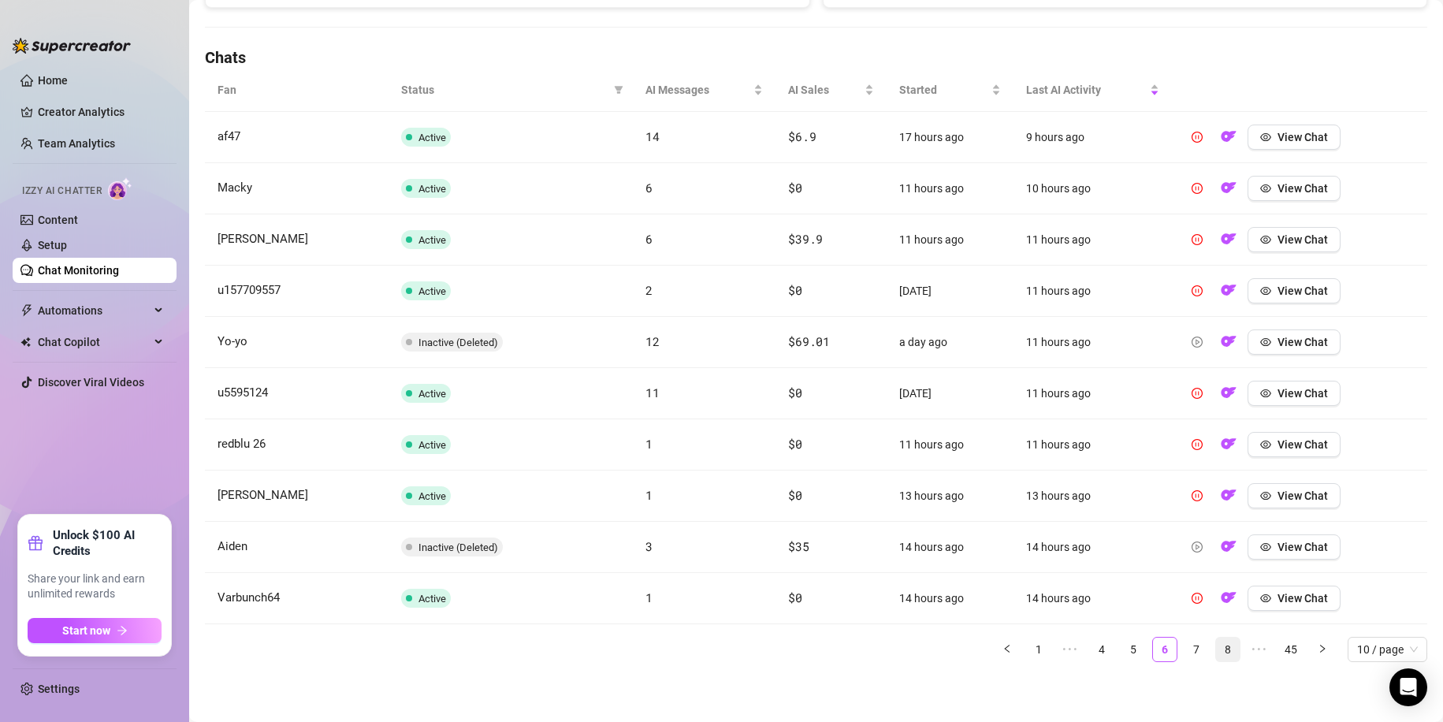
click at [1216, 652] on link "8" at bounding box center [1228, 649] width 24 height 24
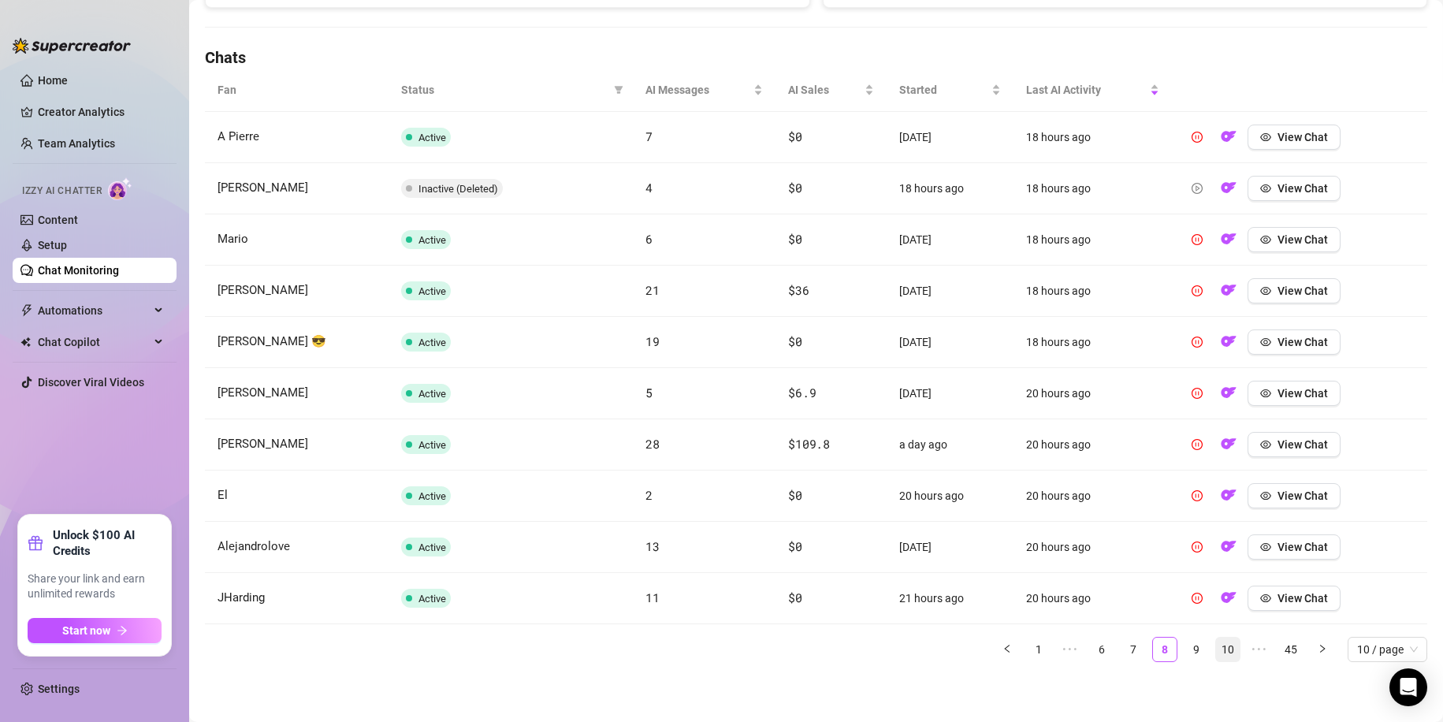
click at [1192, 650] on link "9" at bounding box center [1196, 649] width 24 height 24
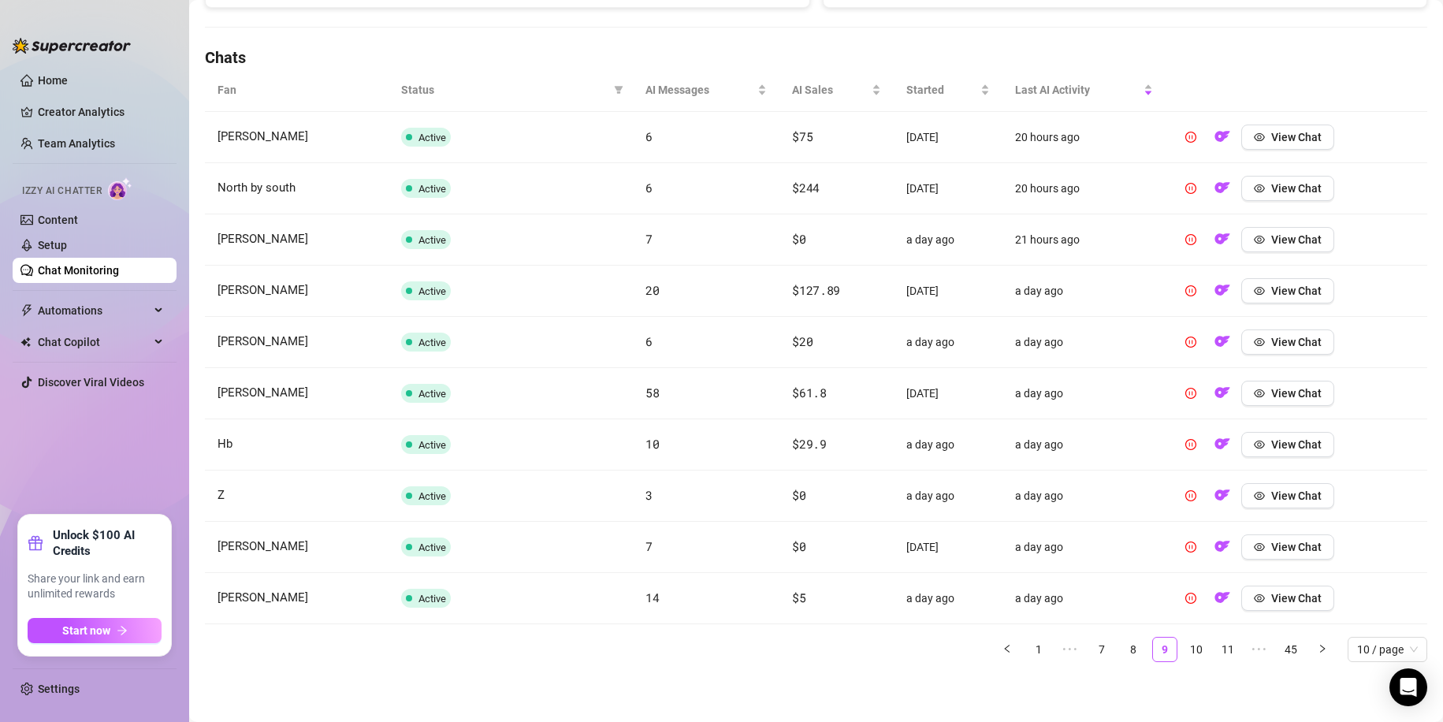
click at [1135, 650] on ul "1 ••• 7 8 9 10 11 ••• 45 10 / page" at bounding box center [816, 649] width 1222 height 25
click at [1127, 651] on link "8" at bounding box center [1133, 649] width 24 height 24
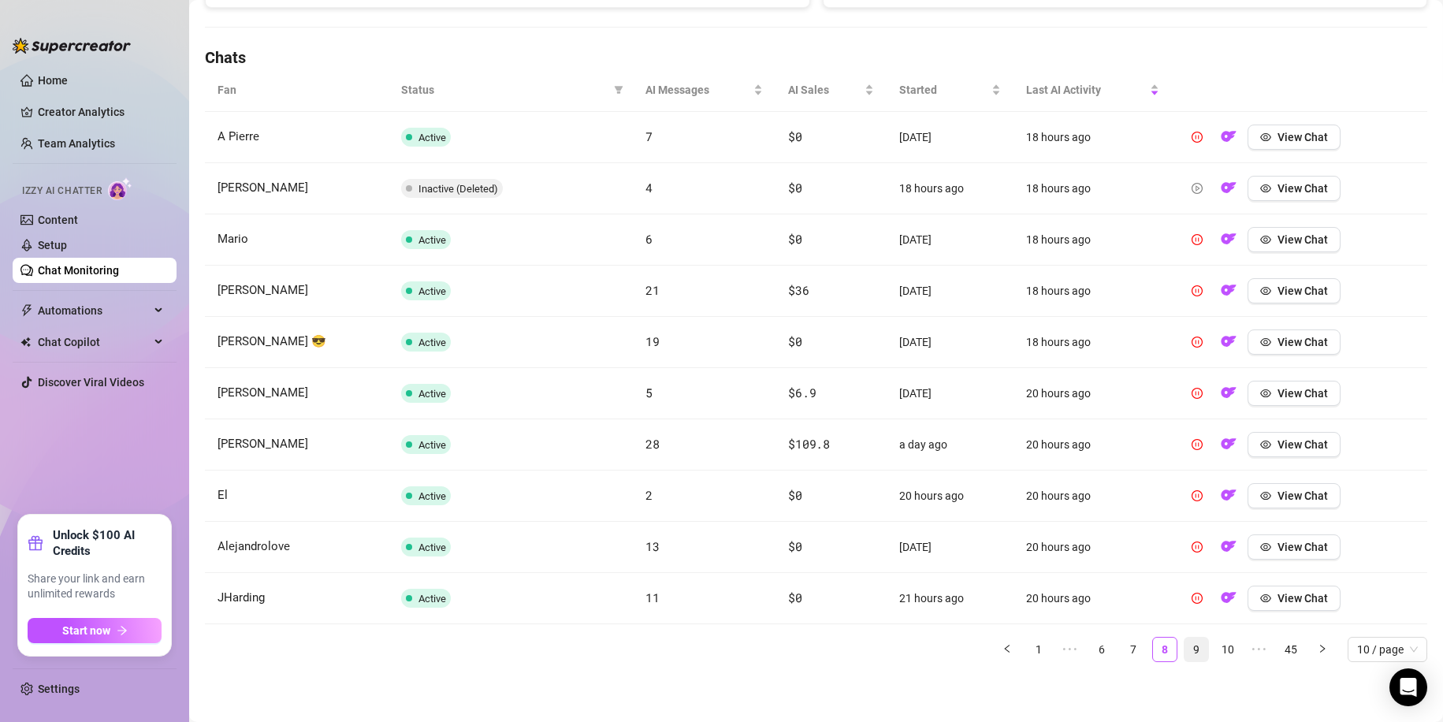
click at [1184, 651] on link "9" at bounding box center [1196, 649] width 24 height 24
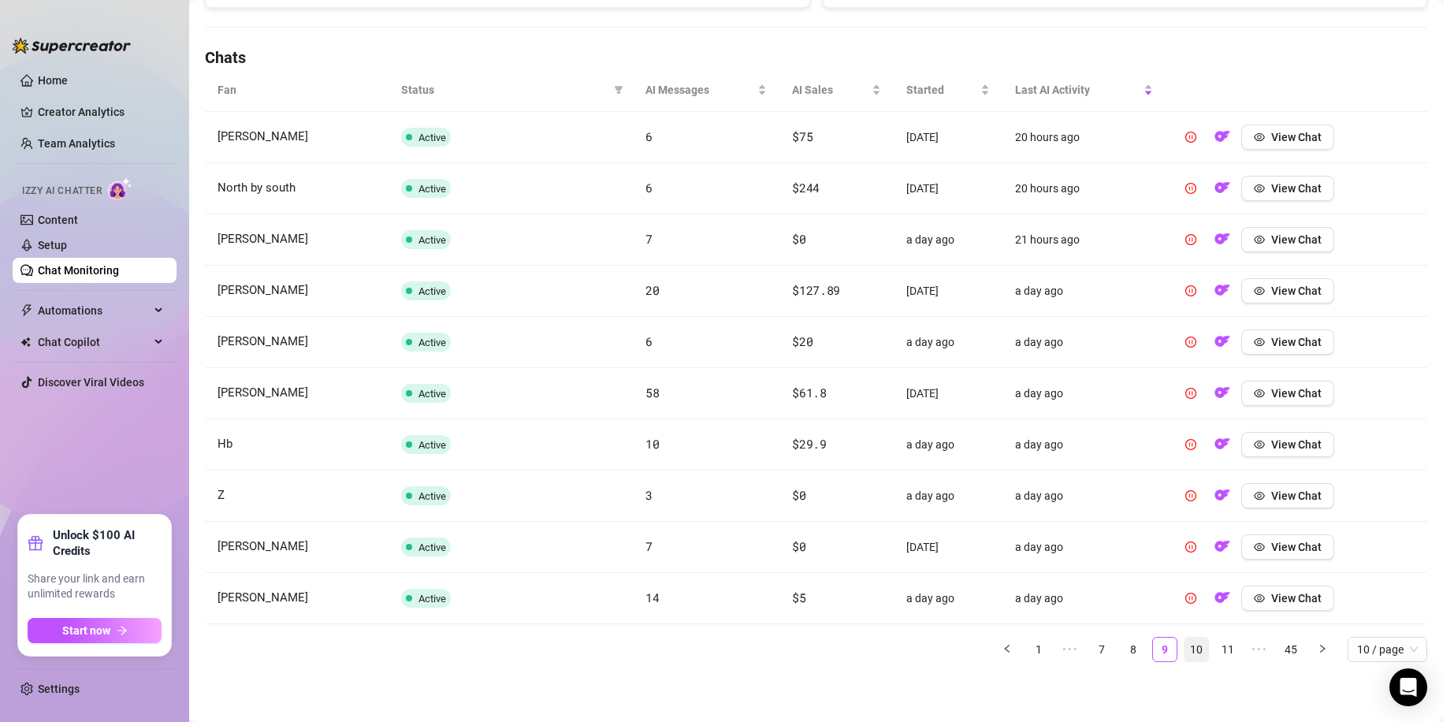
click at [1191, 652] on link "10" at bounding box center [1196, 649] width 24 height 24
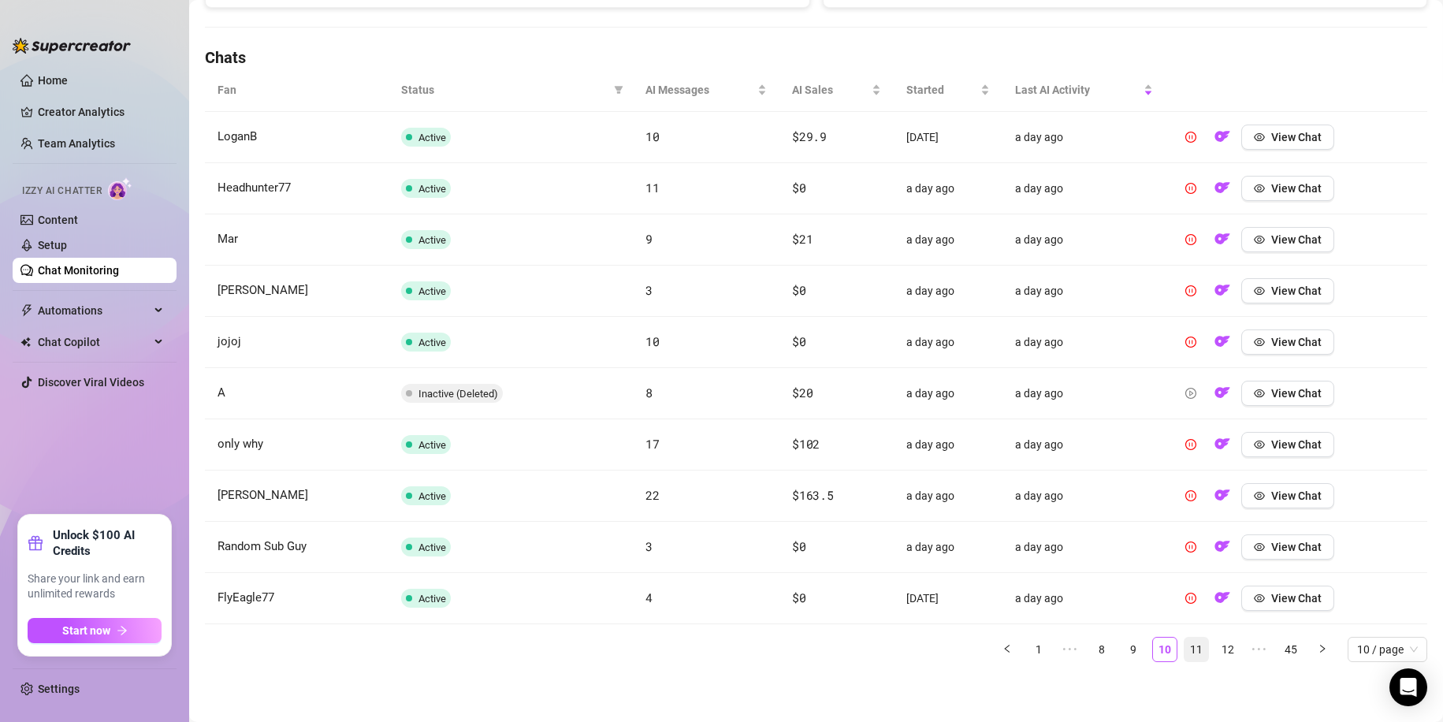
click at [1194, 653] on link "11" at bounding box center [1196, 649] width 24 height 24
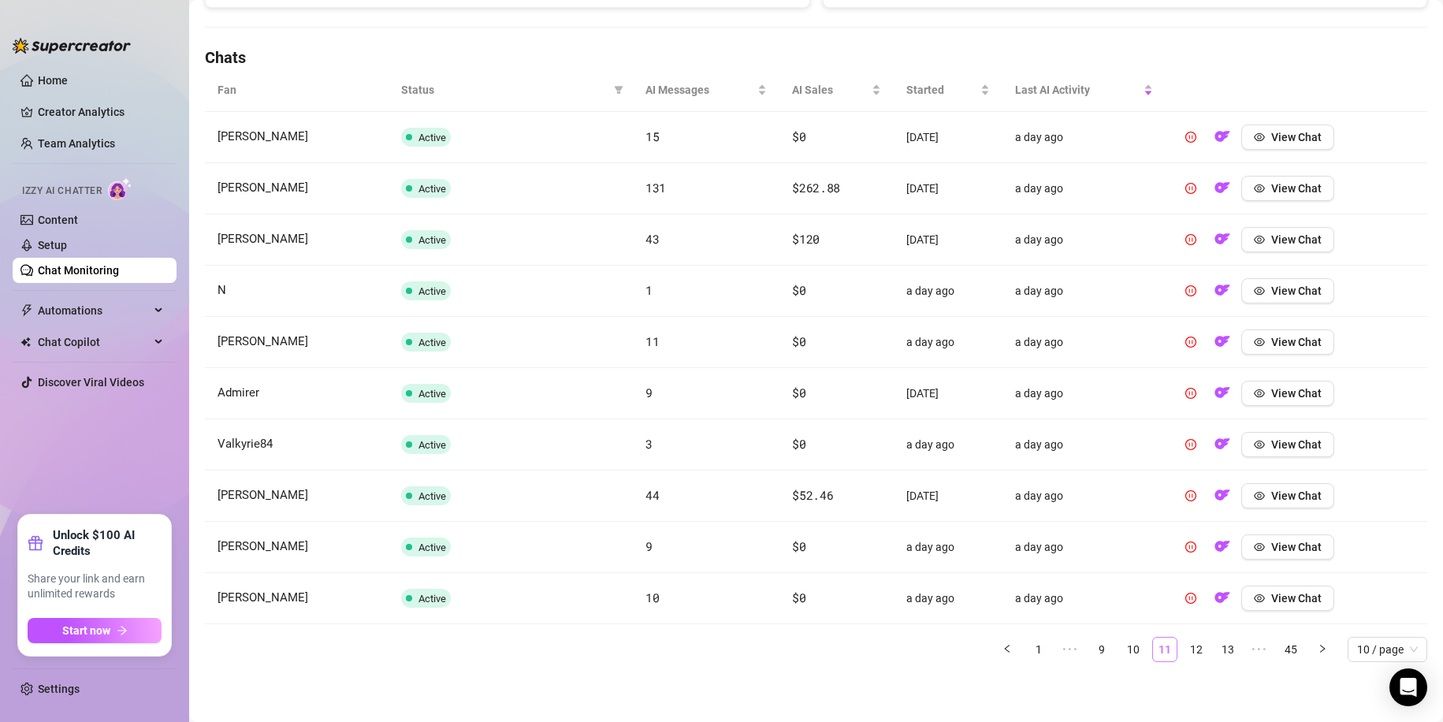
click at [1194, 653] on link "12" at bounding box center [1196, 649] width 24 height 24
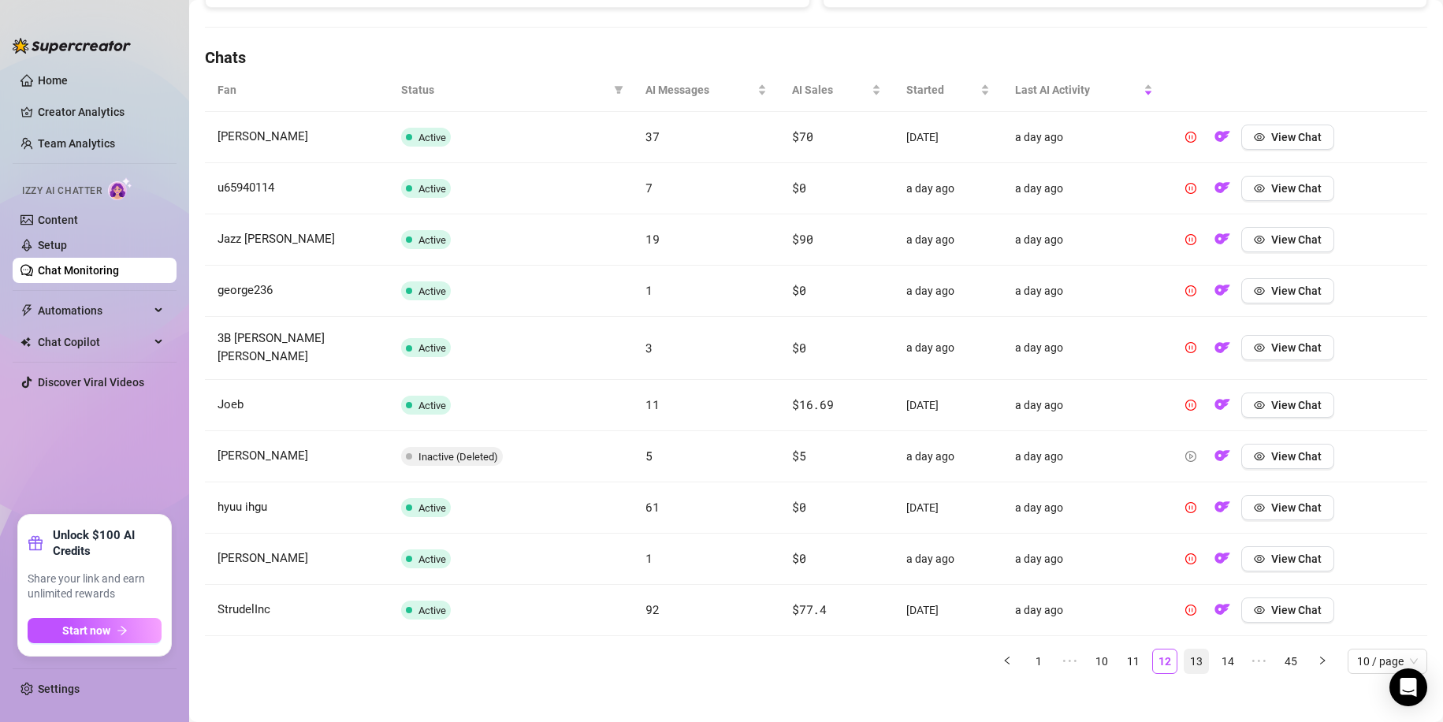
click at [1191, 654] on link "13" at bounding box center [1196, 661] width 24 height 24
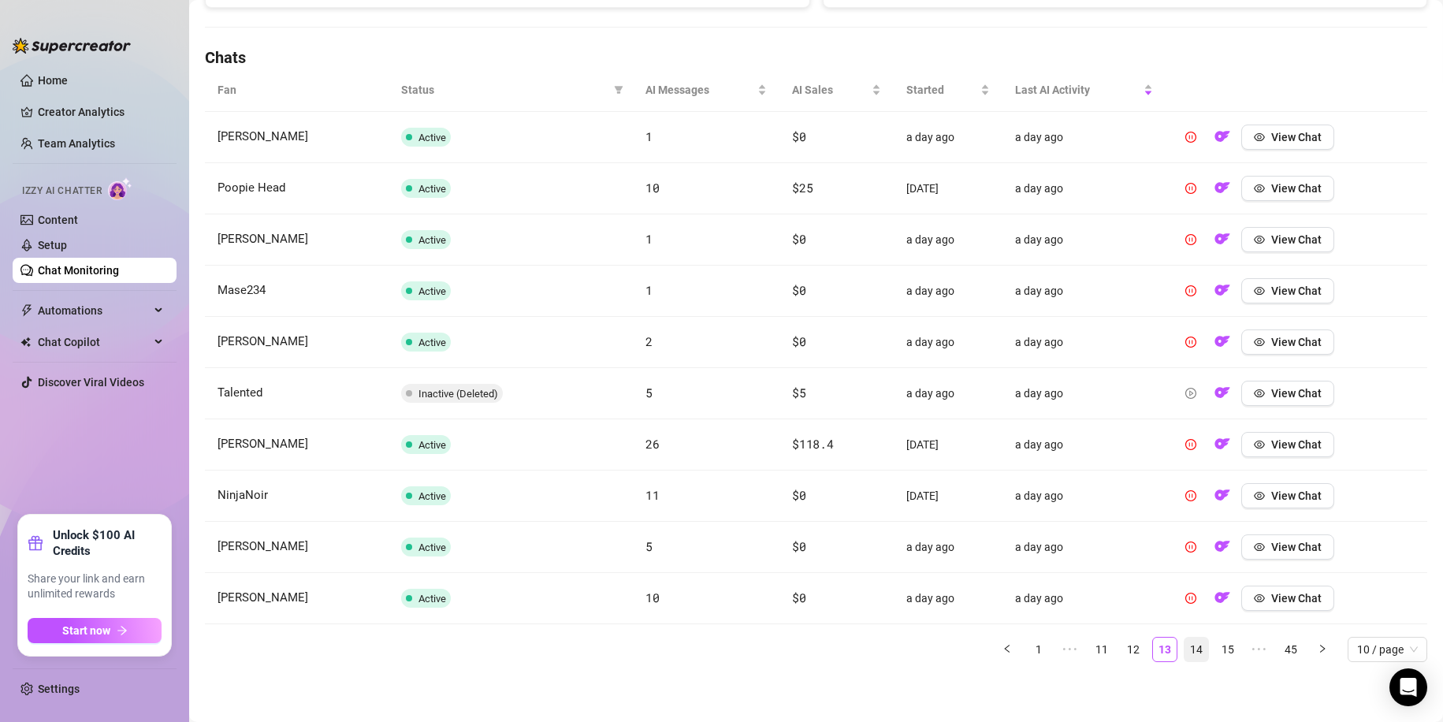
click at [1188, 656] on link "14" at bounding box center [1196, 649] width 24 height 24
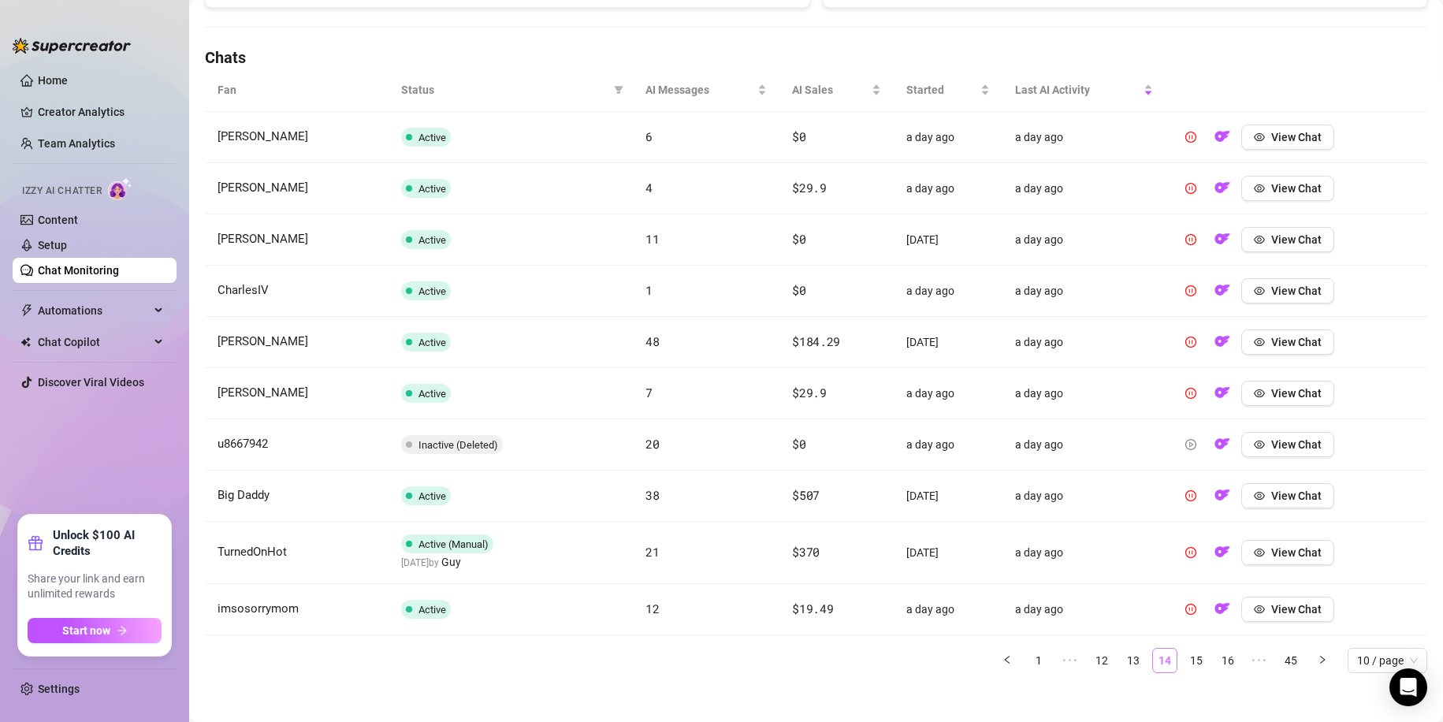
click at [1188, 656] on link "15" at bounding box center [1196, 661] width 24 height 24
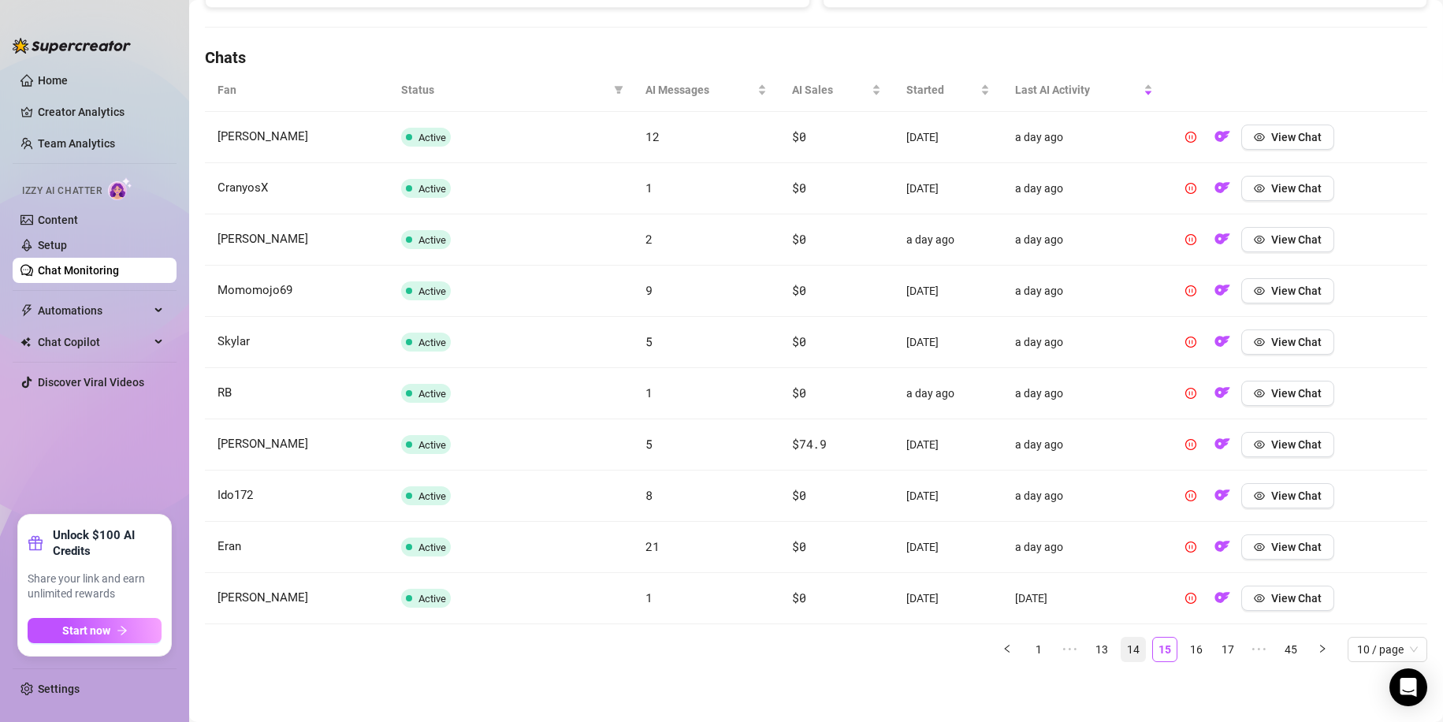
click at [1188, 656] on link "16" at bounding box center [1196, 649] width 24 height 24
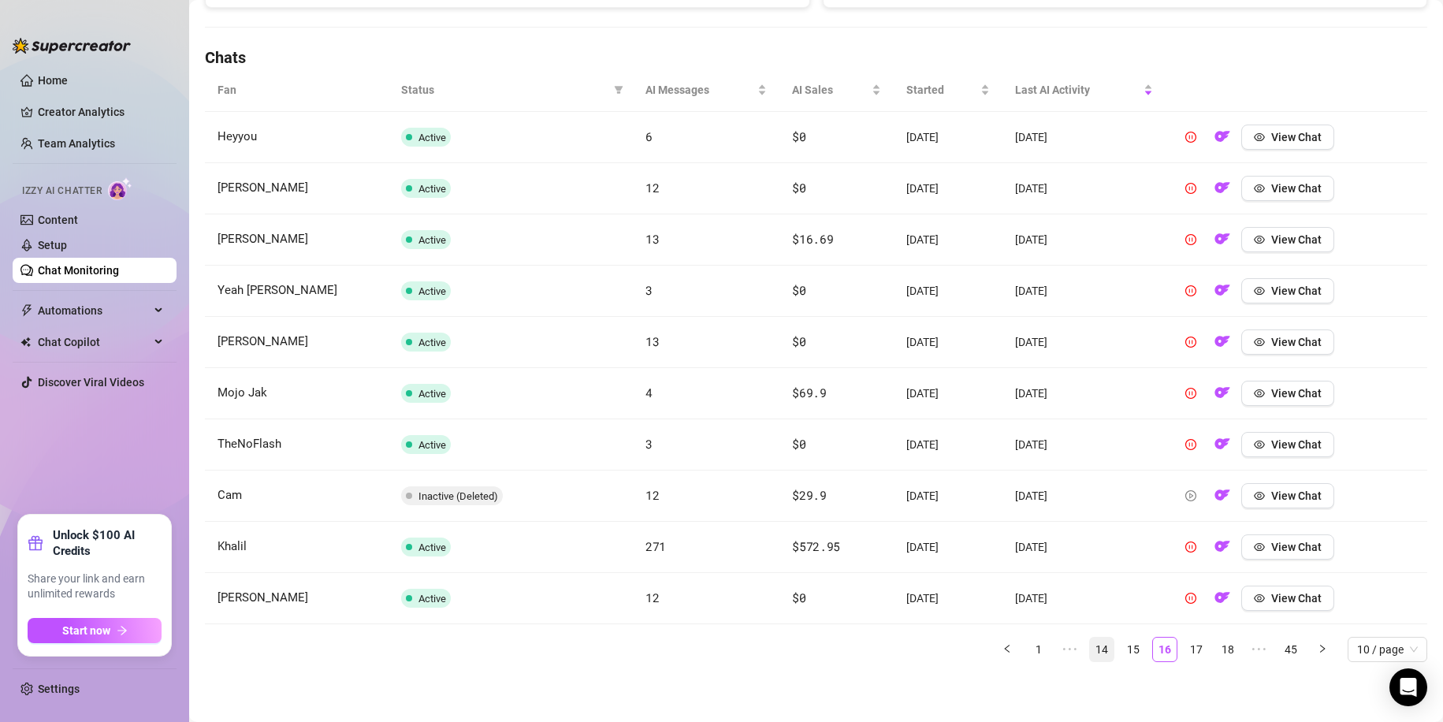
click at [1188, 656] on link "17" at bounding box center [1196, 649] width 24 height 24
click at [1188, 656] on link "18" at bounding box center [1196, 649] width 24 height 24
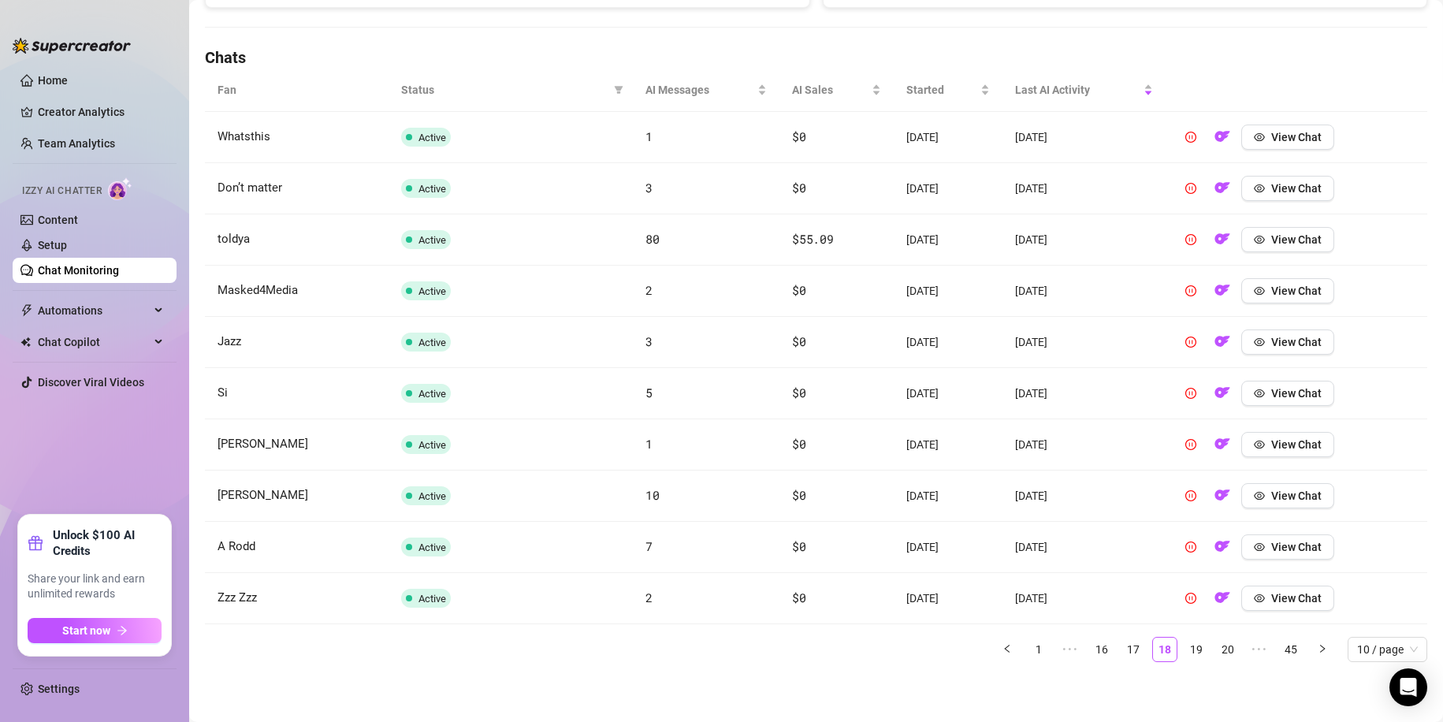
click at [1188, 656] on link "19" at bounding box center [1196, 649] width 24 height 24
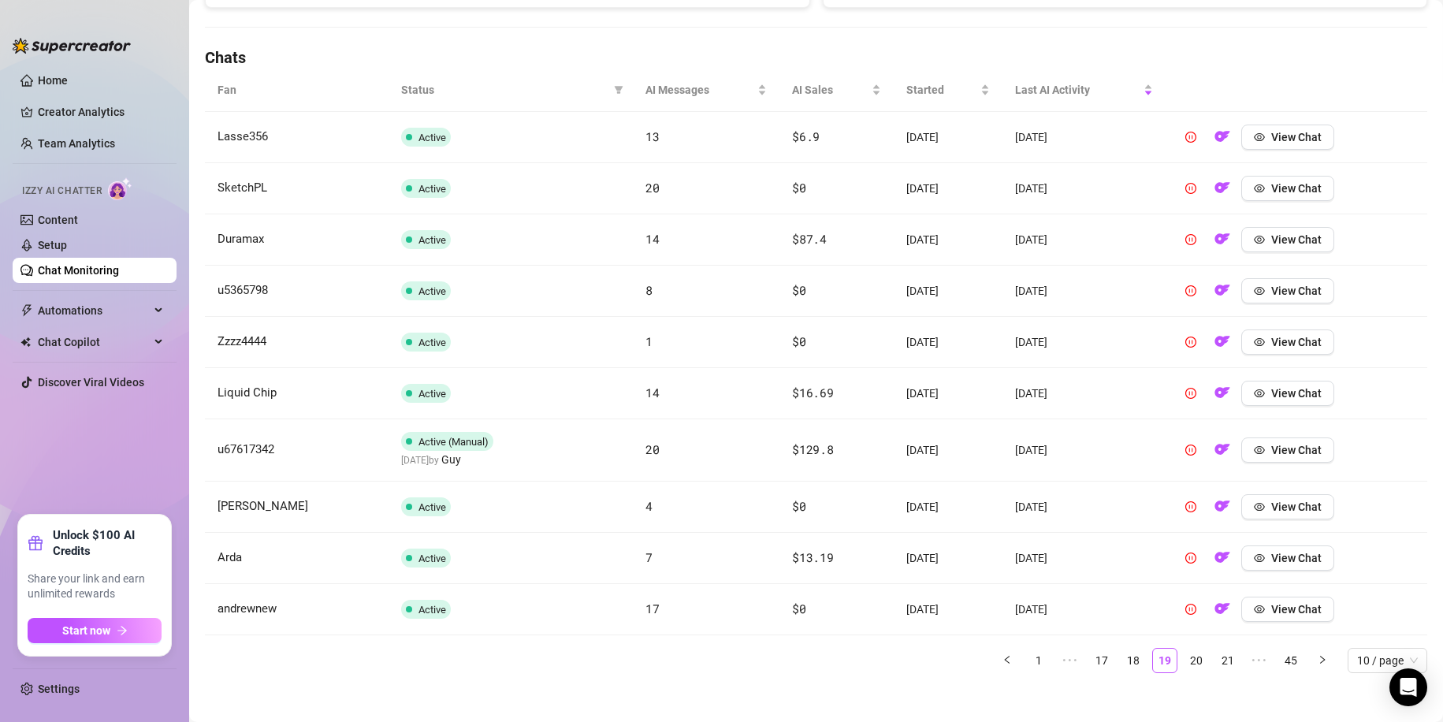
click at [1188, 656] on link "20" at bounding box center [1196, 661] width 24 height 24
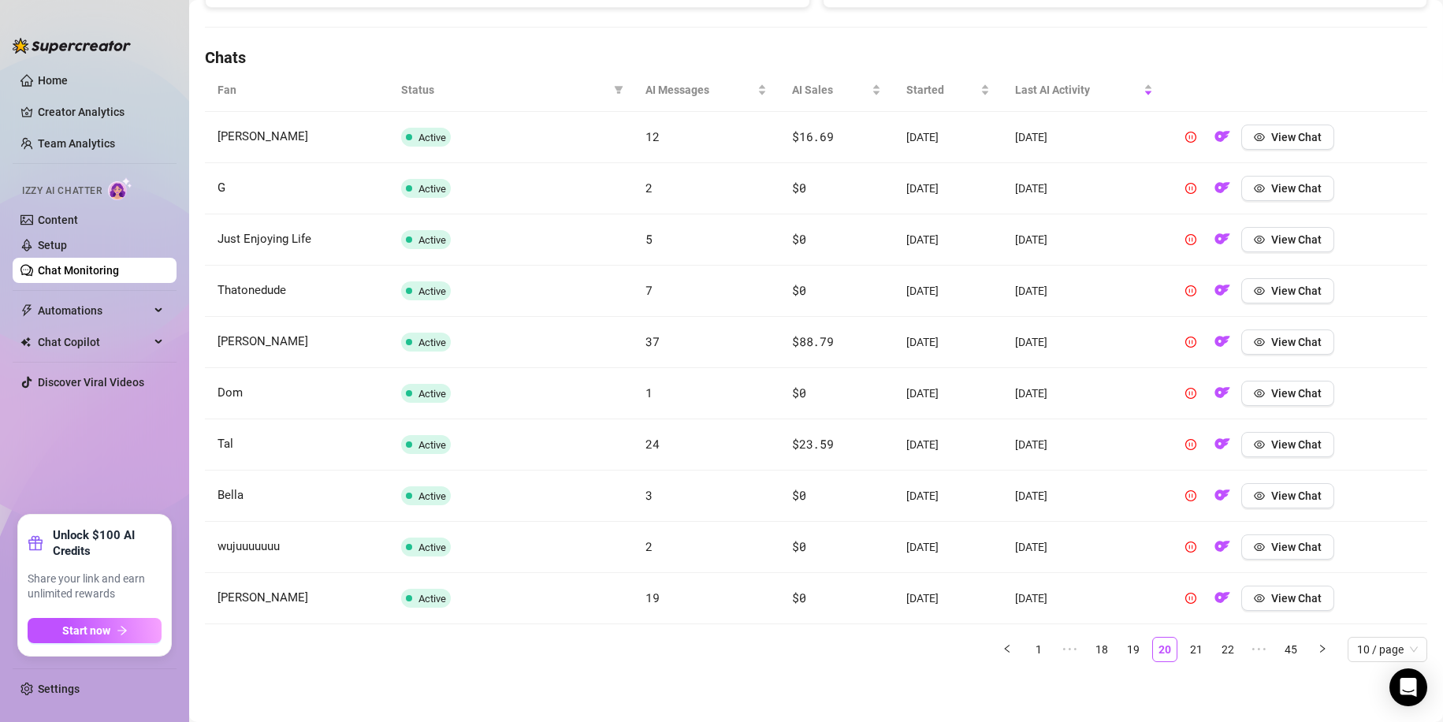
click at [1188, 656] on link "21" at bounding box center [1196, 649] width 24 height 24
click at [1188, 656] on link "22" at bounding box center [1196, 649] width 24 height 24
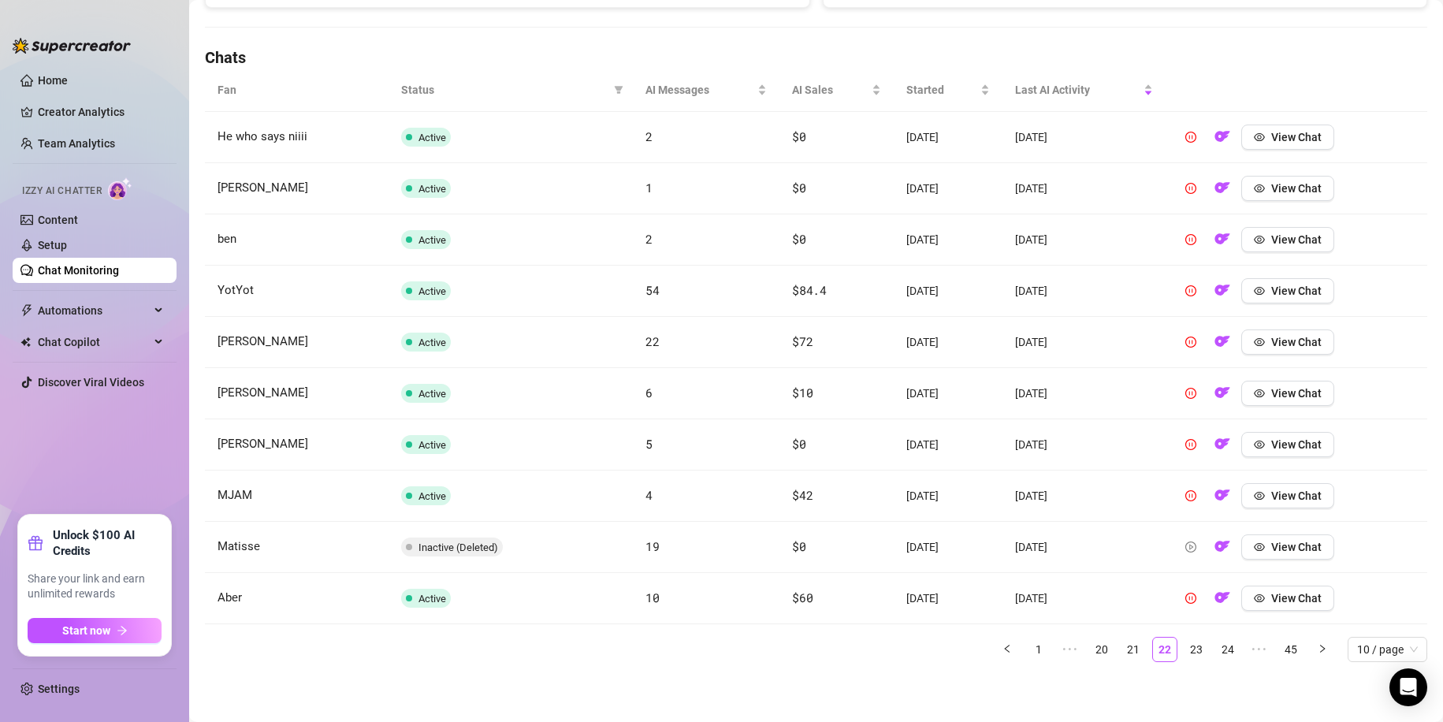
click at [1188, 656] on link "23" at bounding box center [1196, 649] width 24 height 24
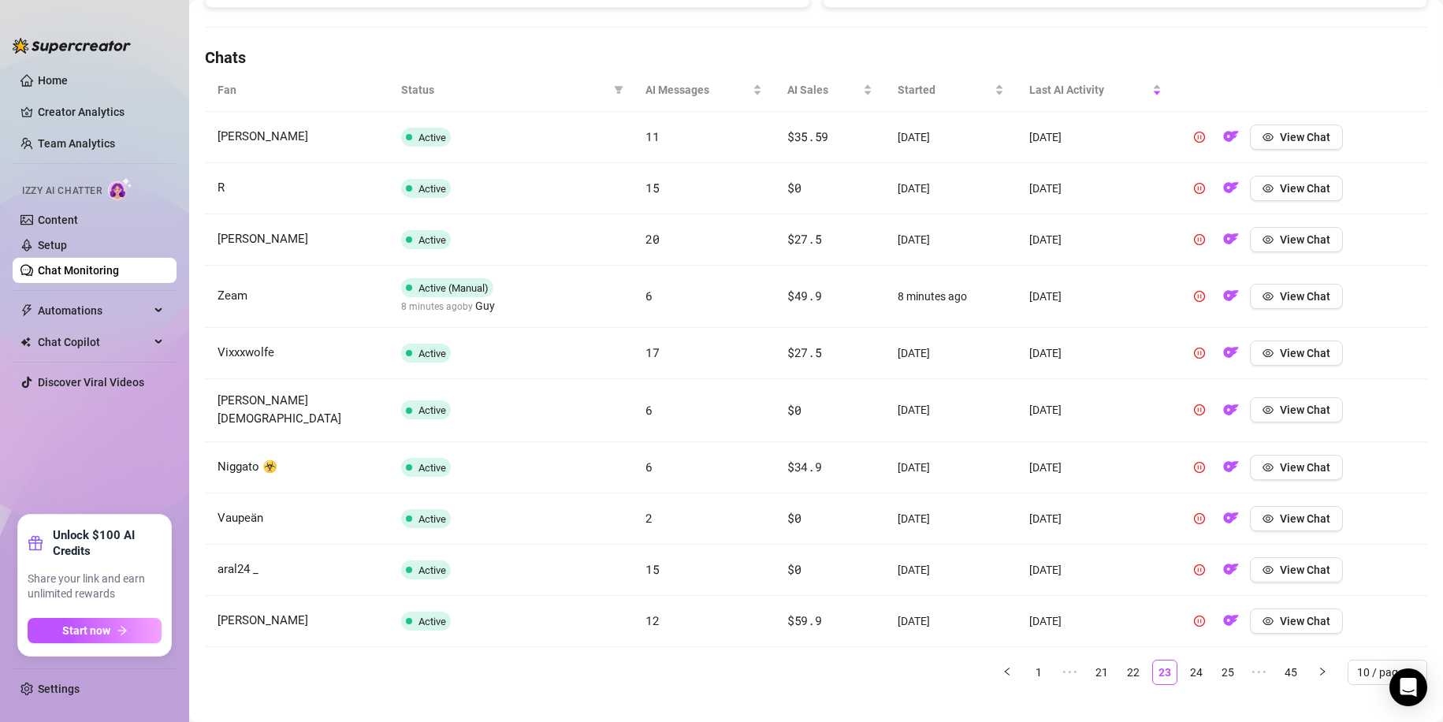
click at [1188, 660] on link "24" at bounding box center [1196, 672] width 24 height 24
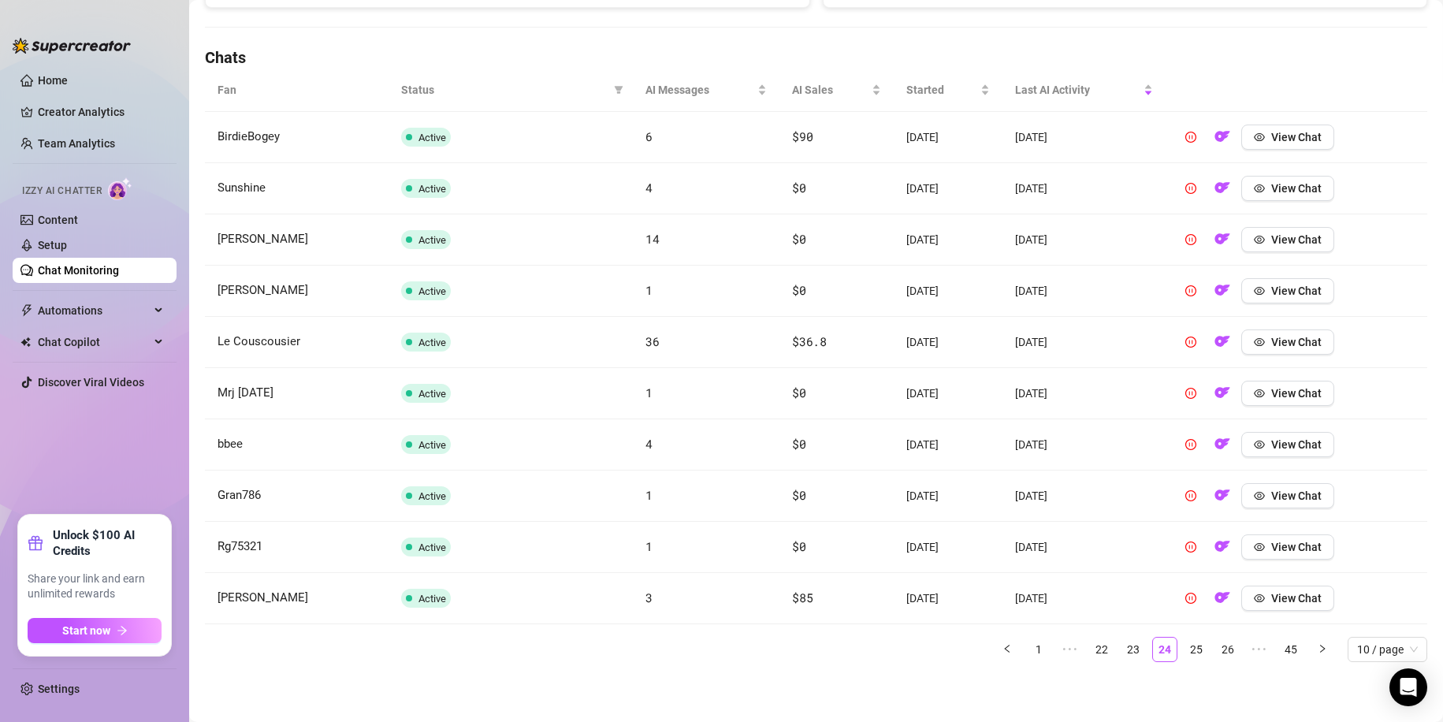
click at [1188, 656] on link "25" at bounding box center [1196, 649] width 24 height 24
click at [1216, 656] on link "26" at bounding box center [1228, 649] width 24 height 24
click at [1188, 656] on link "27" at bounding box center [1196, 649] width 24 height 24
click at [1188, 656] on link "28" at bounding box center [1196, 649] width 24 height 24
click at [1188, 656] on link "29" at bounding box center [1196, 649] width 24 height 24
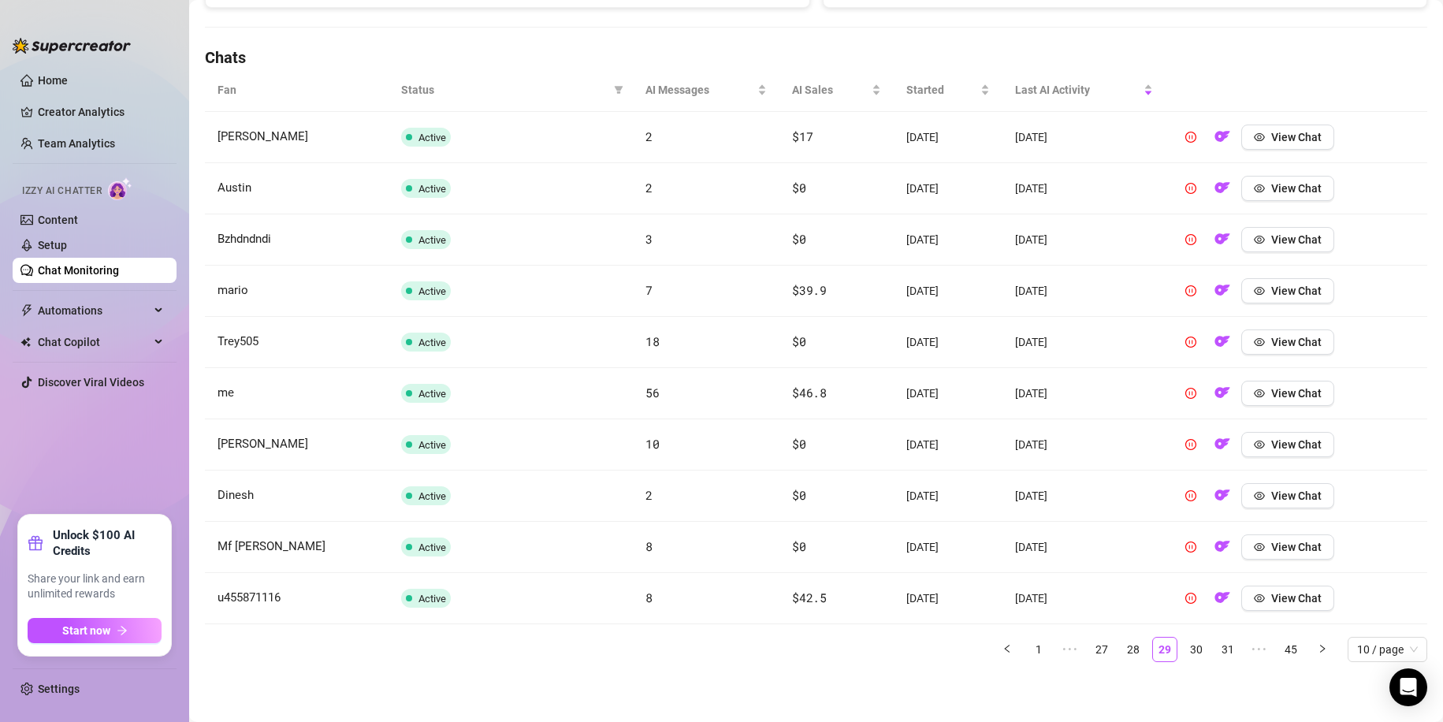
click at [1188, 656] on link "30" at bounding box center [1196, 649] width 24 height 24
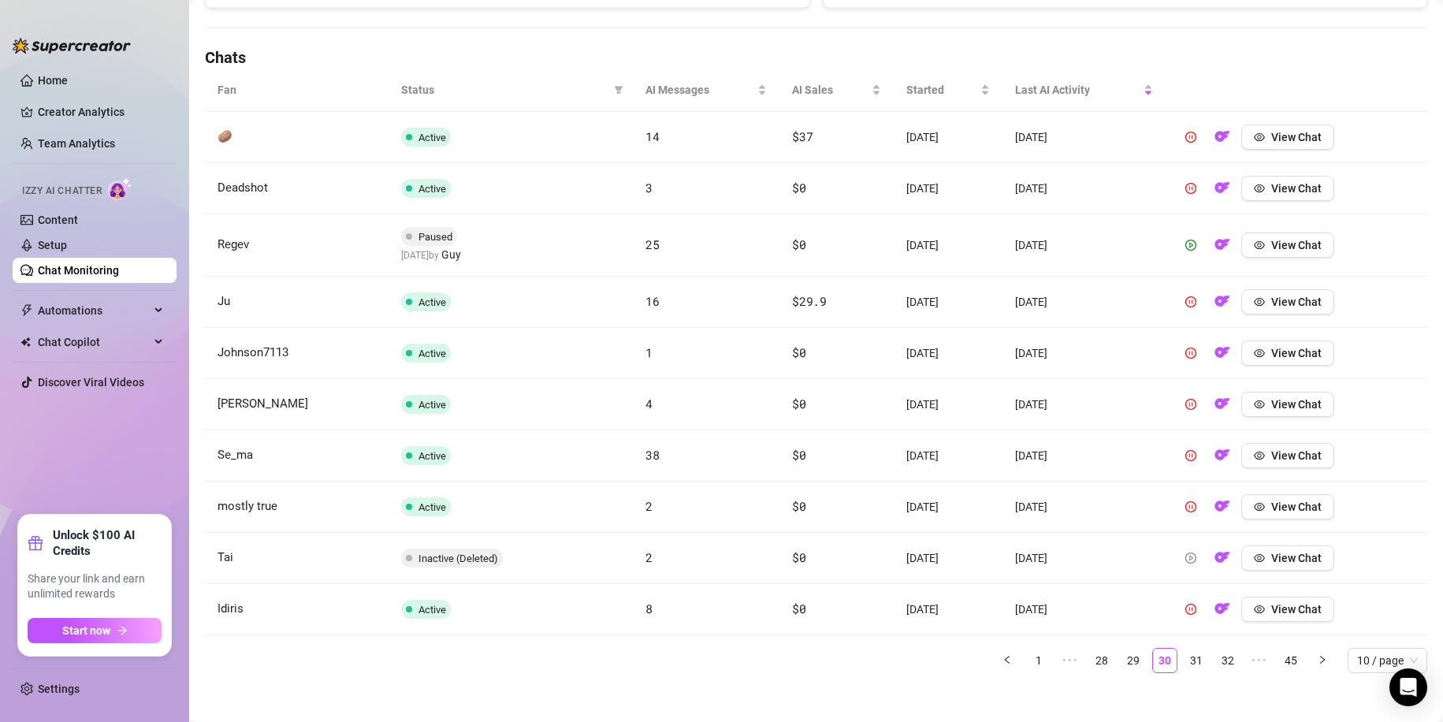
click at [1188, 656] on link "31" at bounding box center [1196, 661] width 24 height 24
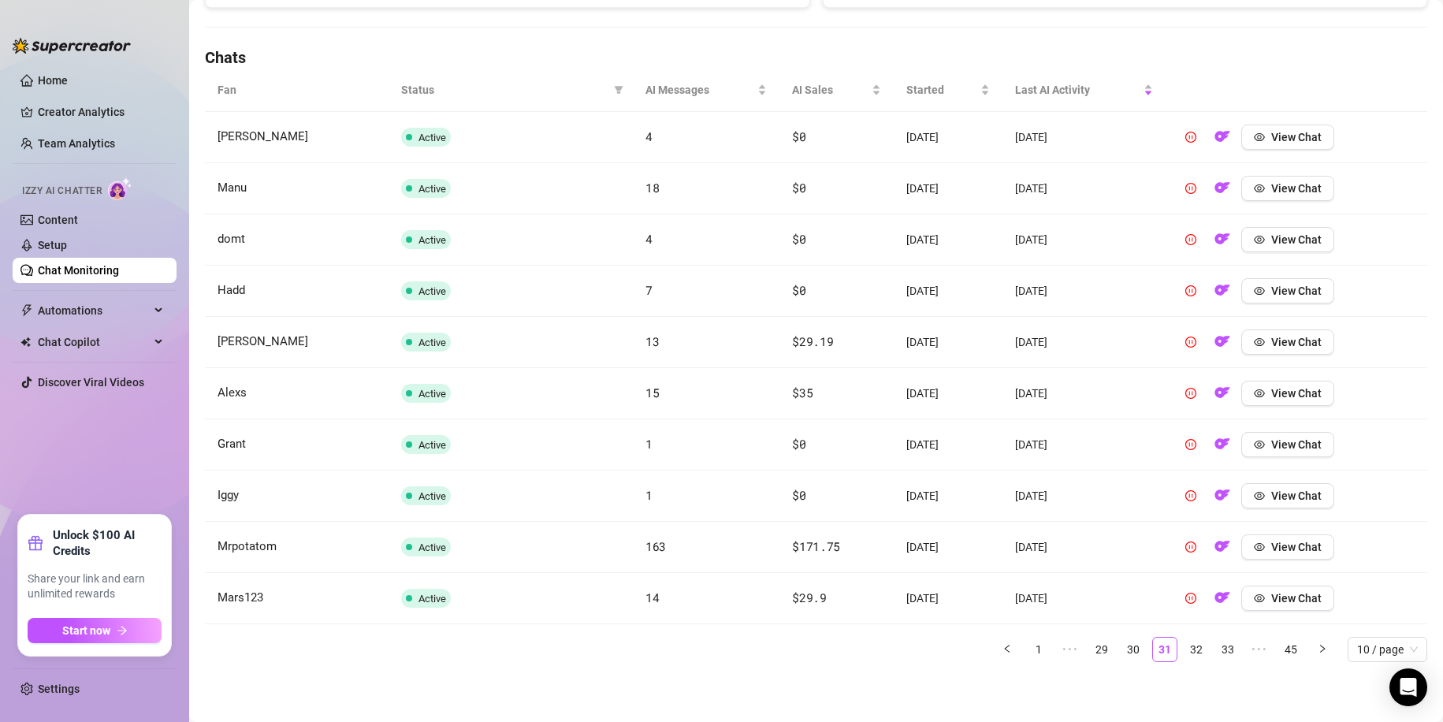
click at [1188, 656] on link "32" at bounding box center [1196, 649] width 24 height 24
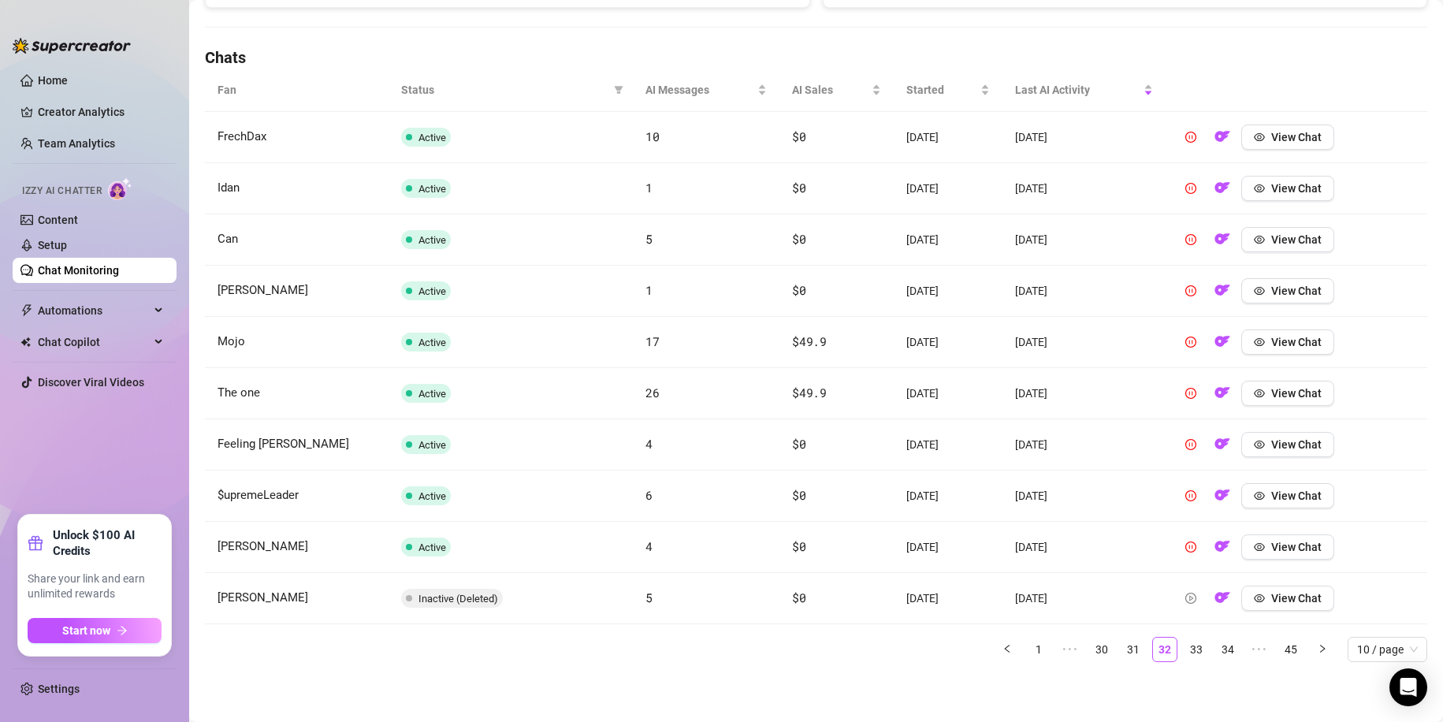
click at [1188, 656] on link "33" at bounding box center [1196, 649] width 24 height 24
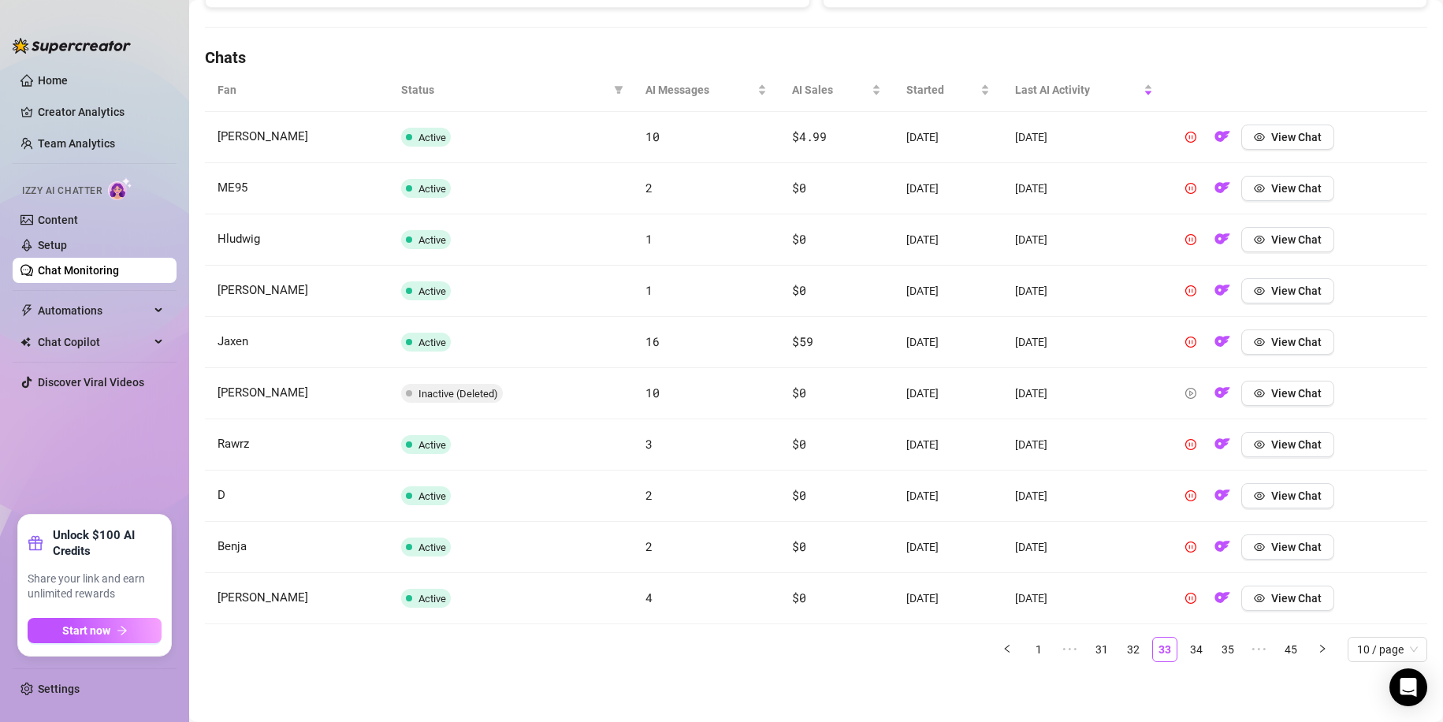
click at [1188, 656] on link "34" at bounding box center [1196, 649] width 24 height 24
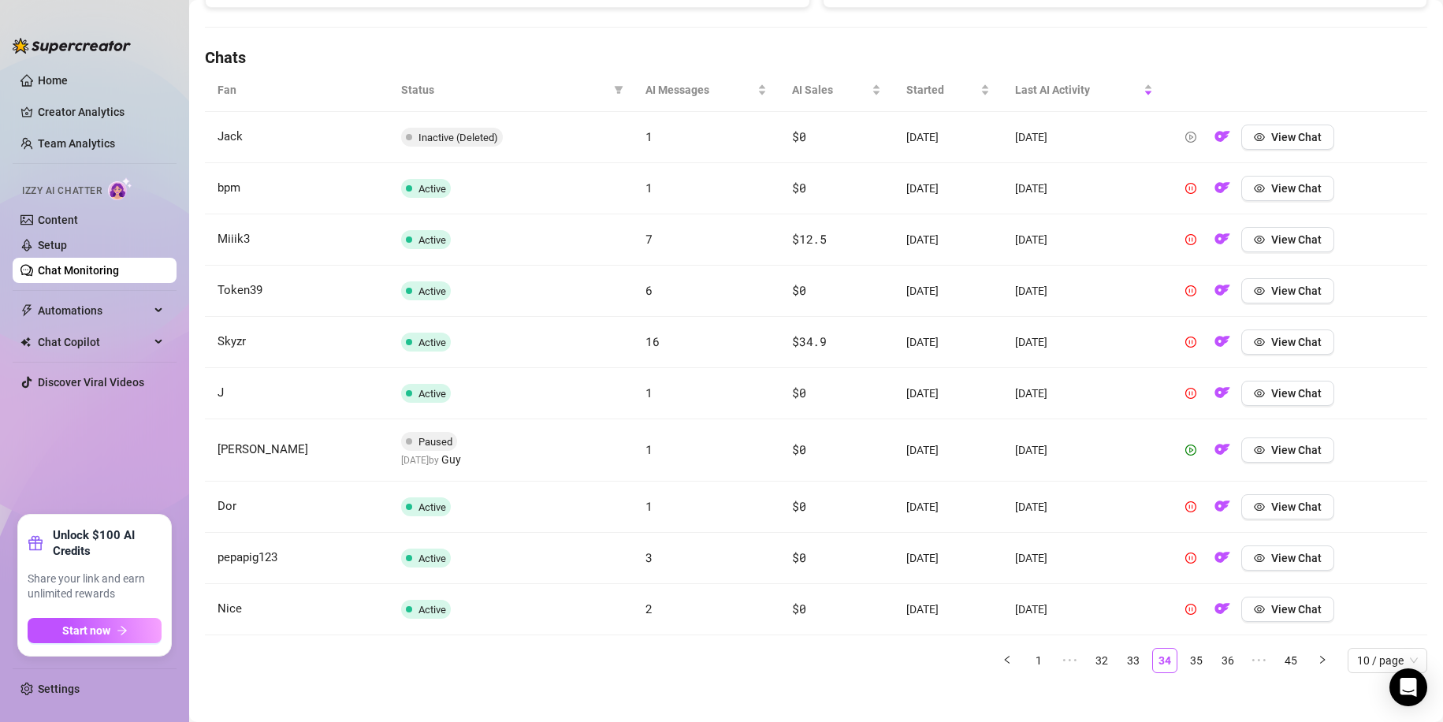
click at [1188, 656] on link "35" at bounding box center [1196, 661] width 24 height 24
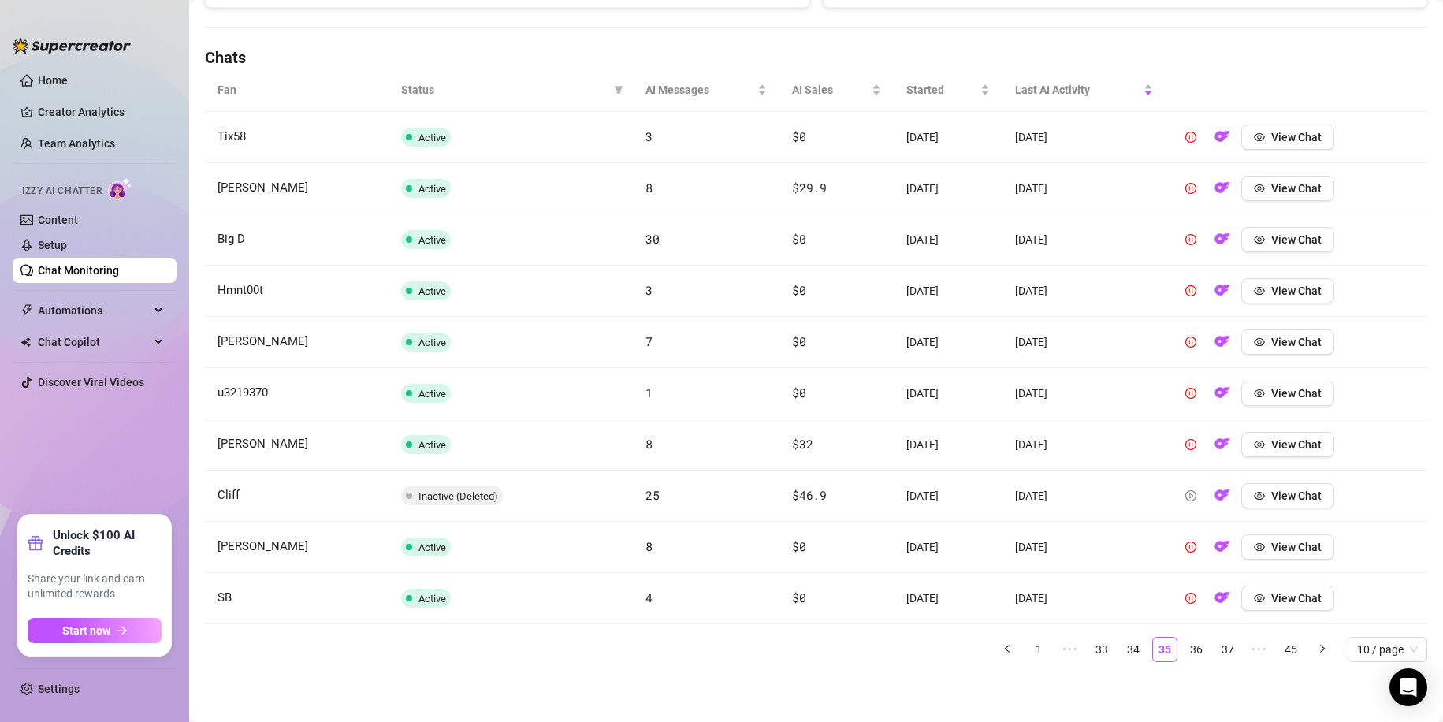
click at [1188, 656] on link "36" at bounding box center [1196, 649] width 24 height 24
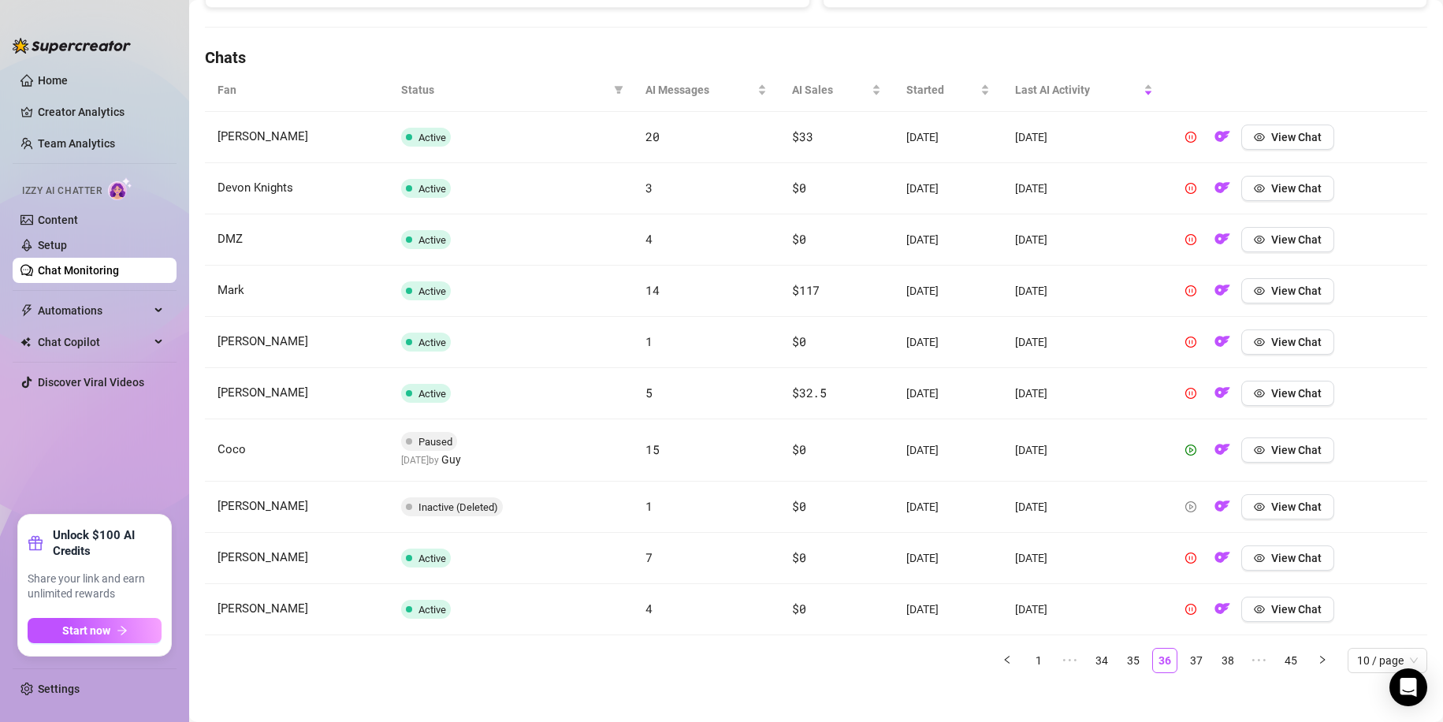
click at [1188, 656] on link "37" at bounding box center [1196, 661] width 24 height 24
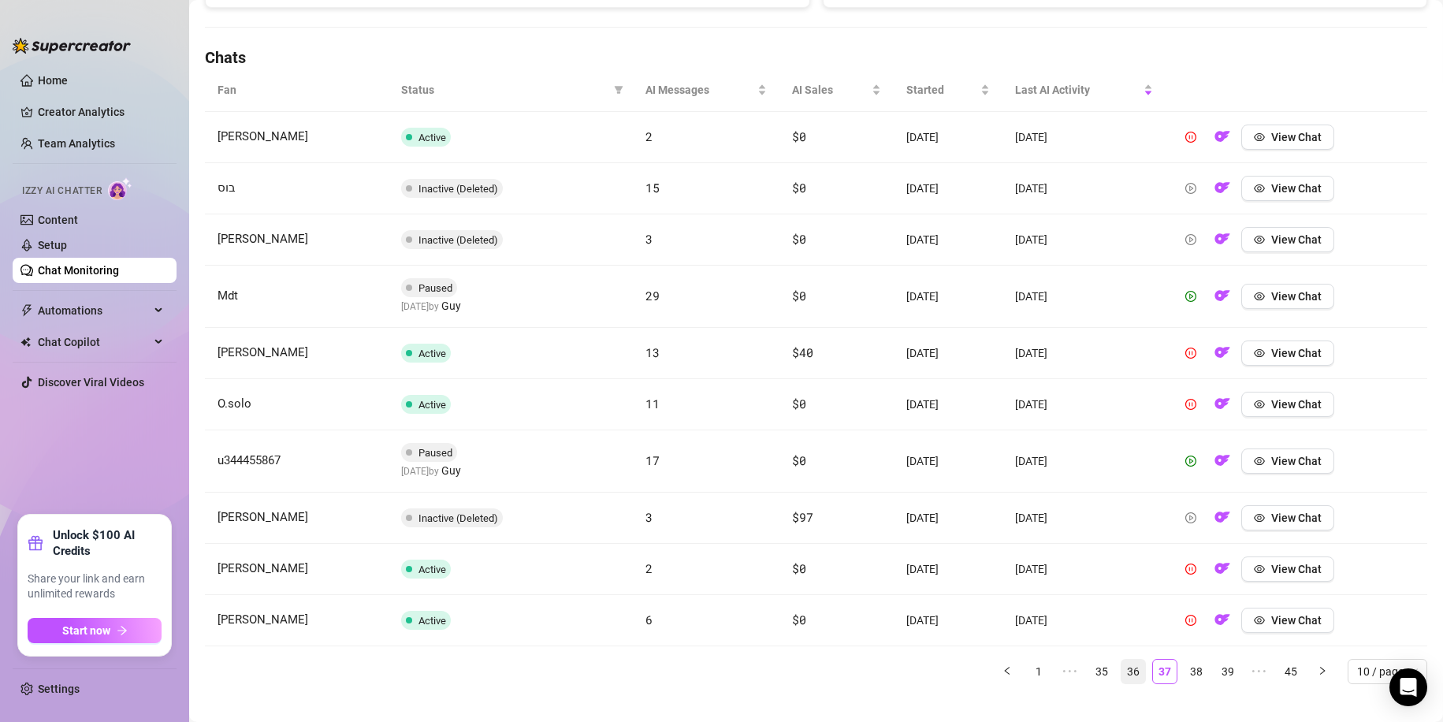
click at [1132, 669] on li "36" at bounding box center [1133, 671] width 25 height 25
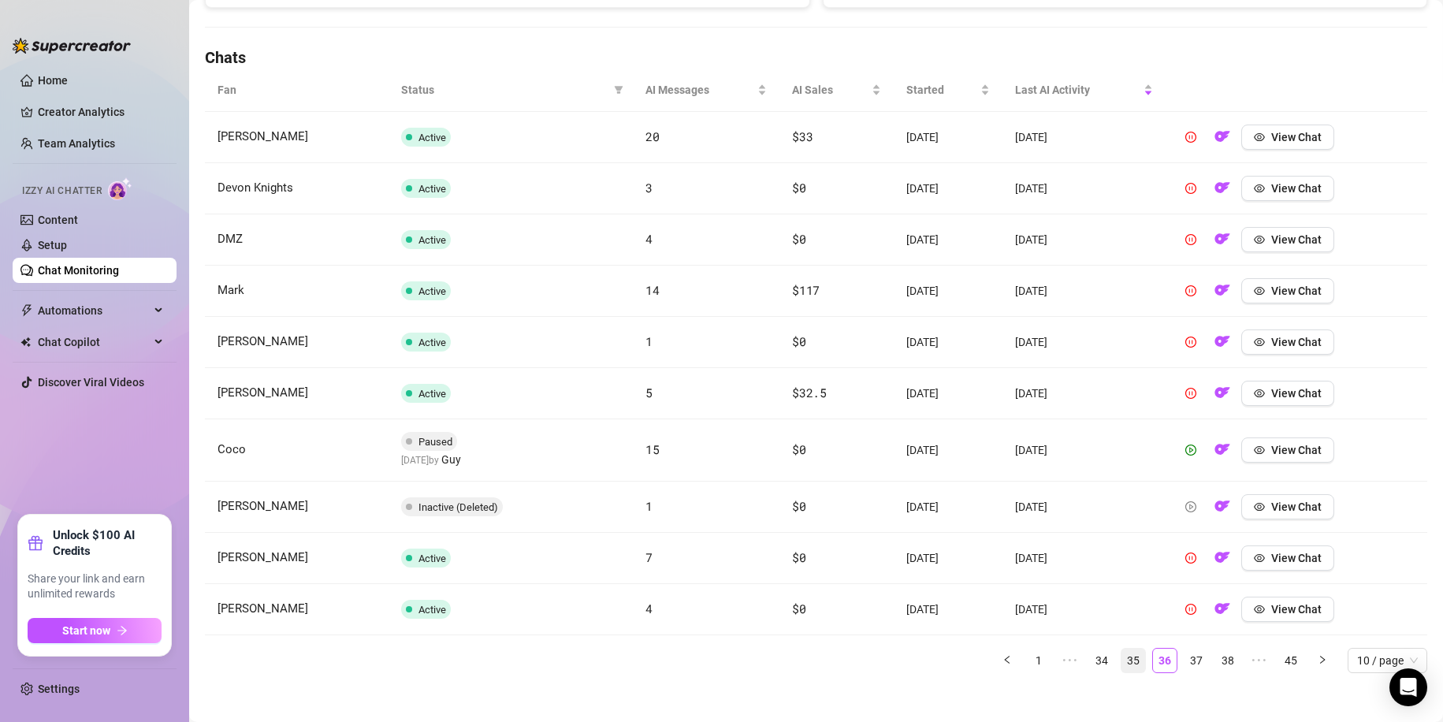
click at [1129, 667] on link "35" at bounding box center [1133, 661] width 24 height 24
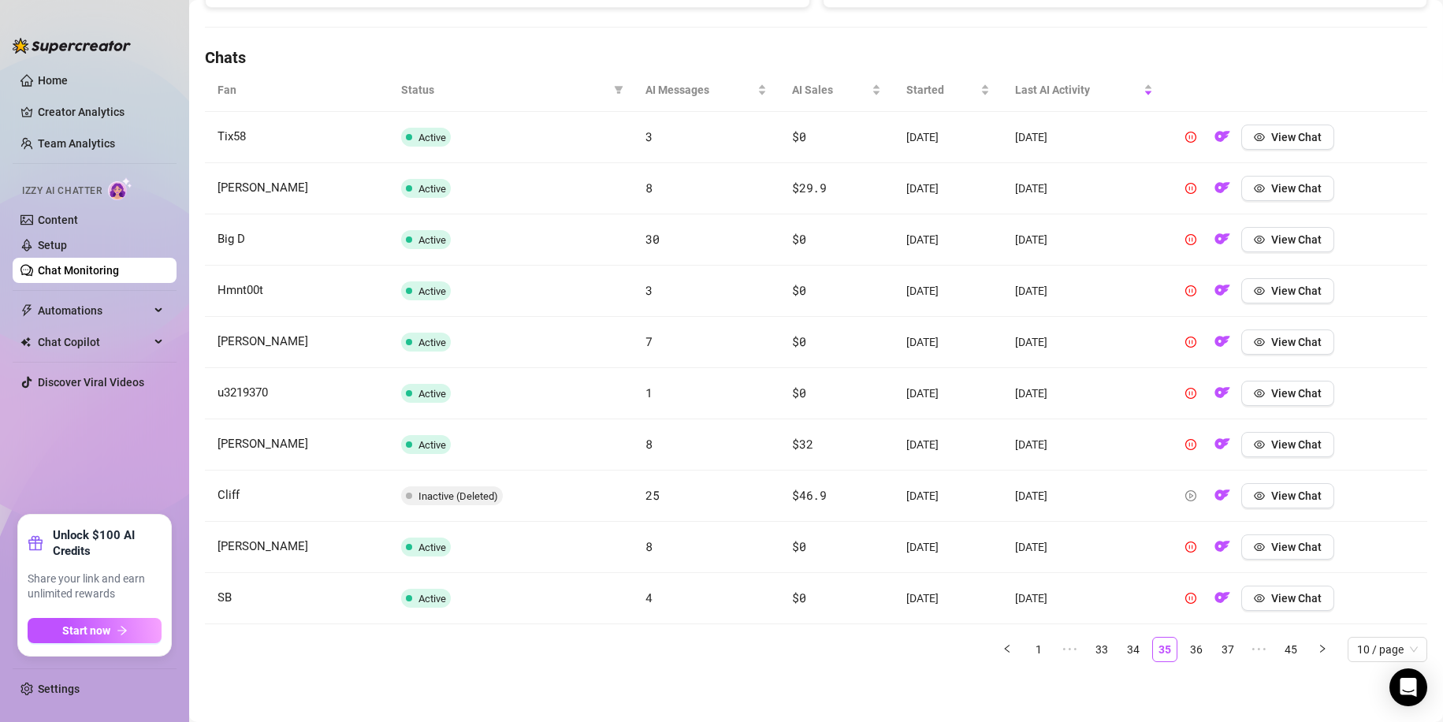
click at [1168, 641] on ul "1 ••• 33 34 35 36 37 ••• 45 10 / page" at bounding box center [816, 649] width 1222 height 25
click at [1184, 646] on link "36" at bounding box center [1196, 649] width 24 height 24
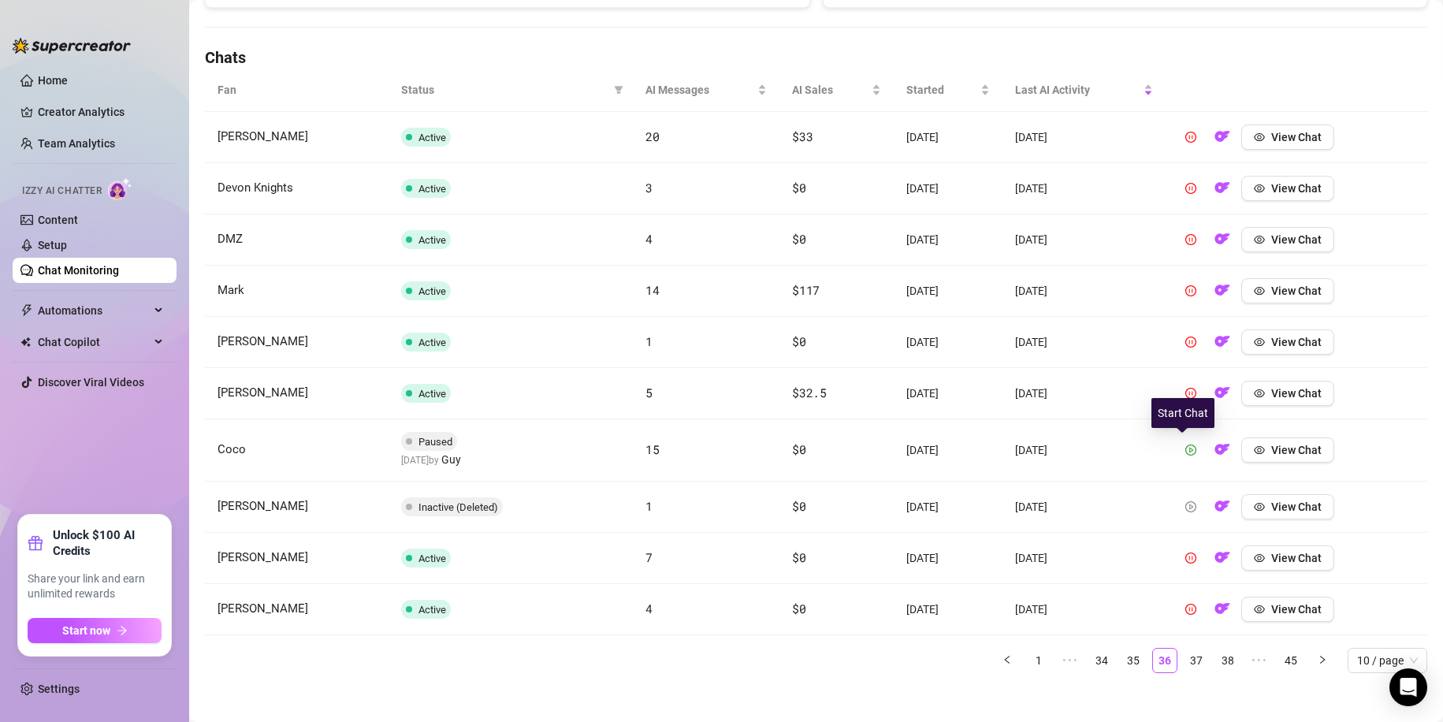
click at [1189, 450] on icon "play-circle" at bounding box center [1191, 450] width 4 height 6
click at [1184, 663] on link "37" at bounding box center [1196, 661] width 24 height 24
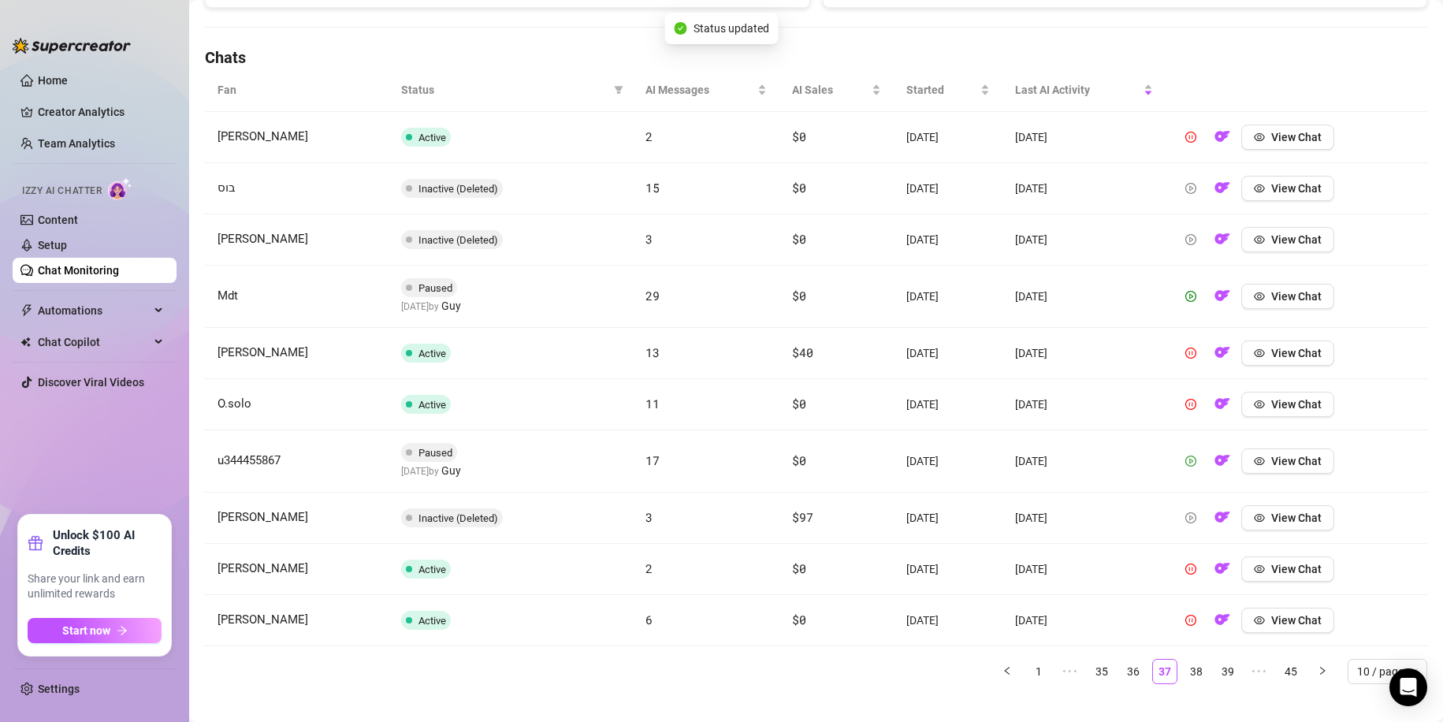
click at [1187, 467] on span "button" at bounding box center [1190, 461] width 11 height 13
click at [1189, 295] on icon "play-circle" at bounding box center [1191, 296] width 4 height 6
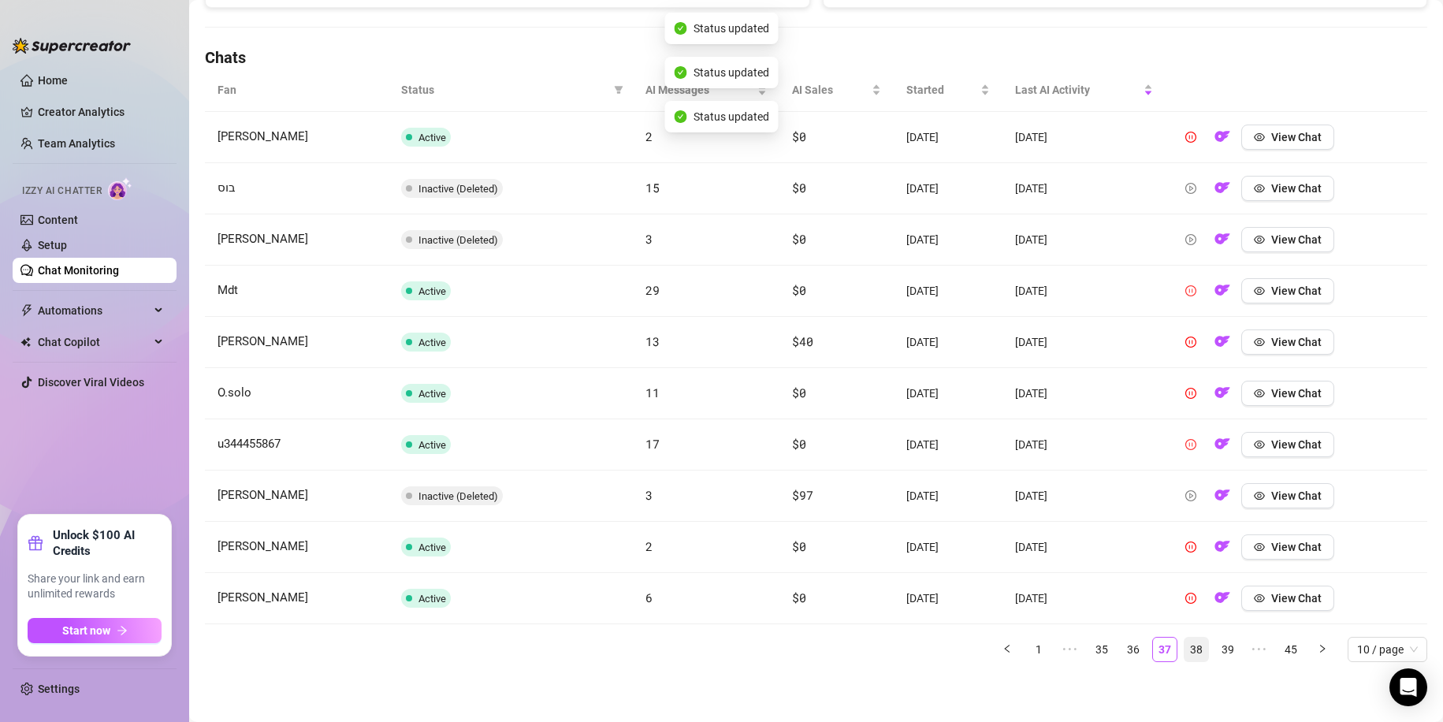
click at [1184, 642] on link "38" at bounding box center [1196, 649] width 24 height 24
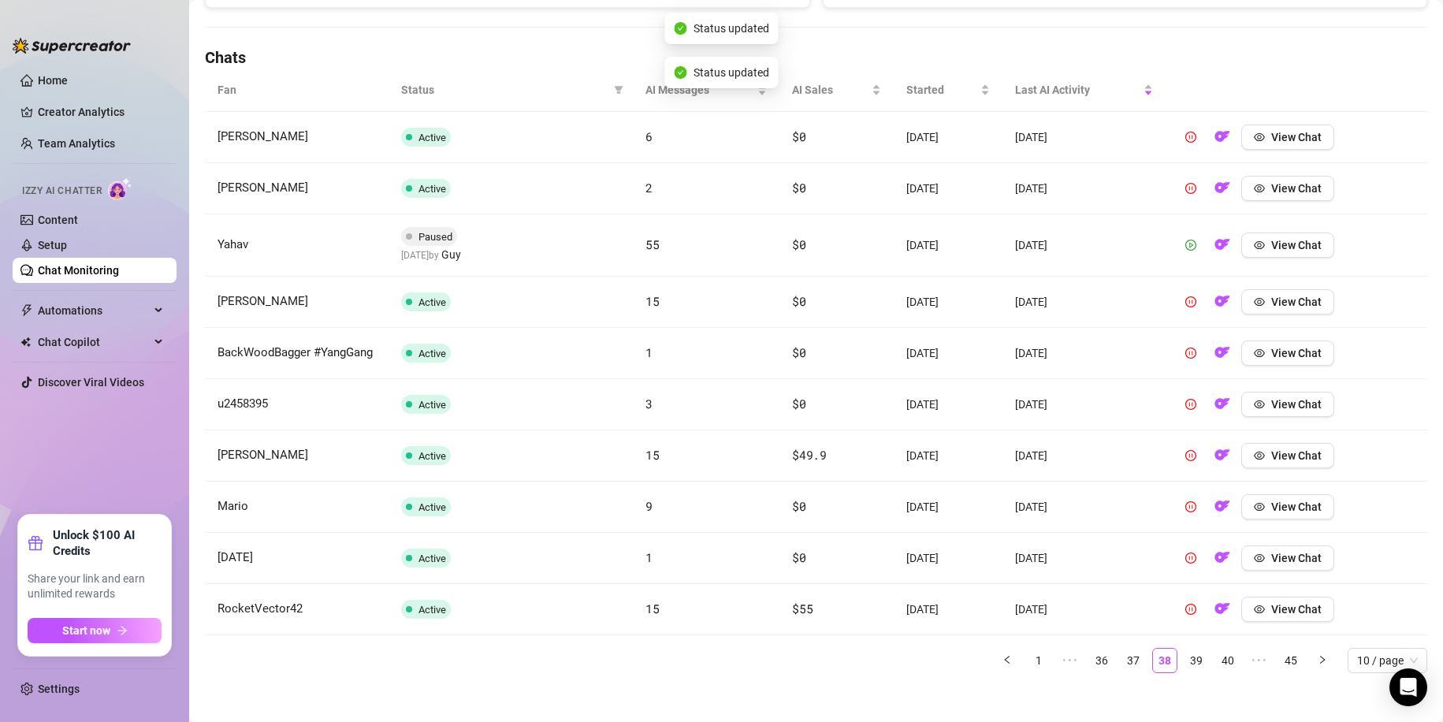
click at [1186, 246] on icon "play-circle" at bounding box center [1190, 245] width 11 height 11
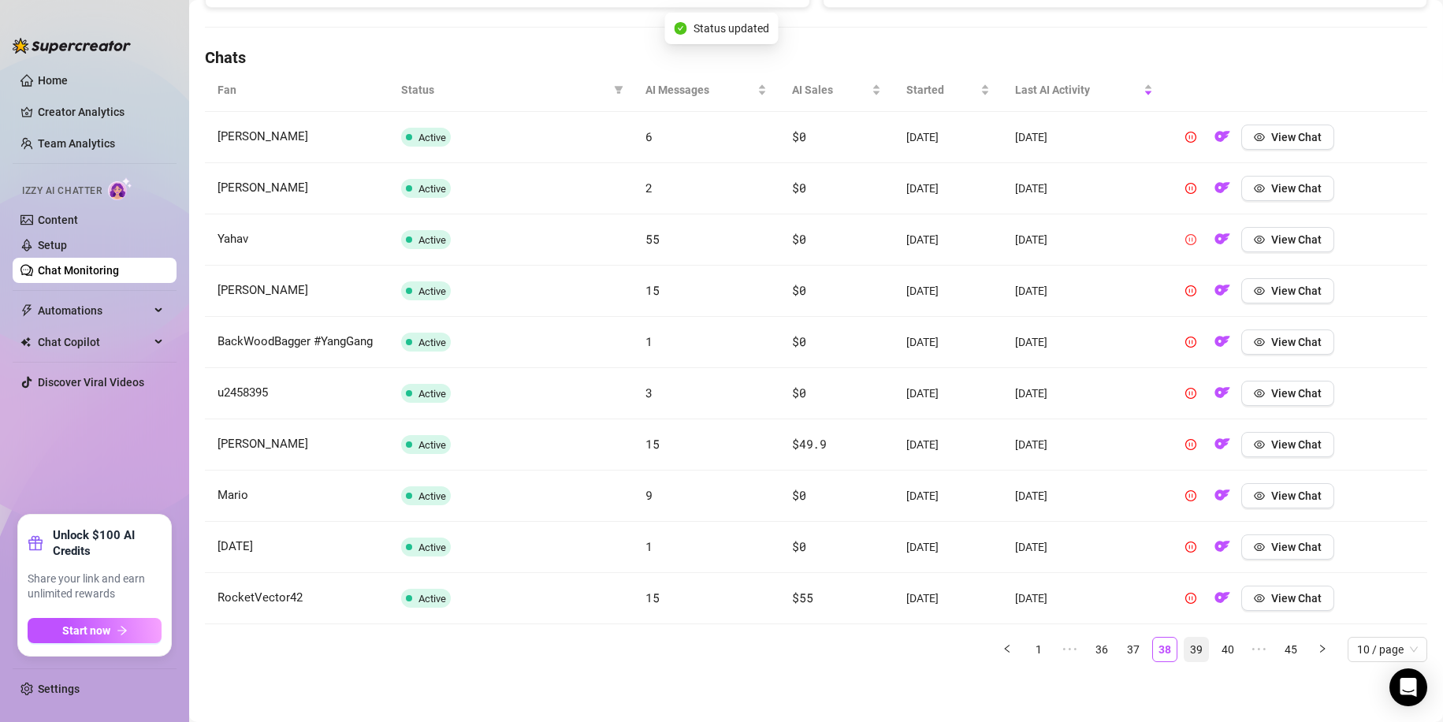
click at [1184, 661] on link "39" at bounding box center [1196, 649] width 24 height 24
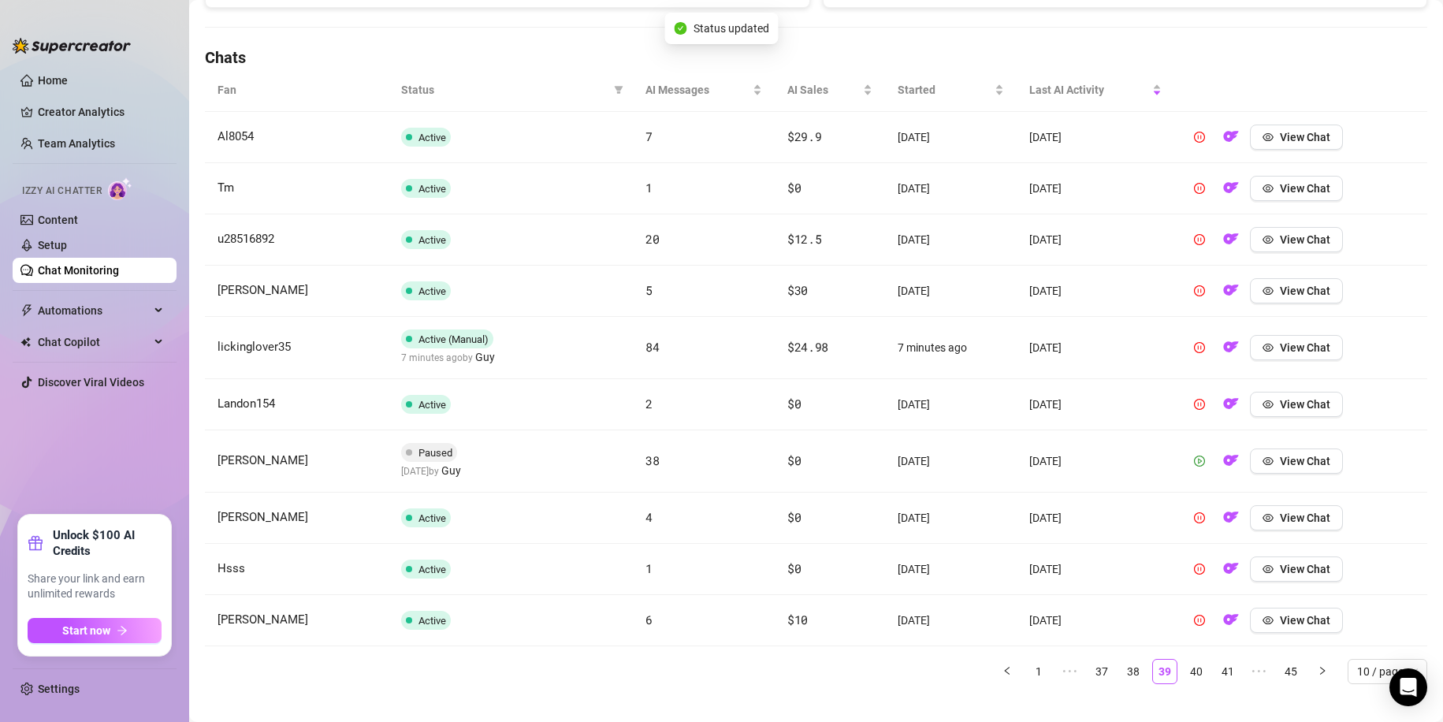
click at [1194, 459] on icon "play-circle" at bounding box center [1199, 460] width 11 height 11
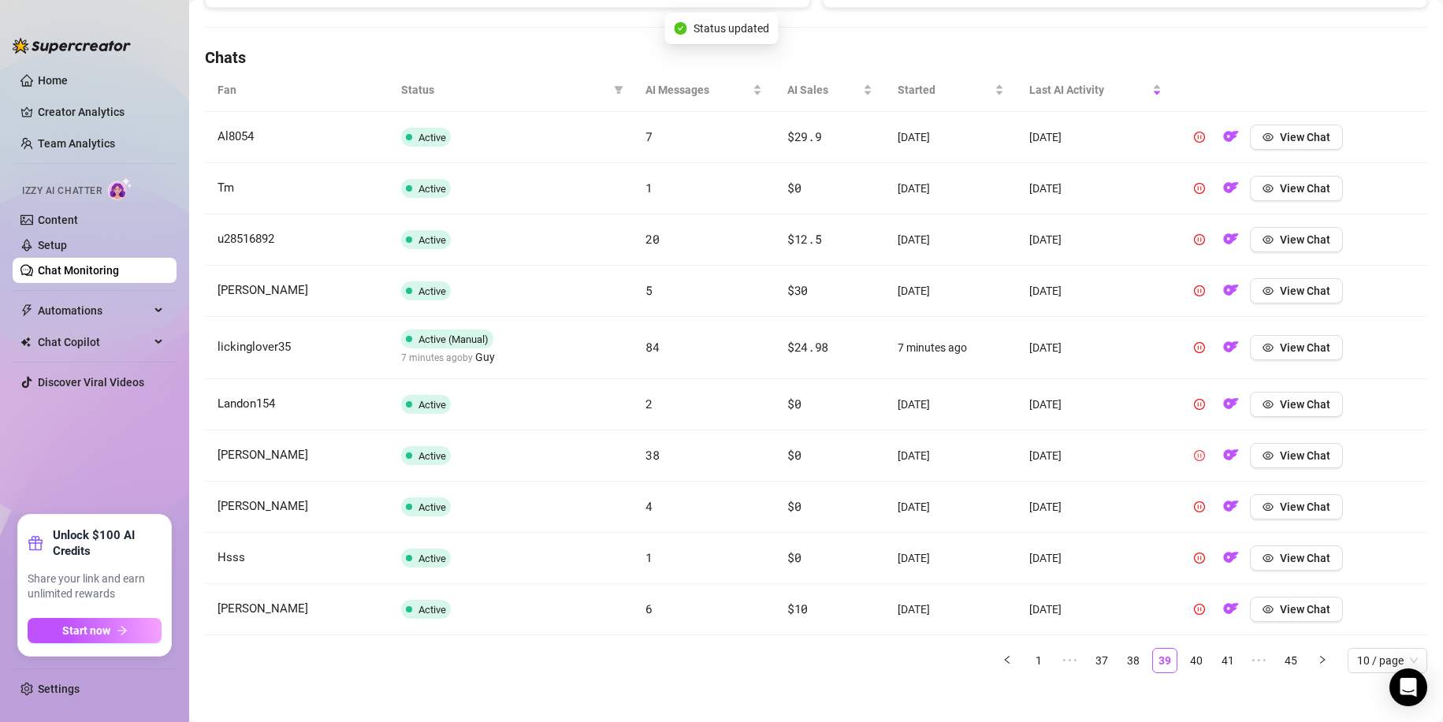
click at [1192, 663] on link "40" at bounding box center [1196, 661] width 24 height 24
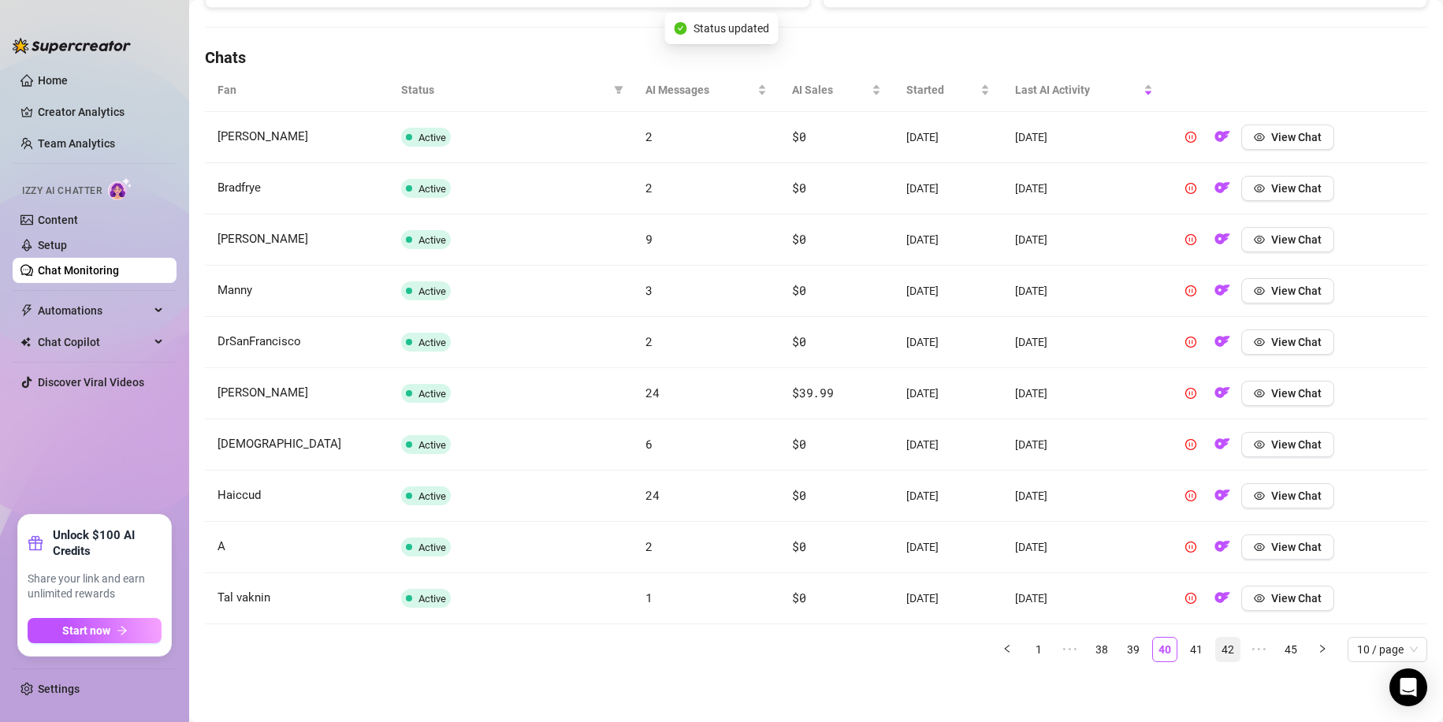
click at [1185, 652] on link "41" at bounding box center [1196, 649] width 24 height 24
click at [1186, 652] on link "42" at bounding box center [1196, 649] width 24 height 24
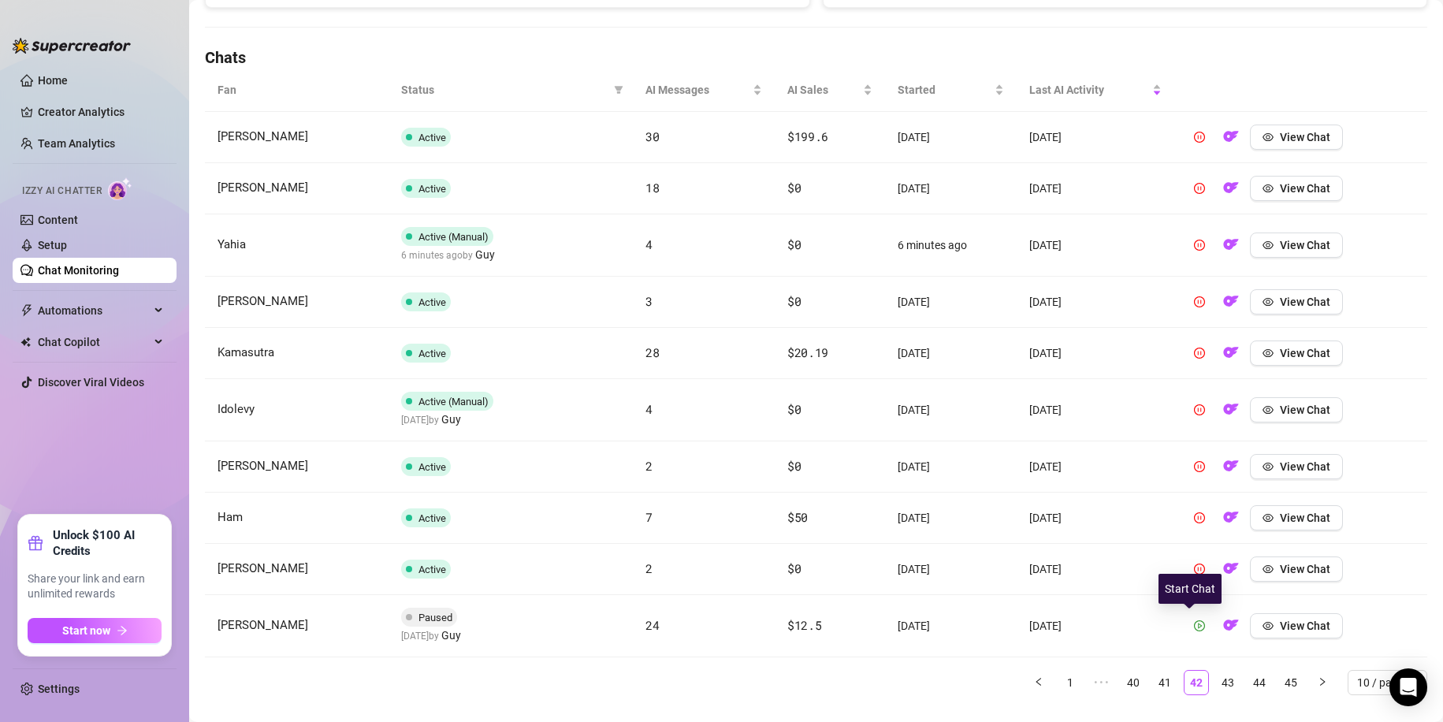
click at [1194, 624] on icon "play-circle" at bounding box center [1199, 625] width 11 height 11
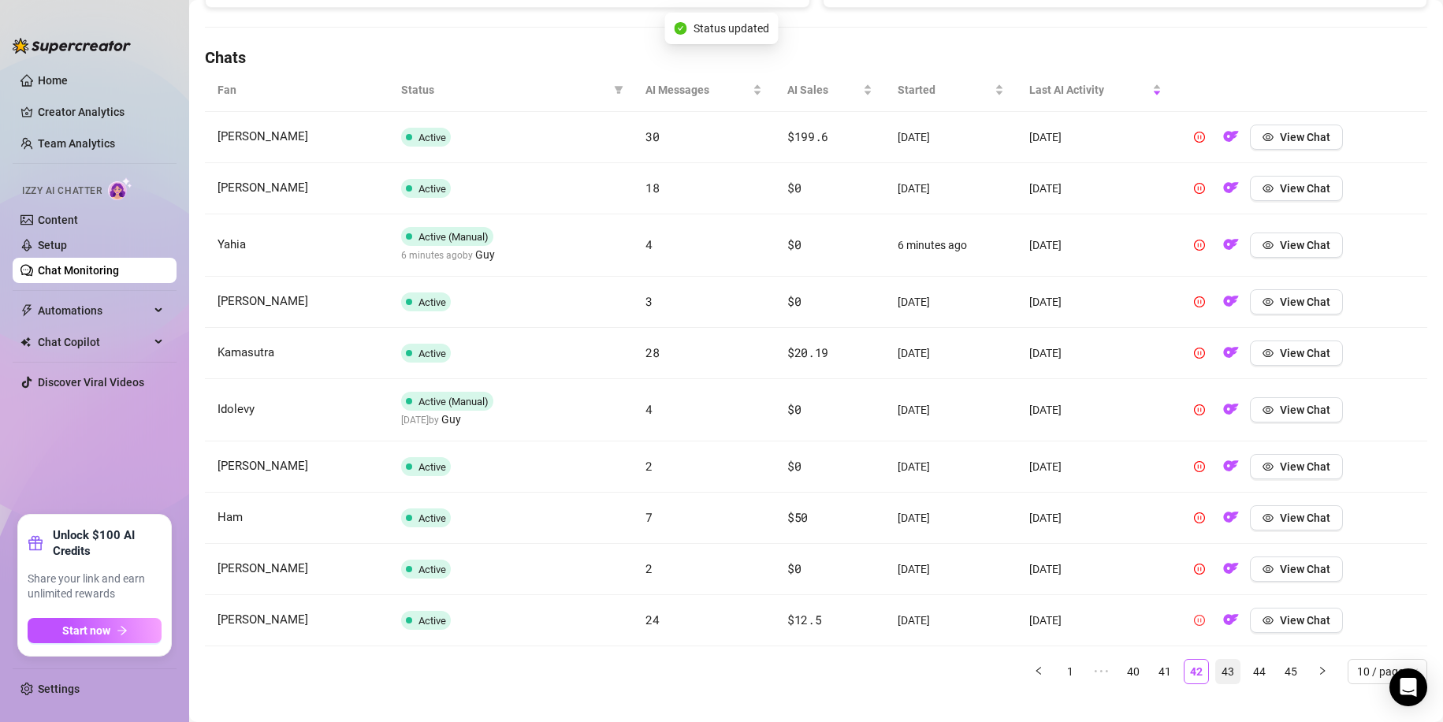
click at [1216, 666] on link "43" at bounding box center [1228, 672] width 24 height 24
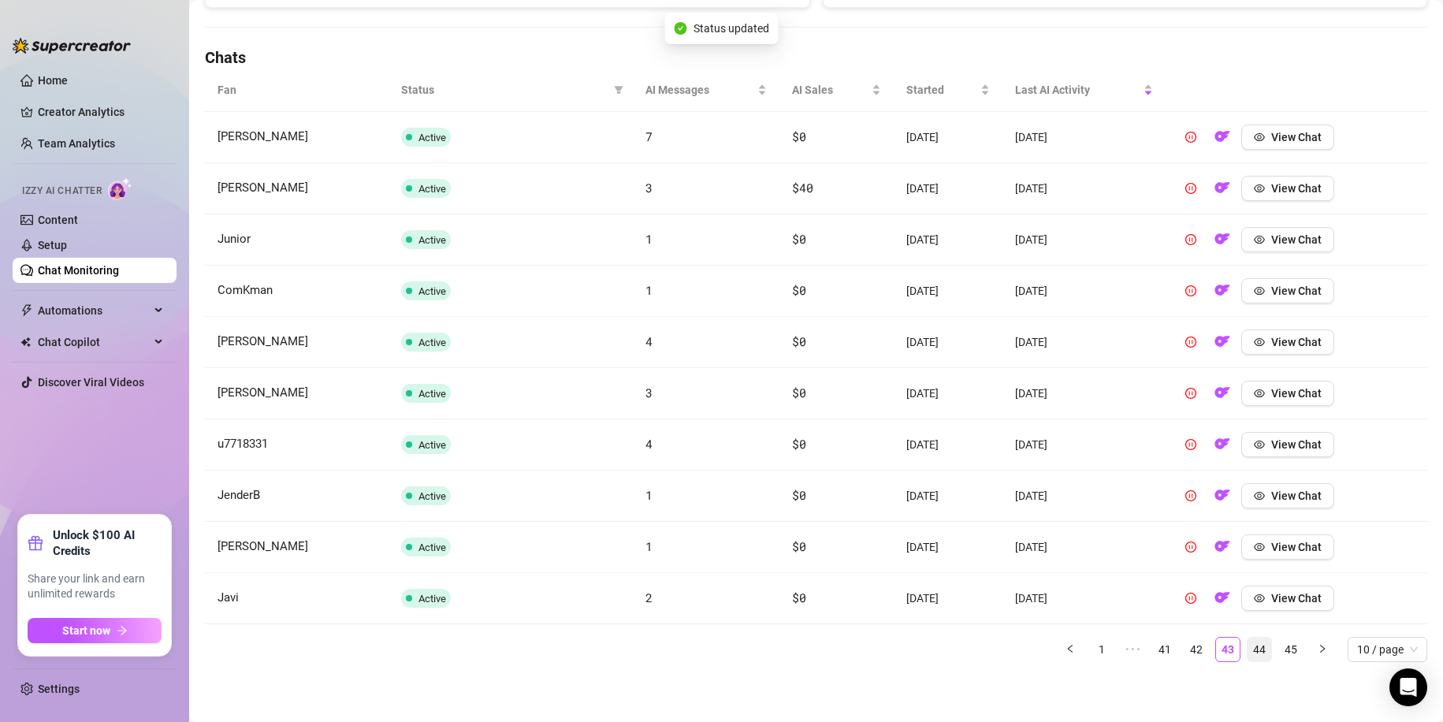
click at [1247, 645] on link "44" at bounding box center [1259, 649] width 24 height 24
click at [1247, 647] on link "44" at bounding box center [1259, 649] width 24 height 24
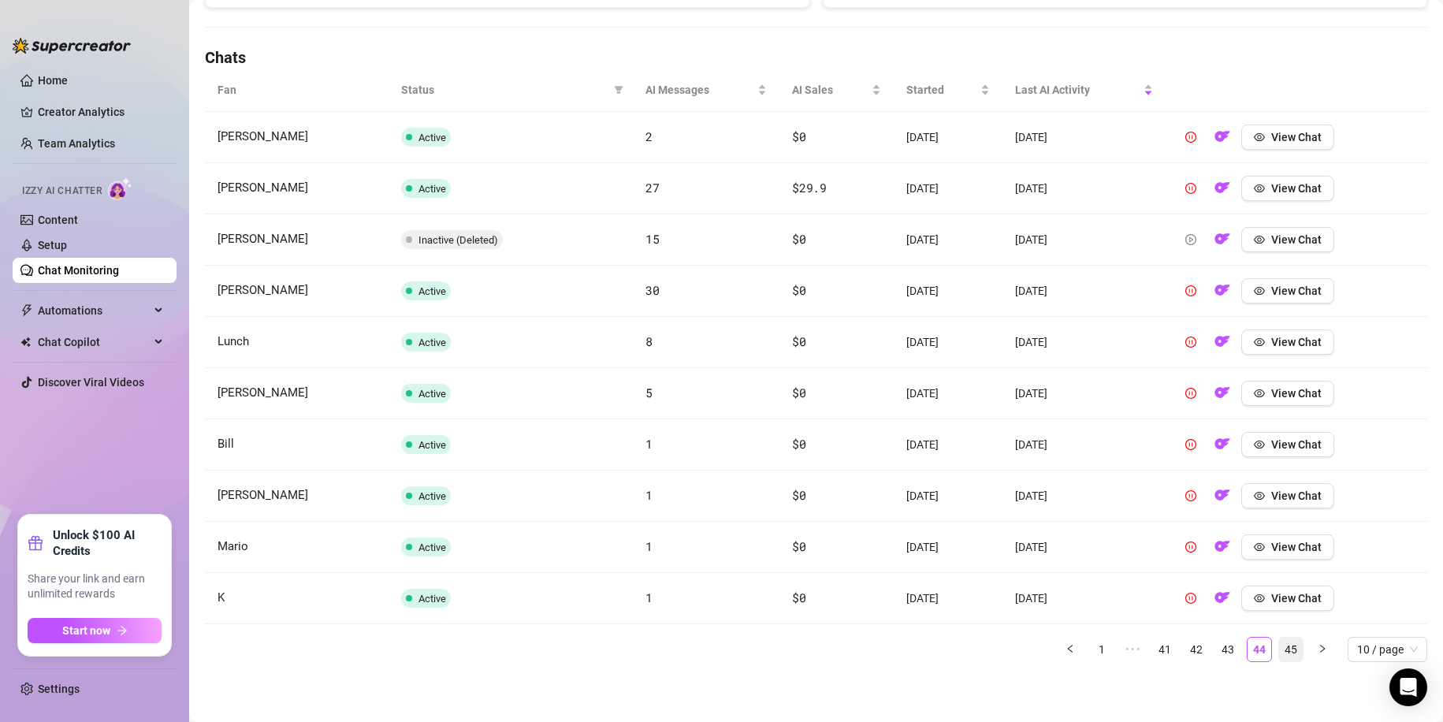
click at [1278, 647] on li "45" at bounding box center [1290, 649] width 25 height 25
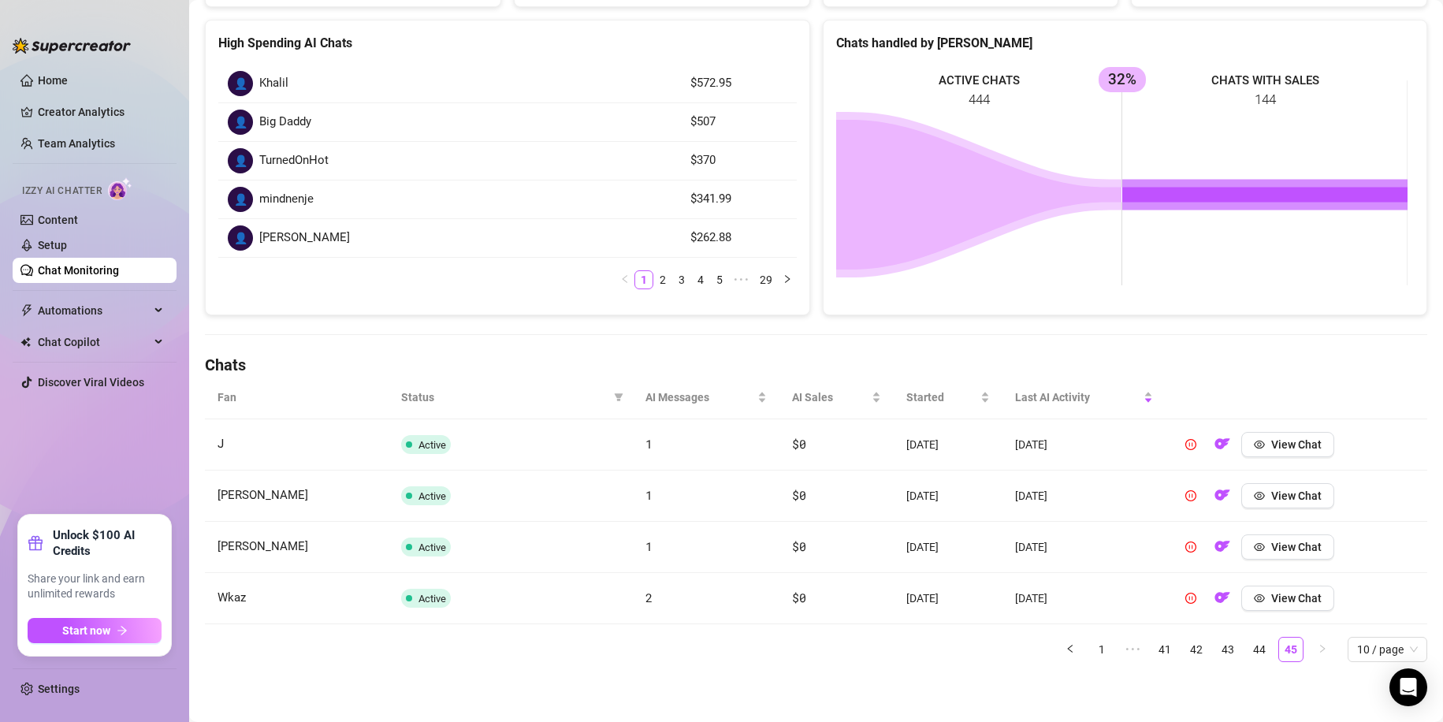
scroll to position [0, 0]
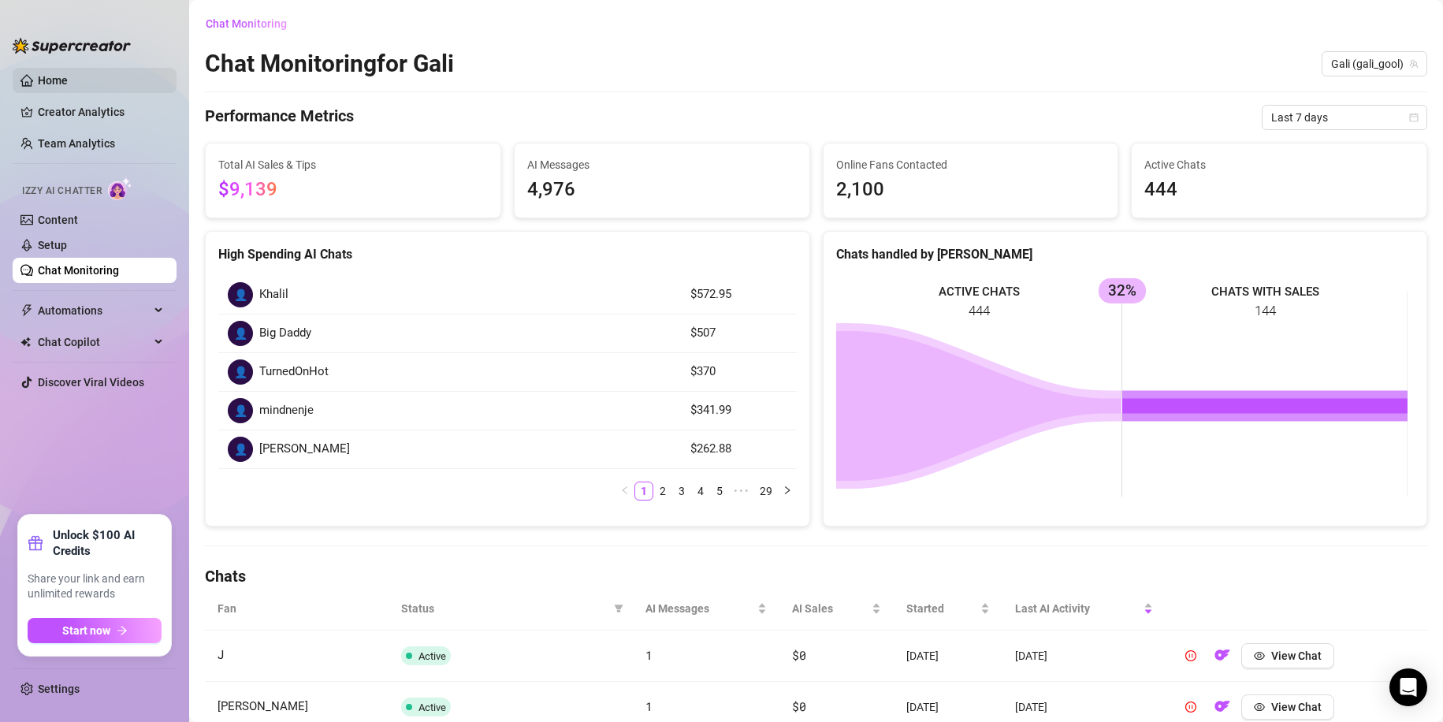
click at [68, 74] on link "Home" at bounding box center [53, 80] width 30 height 13
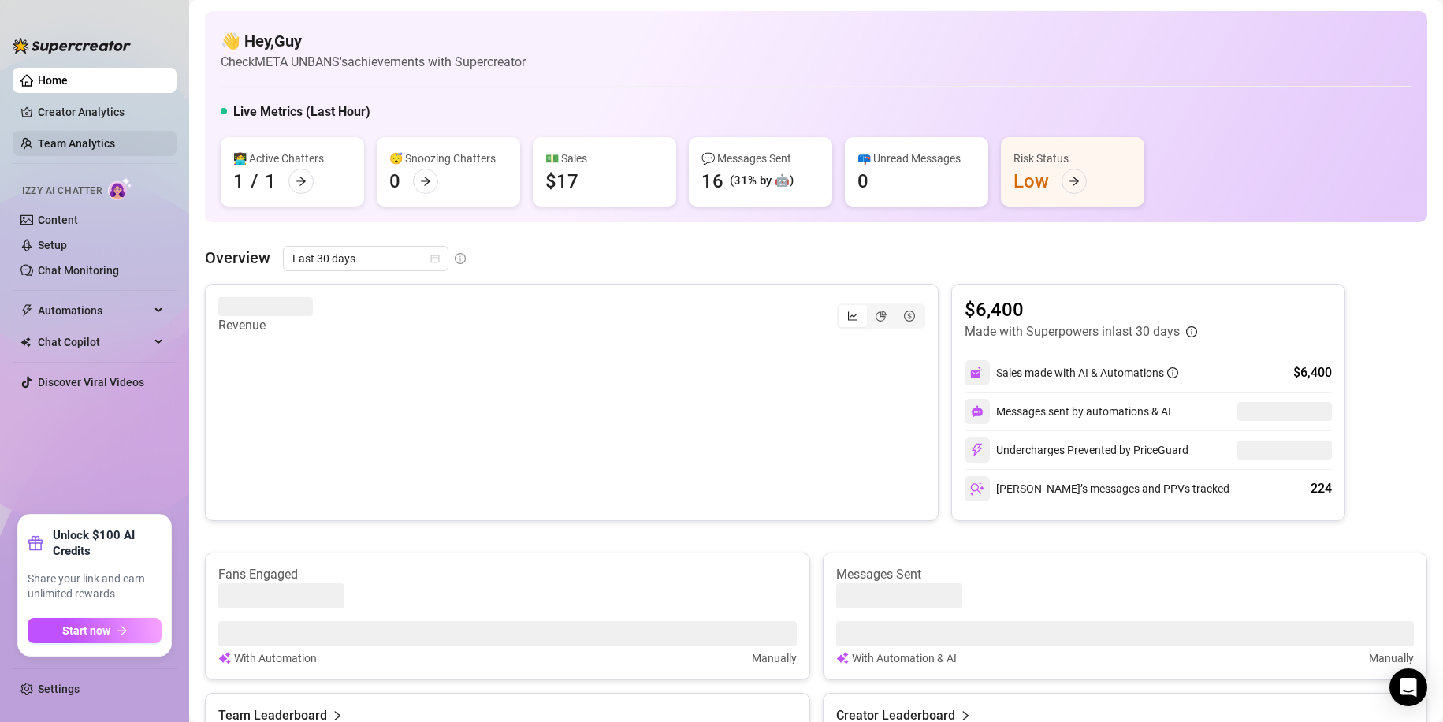
click at [85, 142] on link "Team Analytics" at bounding box center [76, 143] width 77 height 13
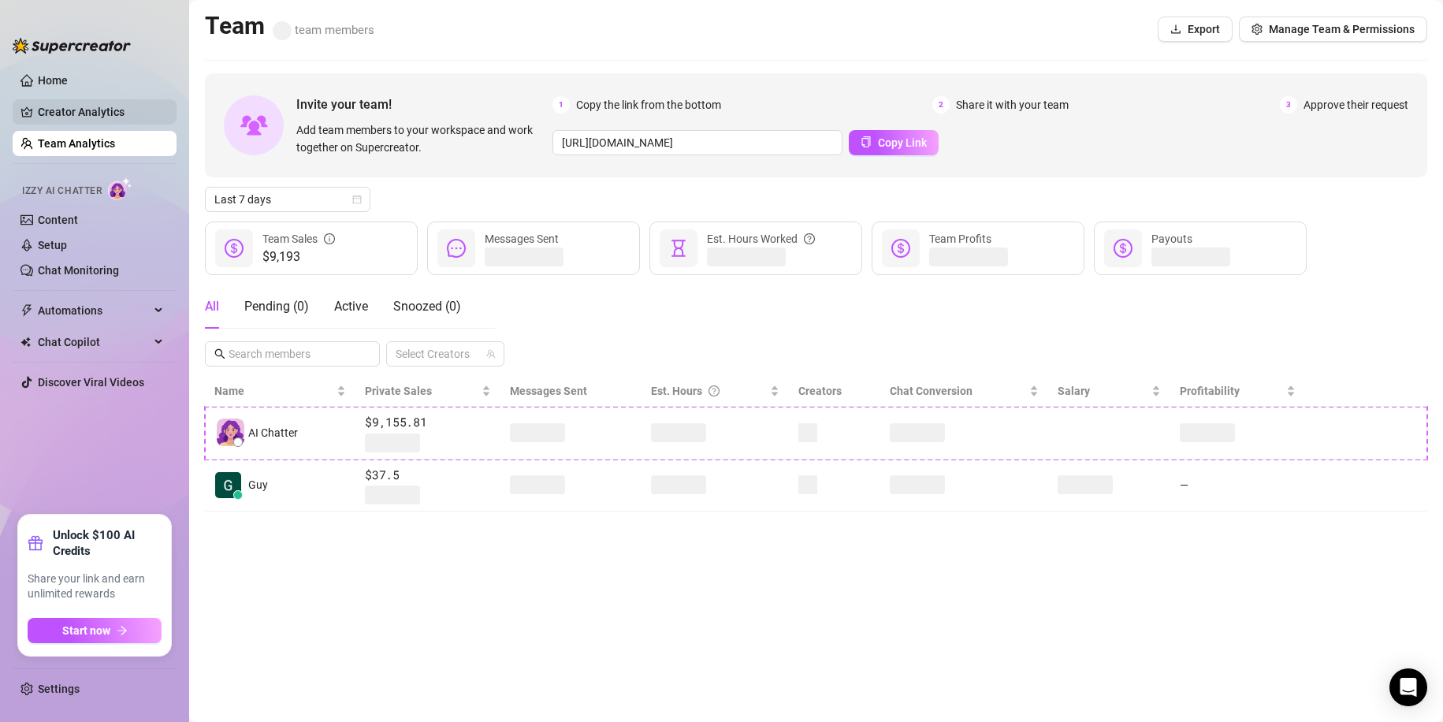
click at [99, 124] on link "Creator Analytics" at bounding box center [101, 111] width 126 height 25
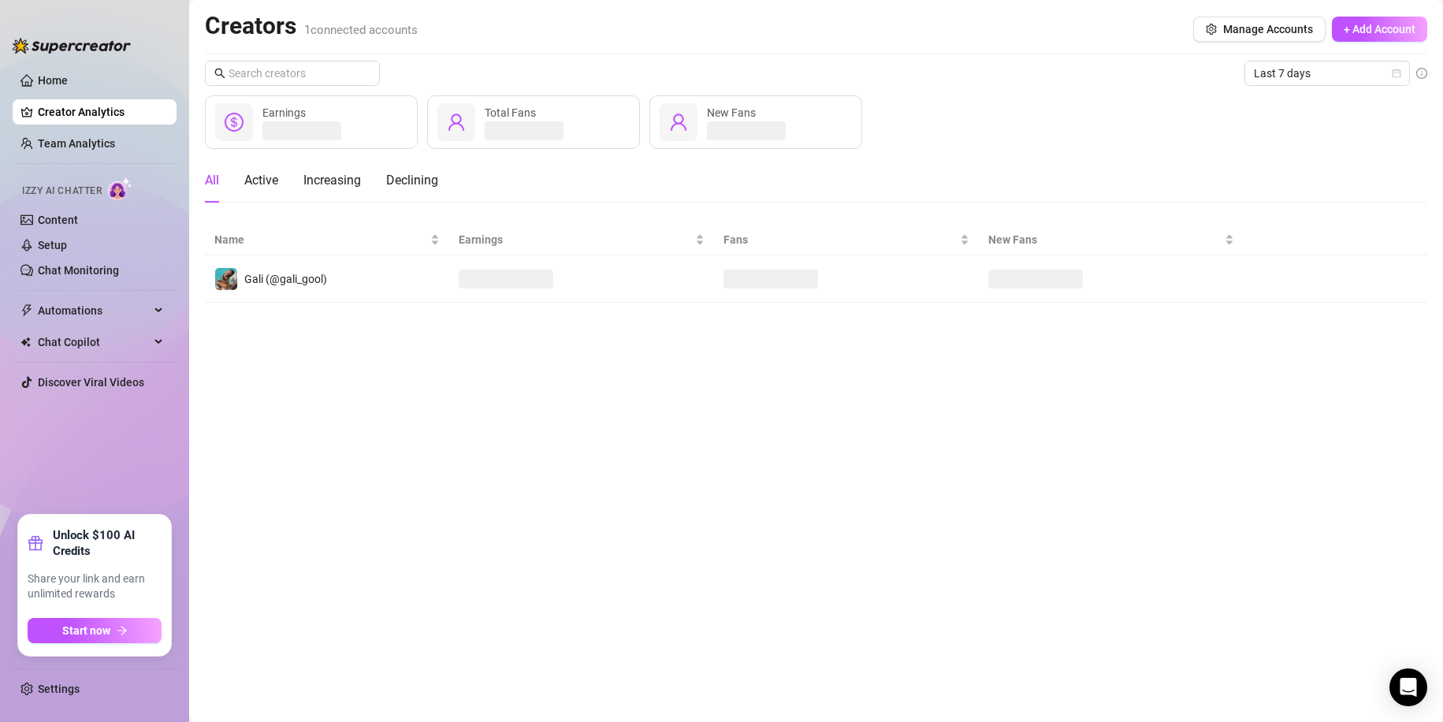
click at [857, 583] on main "Creators 1 connected accounts Manage Accounts + Add Account Last 7 days Earning…" at bounding box center [816, 361] width 1254 height 722
drag, startPoint x: 708, startPoint y: 106, endPoint x: 756, endPoint y: 116, distance: 48.4
click at [755, 116] on span "New Fans" at bounding box center [731, 112] width 49 height 13
click at [756, 116] on div "New Fans" at bounding box center [733, 112] width 52 height 17
click at [115, 137] on link "Team Analytics" at bounding box center [76, 143] width 77 height 13
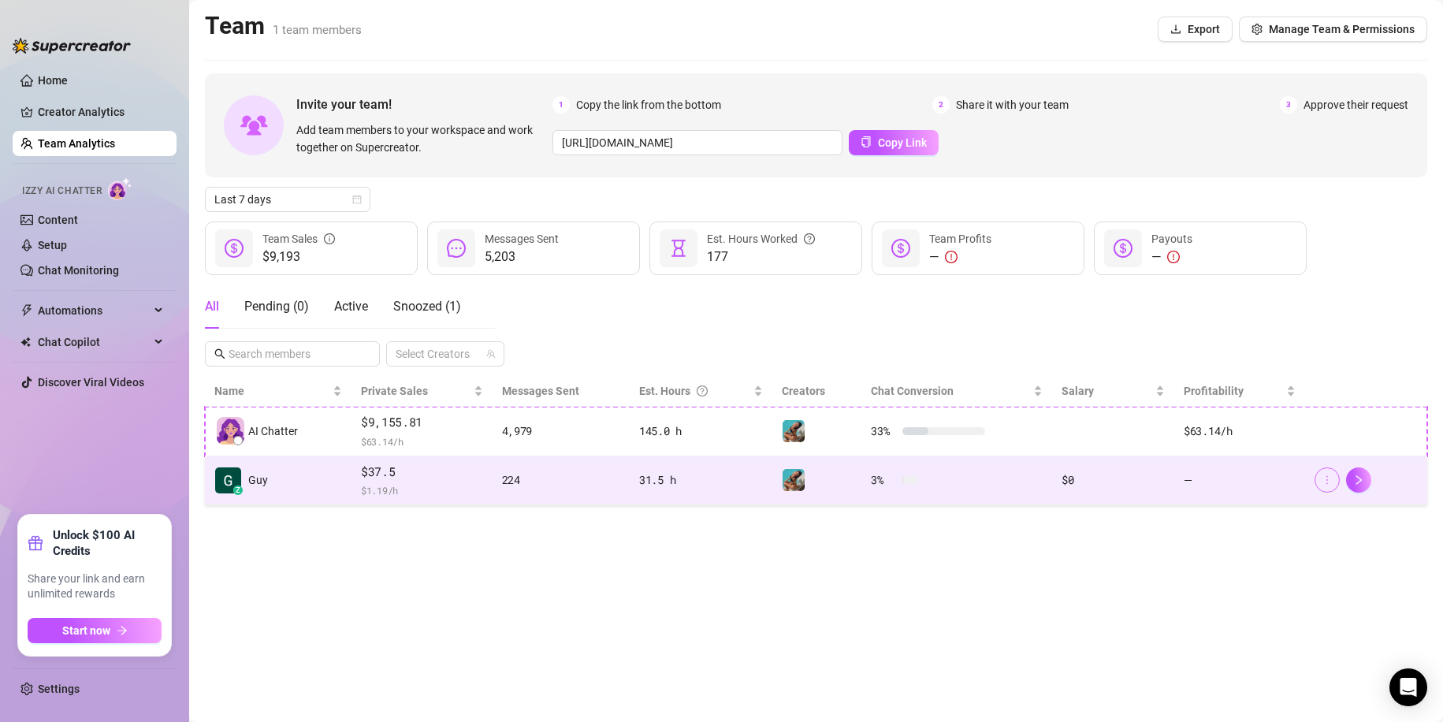
click at [1321, 483] on icon "more" at bounding box center [1326, 479] width 11 height 11
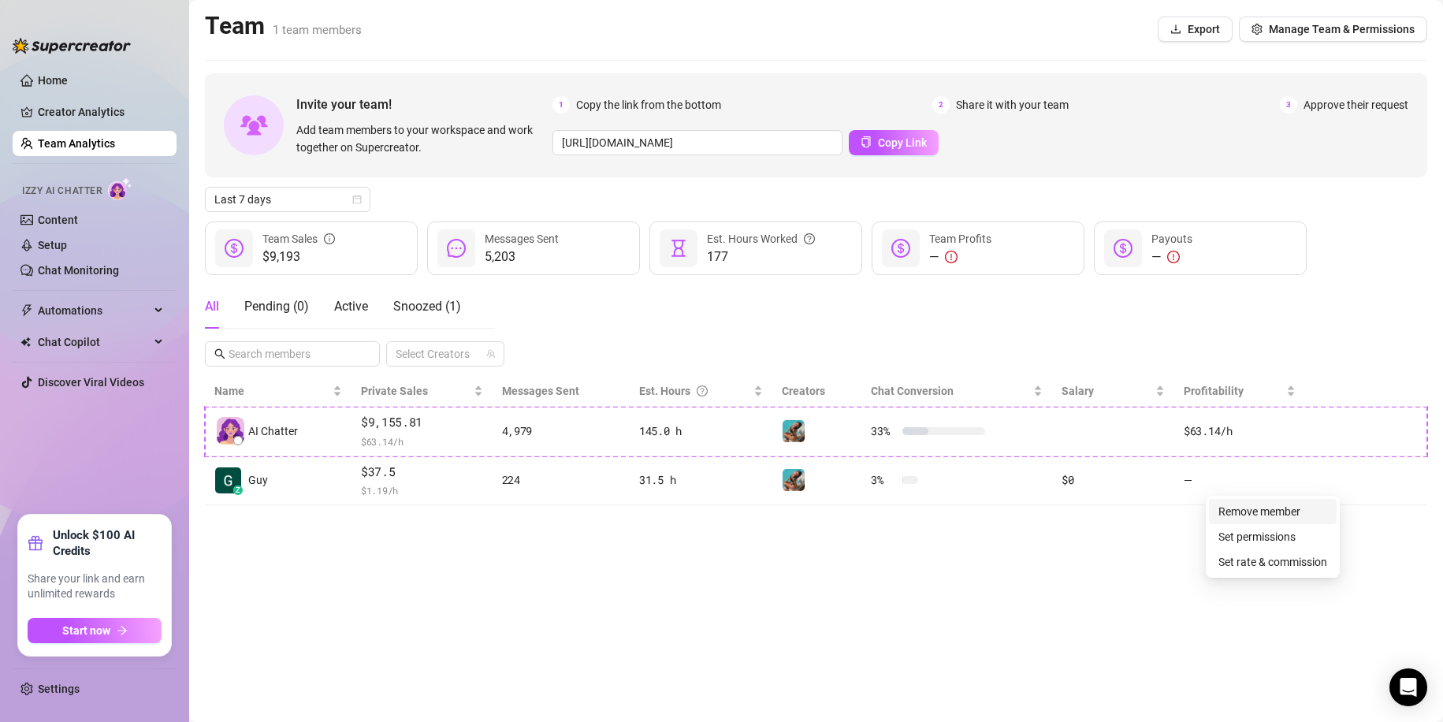
click at [1300, 505] on link "Remove member" at bounding box center [1259, 511] width 82 height 13
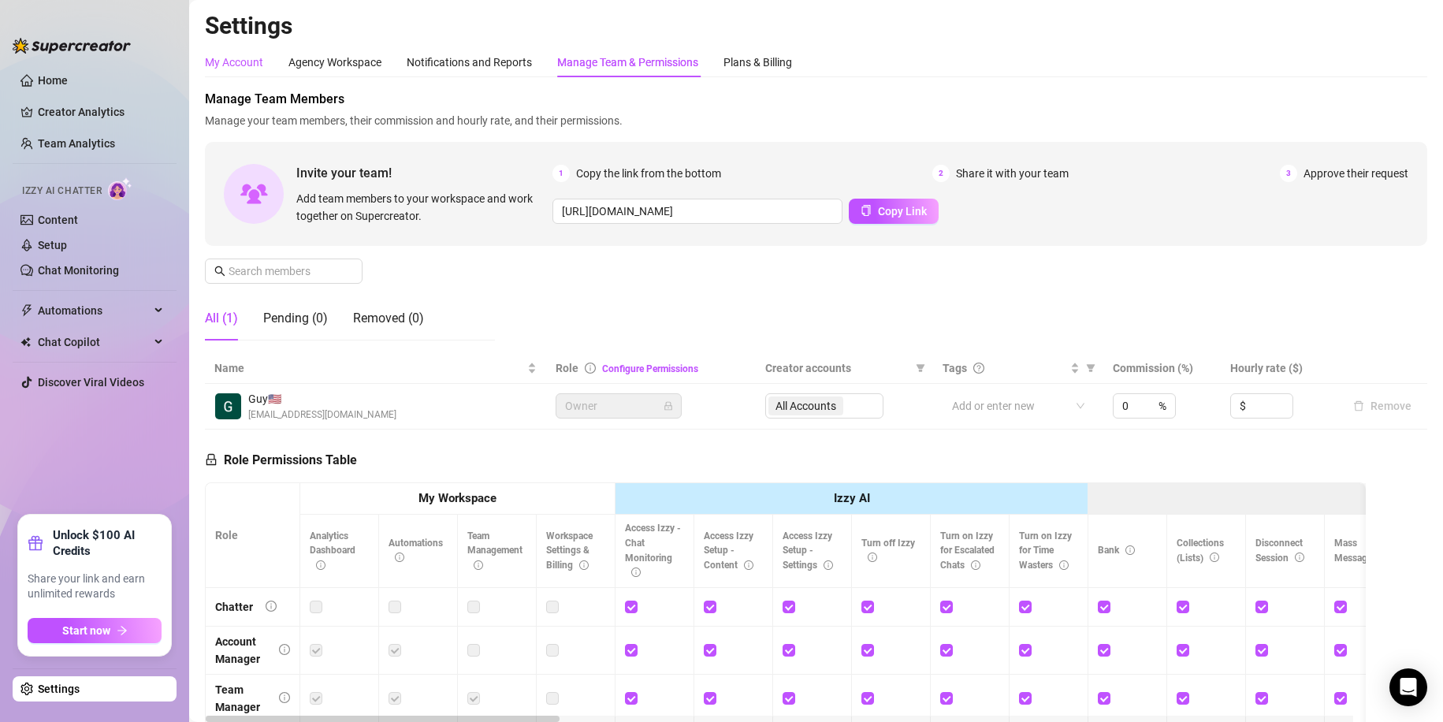
click at [243, 69] on div "My Account" at bounding box center [234, 62] width 58 height 17
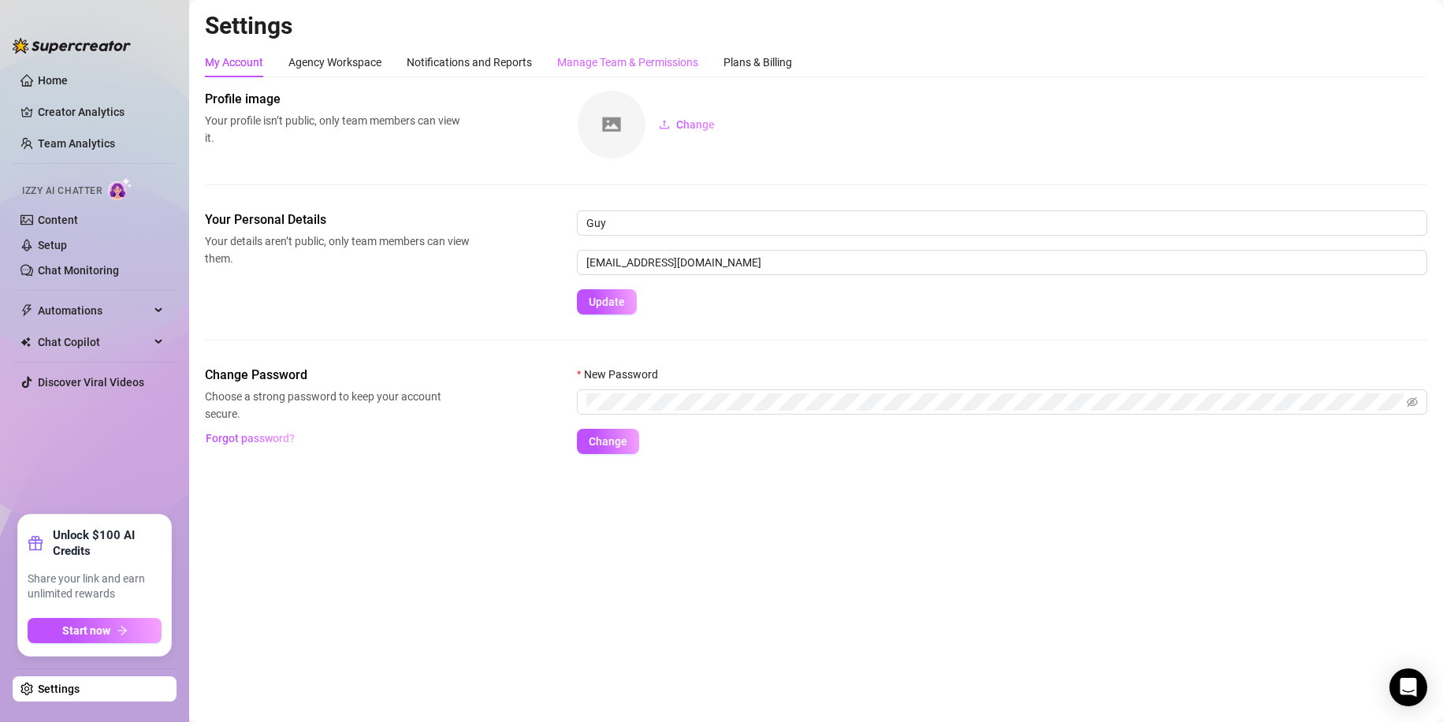
click at [575, 50] on div "Manage Team & Permissions" at bounding box center [627, 62] width 141 height 30
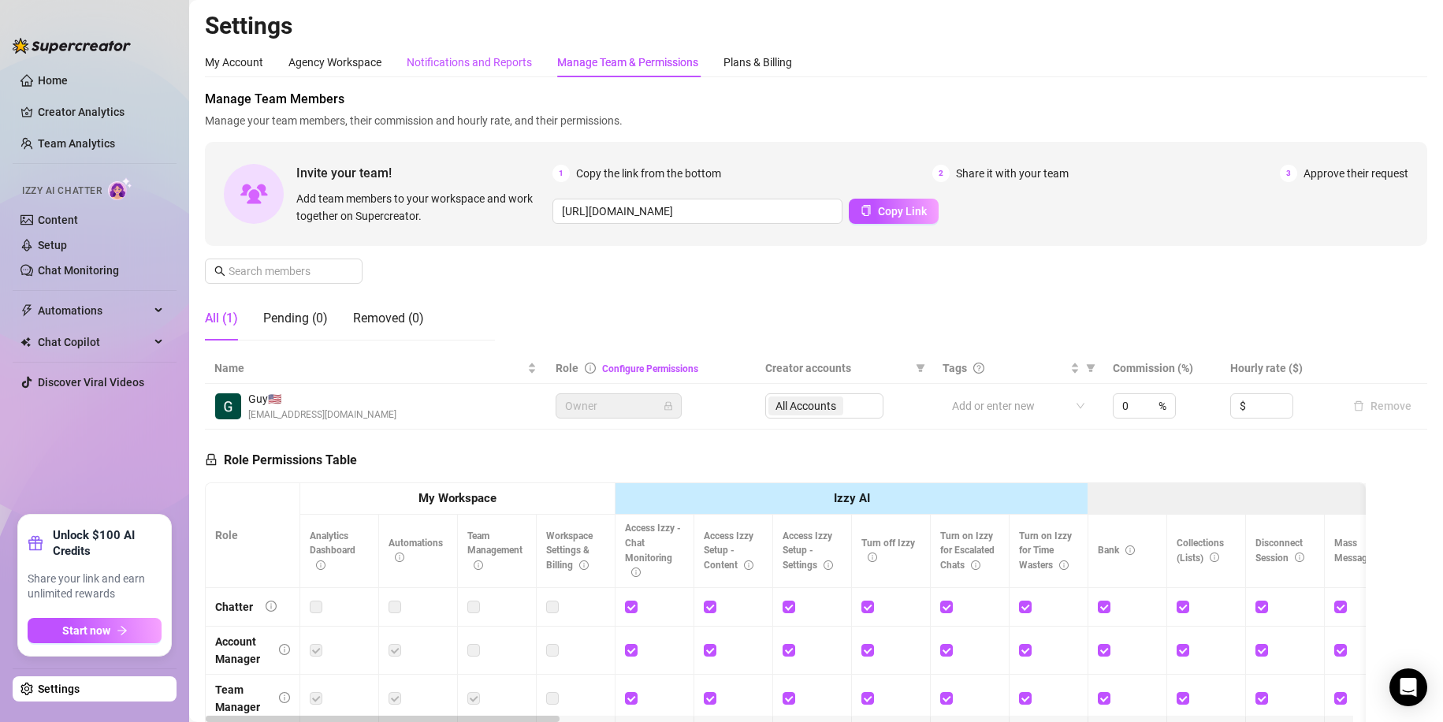
click at [516, 63] on div "Notifications and Reports" at bounding box center [469, 62] width 125 height 17
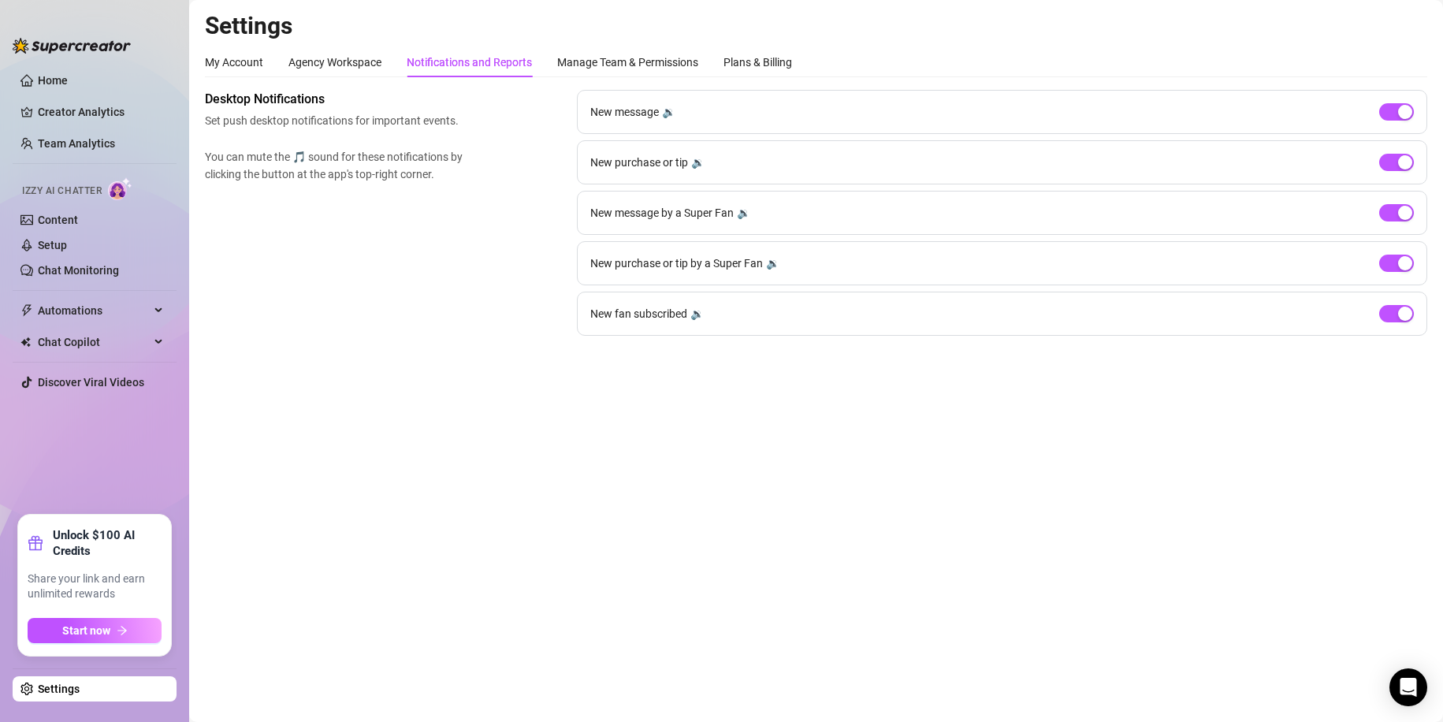
click at [674, 106] on div "🔉" at bounding box center [668, 111] width 13 height 17
click at [667, 106] on div "🔉" at bounding box center [668, 111] width 13 height 17
click at [695, 163] on div "🔉" at bounding box center [697, 162] width 13 height 17
click at [739, 212] on div "🔉" at bounding box center [743, 212] width 13 height 17
click at [776, 269] on div "🔉" at bounding box center [772, 263] width 13 height 17
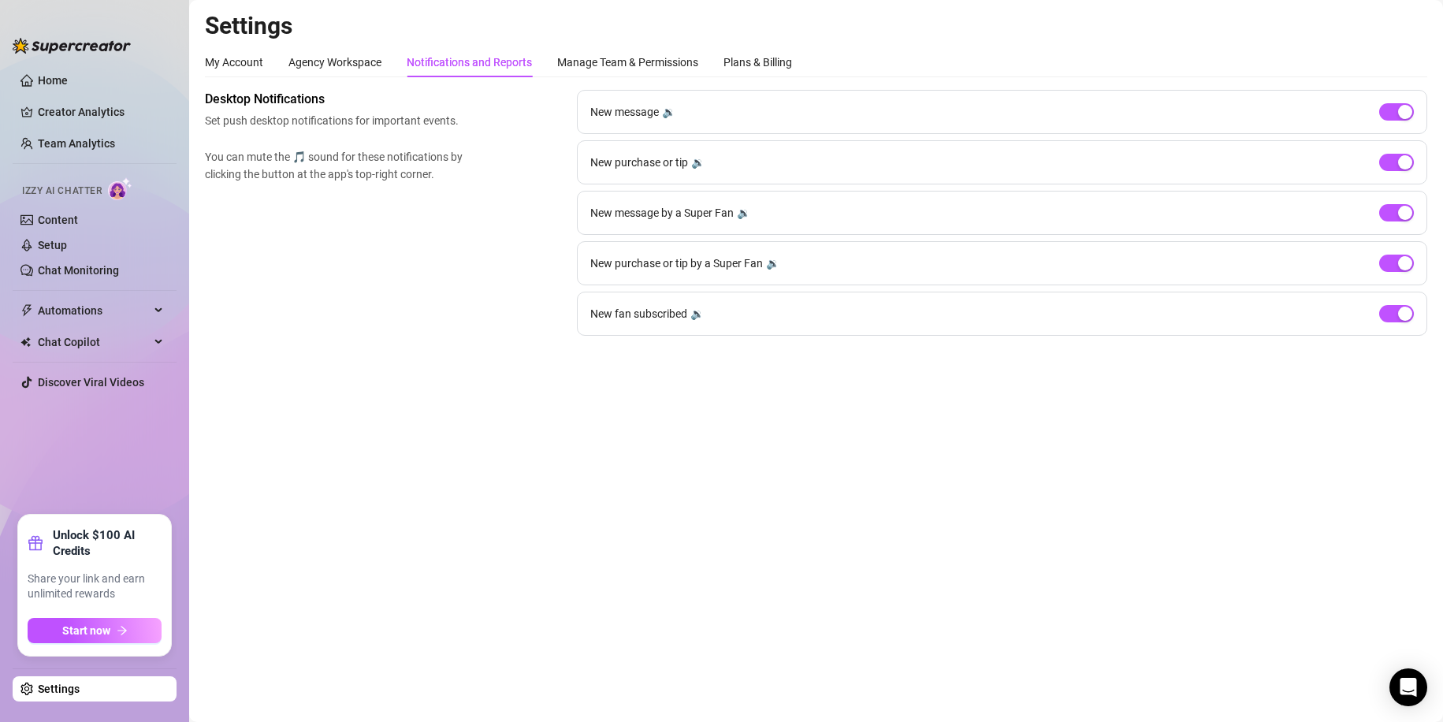
click at [693, 310] on div "🔉" at bounding box center [696, 313] width 13 height 17
click at [585, 63] on div "Manage Team & Permissions" at bounding box center [627, 62] width 141 height 17
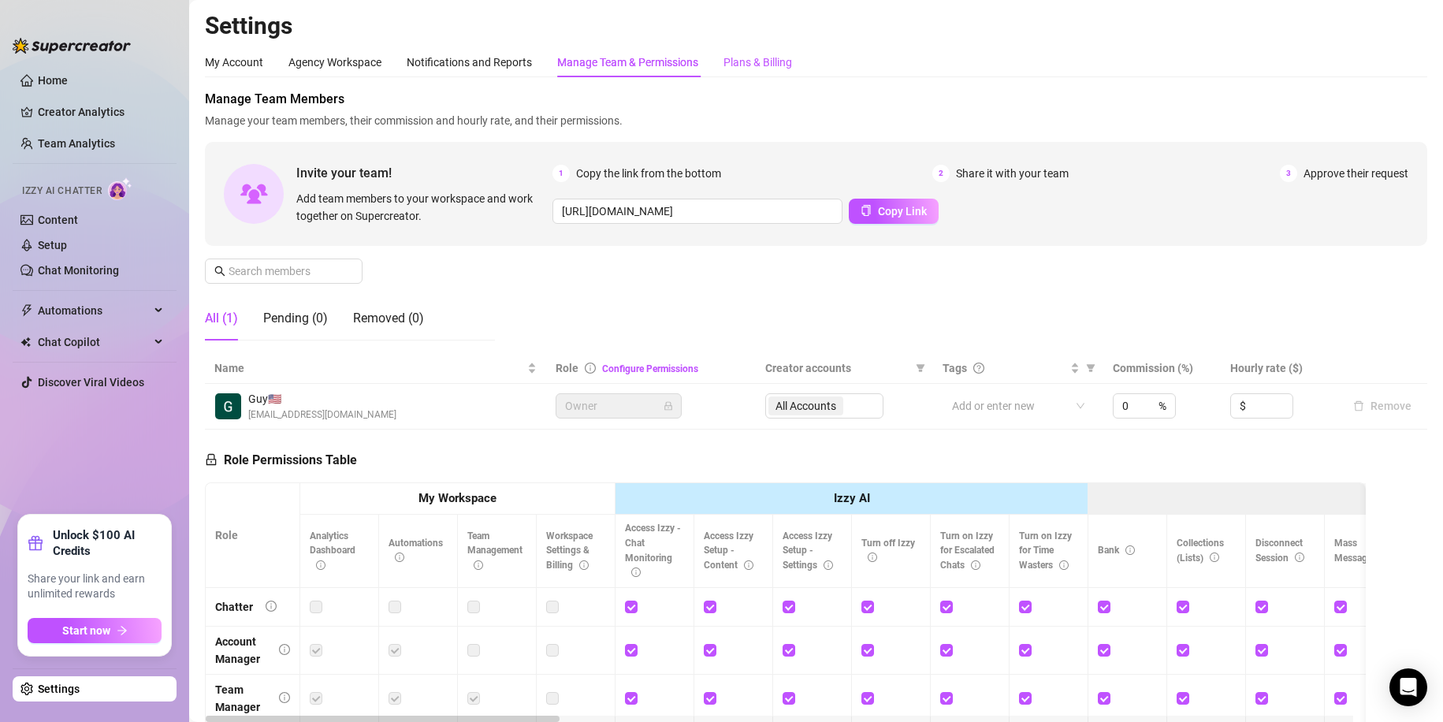
click at [730, 58] on div "Plans & Billing" at bounding box center [757, 62] width 69 height 17
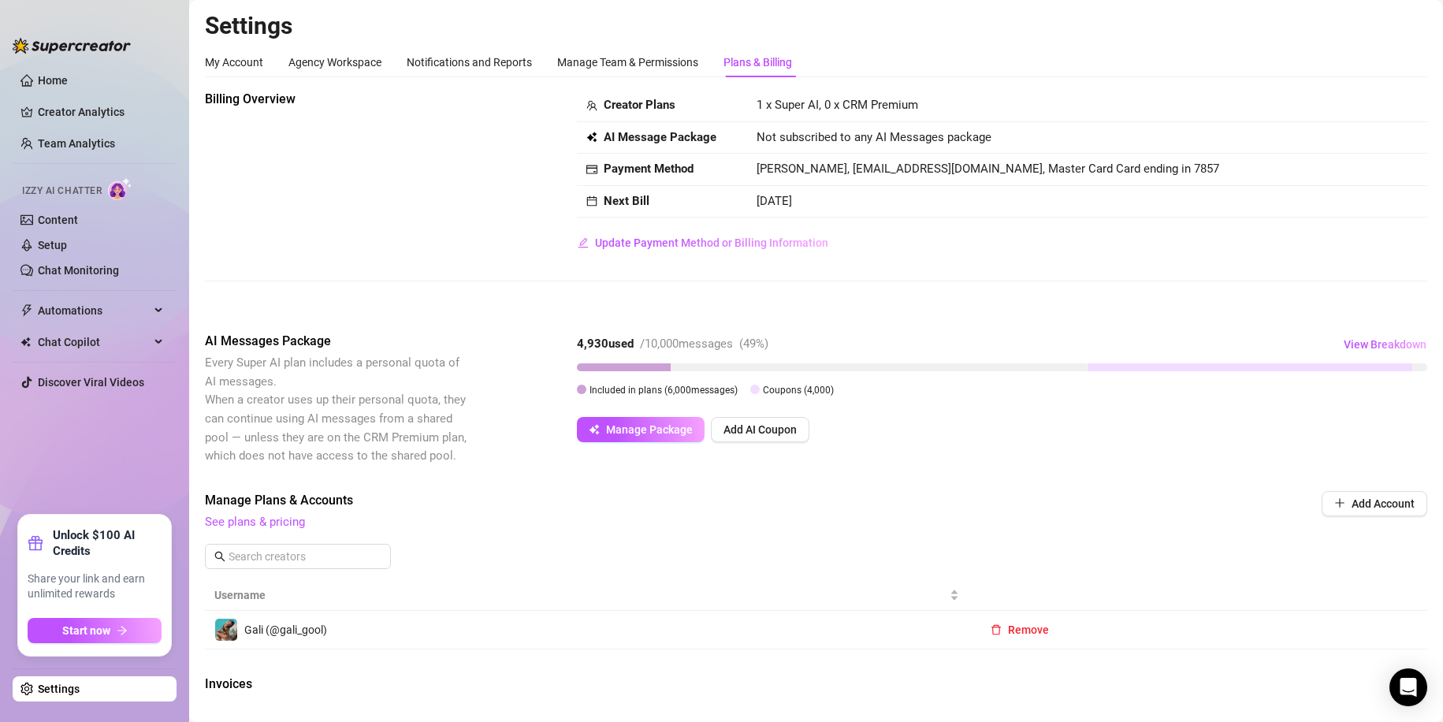
drag, startPoint x: 855, startPoint y: 206, endPoint x: 722, endPoint y: 206, distance: 133.2
click at [722, 206] on tr "Next Bill [DATE]" at bounding box center [1002, 202] width 850 height 32
click at [722, 206] on div "Next Bill" at bounding box center [661, 201] width 151 height 19
drag, startPoint x: 1118, startPoint y: 162, endPoint x: 934, endPoint y: 162, distance: 184.4
click at [934, 162] on td "[PERSON_NAME], [EMAIL_ADDRESS][DOMAIN_NAME], Master Card Card ending in 7857" at bounding box center [1087, 170] width 680 height 32
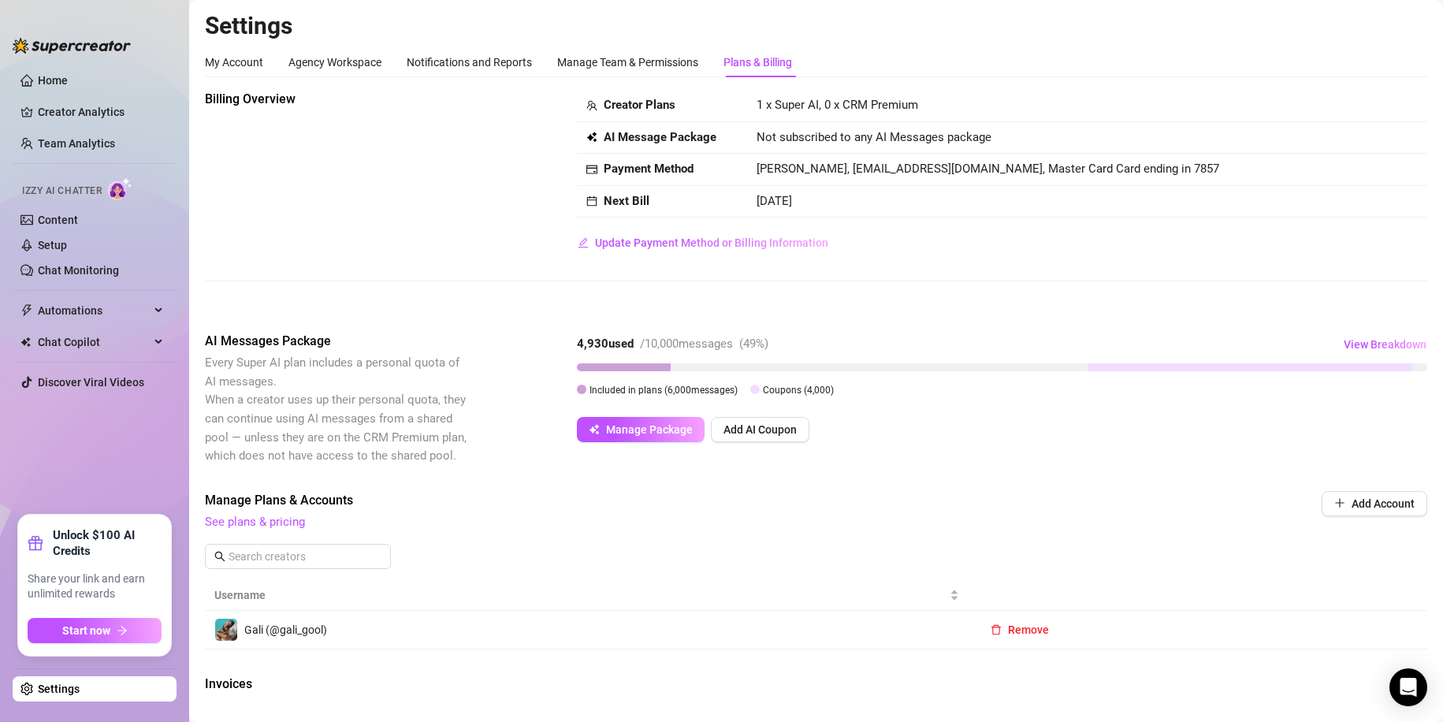
click at [933, 162] on span "[PERSON_NAME], [EMAIL_ADDRESS][DOMAIN_NAME], Master Card Card ending in 7857" at bounding box center [987, 169] width 463 height 14
click at [763, 246] on span "Update Payment Method or Billing Information" at bounding box center [711, 242] width 233 height 13
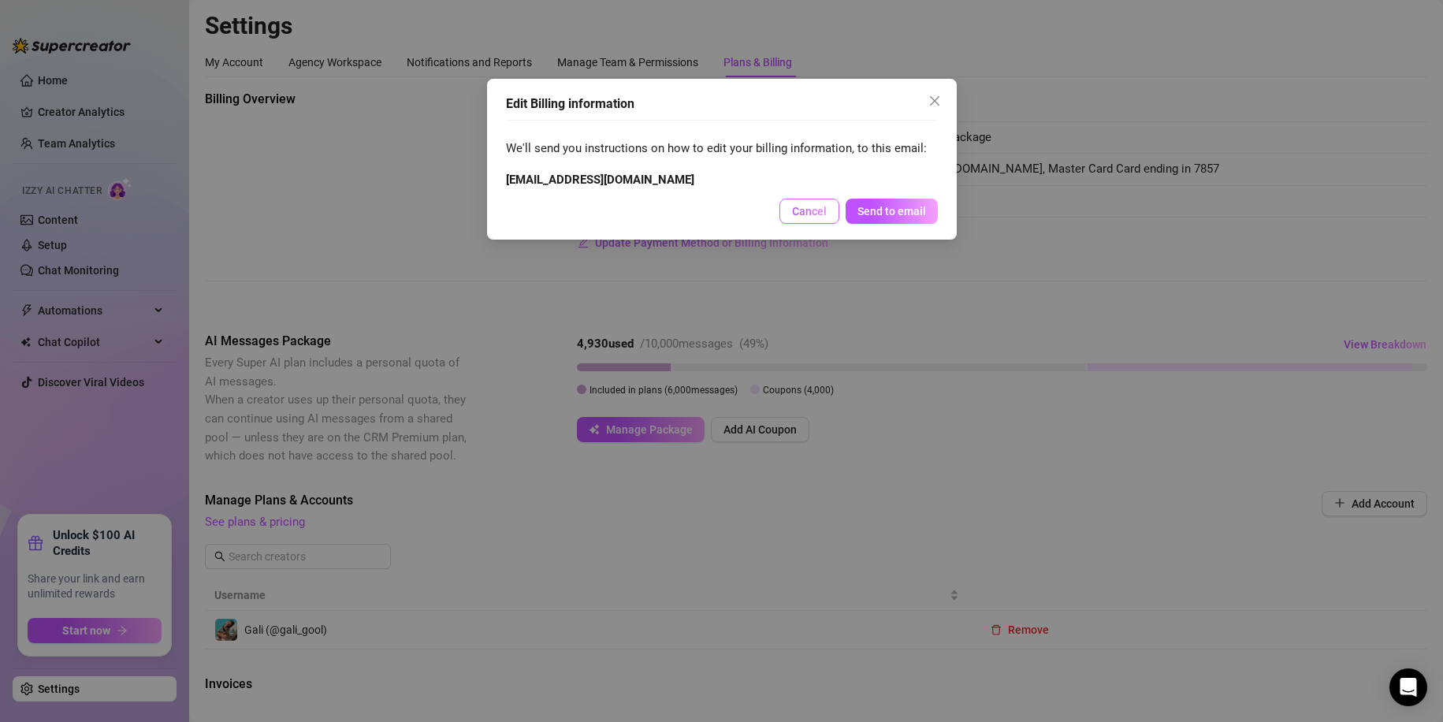
click at [808, 211] on span "Cancel" at bounding box center [809, 211] width 35 height 13
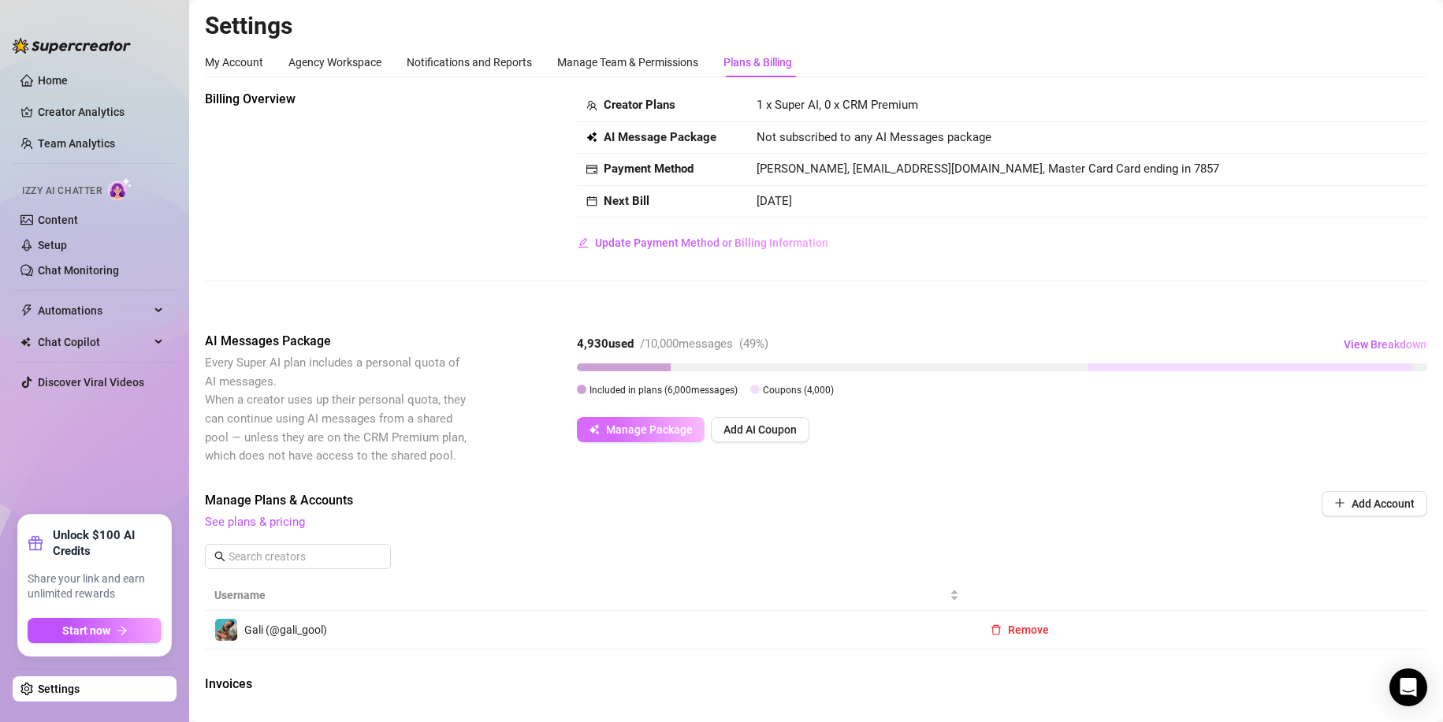
click at [682, 427] on span "Manage Package" at bounding box center [649, 429] width 87 height 13
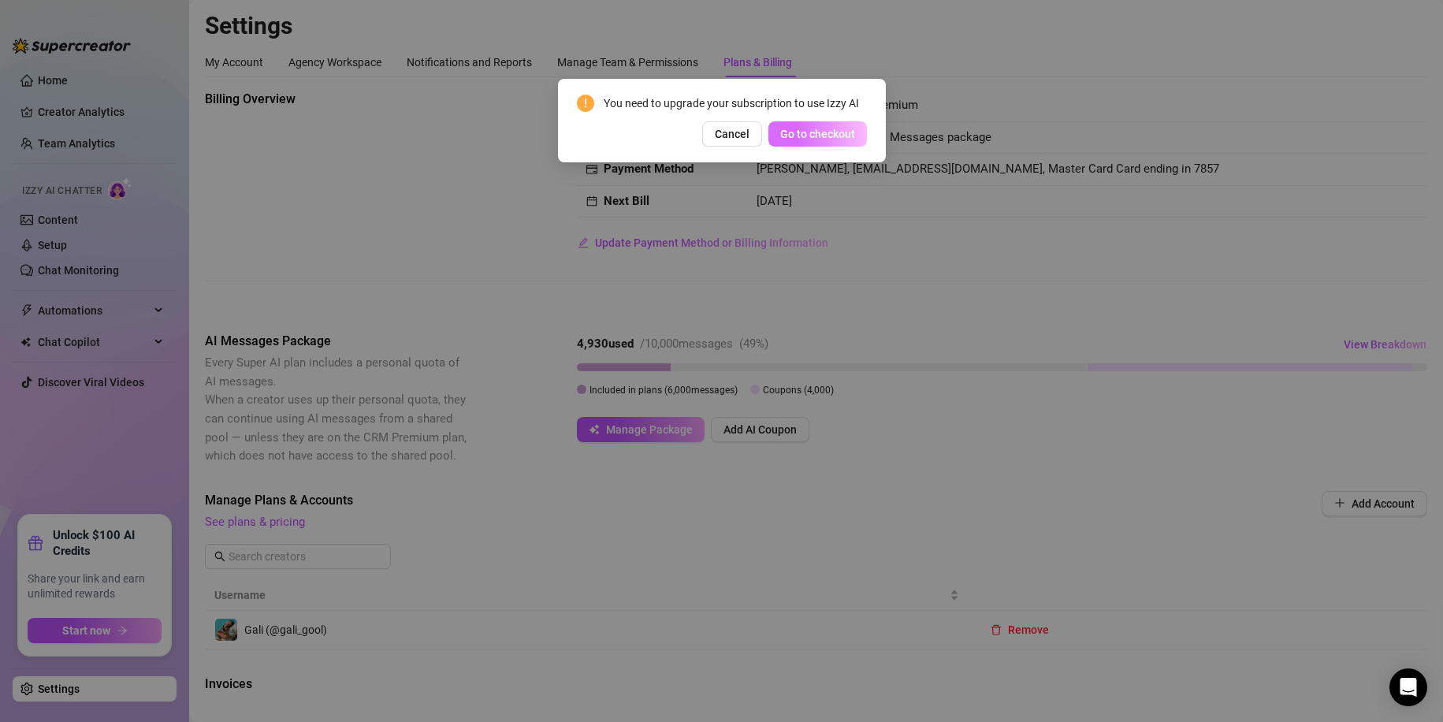
click at [791, 136] on span "Go to checkout" at bounding box center [817, 134] width 75 height 13
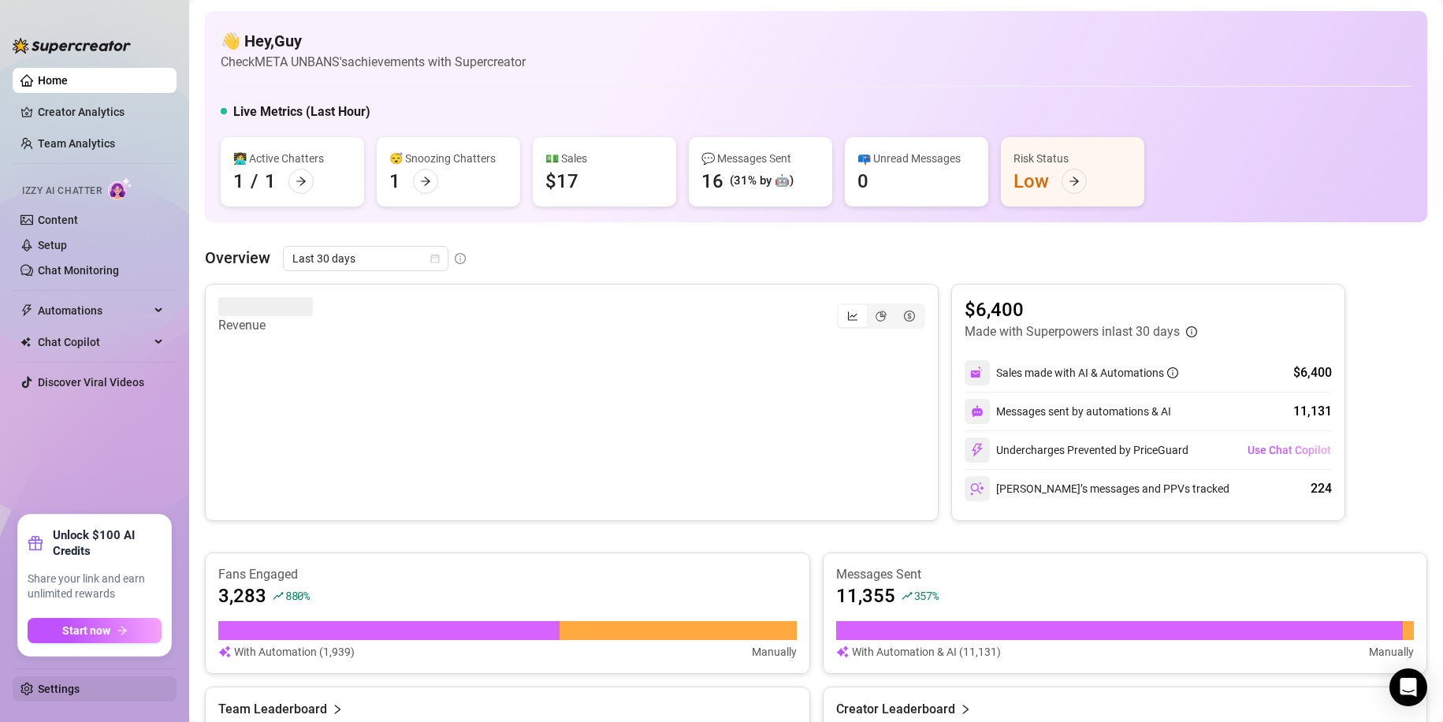
click at [73, 686] on link "Settings" at bounding box center [59, 688] width 42 height 13
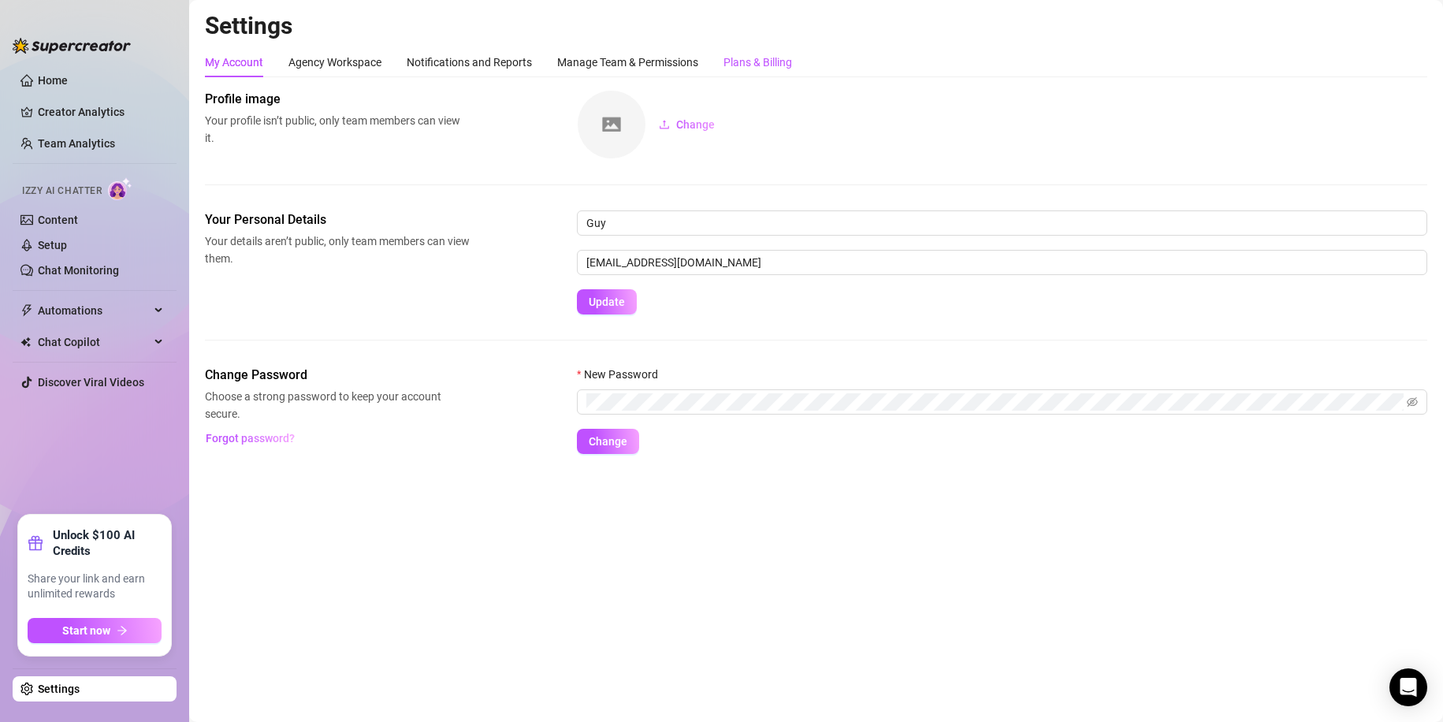
click at [756, 59] on div "Plans & Billing" at bounding box center [757, 62] width 69 height 17
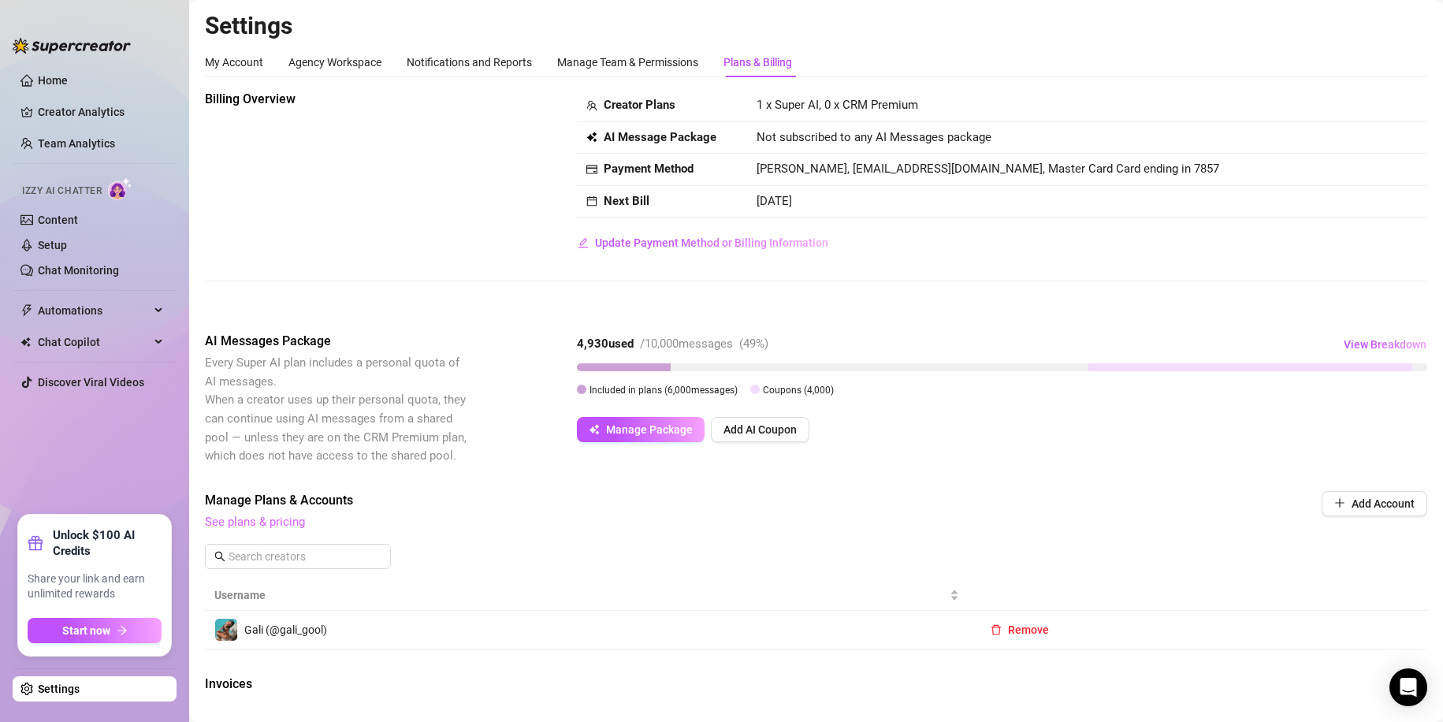
click at [268, 521] on link "See plans & pricing" at bounding box center [255, 522] width 100 height 14
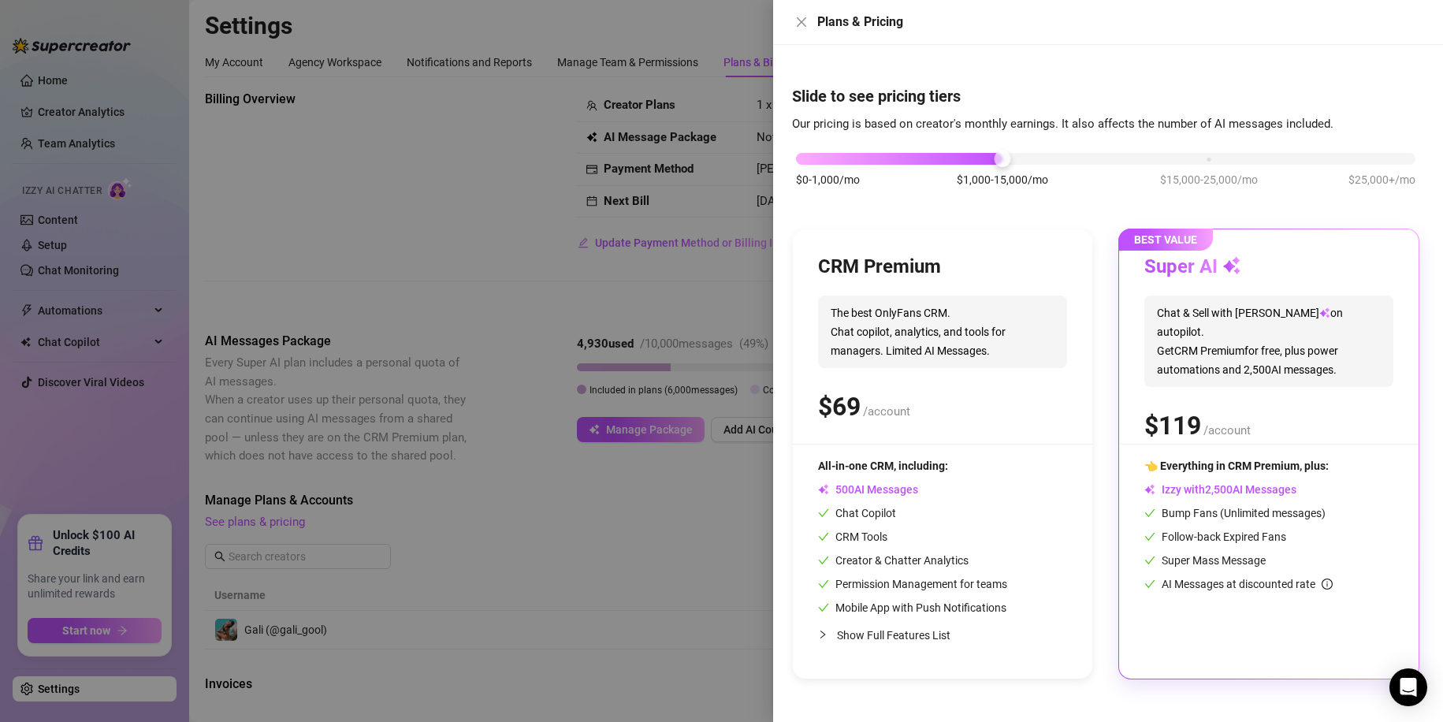
click at [333, 519] on div at bounding box center [721, 361] width 1443 height 722
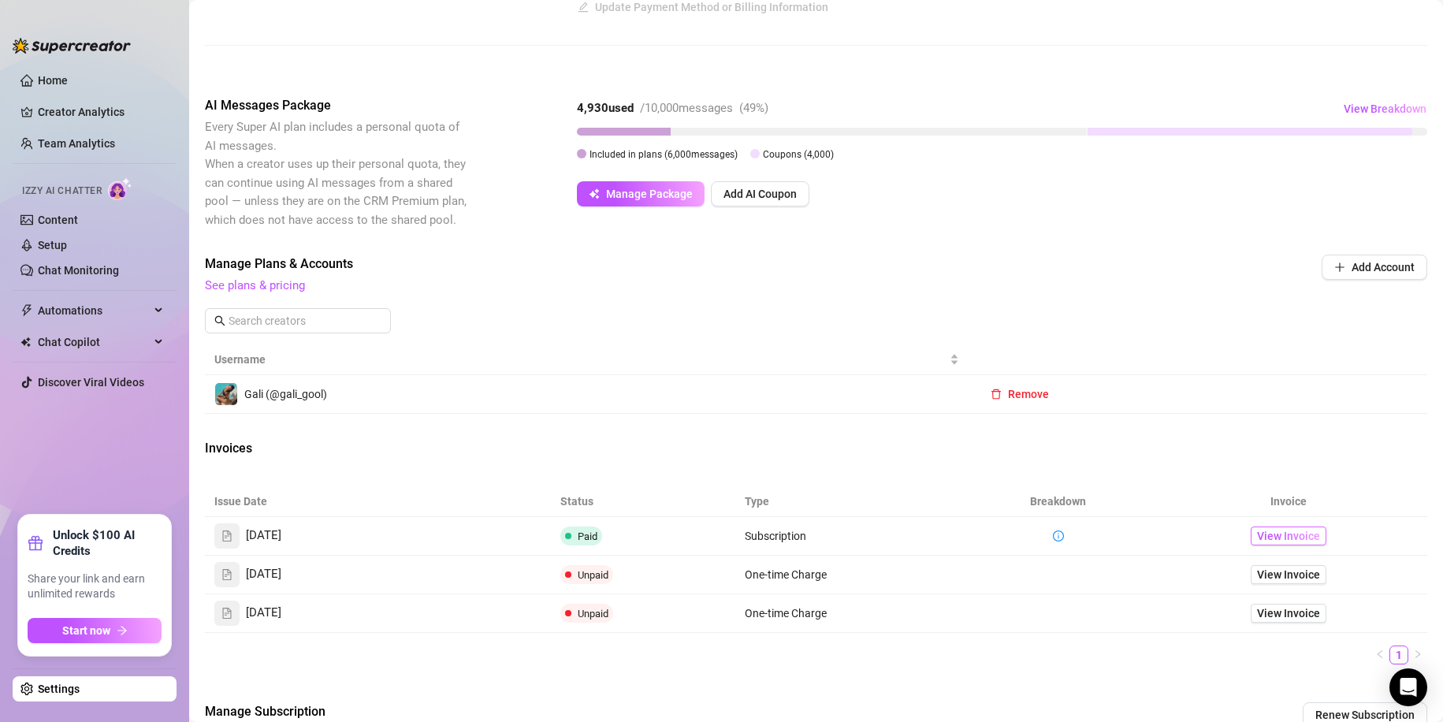
scroll to position [236, 0]
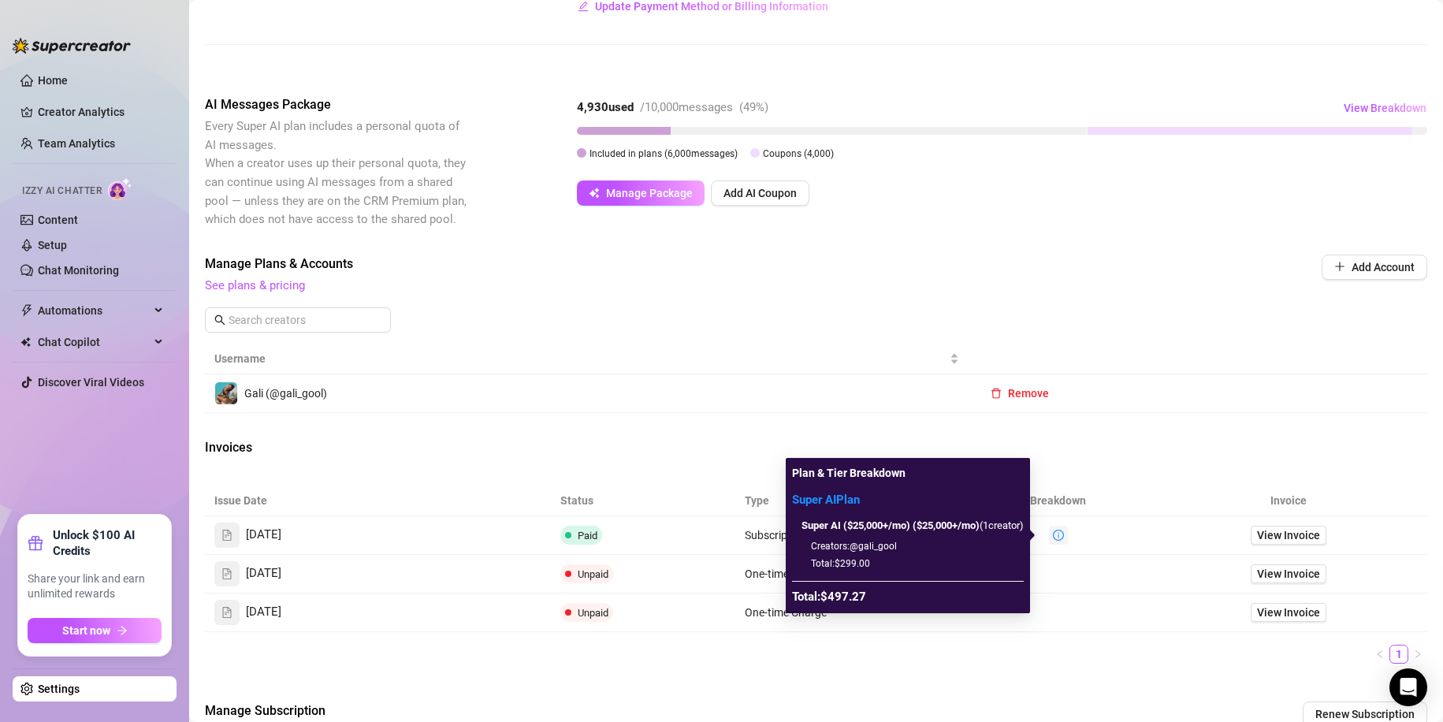
click at [1053, 534] on icon "info-circle" at bounding box center [1058, 535] width 11 height 11
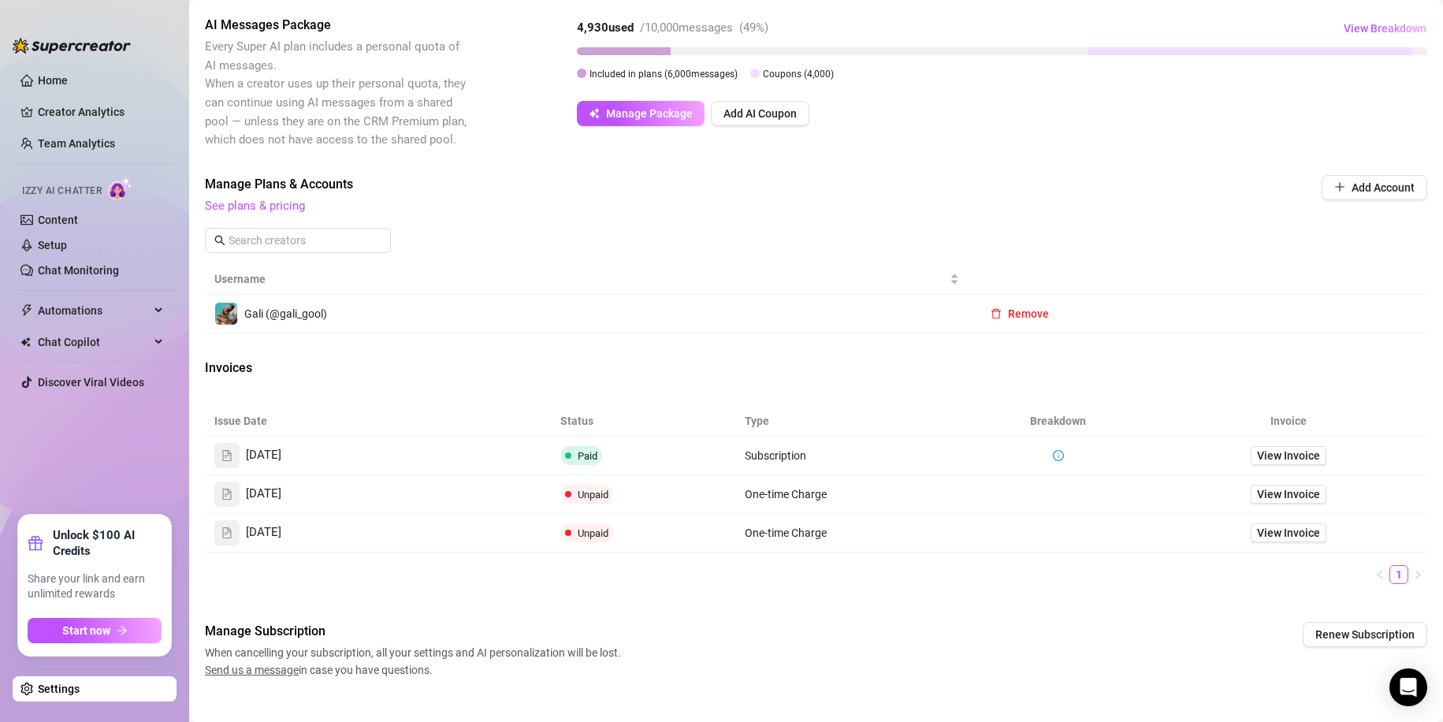
scroll to position [339, 0]
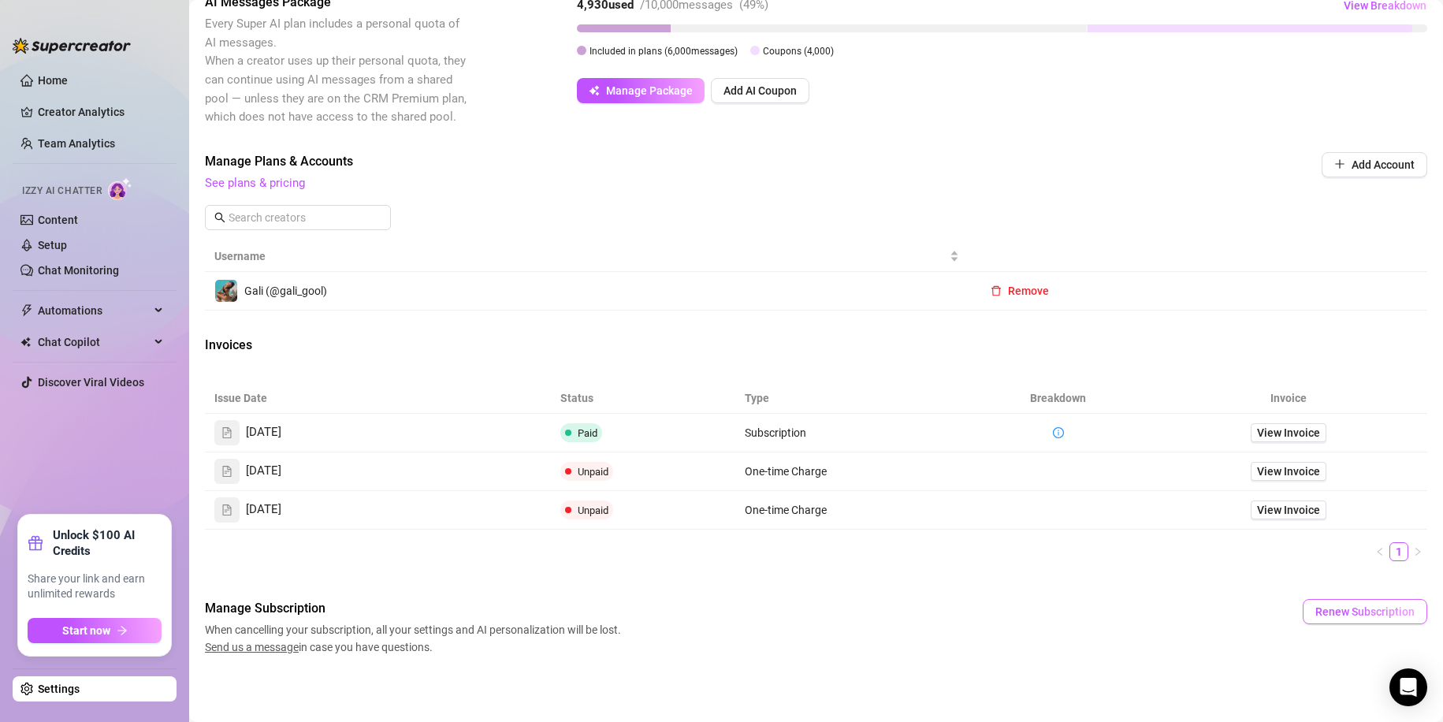
click at [1378, 618] on span "Renew Subscription" at bounding box center [1364, 611] width 99 height 13
click at [1377, 572] on span "Cancel" at bounding box center [1379, 570] width 35 height 13
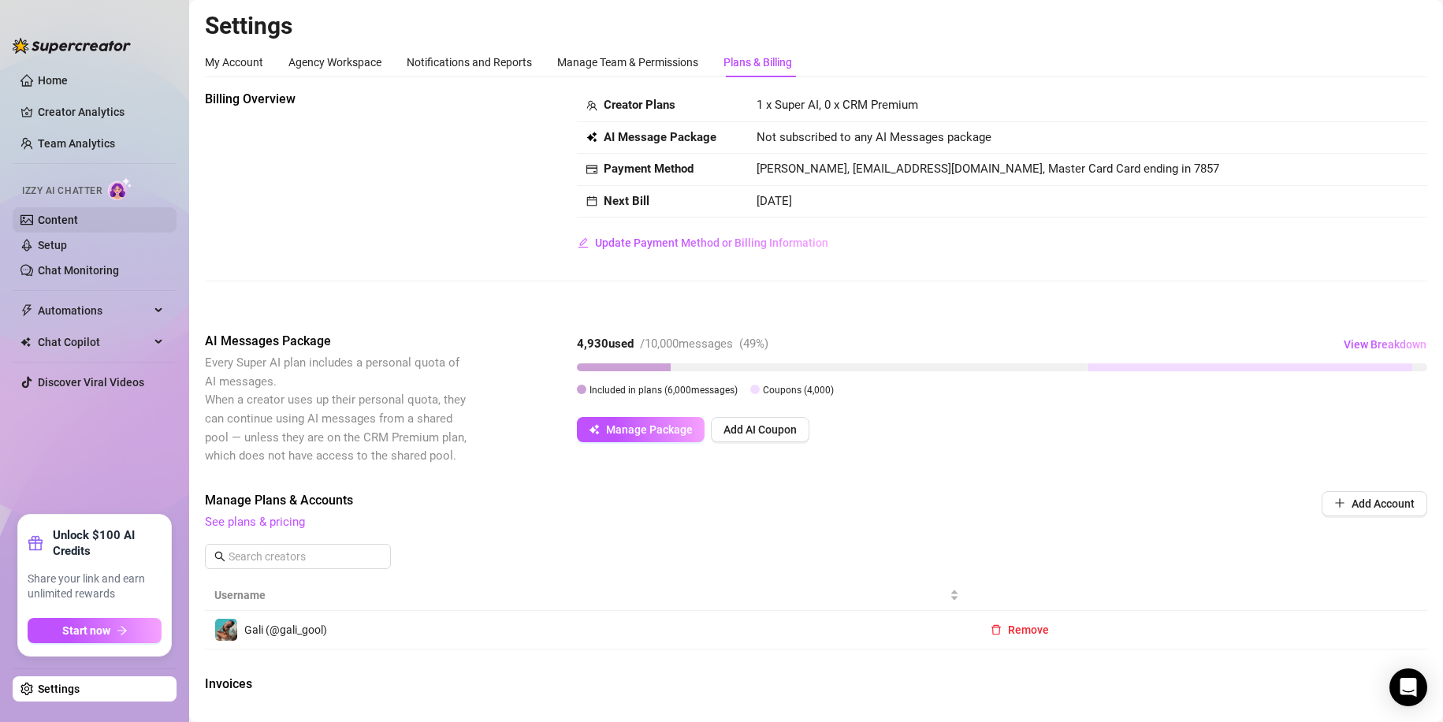
click at [78, 222] on link "Content" at bounding box center [58, 220] width 40 height 13
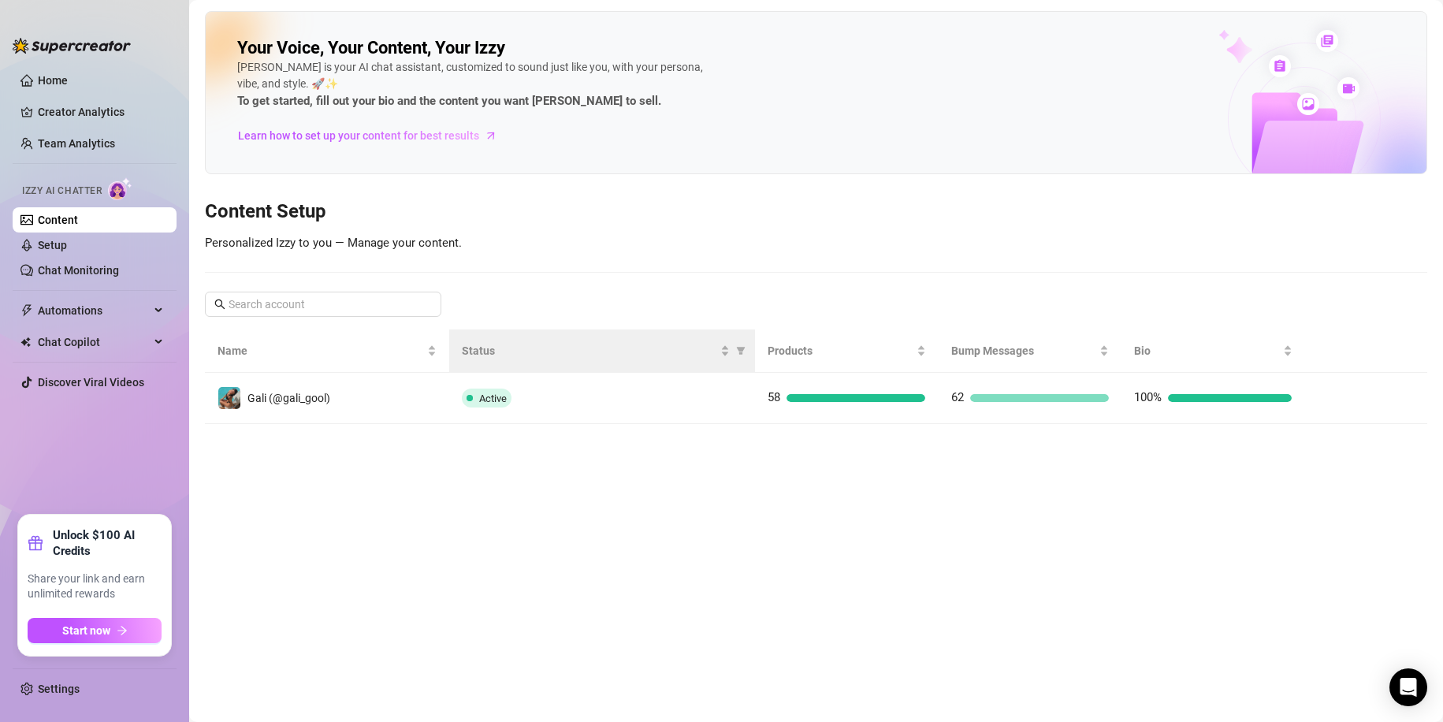
click at [578, 362] on th "Status" at bounding box center [602, 350] width 306 height 43
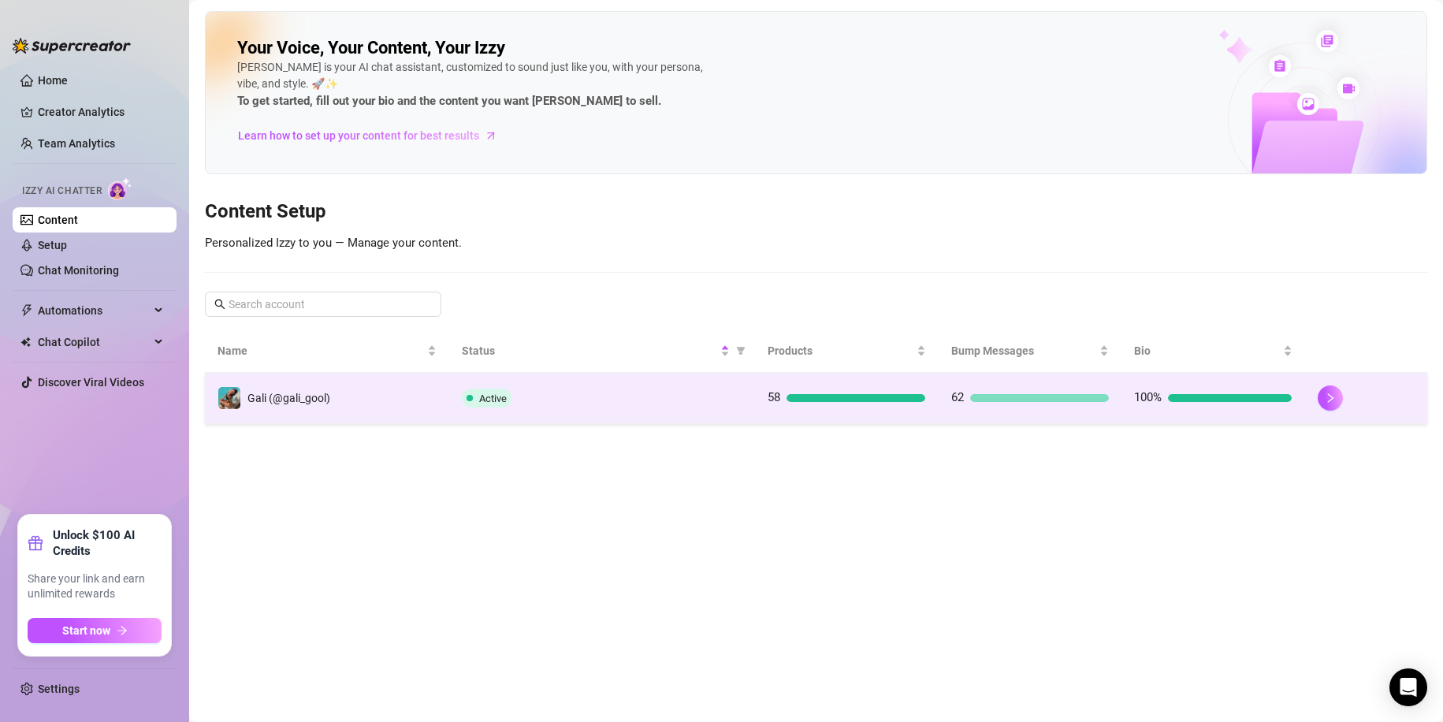
click at [600, 394] on div "Active" at bounding box center [602, 397] width 281 height 19
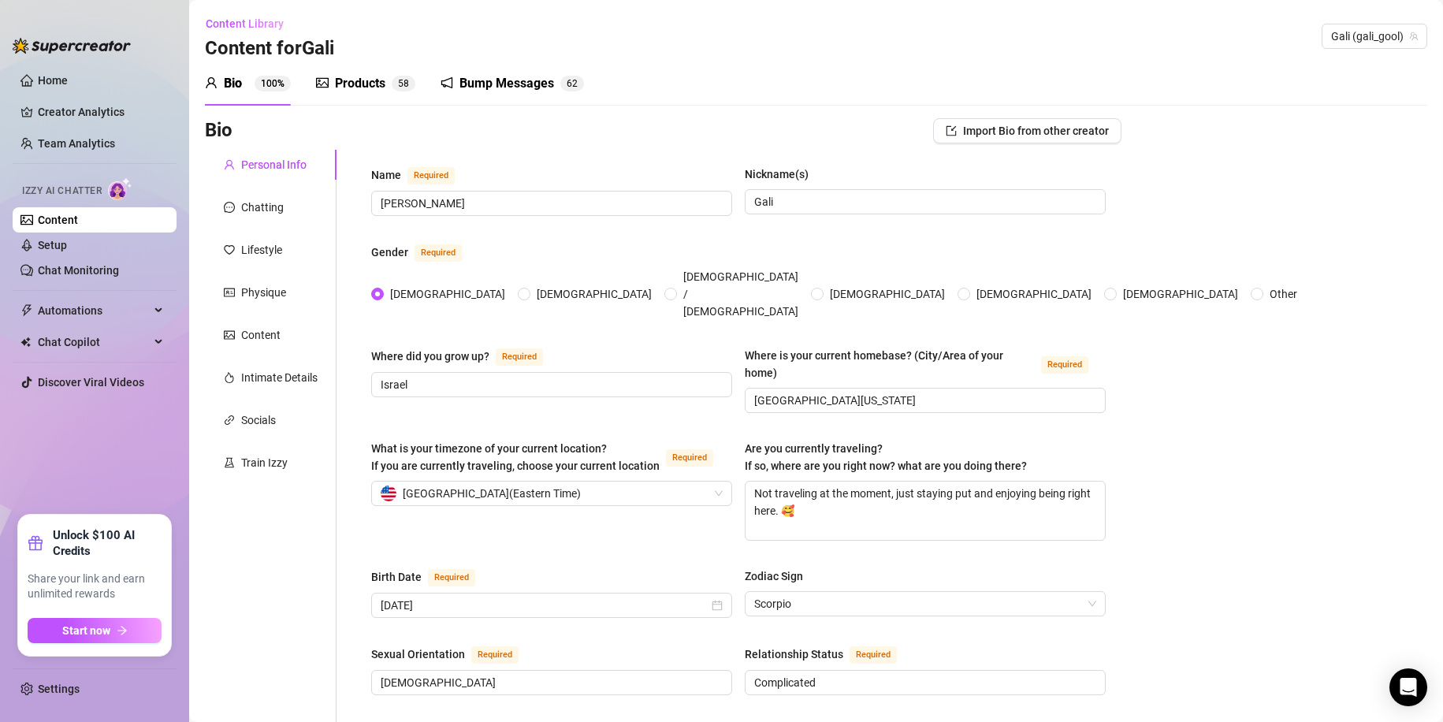
click at [408, 83] on span "8" at bounding box center [406, 83] width 6 height 11
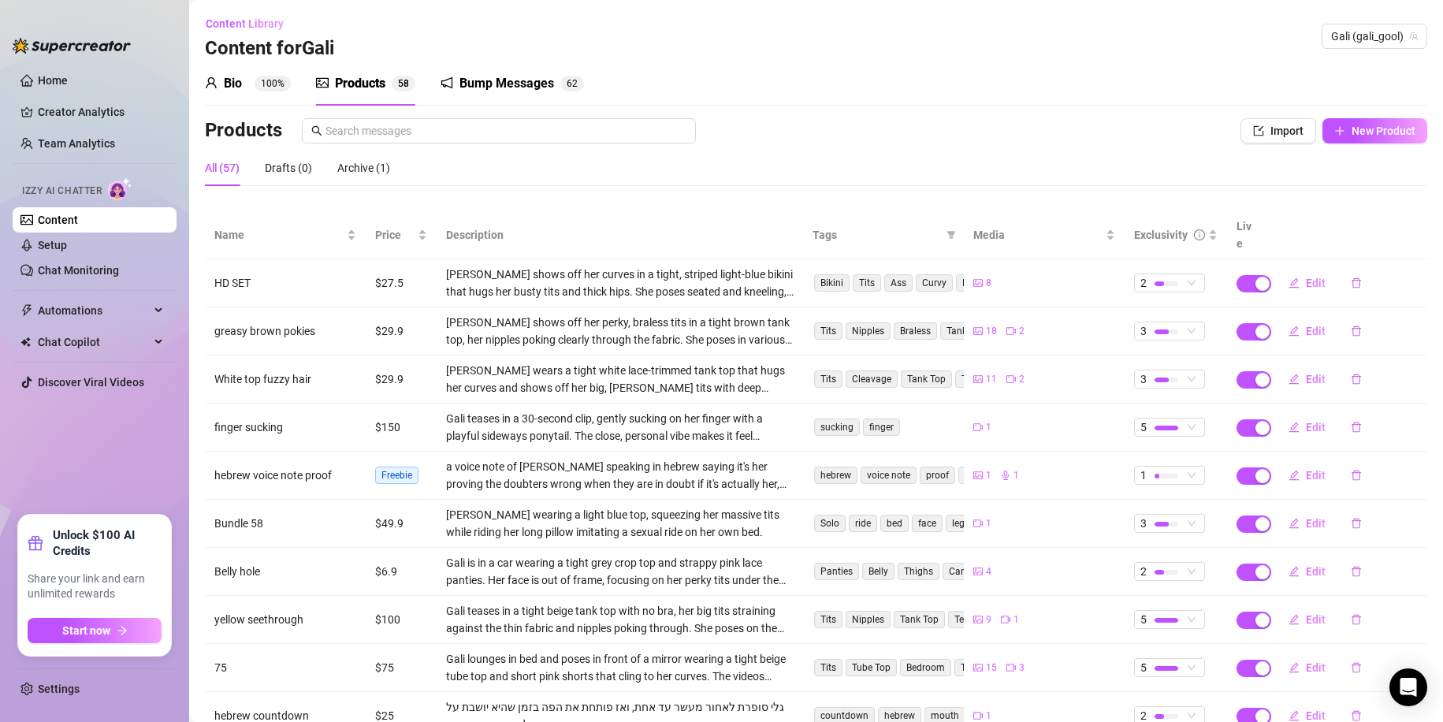
click at [475, 83] on div "Bump Messages" at bounding box center [506, 83] width 95 height 19
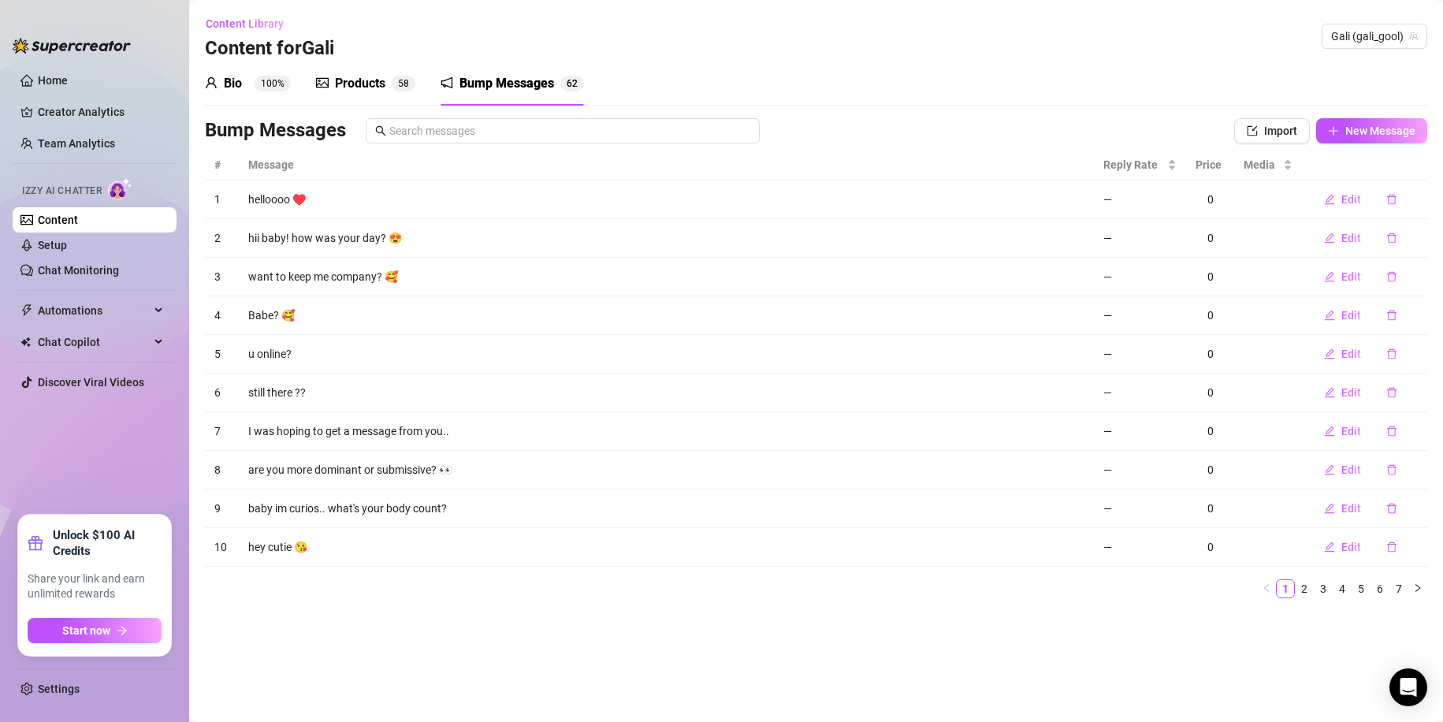
click at [375, 82] on div "Products" at bounding box center [360, 83] width 50 height 19
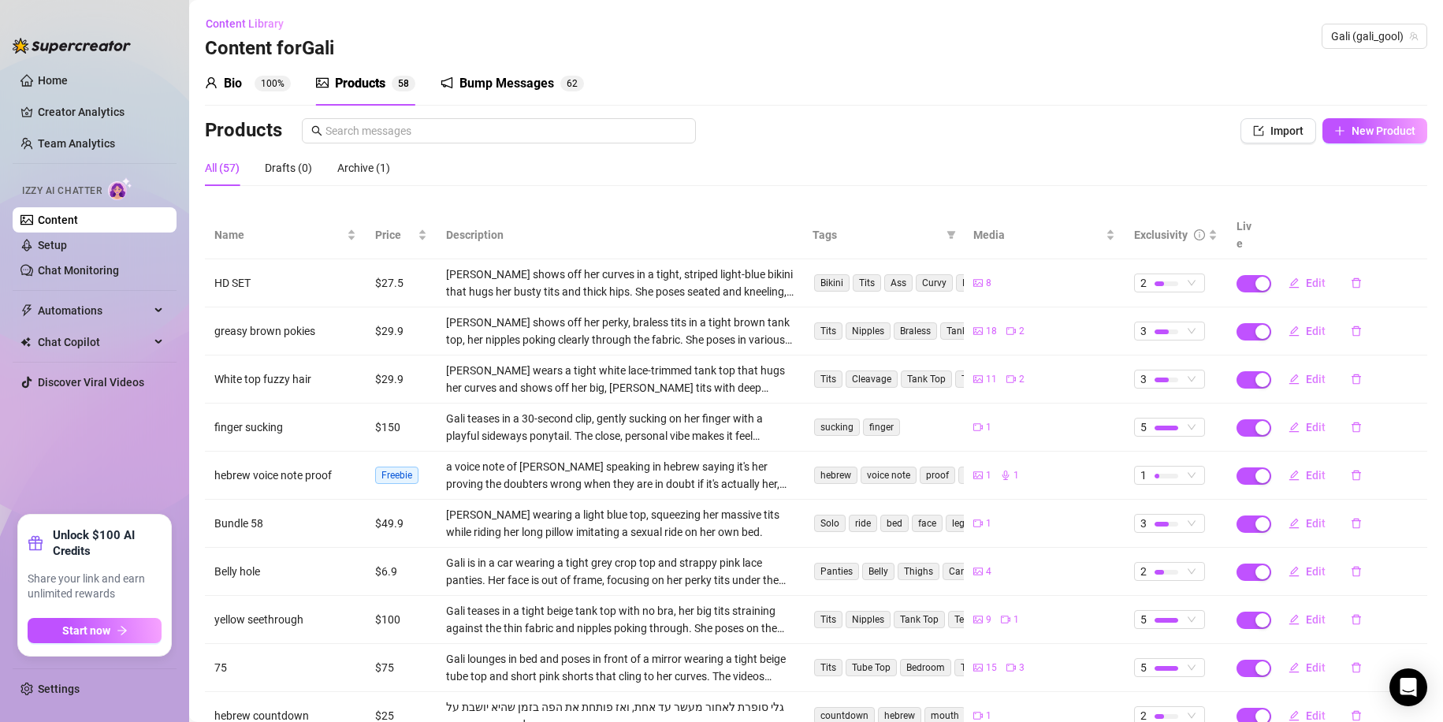
click at [515, 87] on div "Bump Messages" at bounding box center [506, 83] width 95 height 19
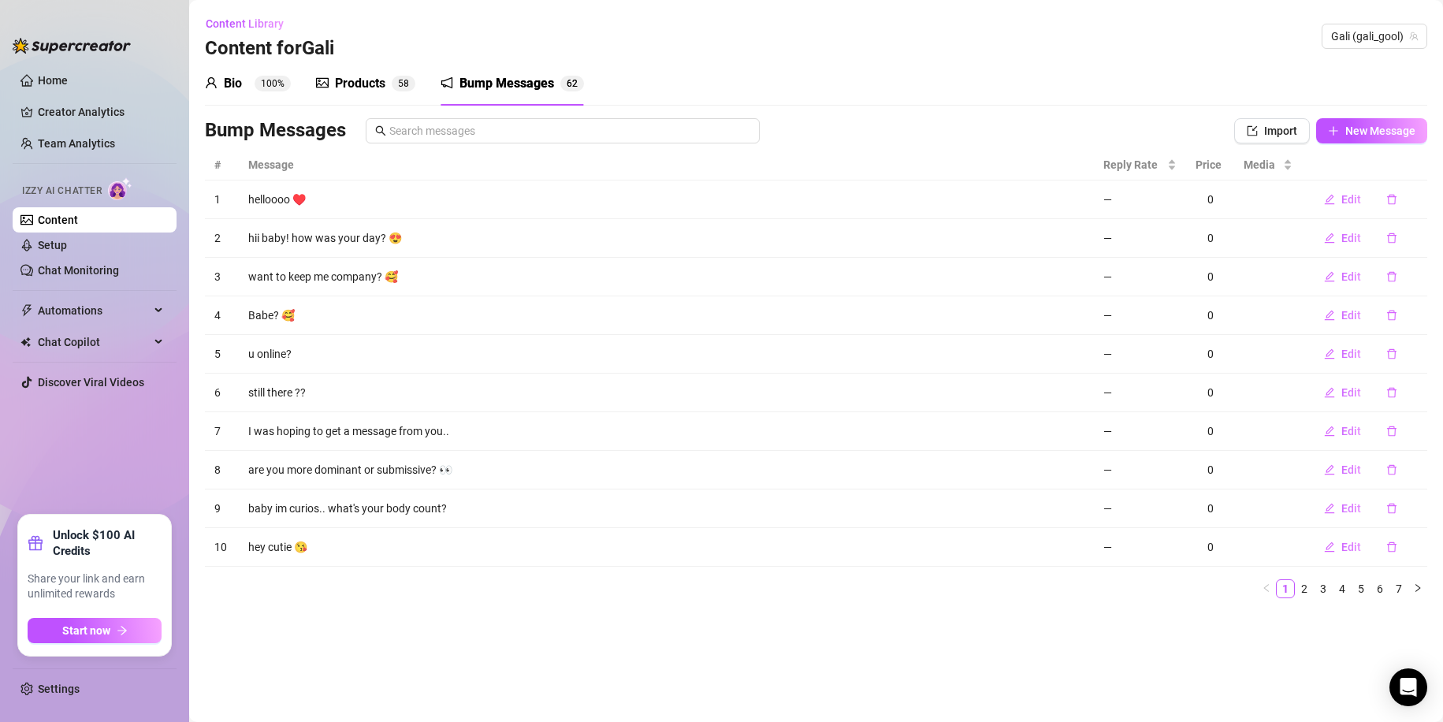
click at [251, 92] on div "Bio 100%" at bounding box center [248, 83] width 86 height 19
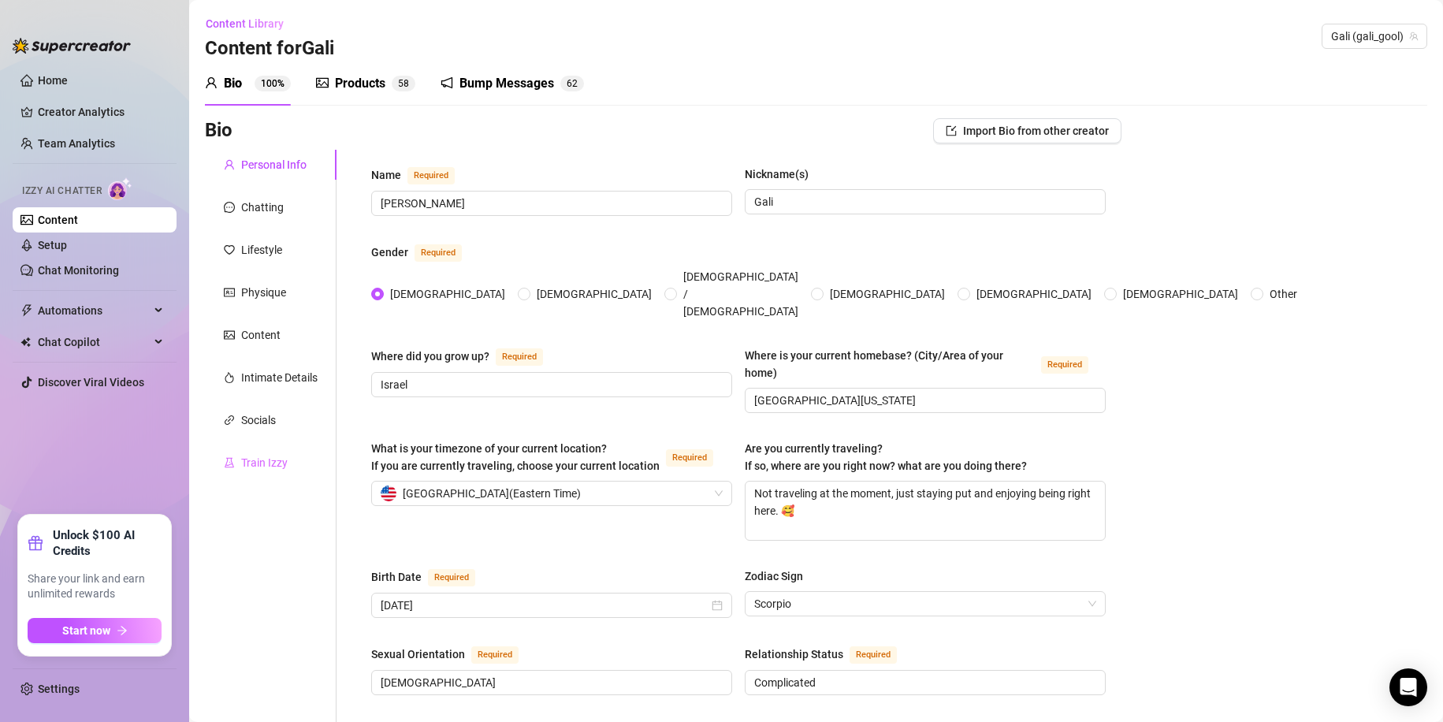
click at [279, 448] on div "Train Izzy" at bounding box center [271, 463] width 132 height 30
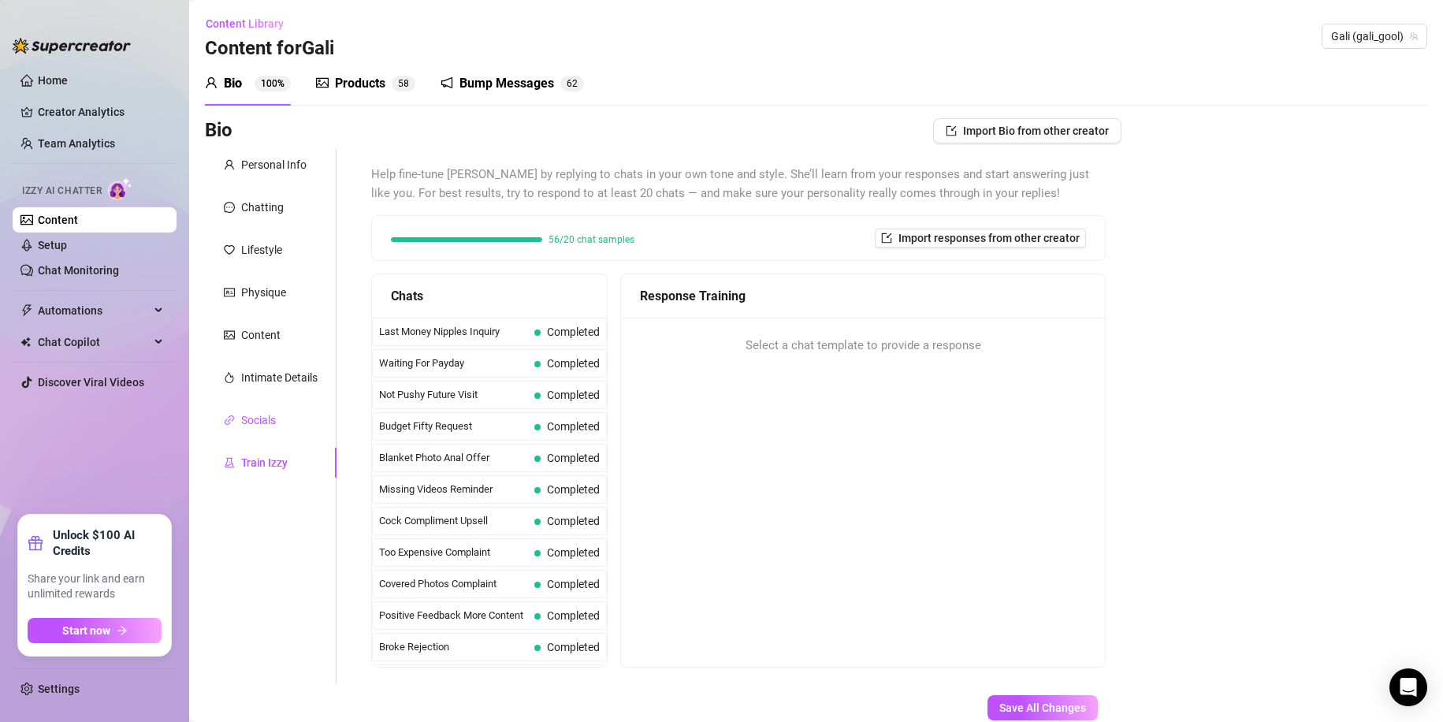
click at [262, 417] on div "Socials" at bounding box center [258, 419] width 35 height 17
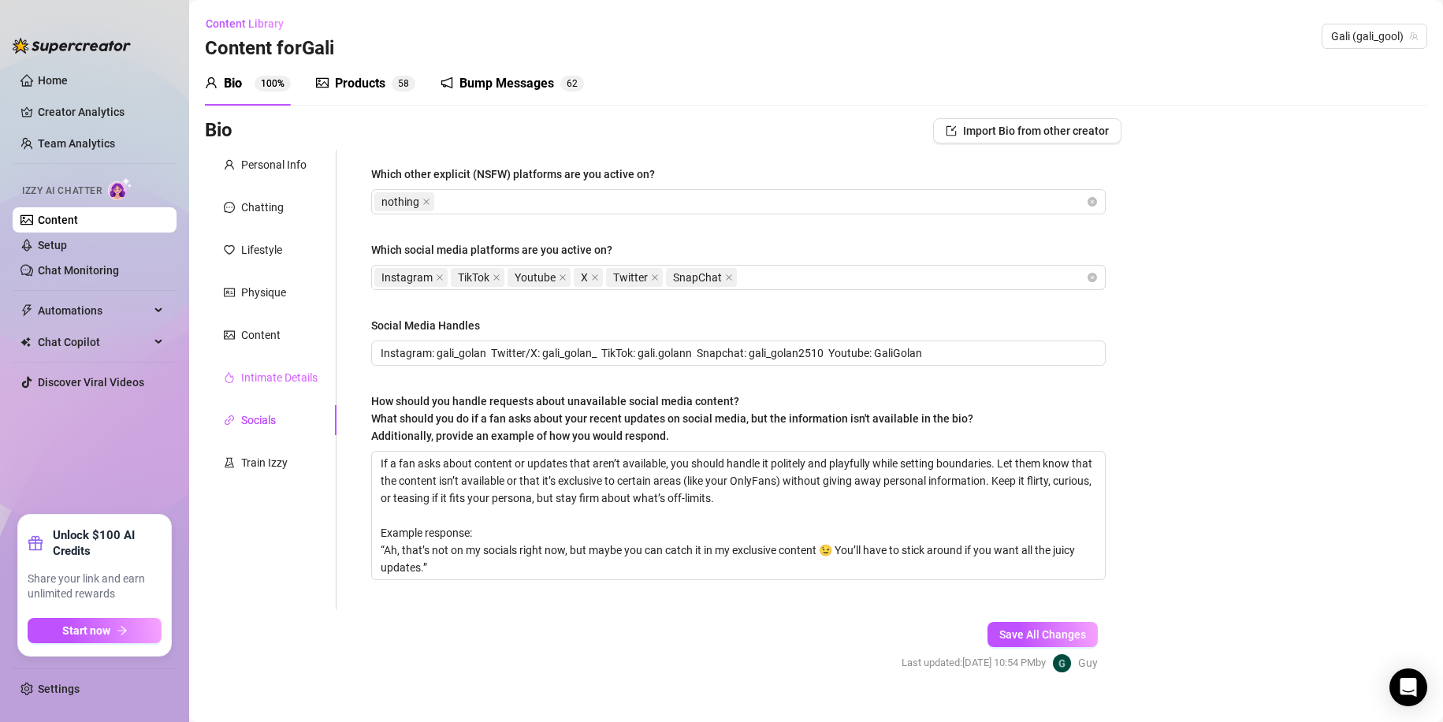
click at [265, 388] on div "Intimate Details" at bounding box center [271, 377] width 132 height 30
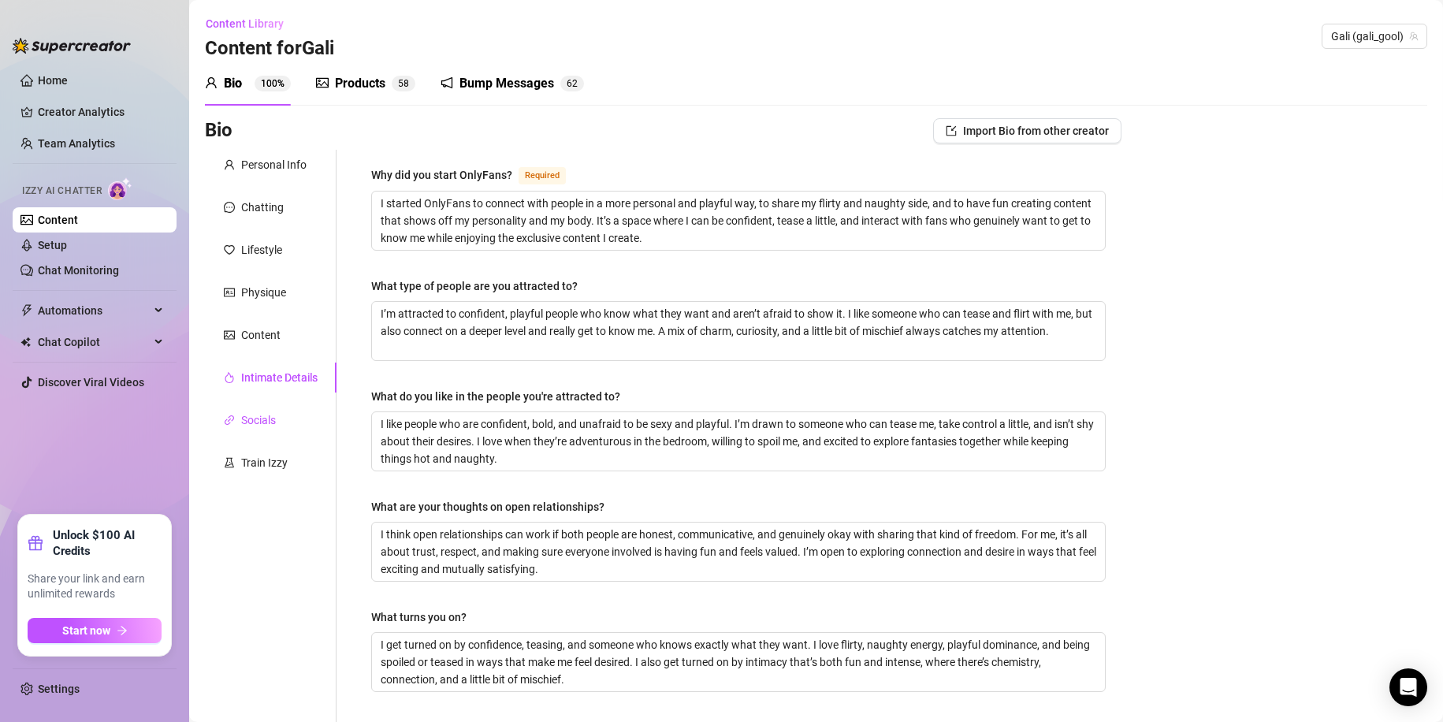
click at [272, 414] on div "Socials" at bounding box center [258, 419] width 35 height 17
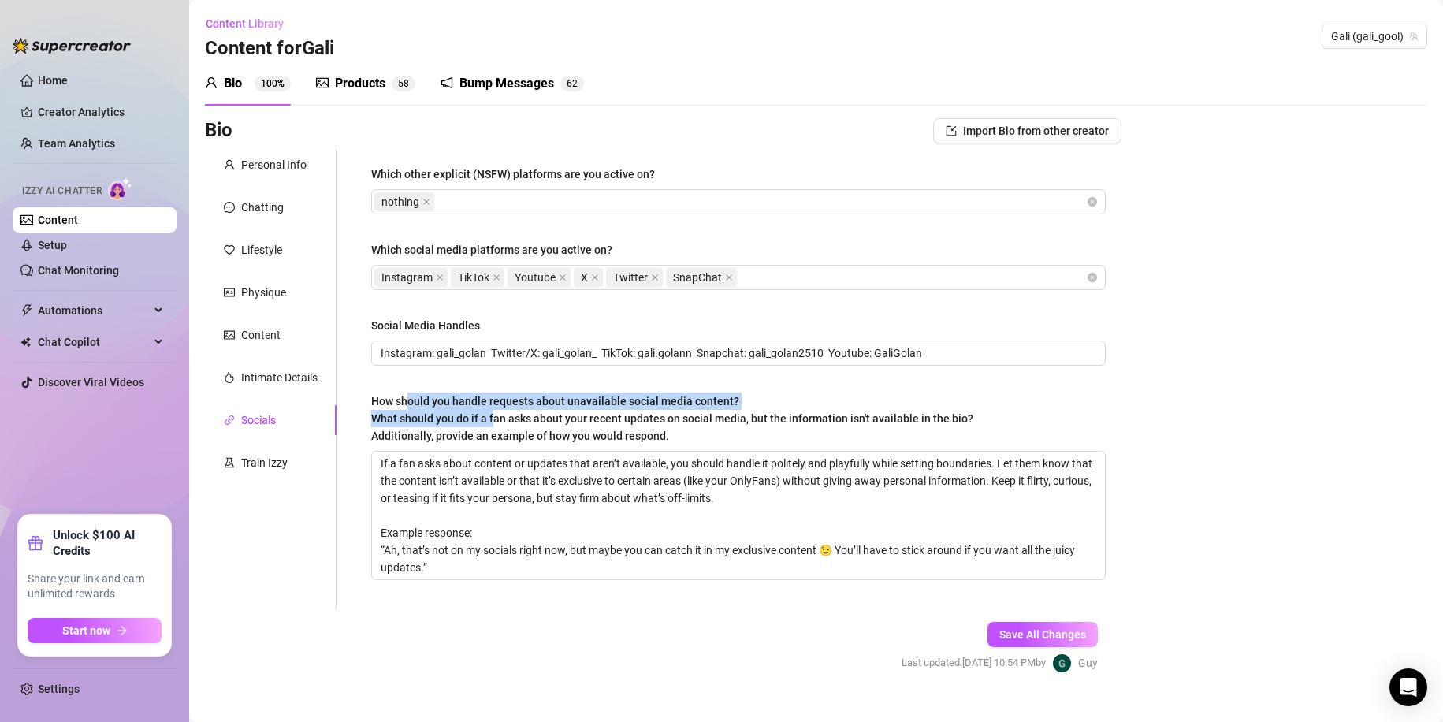
drag, startPoint x: 407, startPoint y: 408, endPoint x: 494, endPoint y: 424, distance: 88.1
click at [494, 424] on div "How should you handle requests about unavailable social media content? What sho…" at bounding box center [672, 418] width 602 height 52
click at [494, 424] on span "What should you do if a fan asks about your recent updates on social media, but…" at bounding box center [672, 427] width 602 height 30
click at [494, 452] on textarea "If a fan asks about content or updates that aren’t available, you should handle…" at bounding box center [738, 516] width 733 height 128
click at [61, 84] on link "Home" at bounding box center [53, 80] width 30 height 13
